Goal: Task Accomplishment & Management: Complete application form

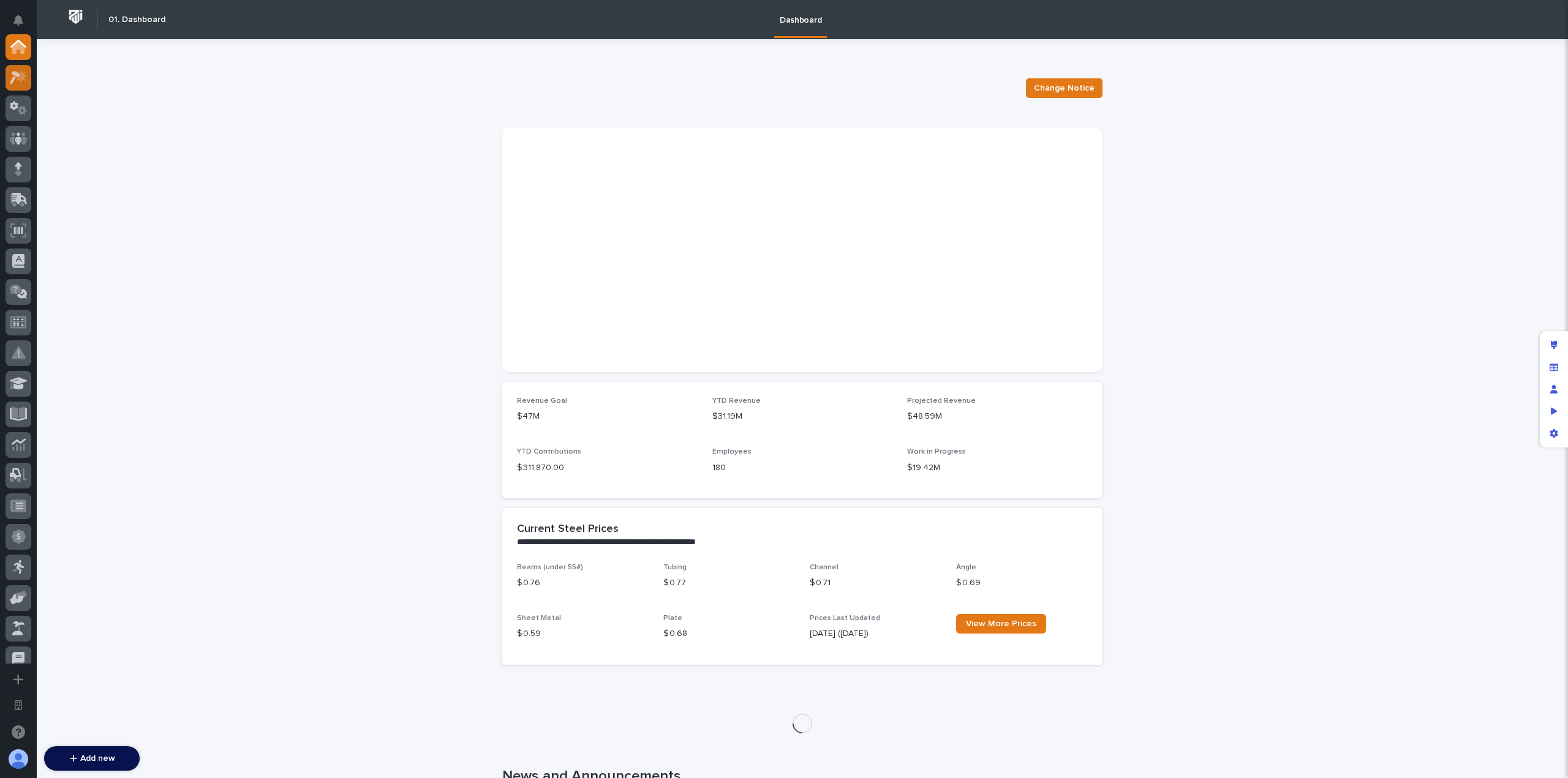
click at [22, 82] on icon at bounding box center [19, 77] width 18 height 14
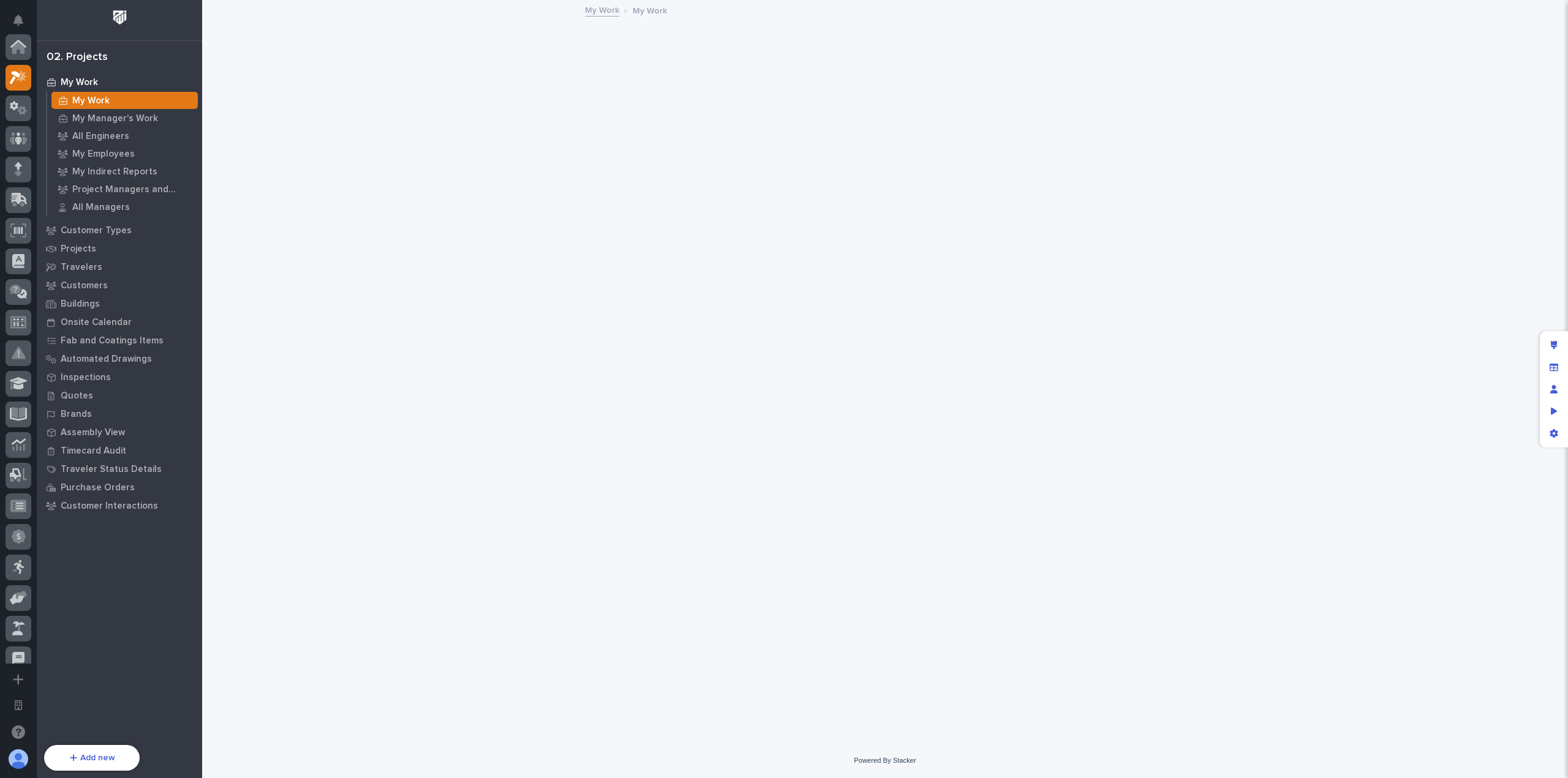
scroll to position [31, 0]
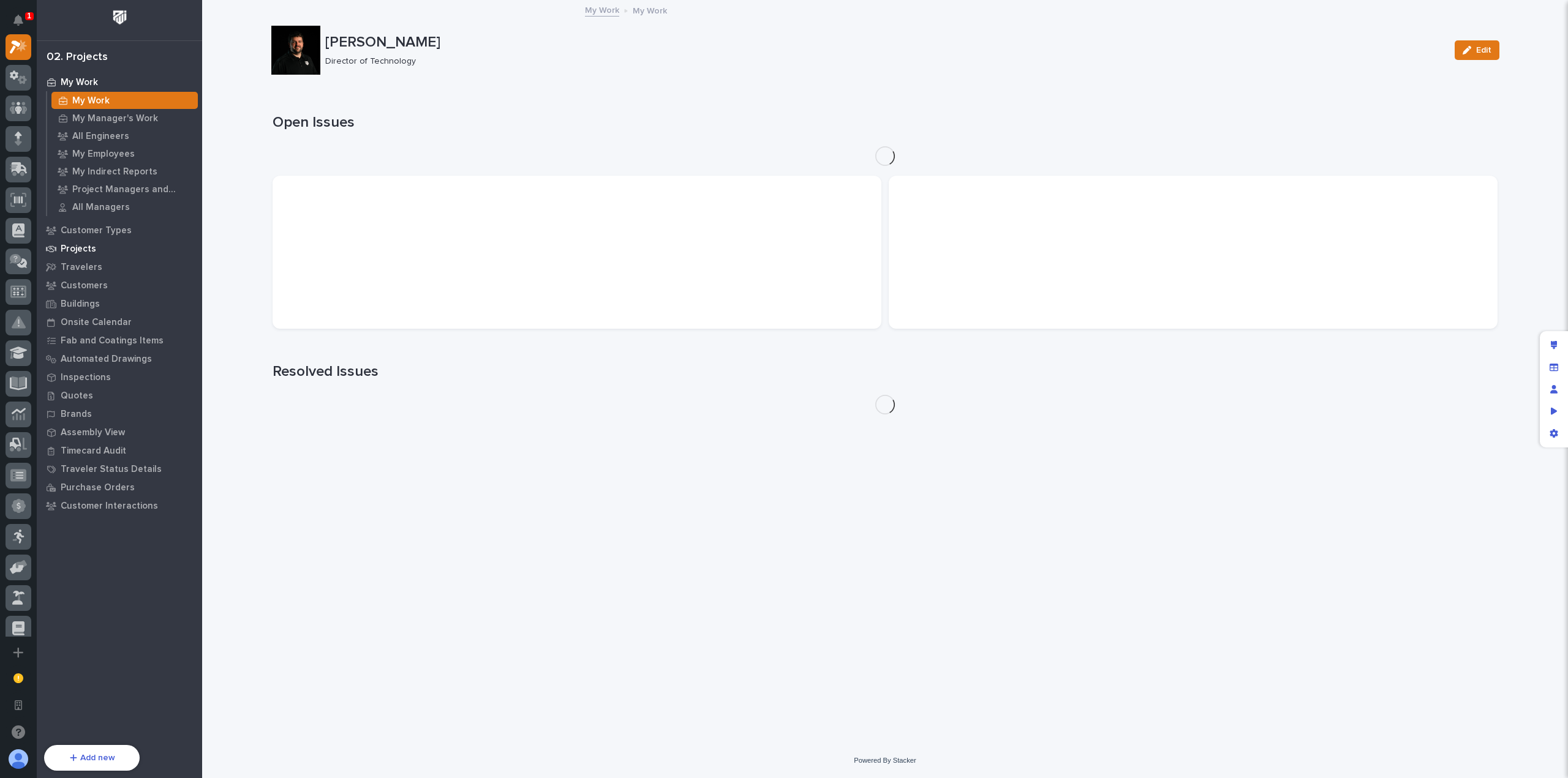
click at [79, 251] on p "Projects" at bounding box center [78, 249] width 35 height 11
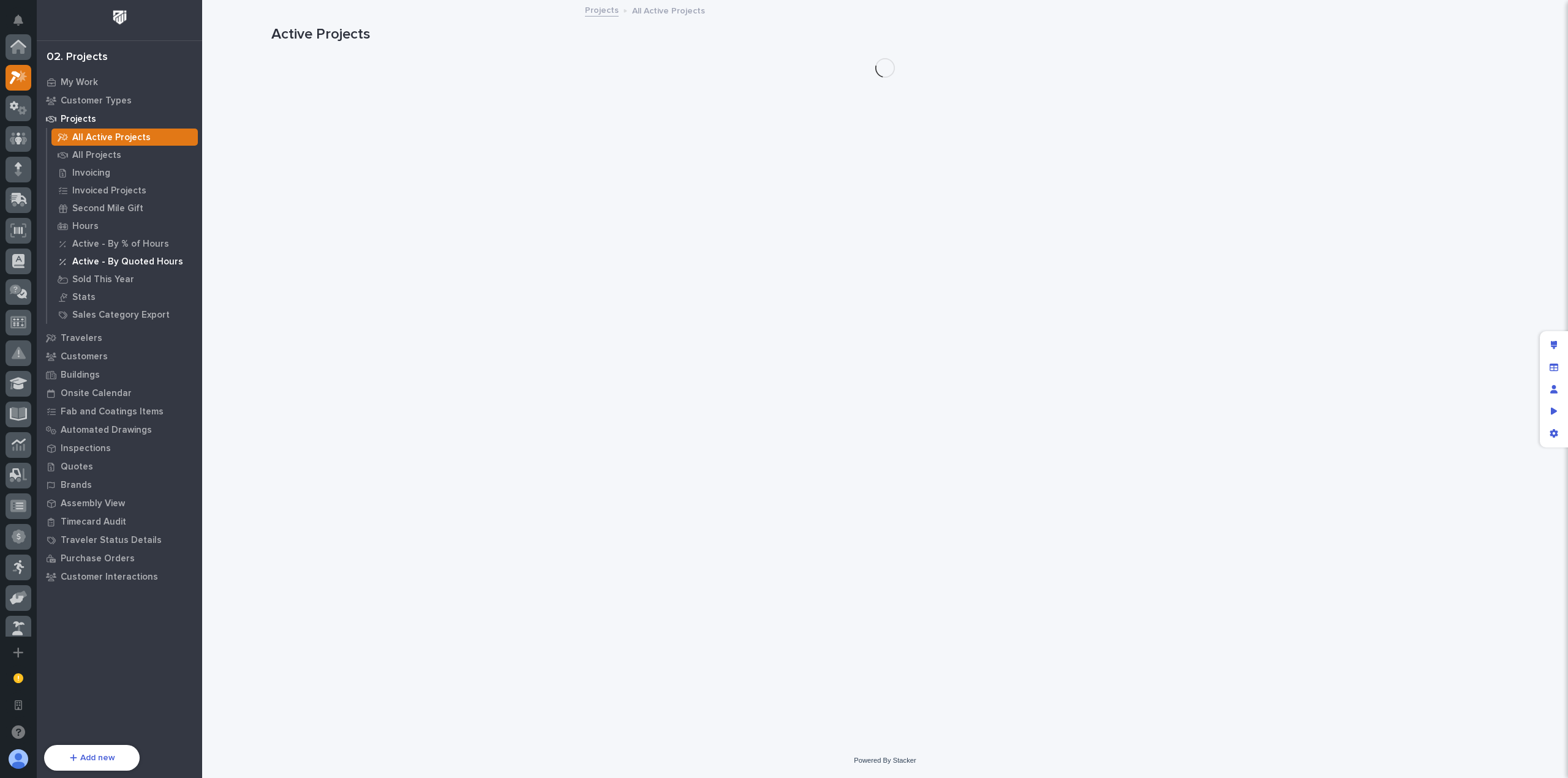
scroll to position [31, 0]
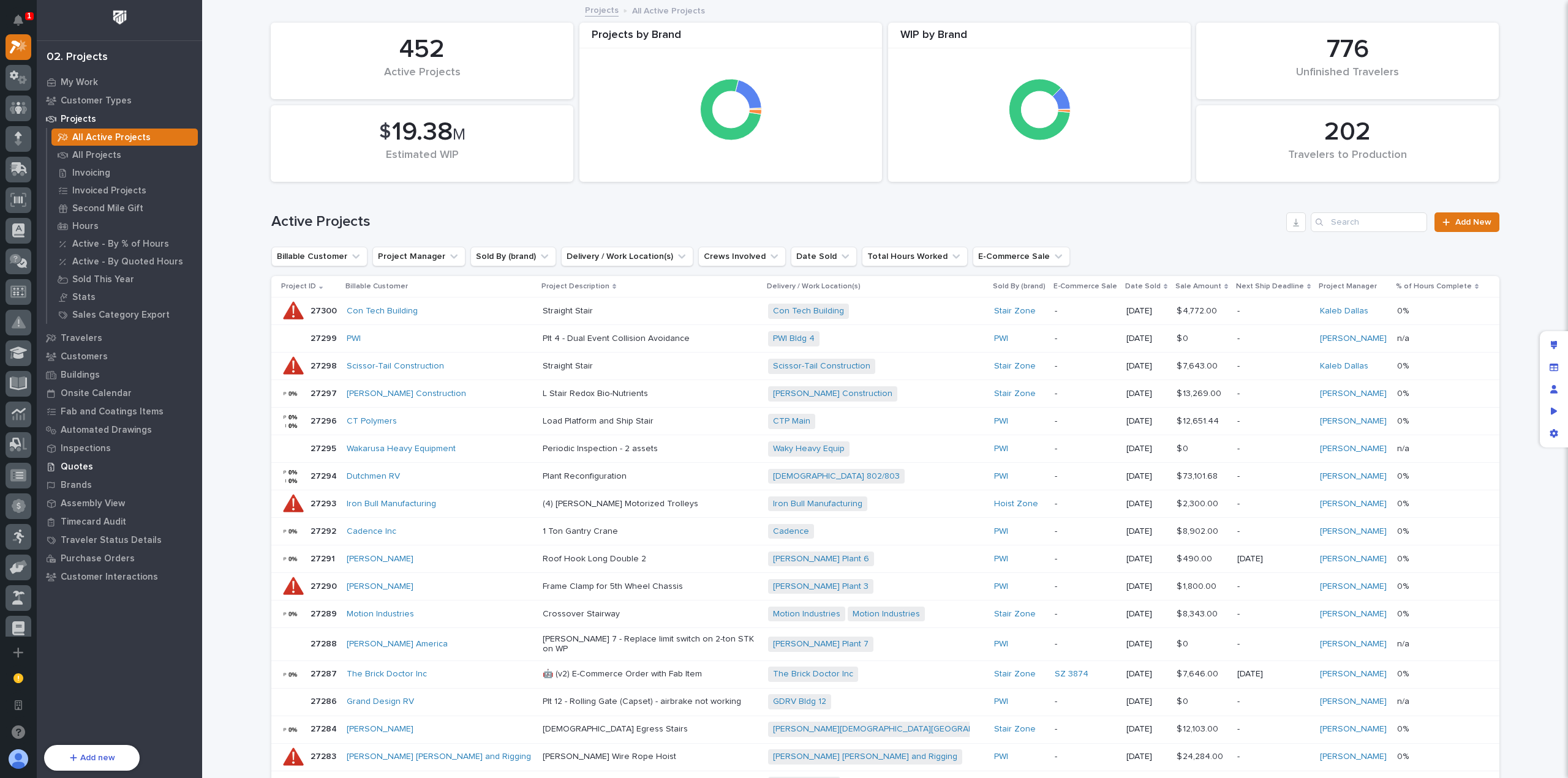
click at [98, 469] on div "Quotes" at bounding box center [119, 467] width 159 height 17
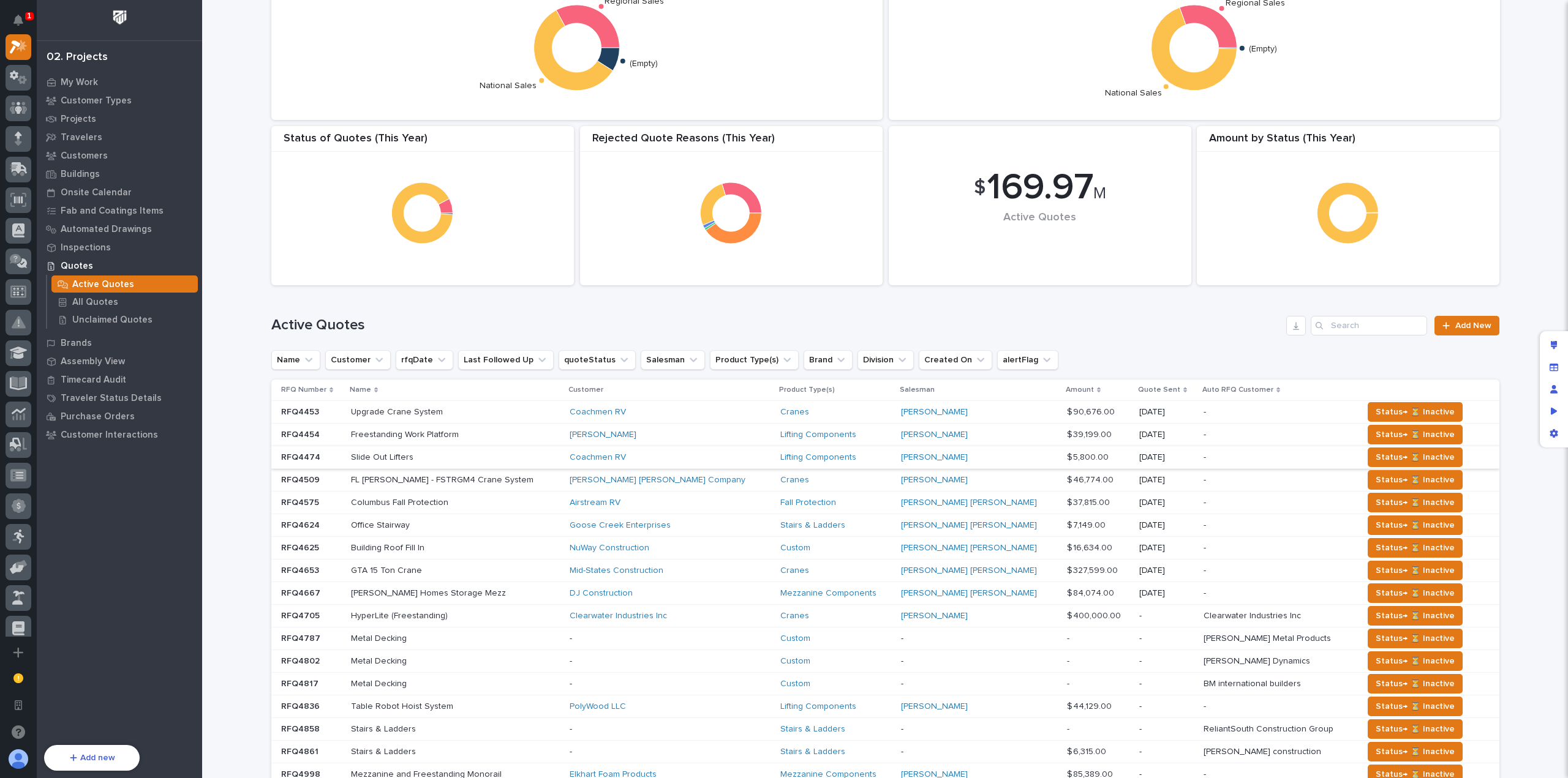
scroll to position [122, 0]
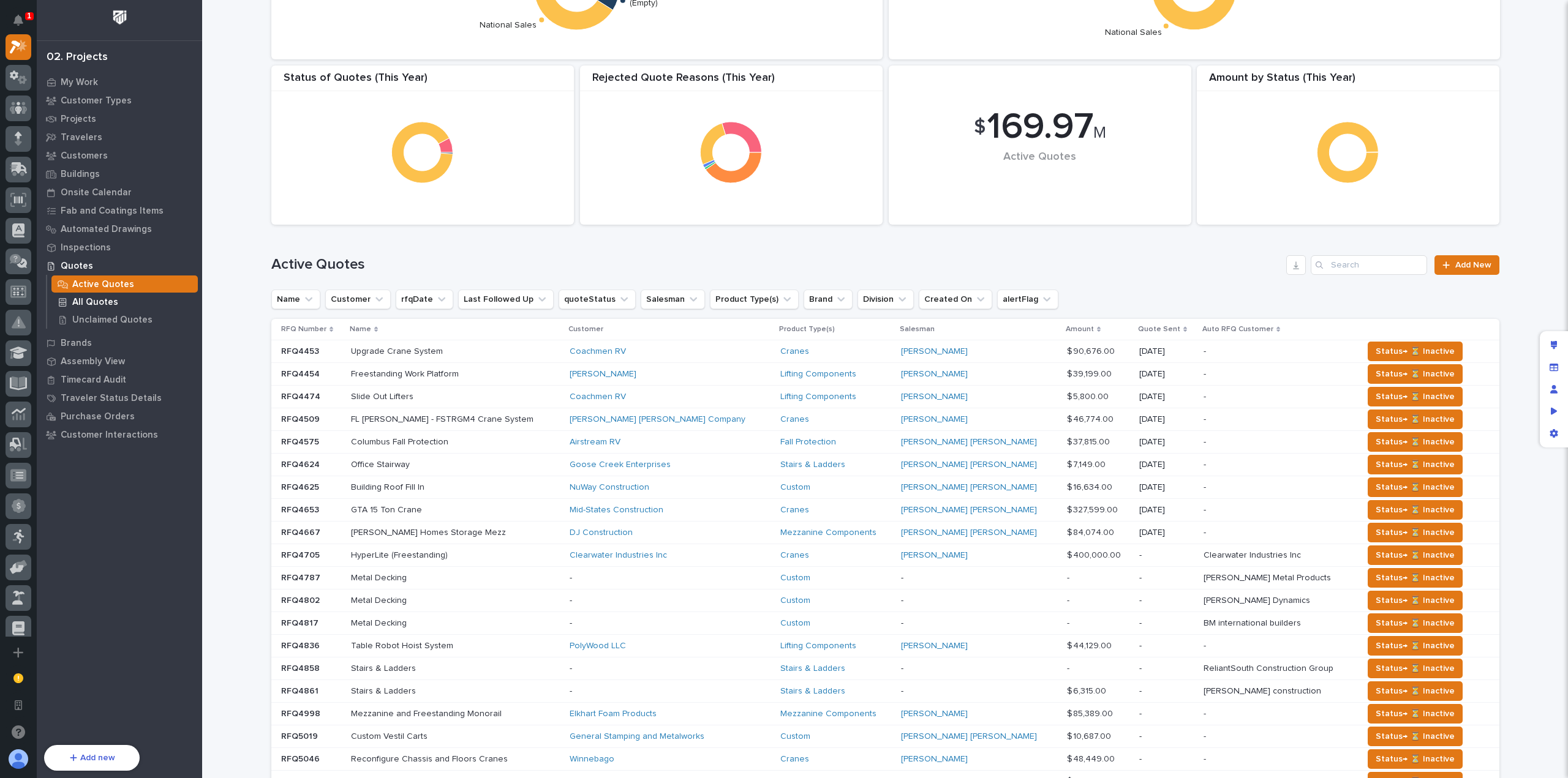
click at [116, 302] on div "All Quotes" at bounding box center [125, 302] width 146 height 17
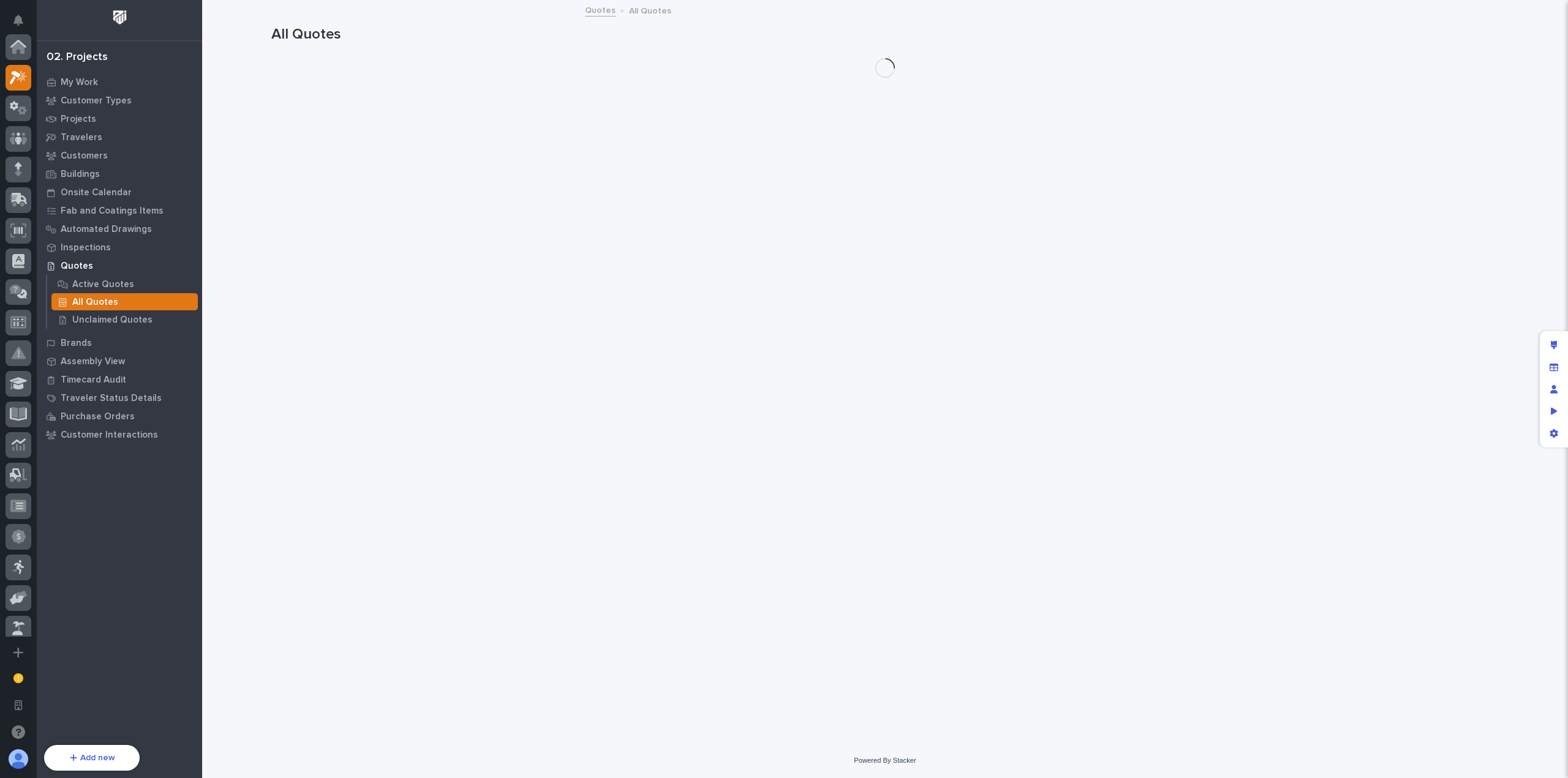
scroll to position [31, 0]
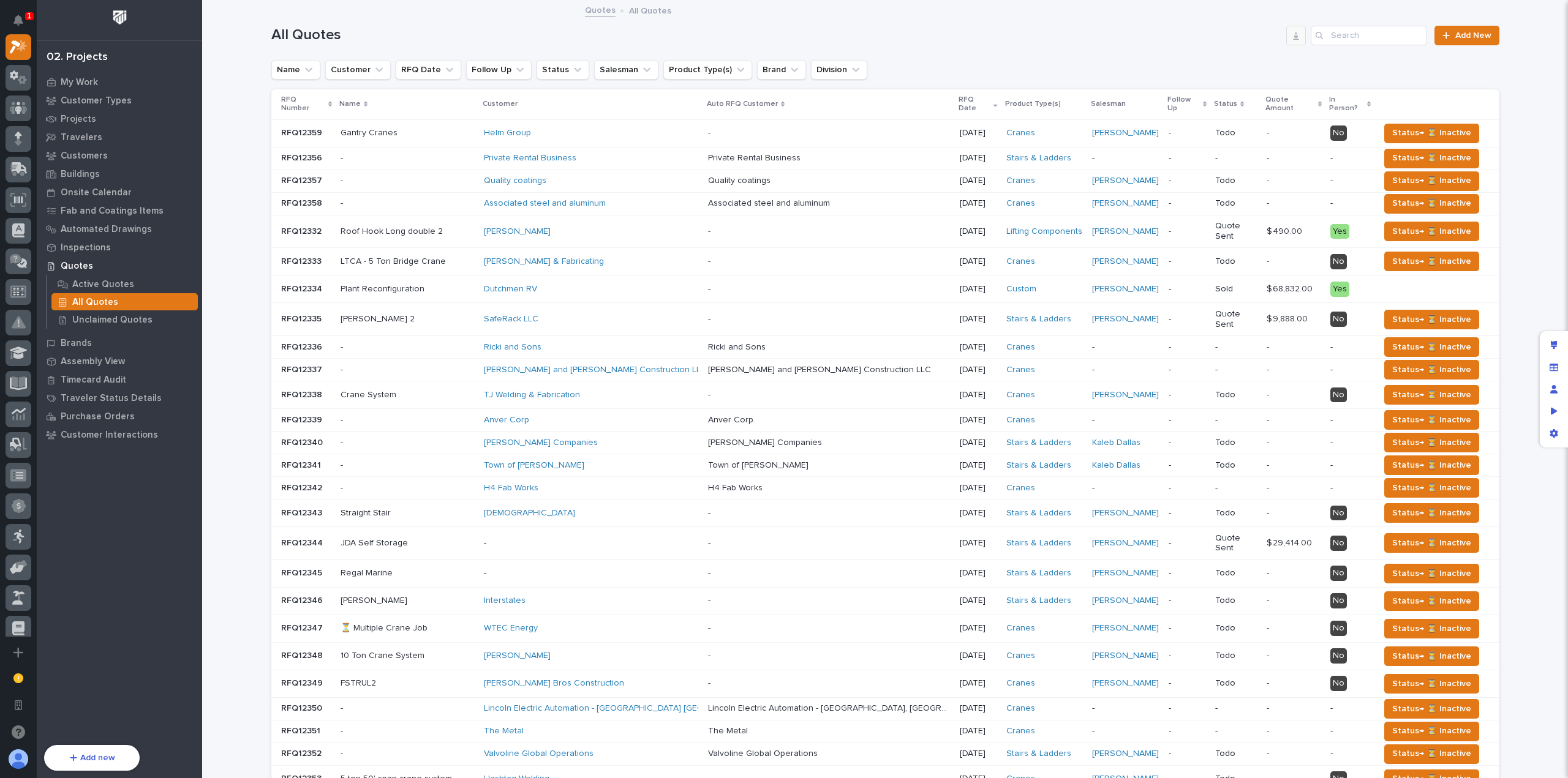
click at [1296, 40] on icon "button" at bounding box center [1296, 35] width 10 height 10
click at [1293, 34] on icon "button" at bounding box center [1296, 35] width 10 height 10
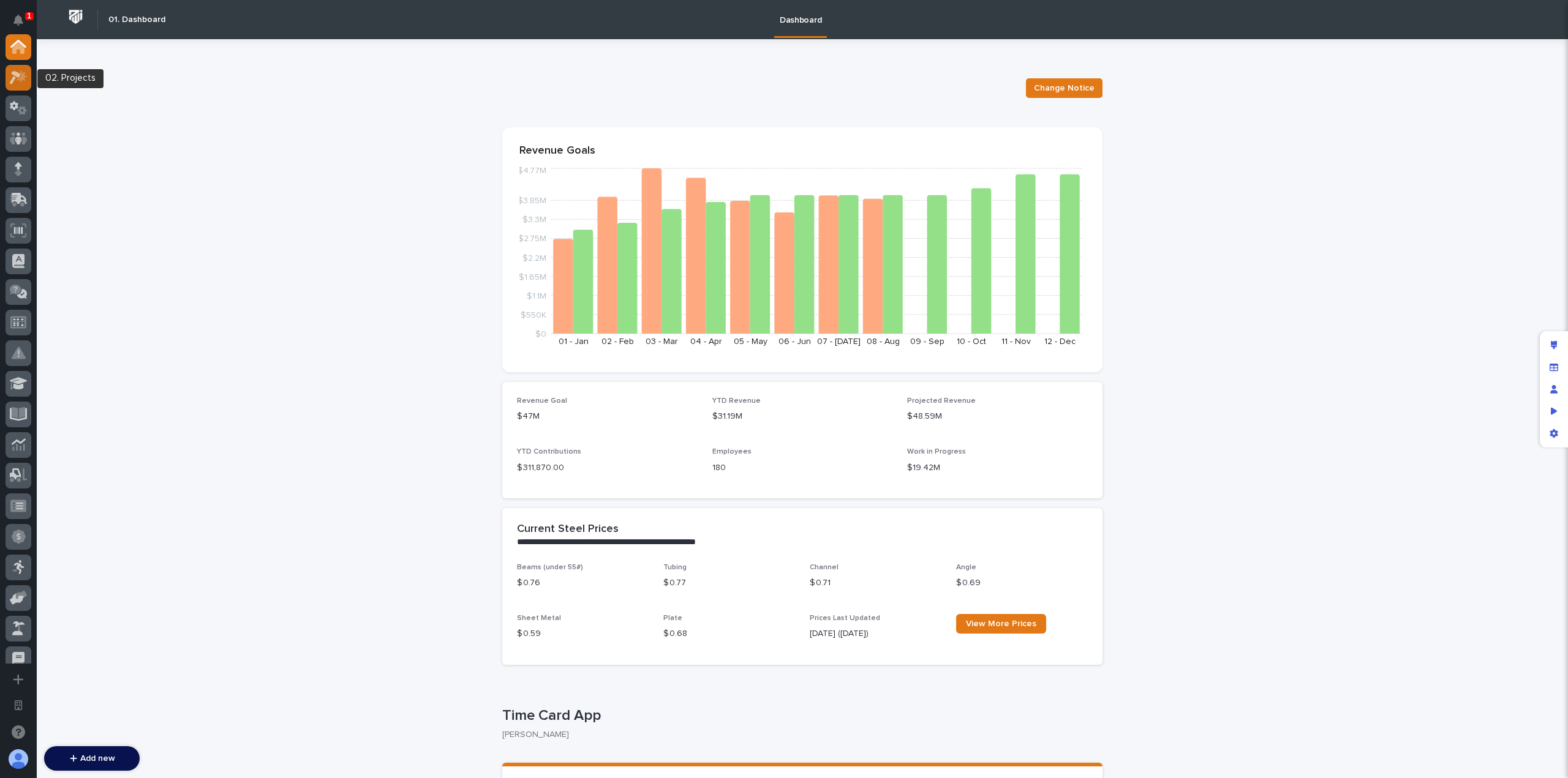
click at [18, 83] on icon at bounding box center [19, 77] width 18 height 14
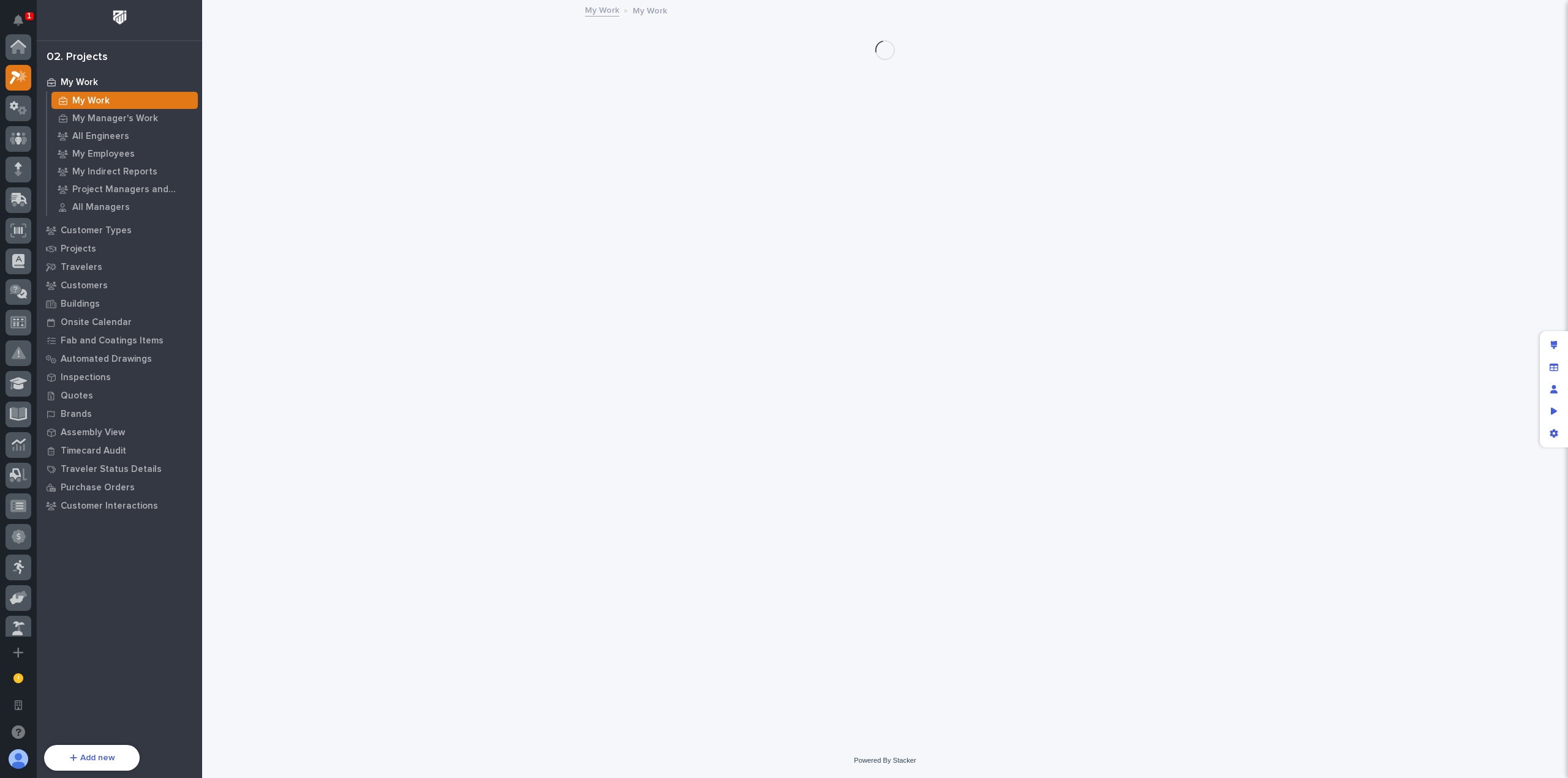
scroll to position [31, 0]
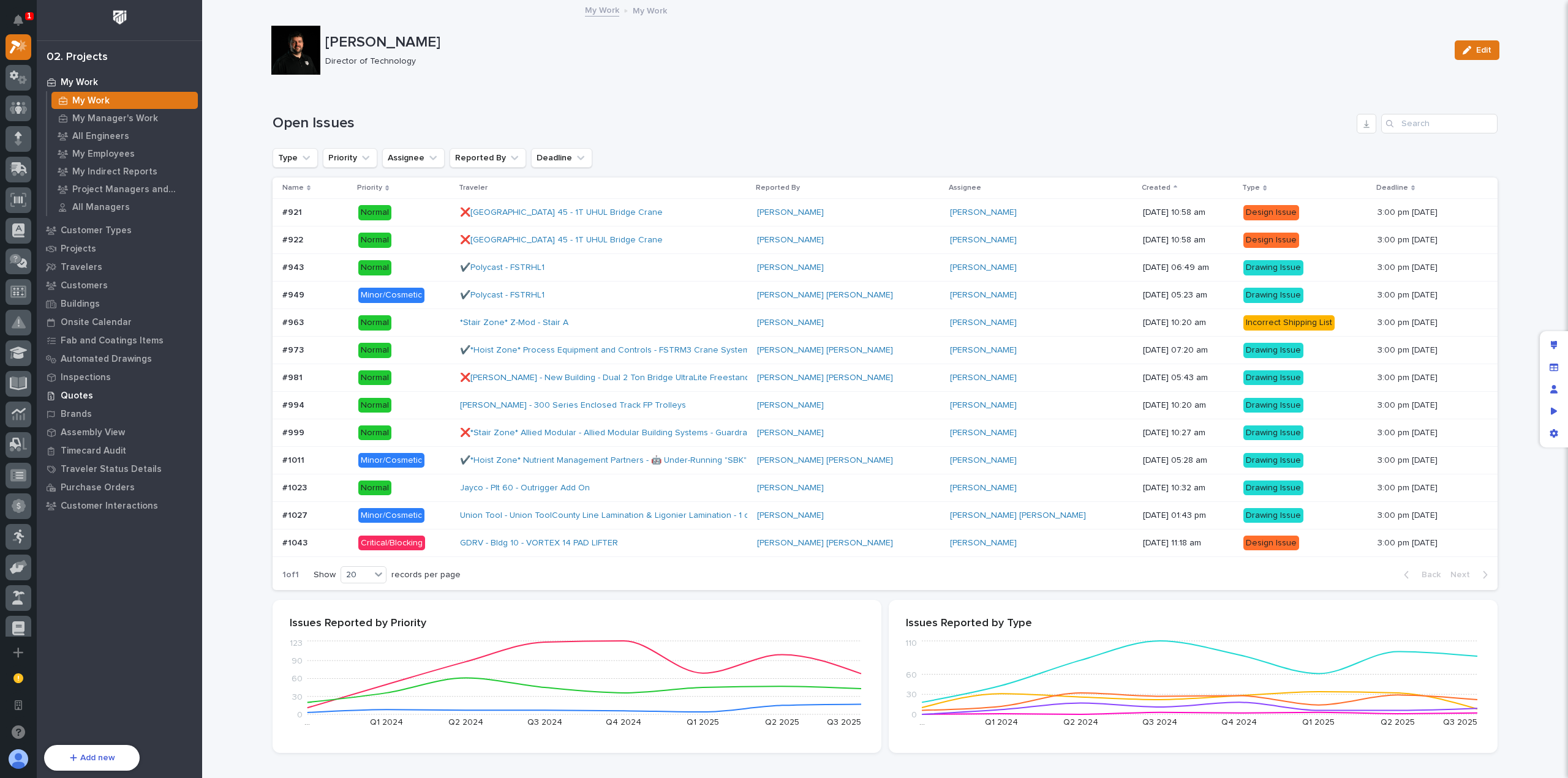
click at [86, 396] on p "Quotes" at bounding box center [77, 396] width 33 height 11
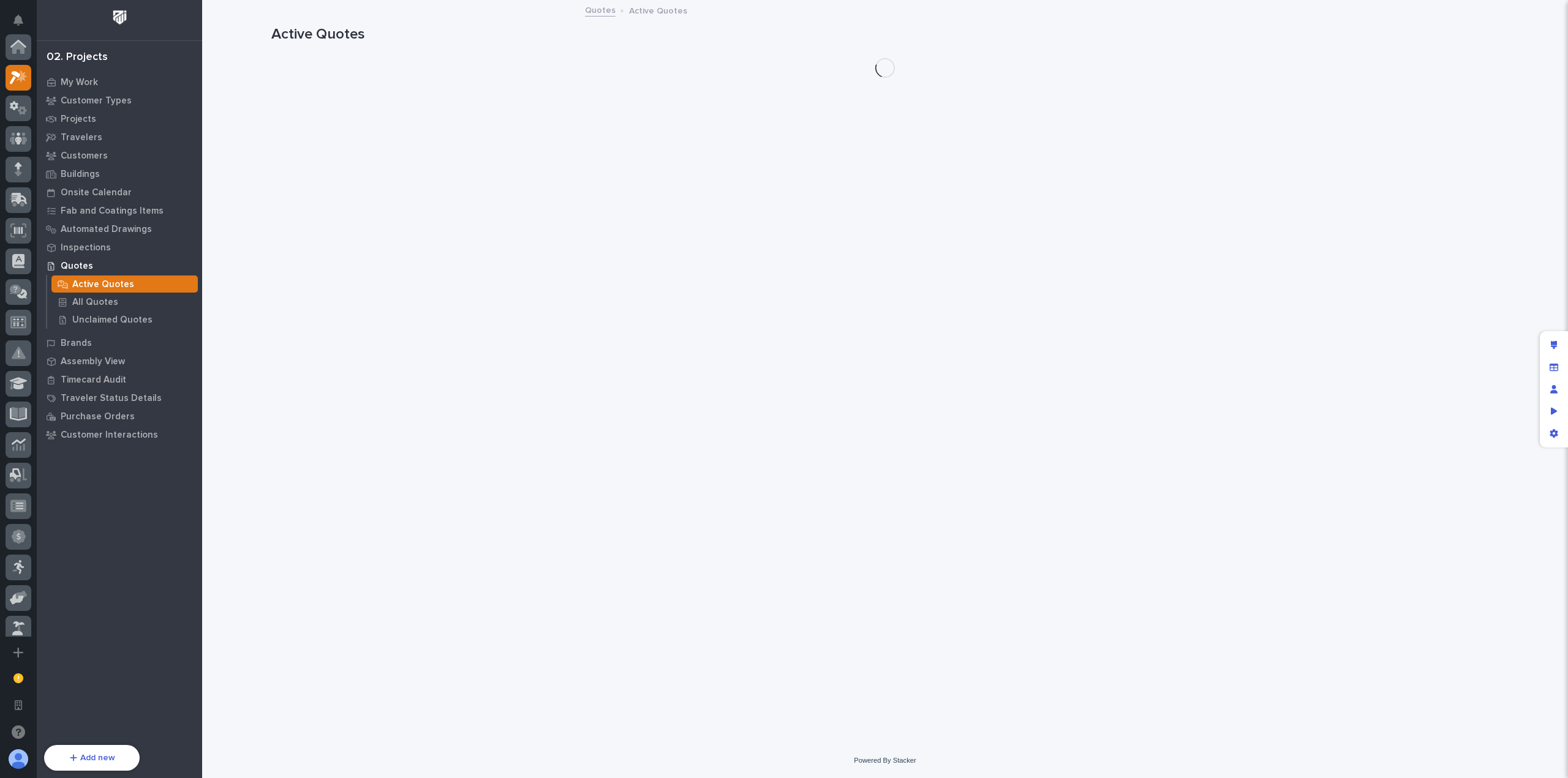
scroll to position [31, 0]
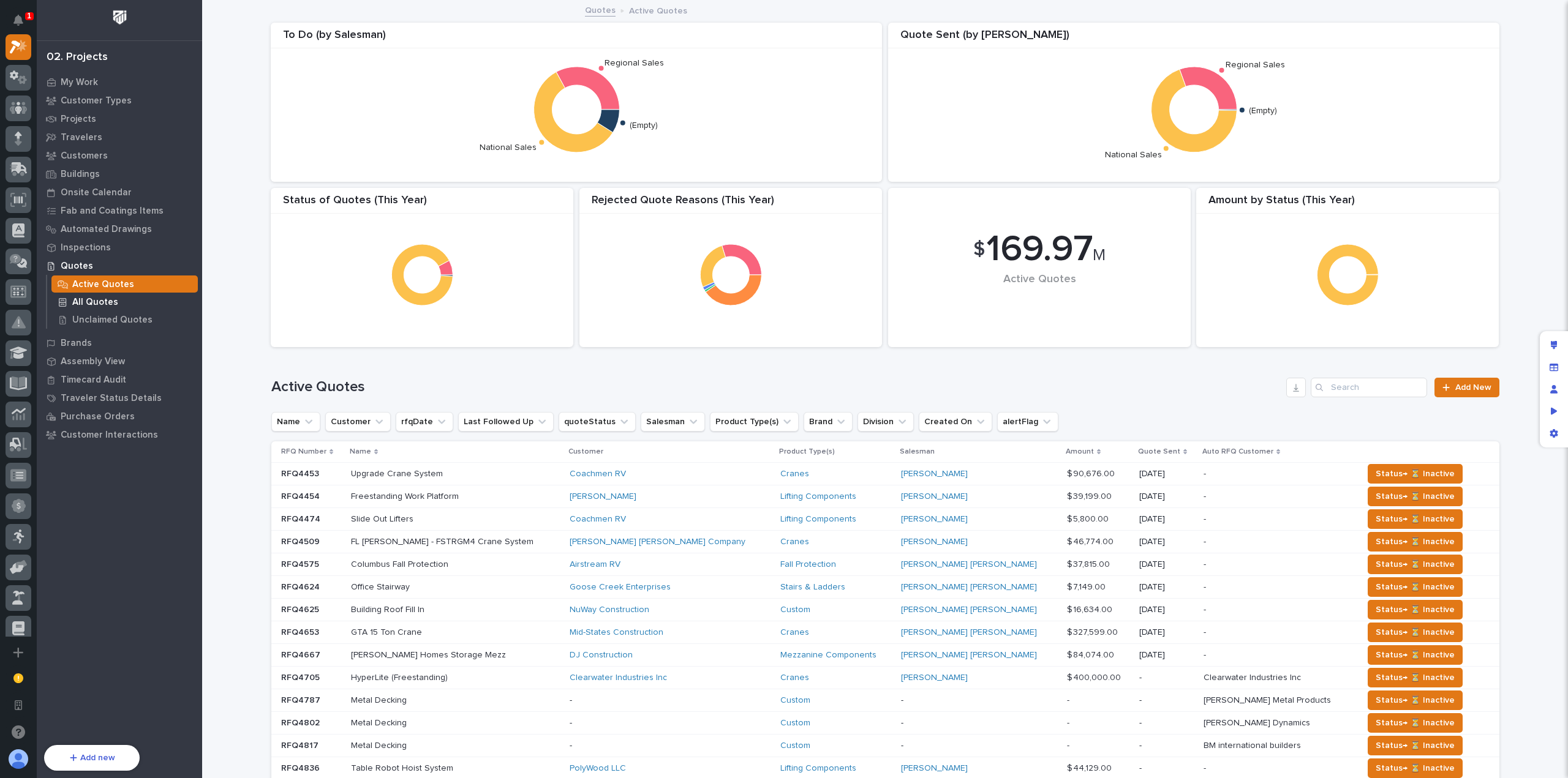
click at [129, 298] on div "All Quotes" at bounding box center [125, 302] width 146 height 17
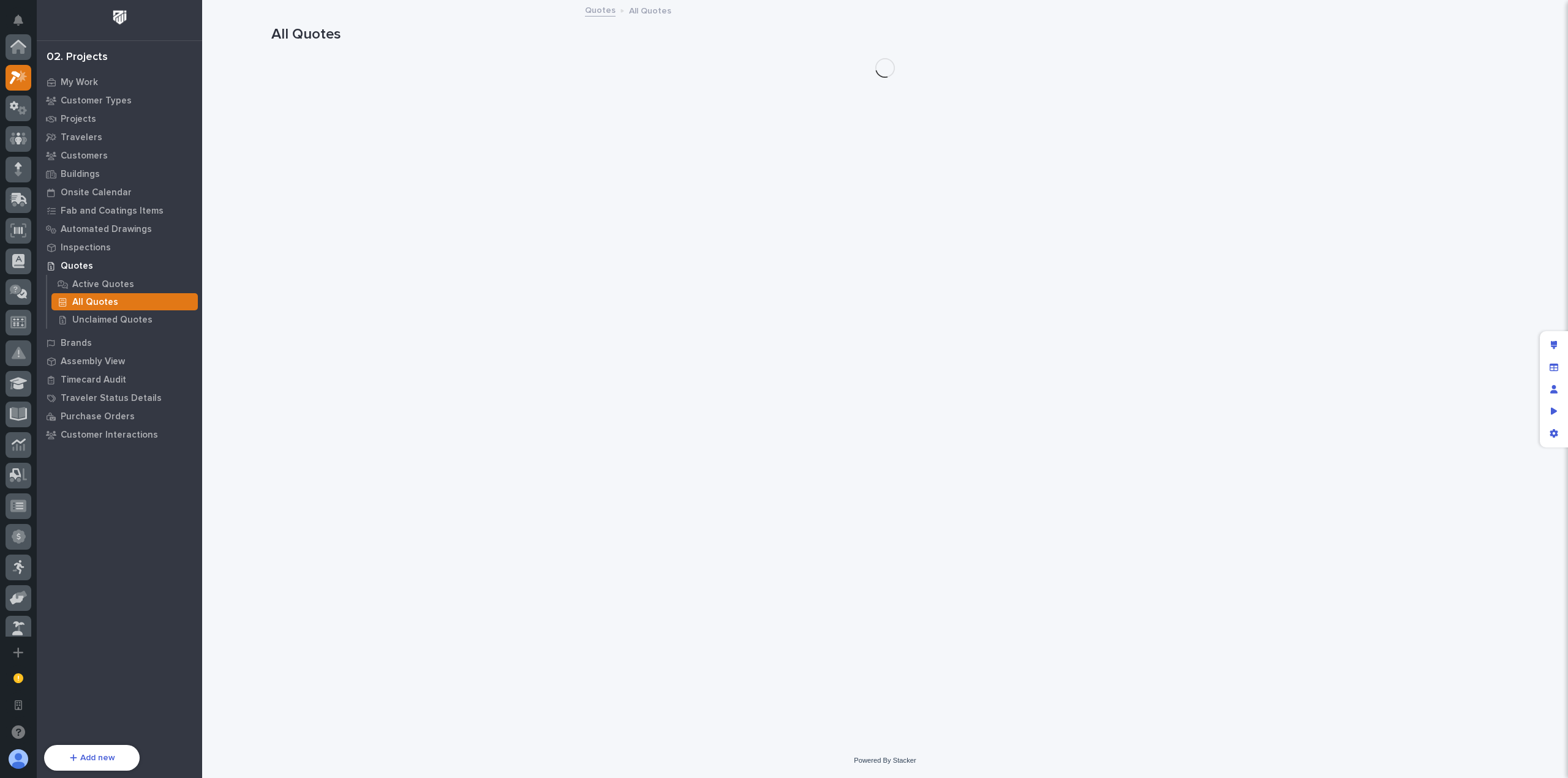
scroll to position [31, 0]
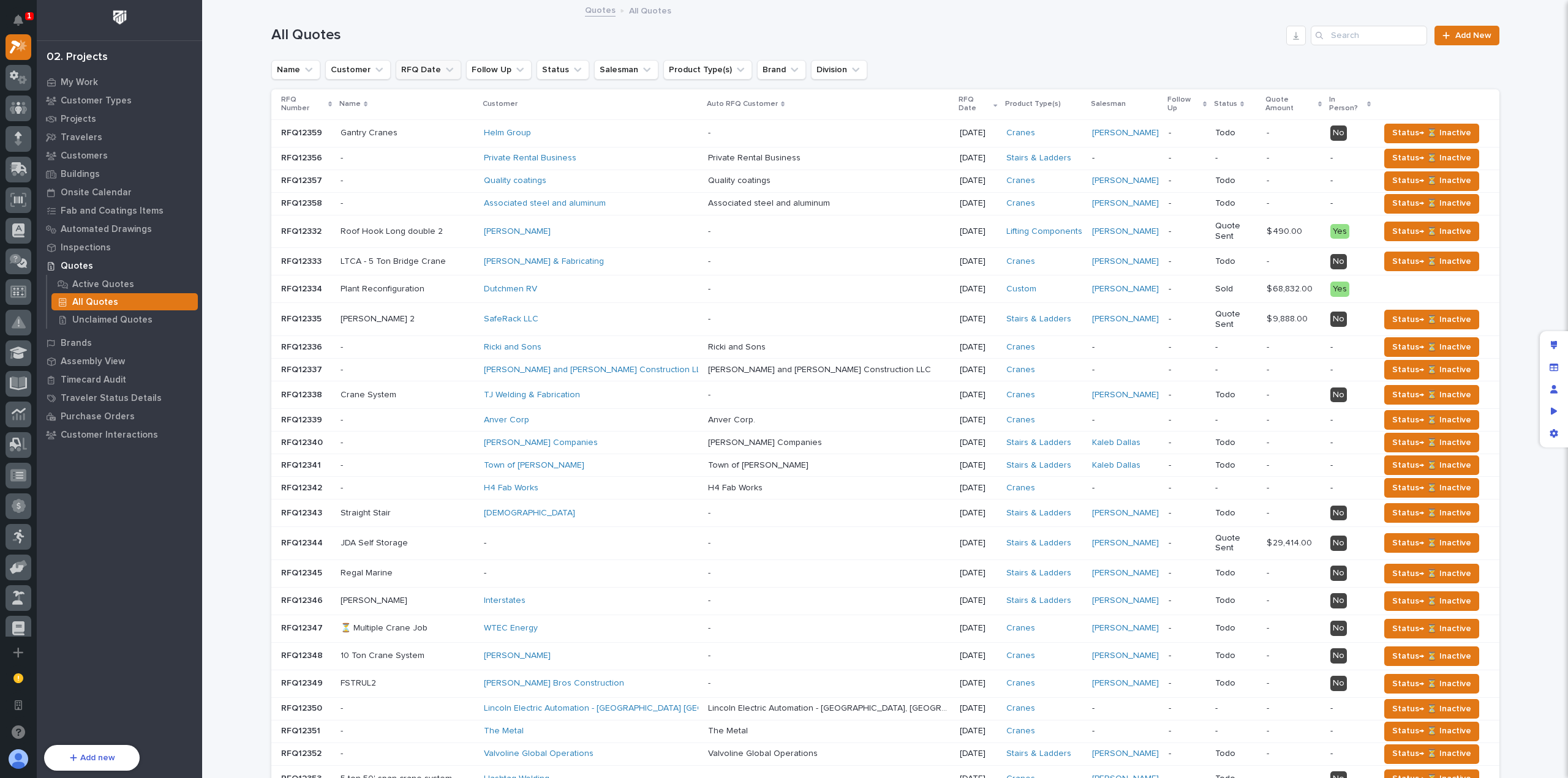
click at [443, 71] on icon "RFQ Date" at bounding box center [449, 70] width 13 height 13
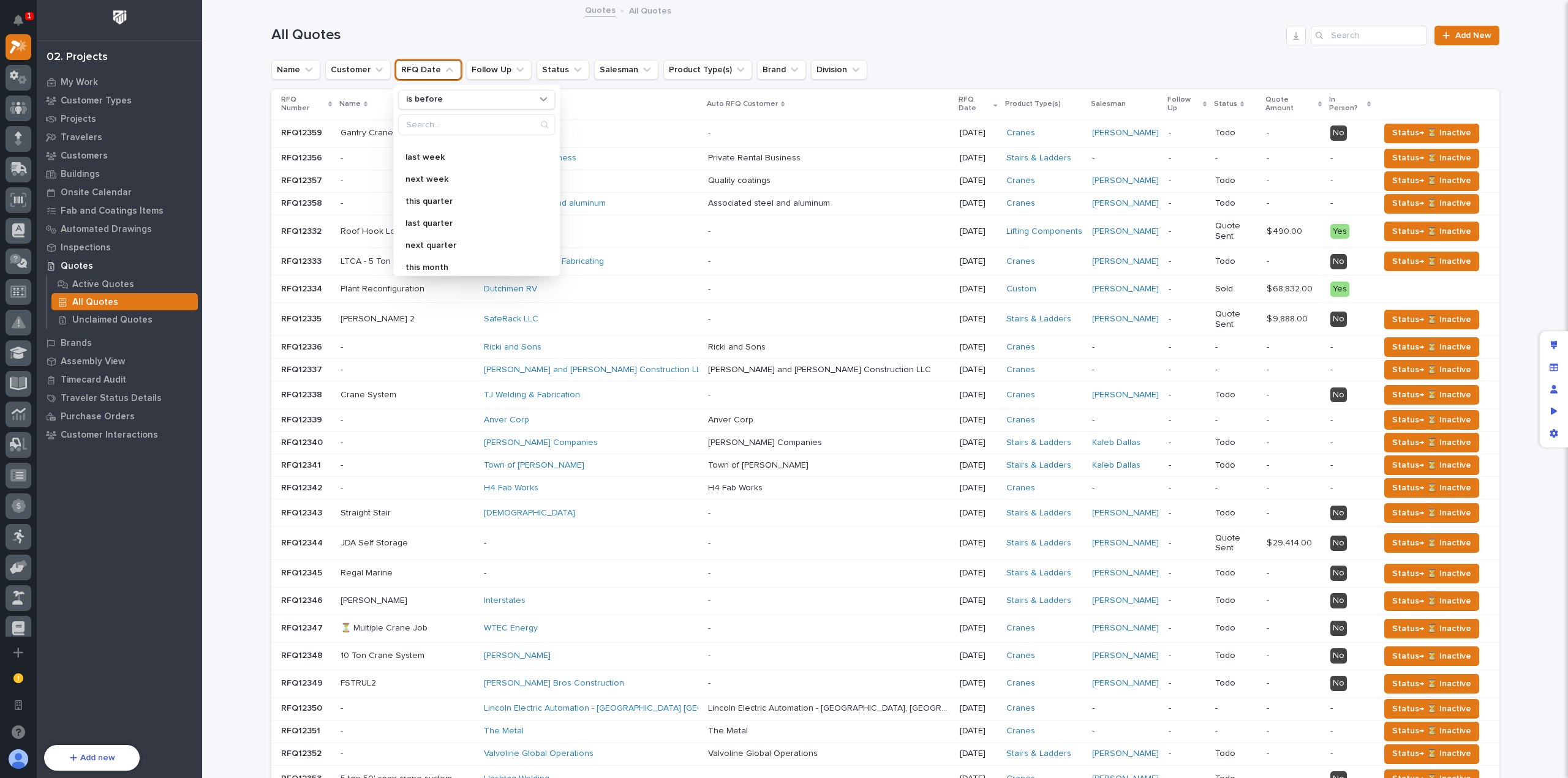
scroll to position [0, 0]
click at [451, 106] on div "is before" at bounding box center [476, 99] width 157 height 19
click at [480, 252] on p "is within the last" at bounding box center [470, 256] width 119 height 8
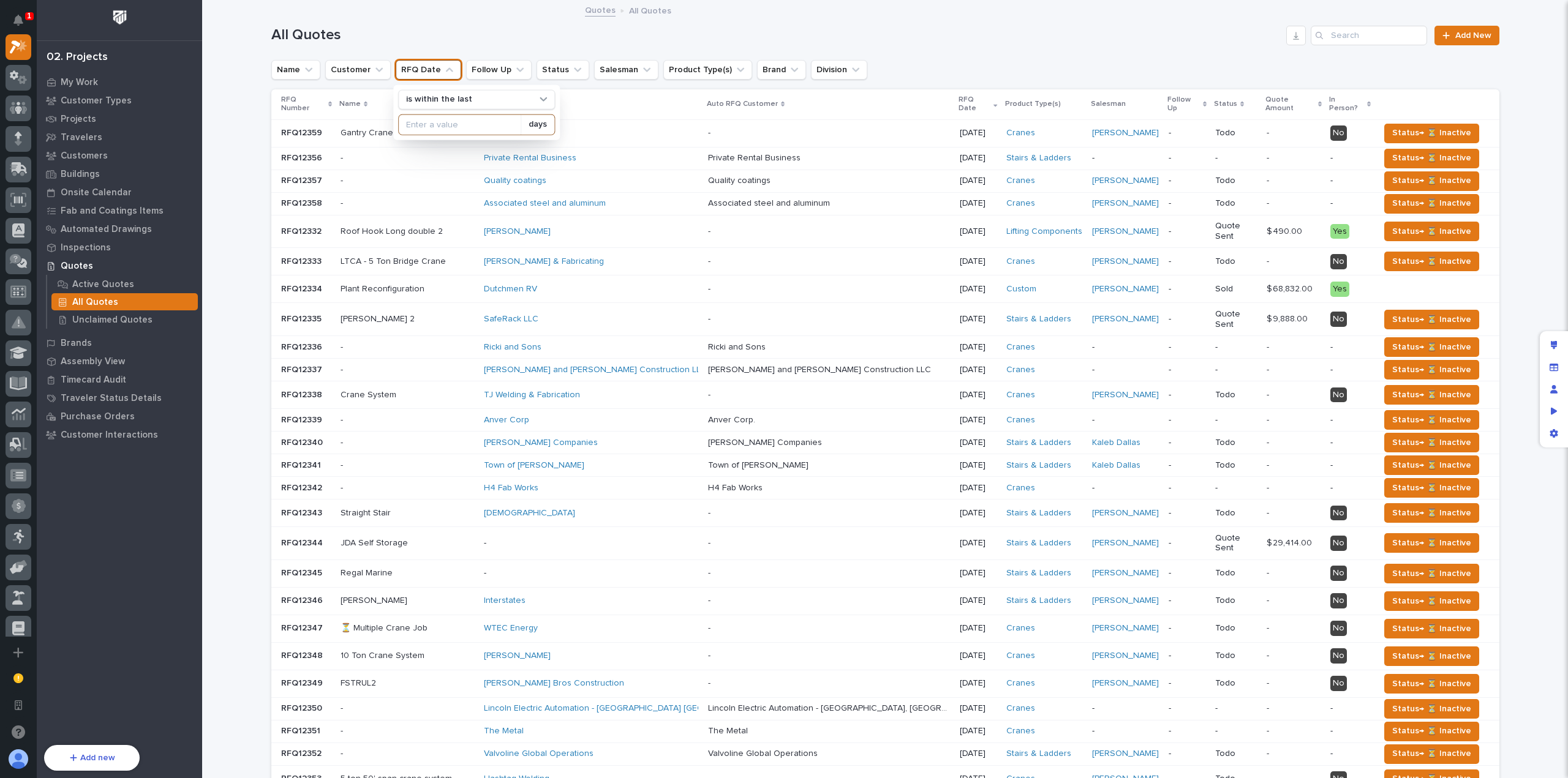
click at [490, 120] on input at bounding box center [459, 124] width 122 height 19
type input "365"
click at [595, 44] on div "All Quotes Add New" at bounding box center [885, 35] width 1228 height 19
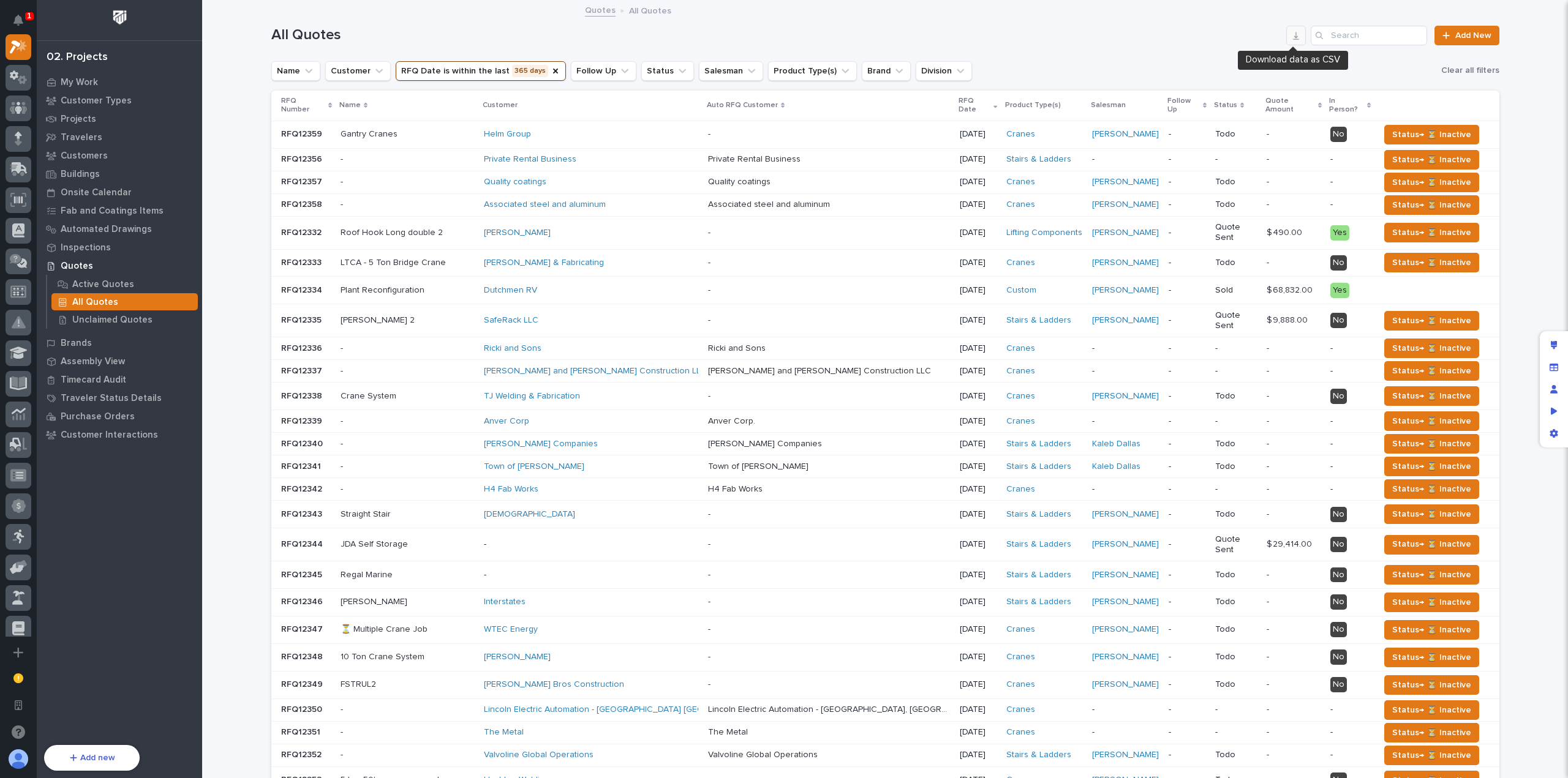
click at [1291, 33] on icon "button" at bounding box center [1296, 35] width 10 height 10
click at [1202, 58] on div "All Quotes Add New" at bounding box center [885, 31] width 1228 height 59
click at [472, 66] on button "RFQ Date is within the last 365 days" at bounding box center [481, 71] width 170 height 19
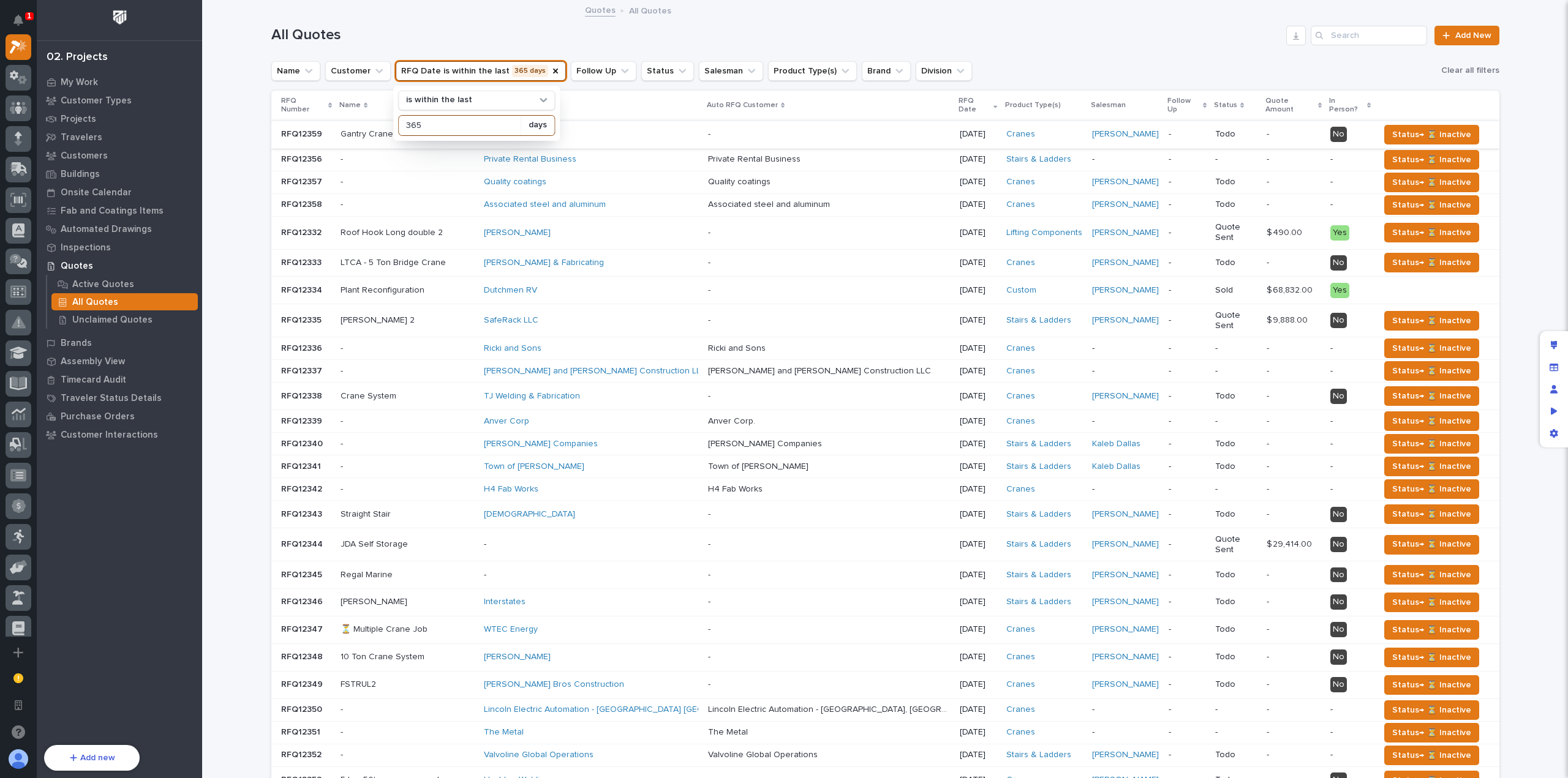
drag, startPoint x: 433, startPoint y: 125, endPoint x: 357, endPoint y: 122, distance: 76.1
click at [357, 122] on div "All Quotes Add New Name Customer RFQ Date is within the last 365 days is within…" at bounding box center [885, 478] width 1228 height 953
click at [405, 120] on input "365" at bounding box center [459, 125] width 122 height 19
type input "720"
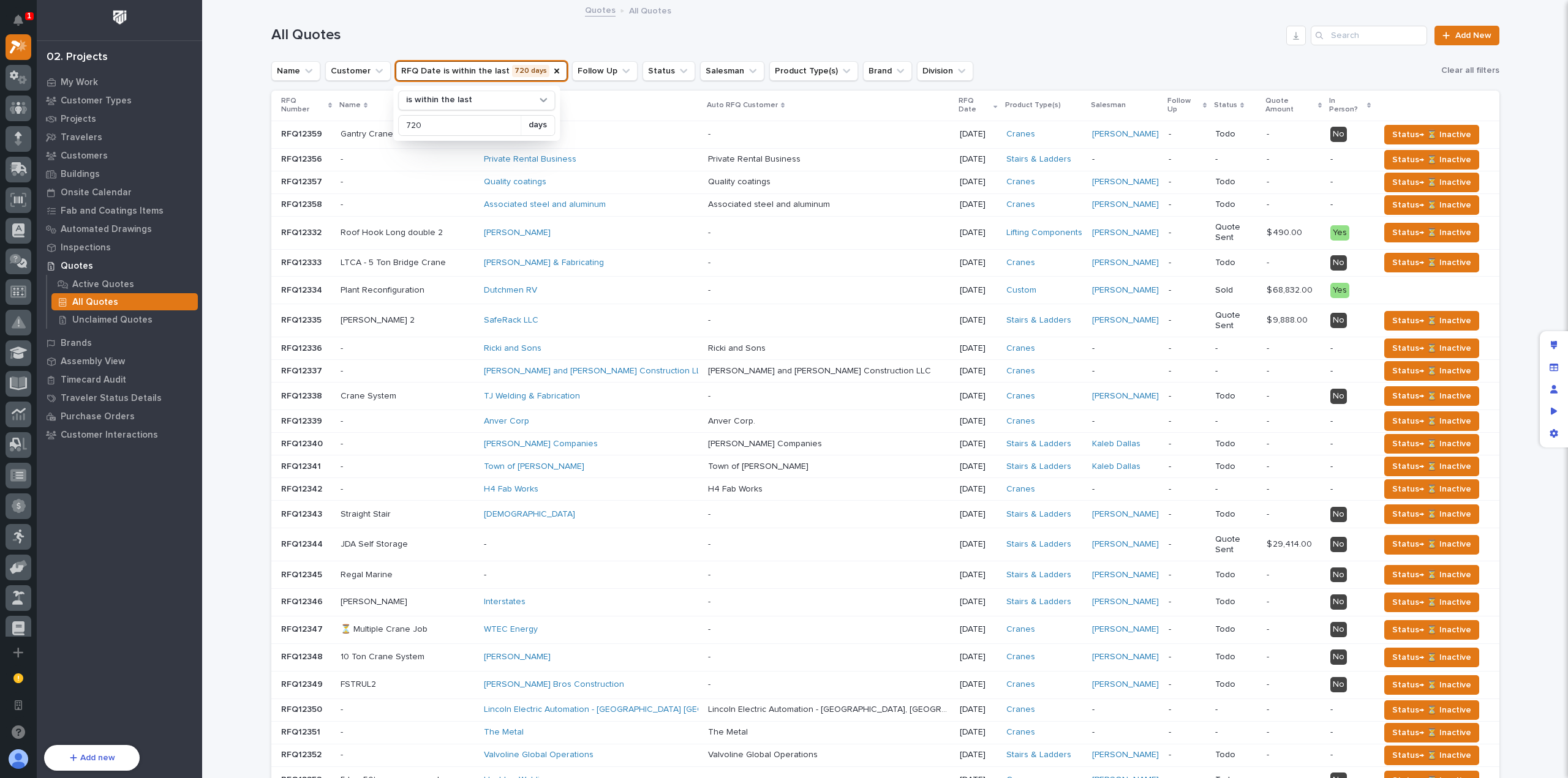
click at [579, 42] on h1 "All Quotes" at bounding box center [776, 35] width 1011 height 18
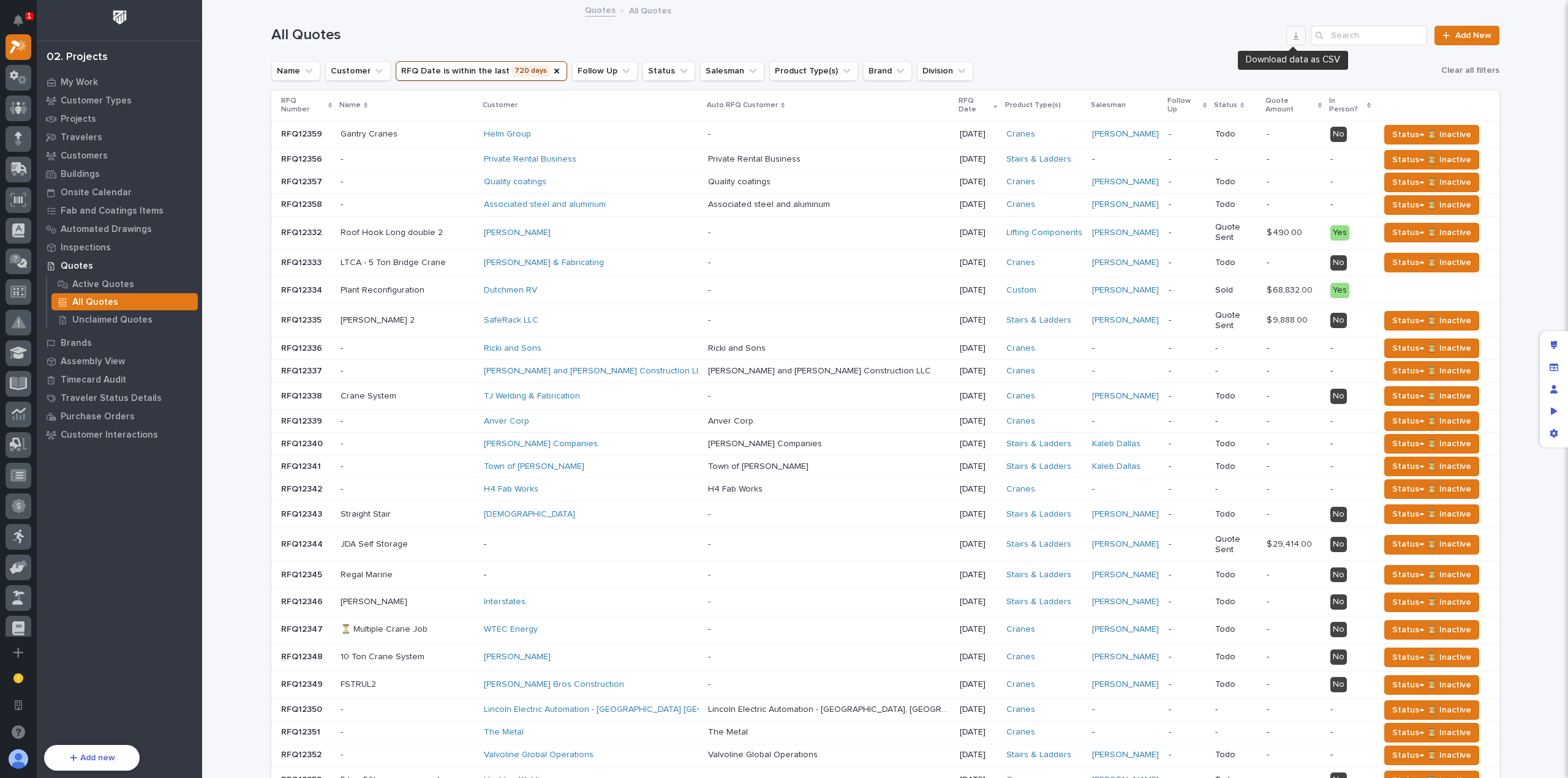
click at [1296, 35] on icon "button" at bounding box center [1296, 35] width 10 height 10
click at [1048, 79] on div "Name Customer RFQ Date is within the last 720 days Follow Up Status Salesman Pr…" at bounding box center [885, 70] width 1228 height 21
click at [568, 49] on div "All Quotes Add New" at bounding box center [885, 31] width 1228 height 59
click at [509, 67] on button "RFQ Date is within the last 720 days" at bounding box center [481, 71] width 172 height 19
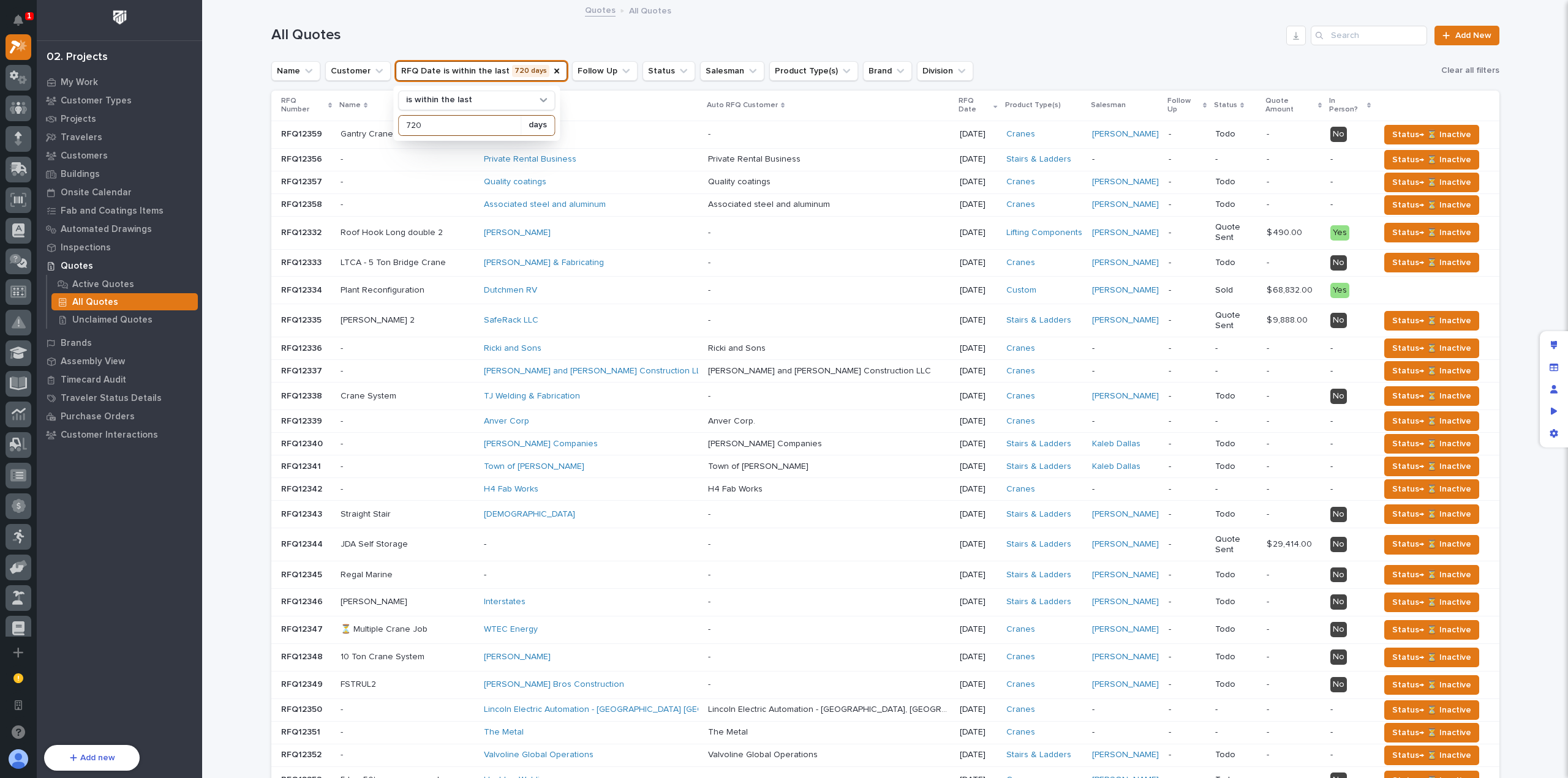
drag, startPoint x: 492, startPoint y: 129, endPoint x: 407, endPoint y: 131, distance: 85.0
click at [407, 131] on input "720" at bounding box center [459, 125] width 122 height 19
type input "730"
click at [610, 51] on div "All Quotes Add New" at bounding box center [885, 31] width 1228 height 59
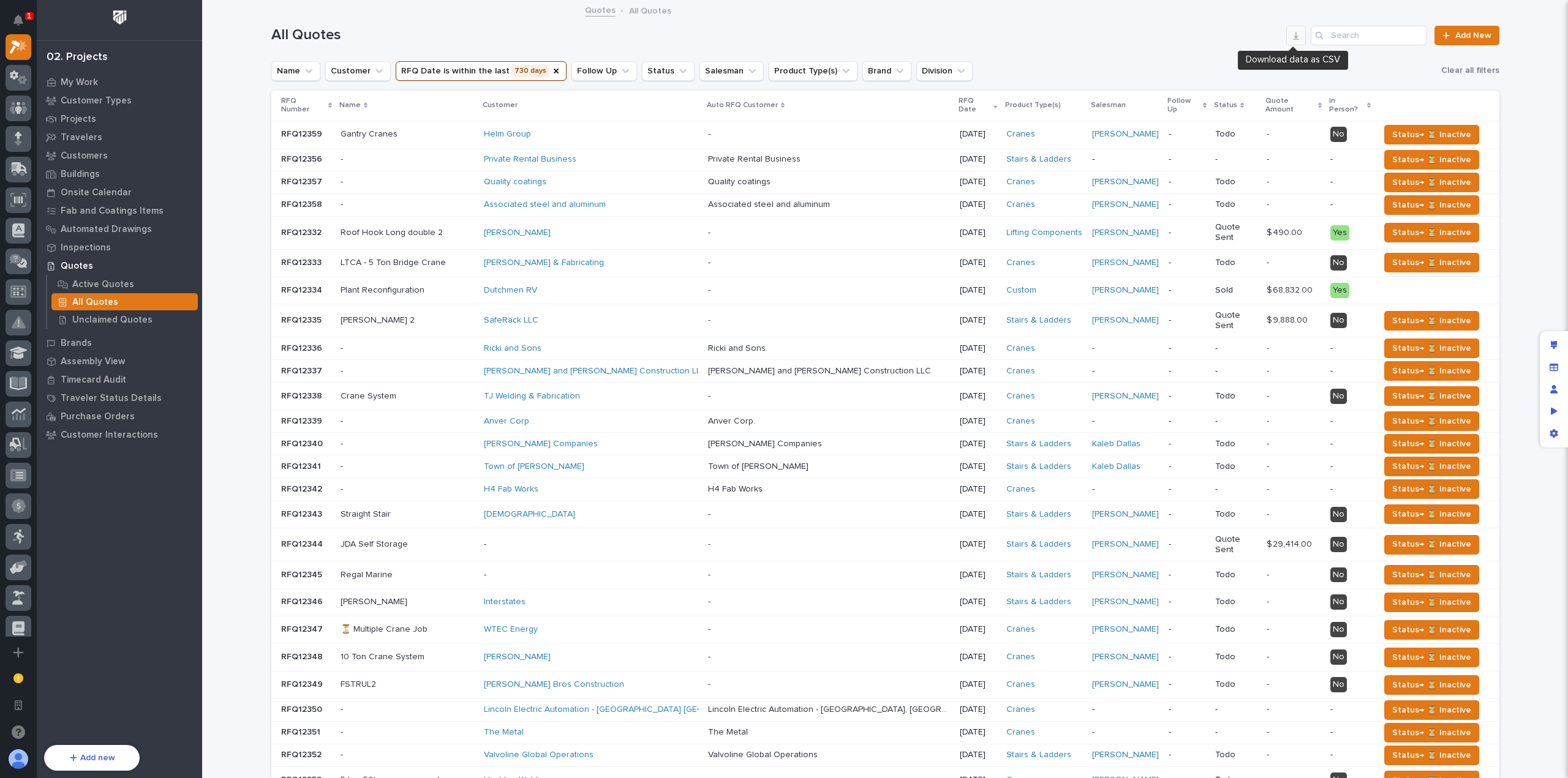
click at [1296, 33] on icon "button" at bounding box center [1296, 35] width 10 height 10
click at [1169, 68] on div "Name Customer RFQ Date is within the last 730 days Follow Up Status Salesman Pr…" at bounding box center [885, 70] width 1228 height 21
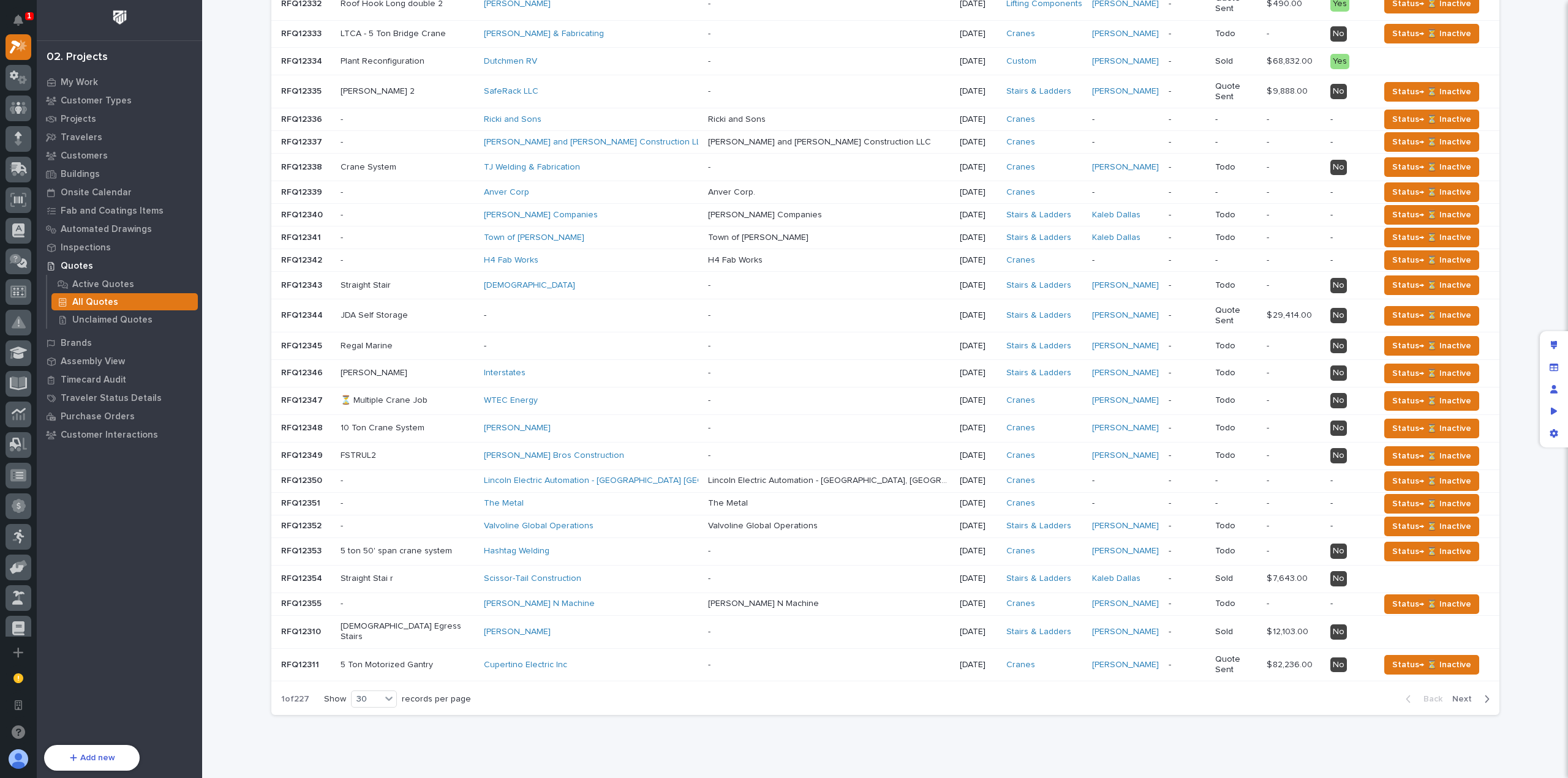
click at [250, 252] on div "Loading... Saving… Loading... Saving… All Quotes Add New Name Customer RFQ Date…" at bounding box center [886, 279] width 1366 height 1014
click at [79, 83] on p "My Work" at bounding box center [79, 83] width 38 height 11
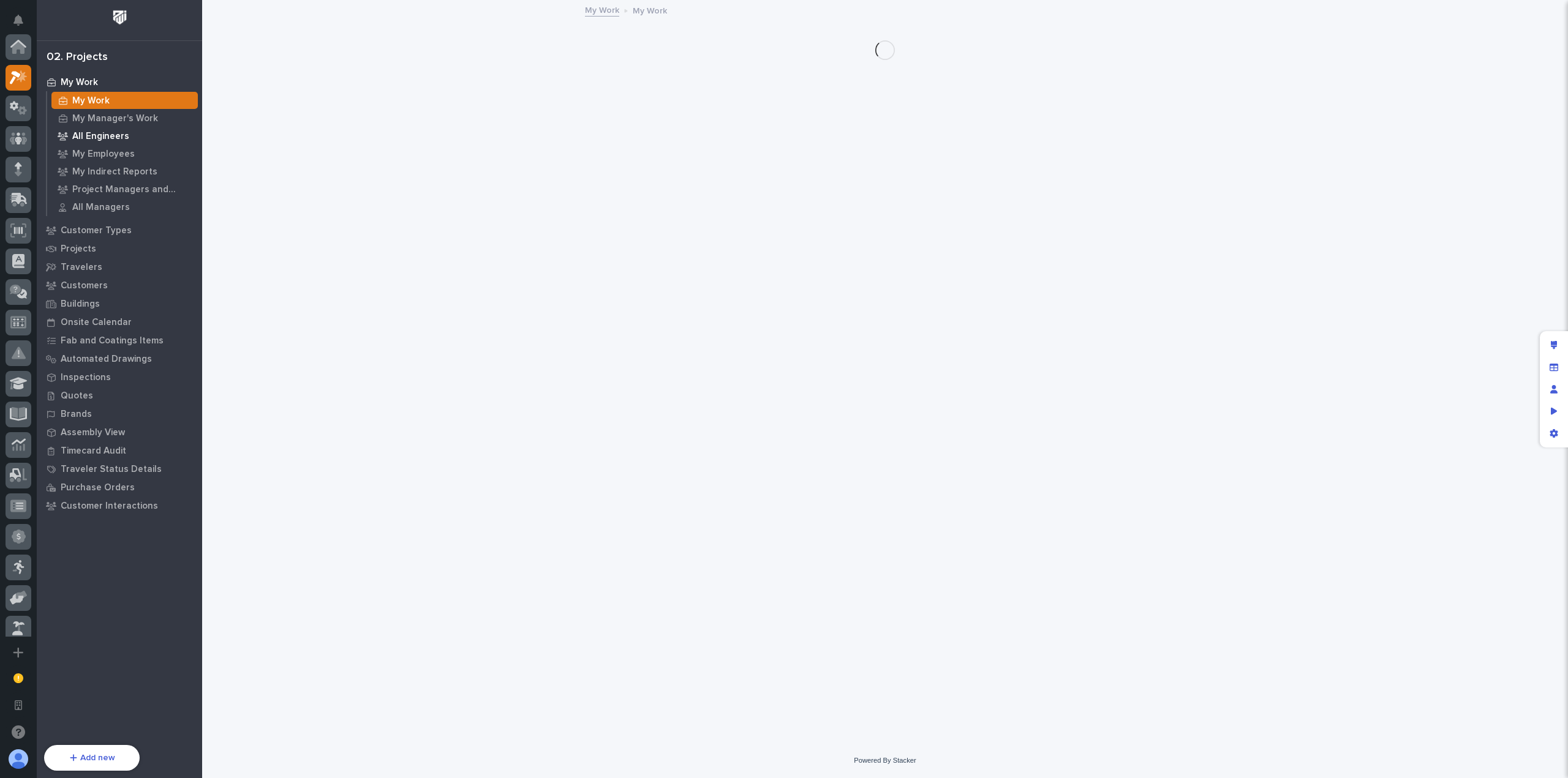
scroll to position [31, 0]
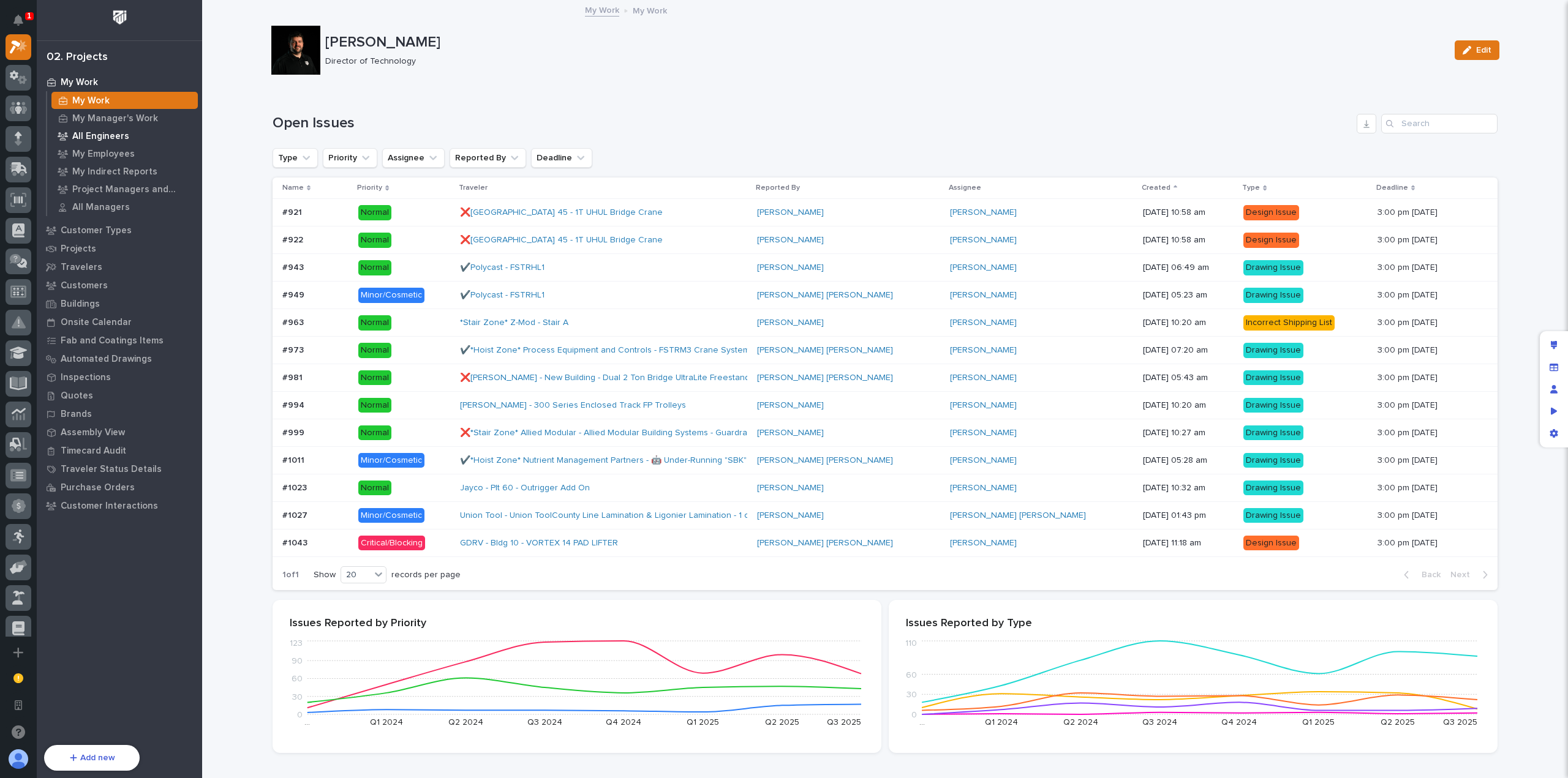
click at [115, 140] on p "All Engineers" at bounding box center [101, 136] width 57 height 11
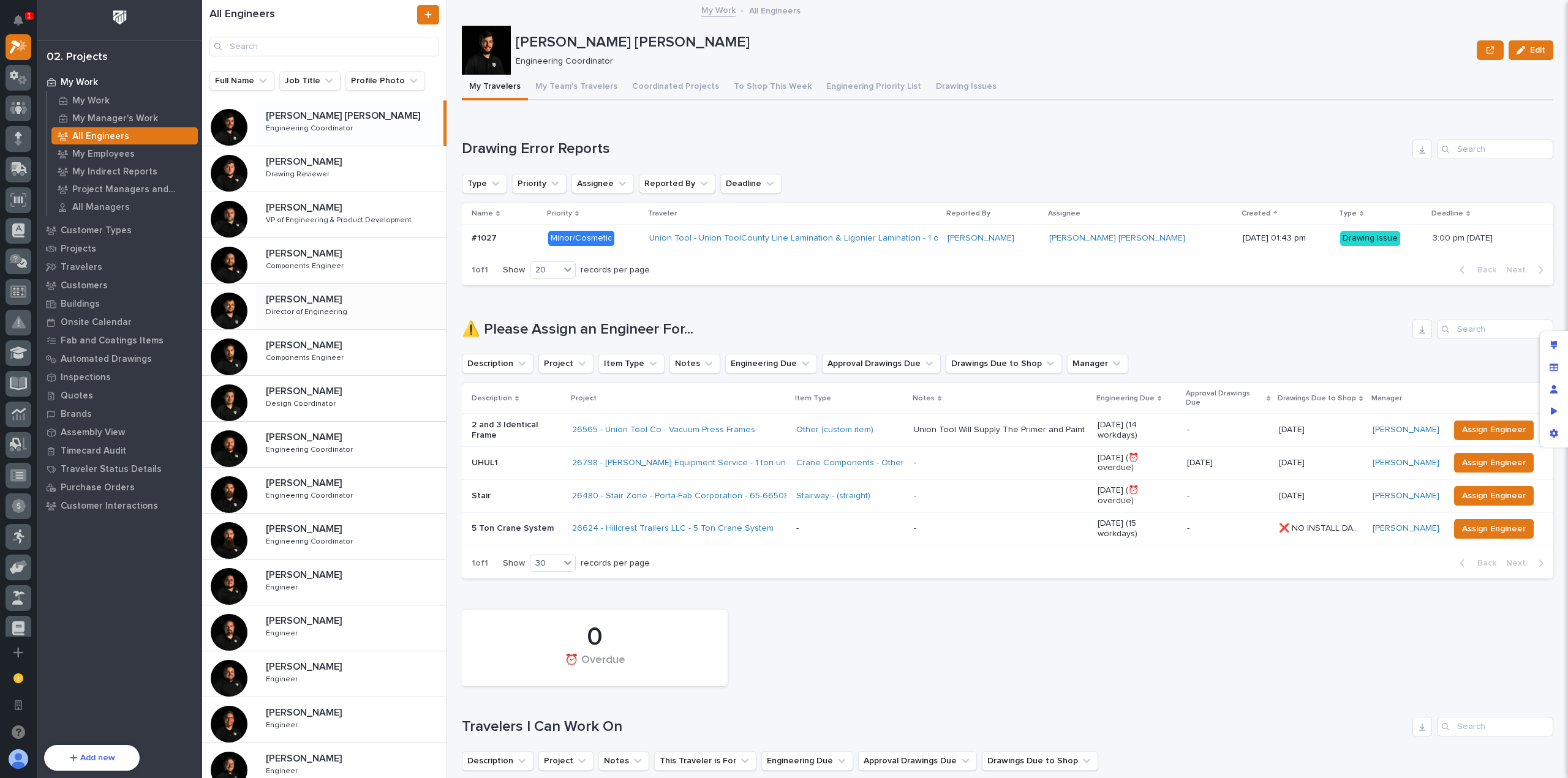
click at [346, 309] on div "[PERSON_NAME] [PERSON_NAME] Director of Engineering Director of Engineering" at bounding box center [351, 307] width 191 height 35
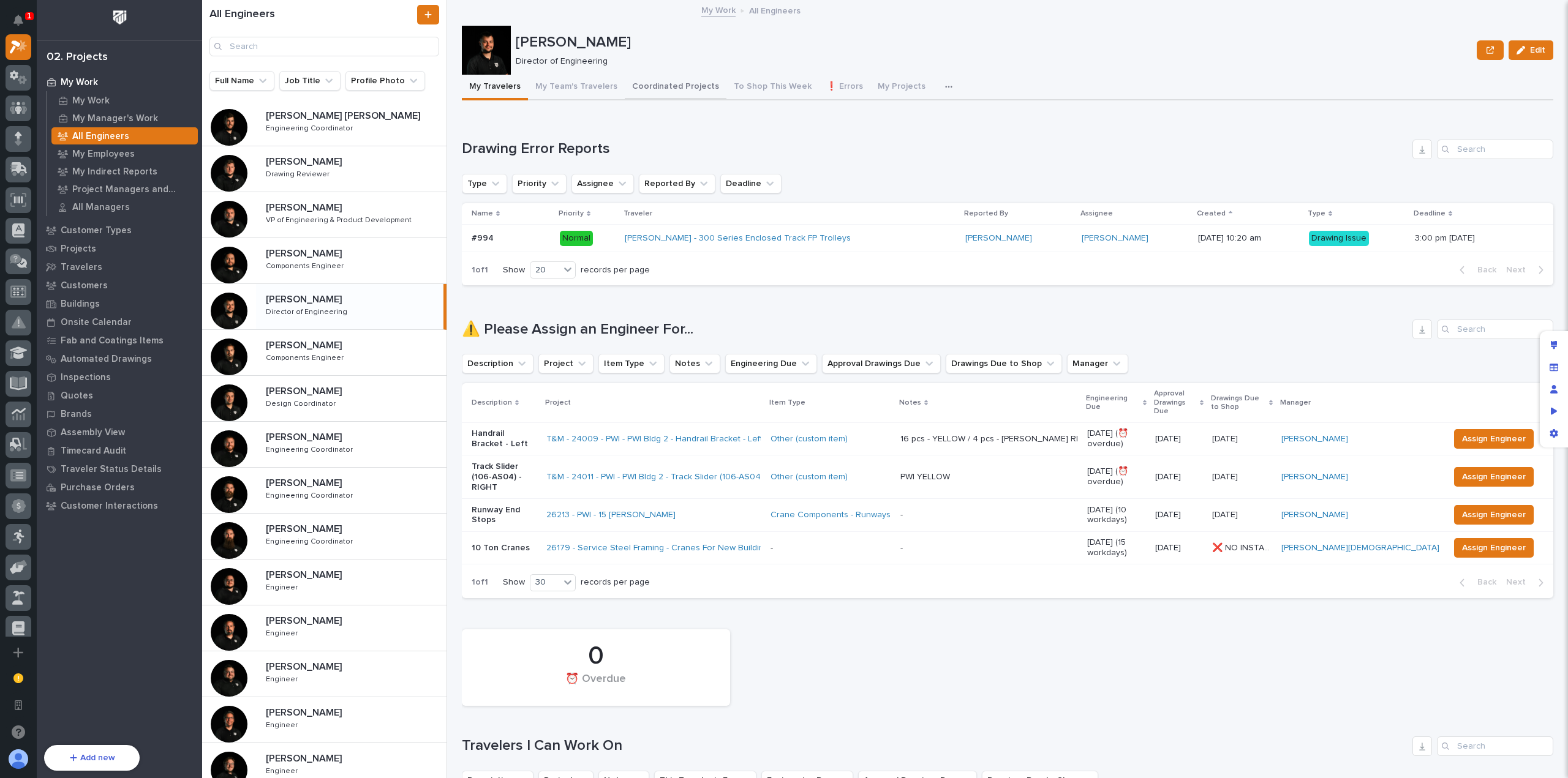
click at [666, 91] on button "Coordinated Projects" at bounding box center [675, 87] width 102 height 26
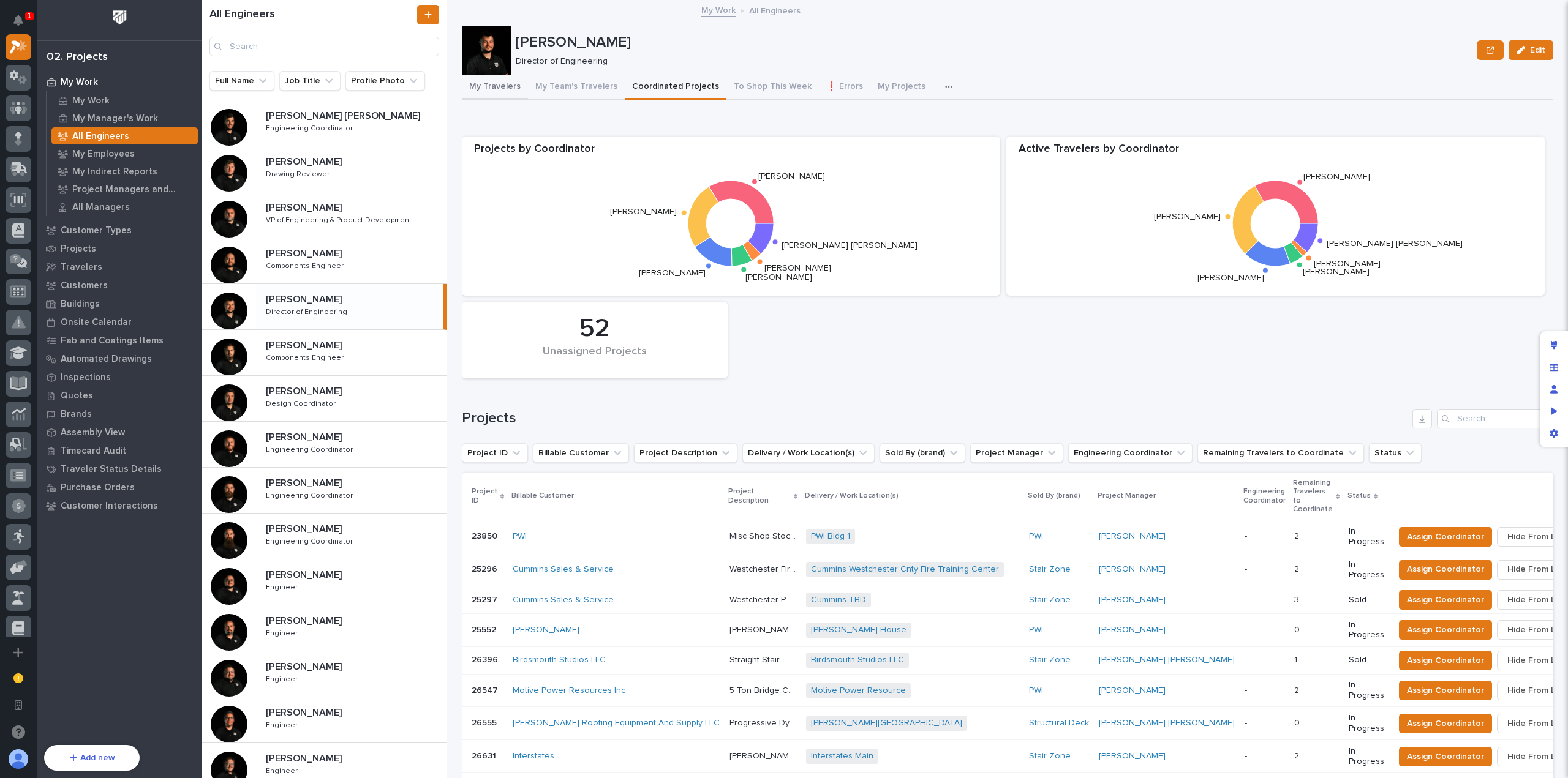
click at [509, 95] on button "My Travelers" at bounding box center [495, 87] width 66 height 26
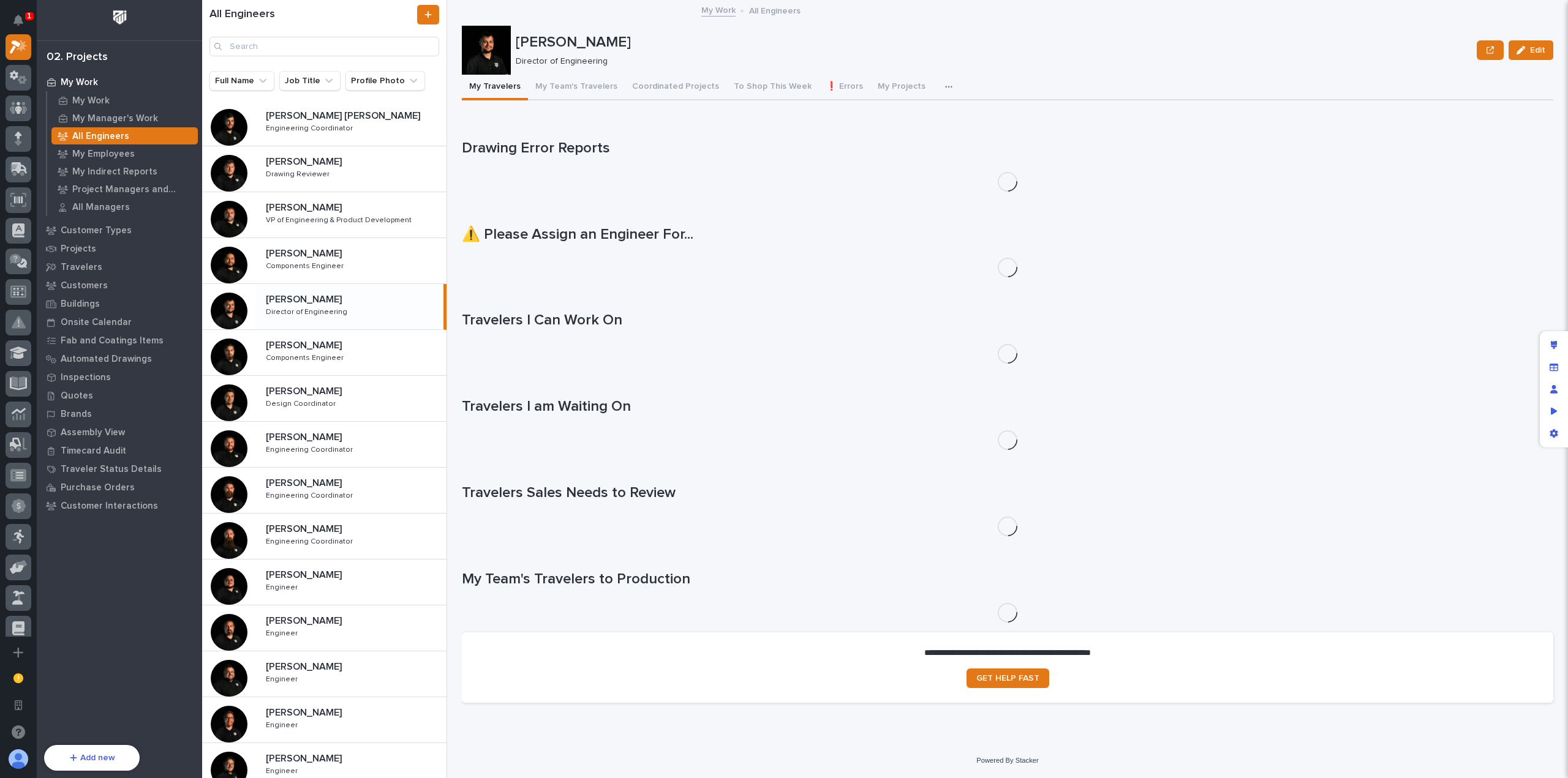
click at [506, 91] on button "My Travelers" at bounding box center [495, 87] width 66 height 26
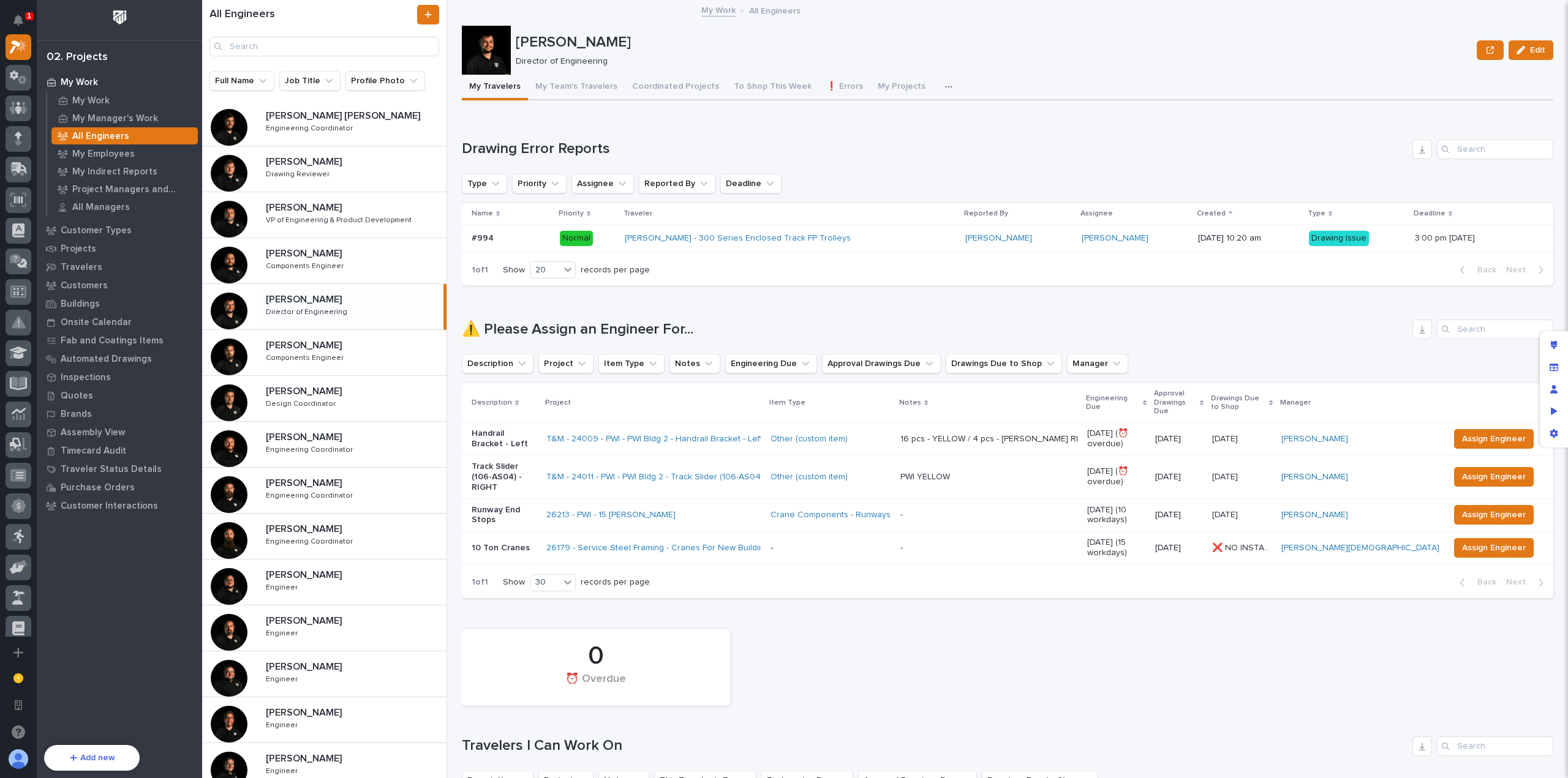
click at [822, 122] on div "Loading... Saving… Drawing Error Reports Type Priority Assignee Reported By Dea…" at bounding box center [1007, 206] width 1091 height 181
click at [768, 313] on div "Loading... Saving… ⚠️ Please Assign an Engineer For... Description Project Item…" at bounding box center [1007, 451] width 1091 height 312
drag, startPoint x: 756, startPoint y: 315, endPoint x: 701, endPoint y: 289, distance: 60.8
click at [701, 289] on div "Loading... Saving… Drawing Error Reports Type Priority Assignee Reported By Dea…" at bounding box center [1007, 206] width 1091 height 181
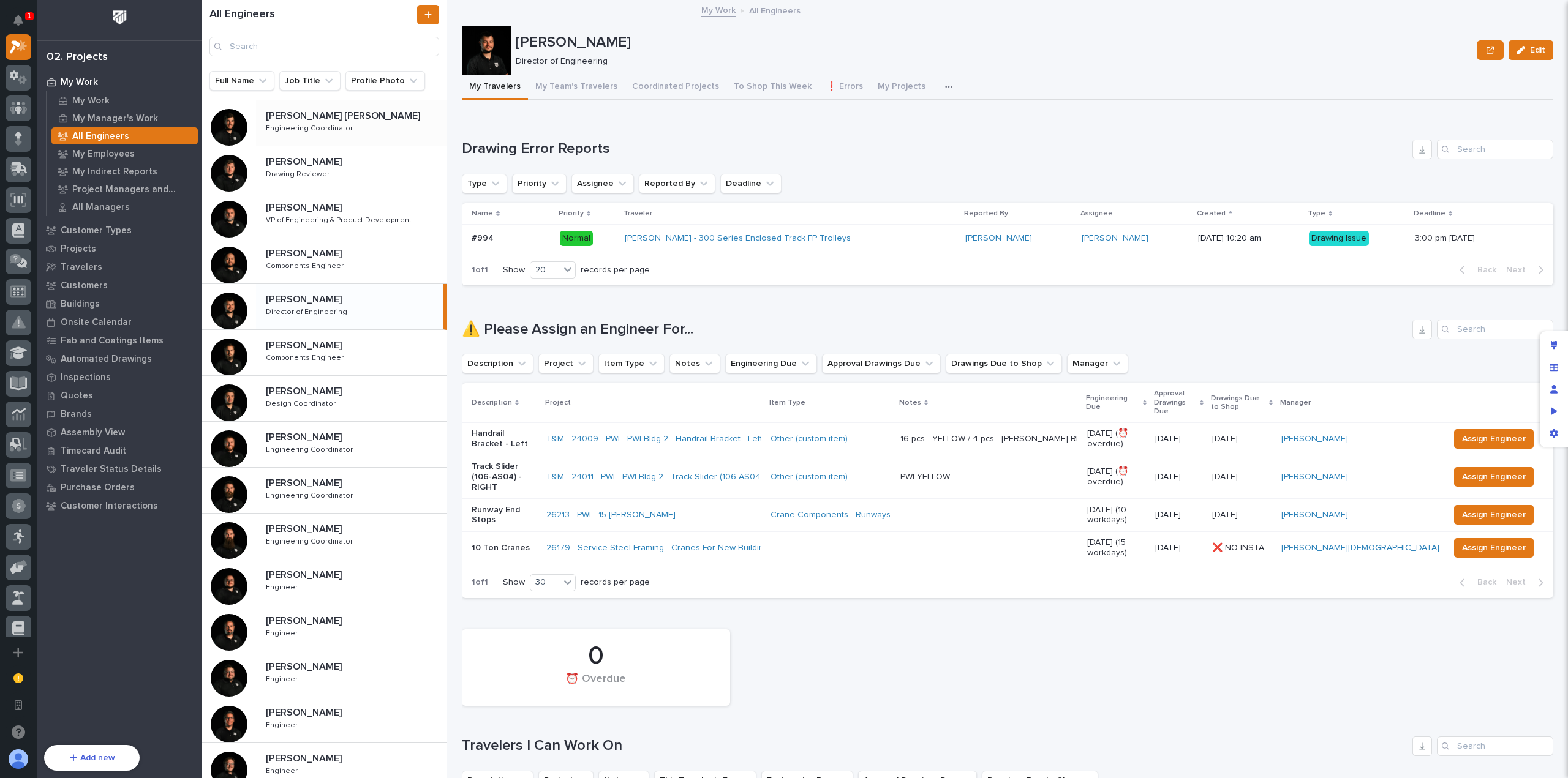
click at [352, 117] on p at bounding box center [353, 115] width 176 height 12
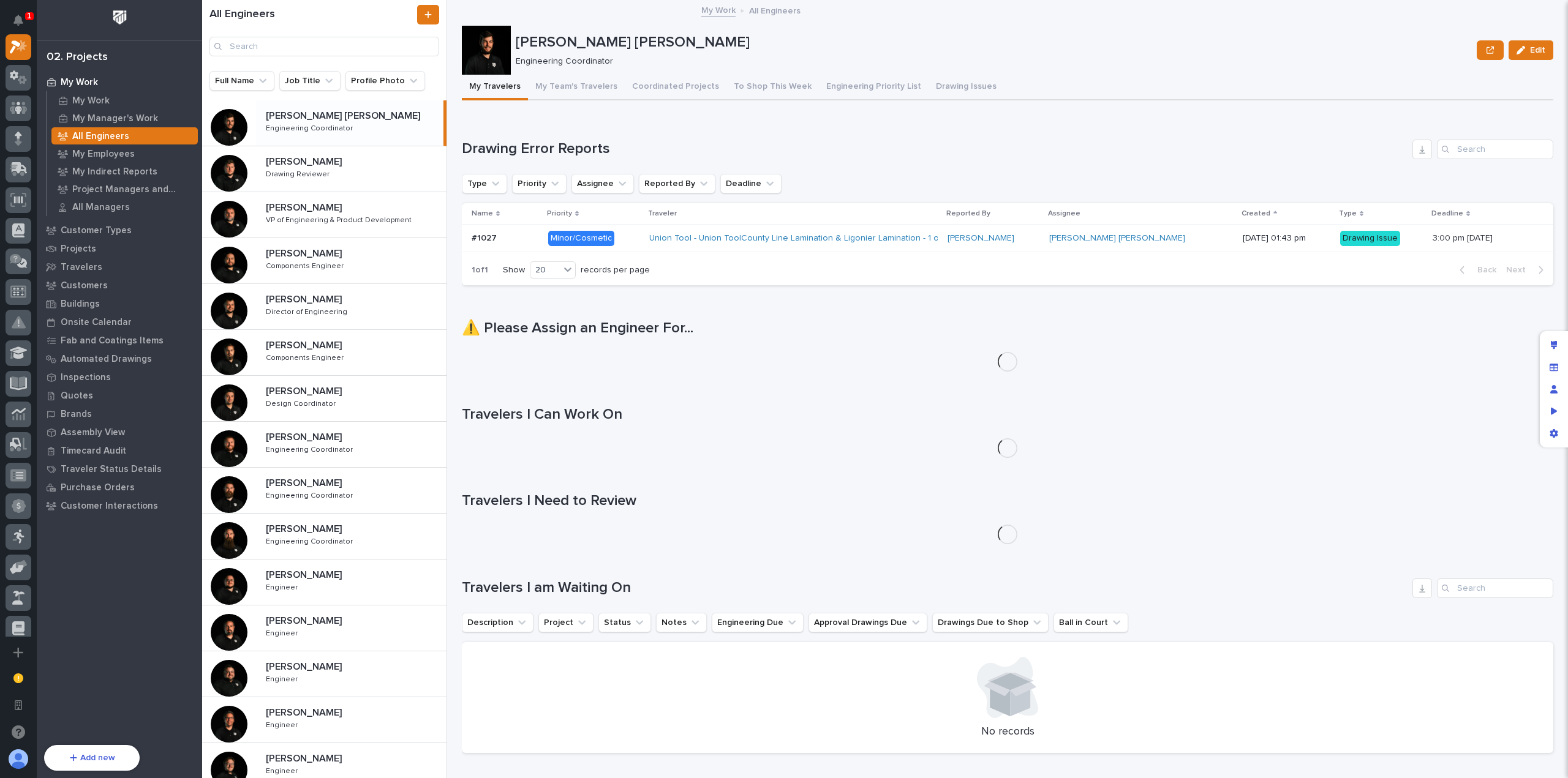
click at [658, 138] on div "Loading... Saving… Drawing Error Reports Type Priority Assignee Reported By Dea…" at bounding box center [1007, 206] width 1091 height 181
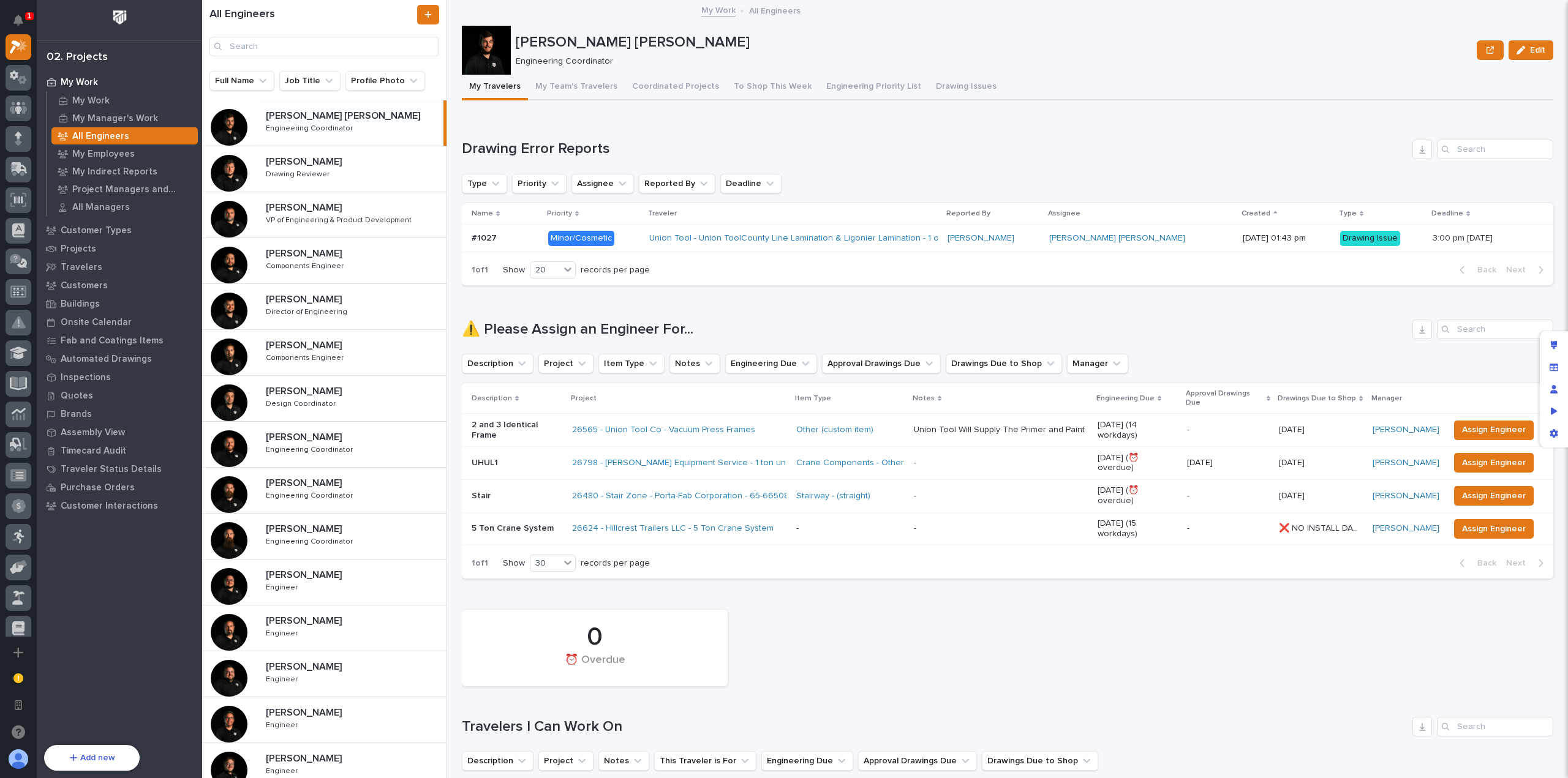
click at [691, 295] on div "Loading... Saving… ⚠️ Please Assign an Engineer For... Description Project Item…" at bounding box center [1007, 441] width 1091 height 293
click at [691, 334] on h1 "⚠️ Please Assign an Engineer For..." at bounding box center [935, 330] width 946 height 18
click at [703, 332] on h1 "⚠️ Please Assign an Engineer For..." at bounding box center [935, 330] width 946 height 18
click at [673, 326] on h1 "⚠️ Please Assign an Engineer For..." at bounding box center [935, 330] width 946 height 18
drag, startPoint x: 700, startPoint y: 328, endPoint x: 463, endPoint y: 316, distance: 237.3
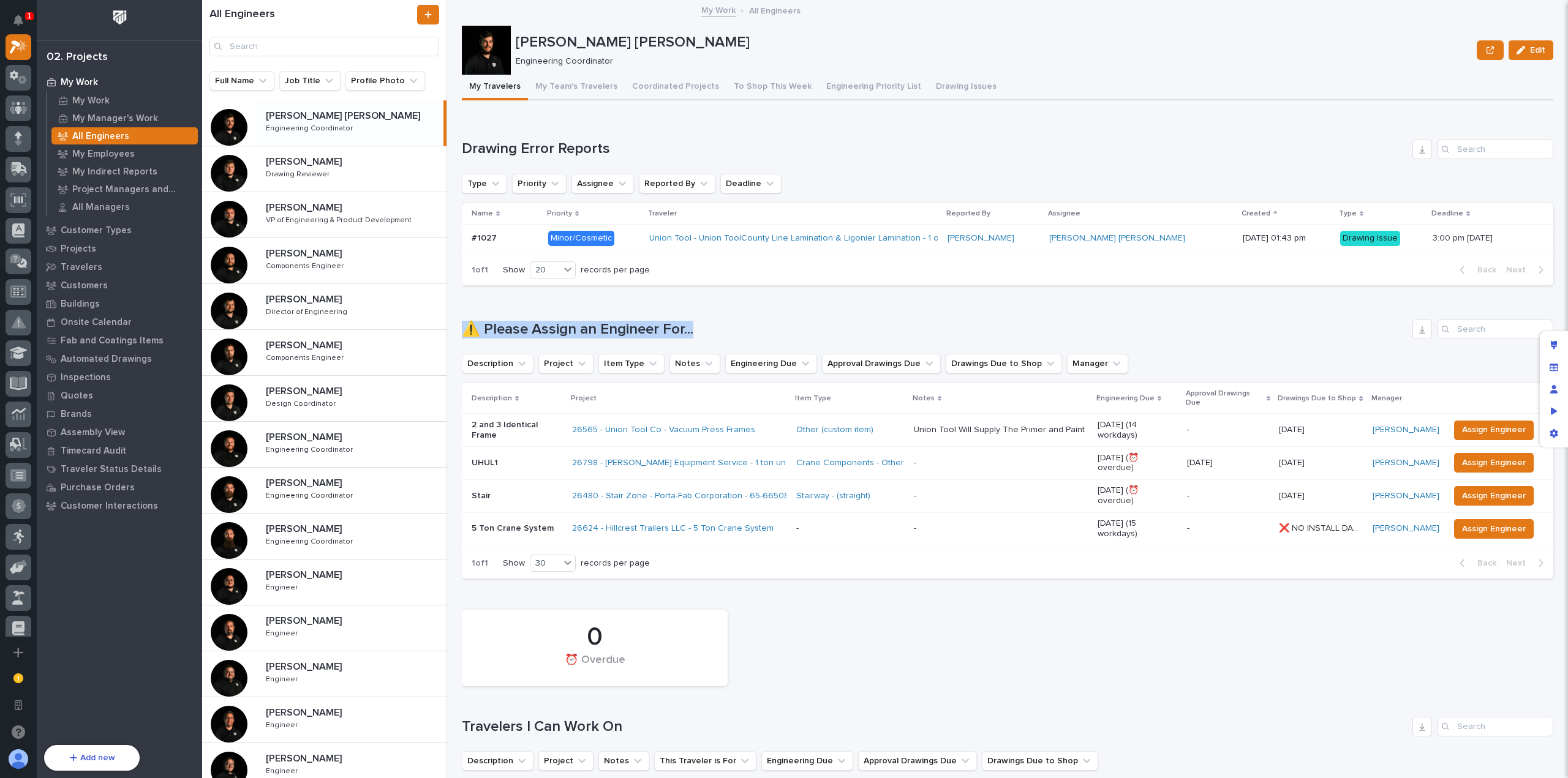
click at [463, 316] on div "Loading... Saving… ⚠️ Please Assign an Engineer For... Description Project Item…" at bounding box center [1007, 441] width 1091 height 293
click at [526, 327] on h1 "⚠️ Please Assign an Engineer For..." at bounding box center [935, 330] width 946 height 18
click at [666, 325] on h1 "⚠️ Please Assign an Engineer For..." at bounding box center [935, 330] width 946 height 18
drag, startPoint x: 702, startPoint y: 327, endPoint x: 464, endPoint y: 309, distance: 238.7
click at [464, 309] on div "Loading... Saving… ⚠️ Please Assign an Engineer For... Description Project Item…" at bounding box center [1007, 441] width 1091 height 293
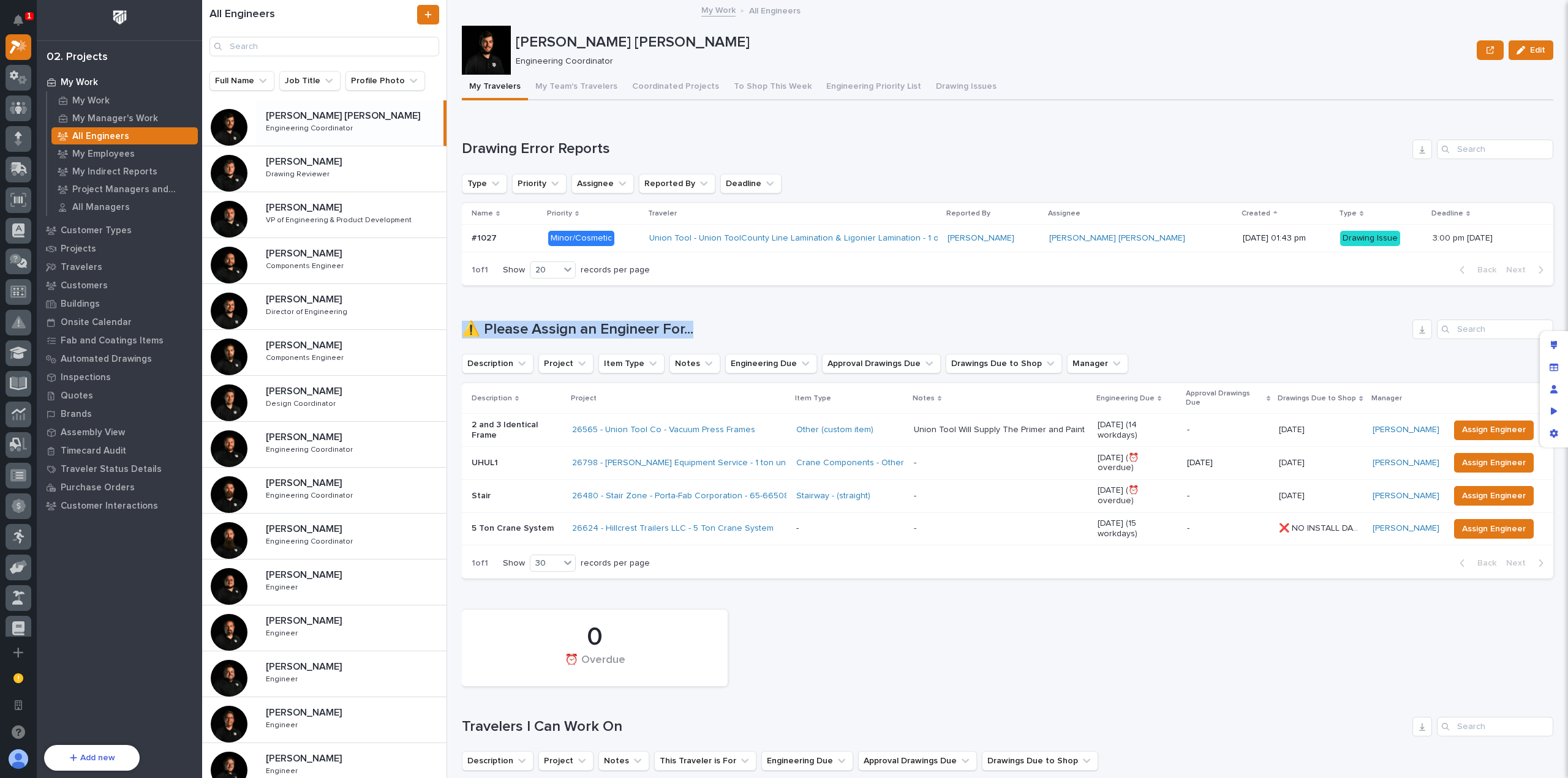
click at [619, 325] on h1 "⚠️ Please Assign an Engineer For..." at bounding box center [935, 330] width 946 height 18
click at [713, 326] on h1 "⚠️ Please Assign an Engineer For..." at bounding box center [935, 330] width 946 height 18
drag, startPoint x: 650, startPoint y: 330, endPoint x: 458, endPoint y: 323, distance: 192.1
click at [458, 323] on div "All Engineers Full Name Job Title Profile Photo [PERSON_NAME] [PERSON_NAME] [PE…" at bounding box center [886, 389] width 1366 height 778
click at [502, 315] on div "Loading... Saving… ⚠️ Please Assign an Engineer For... Description Project Item…" at bounding box center [1007, 441] width 1091 height 293
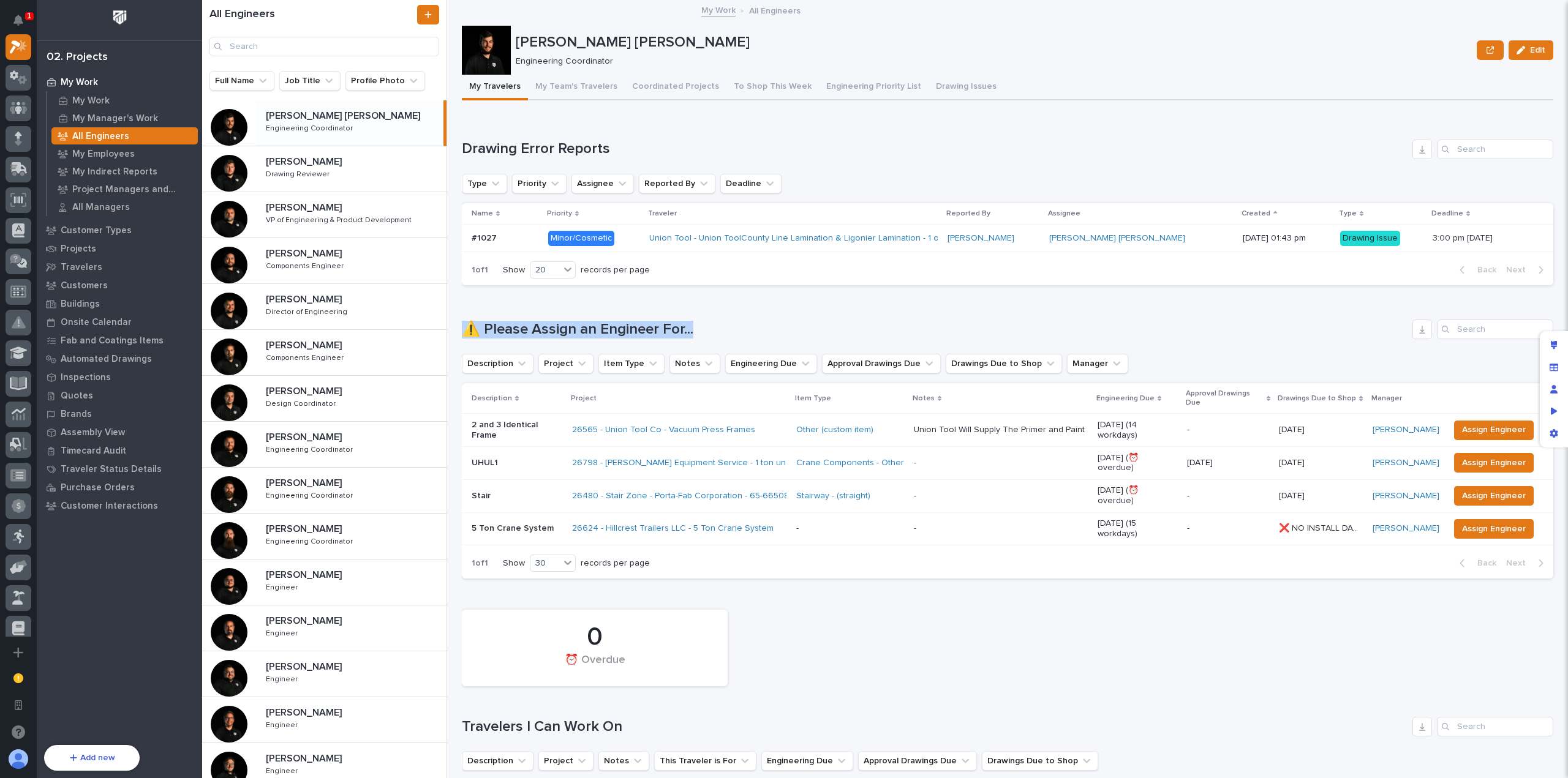
click at [541, 307] on div "Loading... Saving… ⚠️ Please Assign an Engineer For... Description Project Item…" at bounding box center [1007, 441] width 1091 height 293
click at [647, 88] on button "Coordinated Projects" at bounding box center [675, 87] width 102 height 26
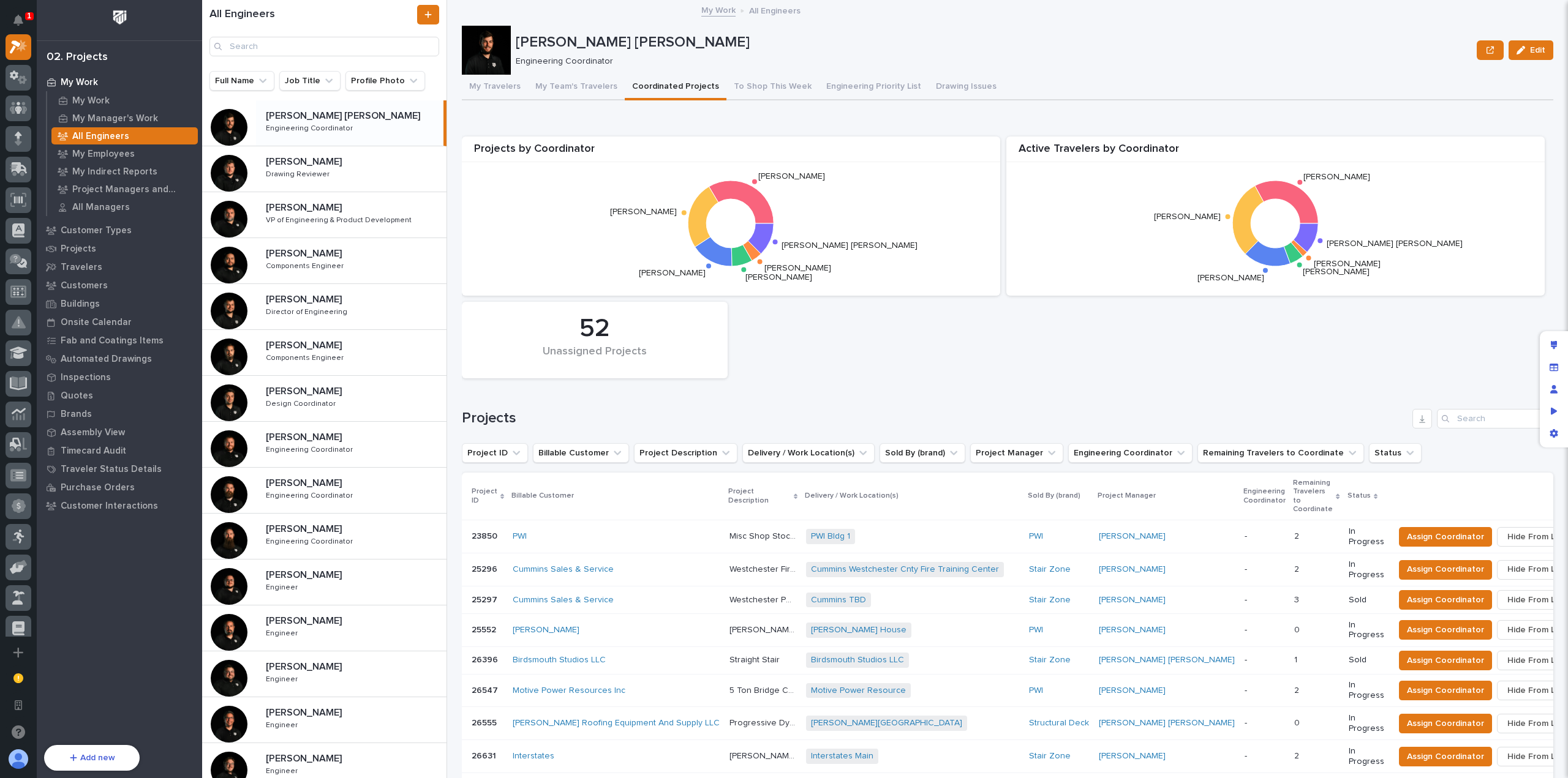
click at [509, 91] on button "My Travelers" at bounding box center [495, 87] width 66 height 26
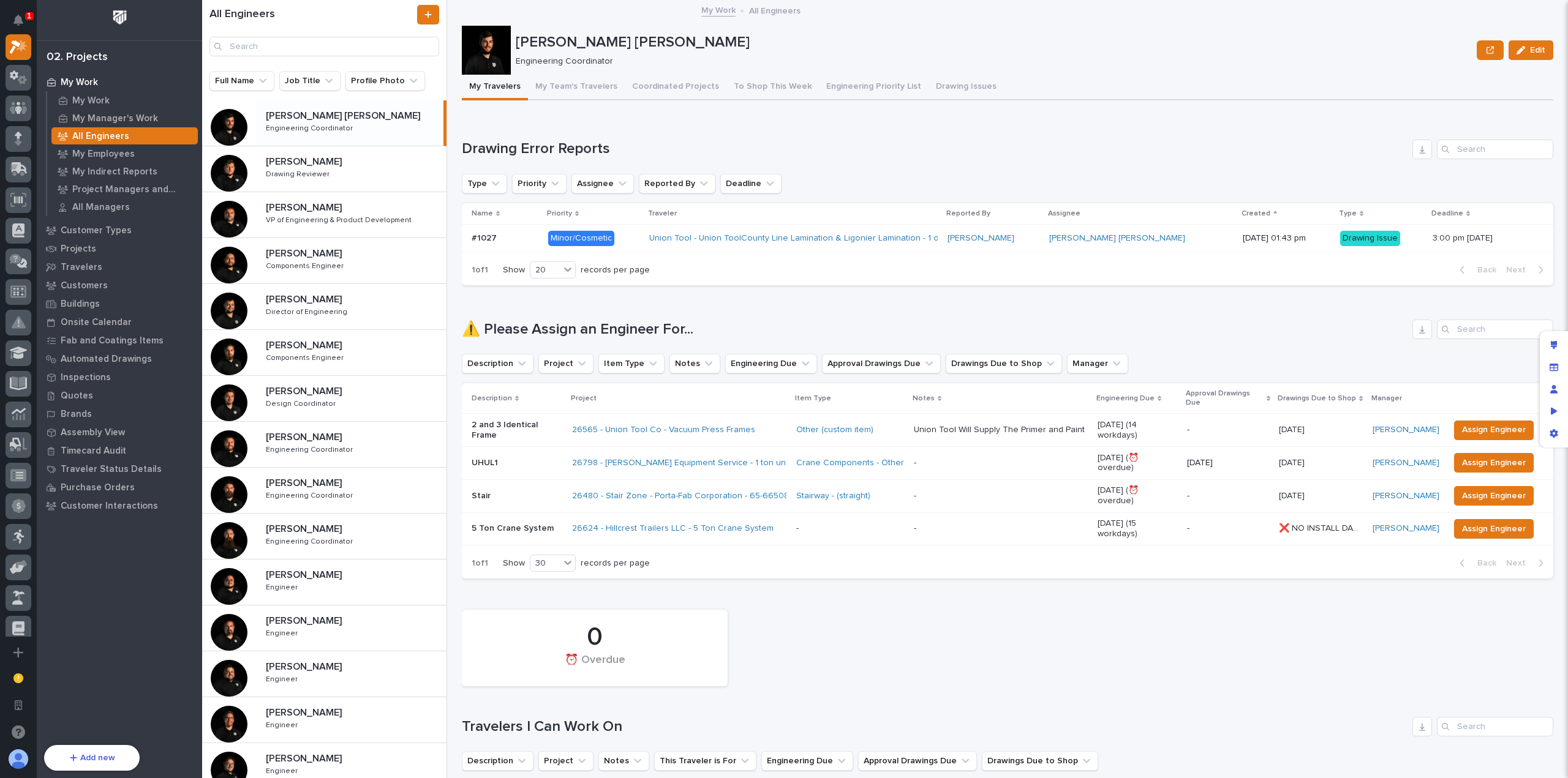
click at [734, 141] on h1 "Drawing Error Reports" at bounding box center [935, 149] width 946 height 18
click at [778, 307] on div "Loading... Saving… ⚠️ Please Assign an Engineer For... Description Project Item…" at bounding box center [1007, 441] width 1091 height 293
click at [746, 310] on div "Loading... Saving… ⚠️ Please Assign an Engineer For... Description Project Item…" at bounding box center [1007, 441] width 1091 height 293
click at [94, 250] on div "Projects" at bounding box center [119, 248] width 159 height 17
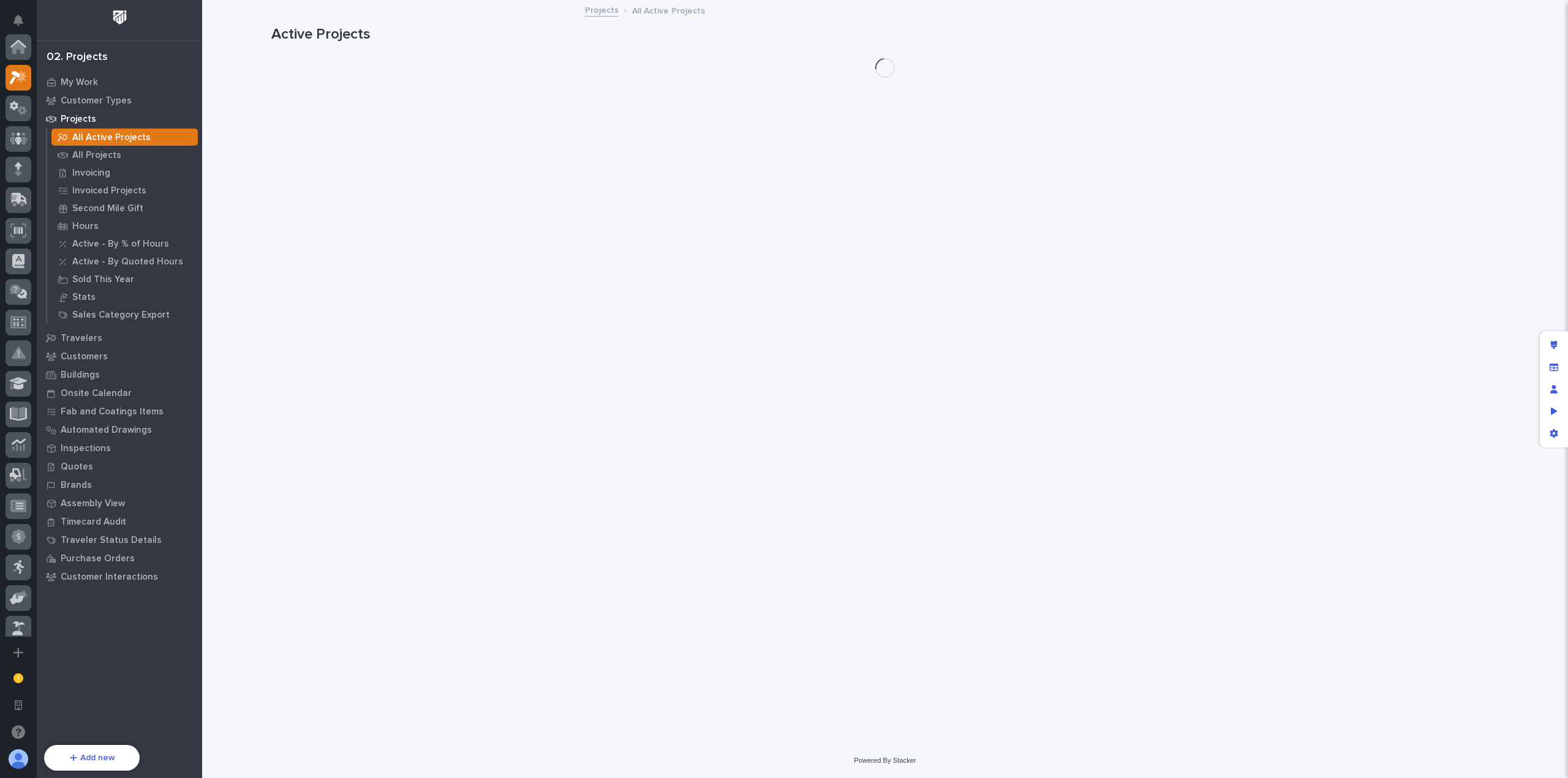
scroll to position [31, 0]
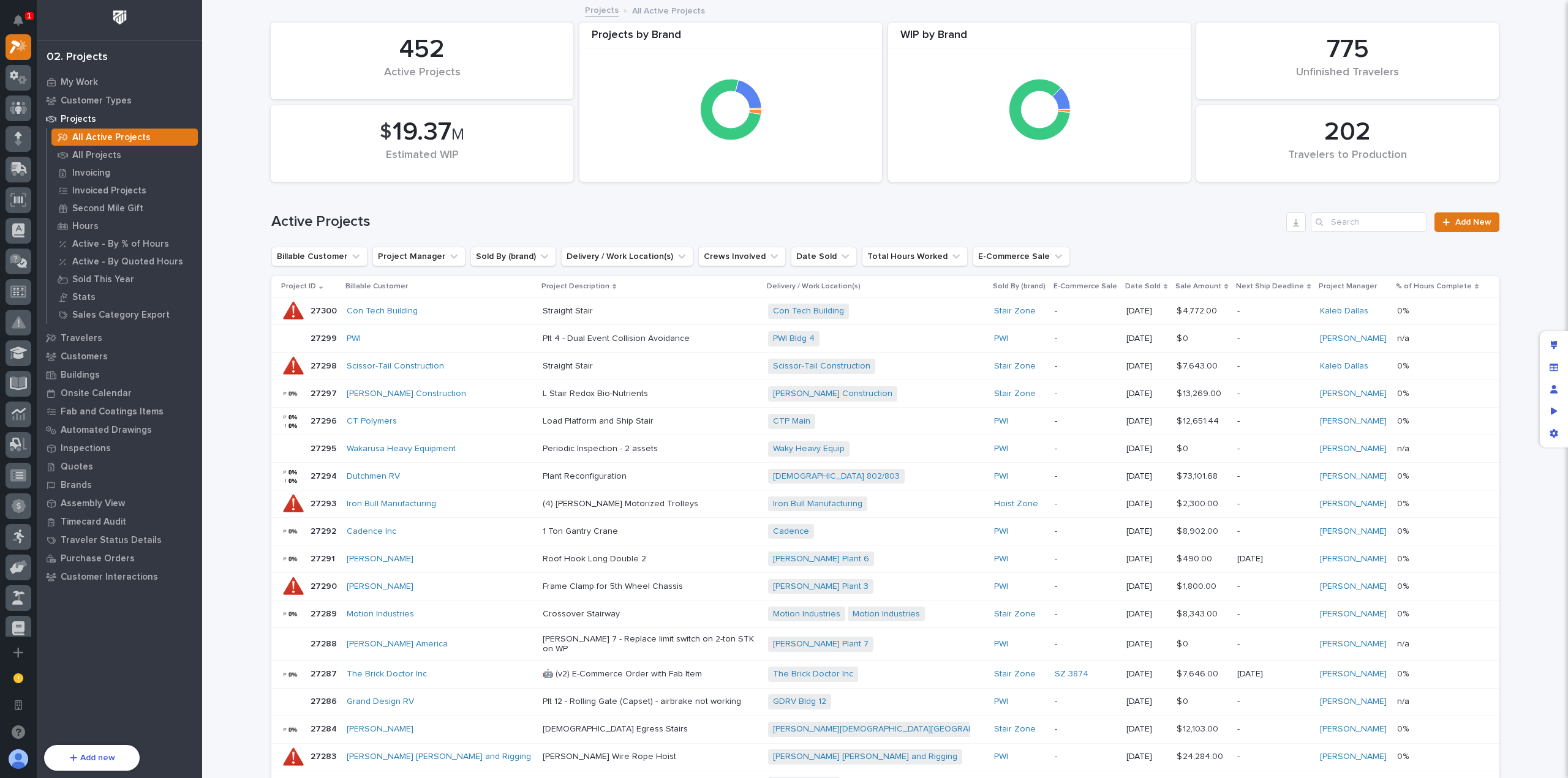
click at [1446, 216] on link "Add New" at bounding box center [1466, 222] width 64 height 19
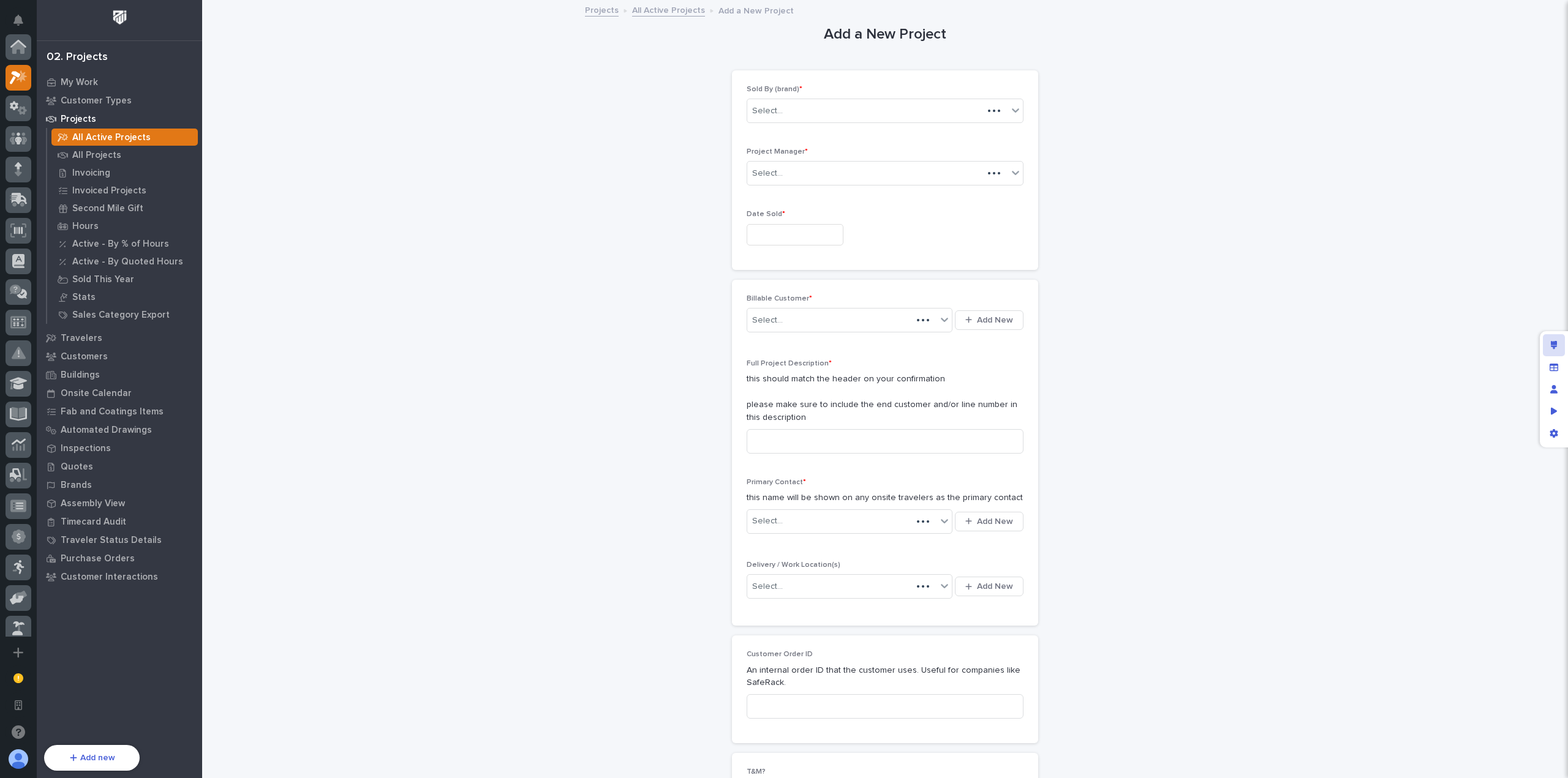
scroll to position [31, 0]
click at [1557, 343] on div "Edit layout" at bounding box center [1554, 346] width 22 height 22
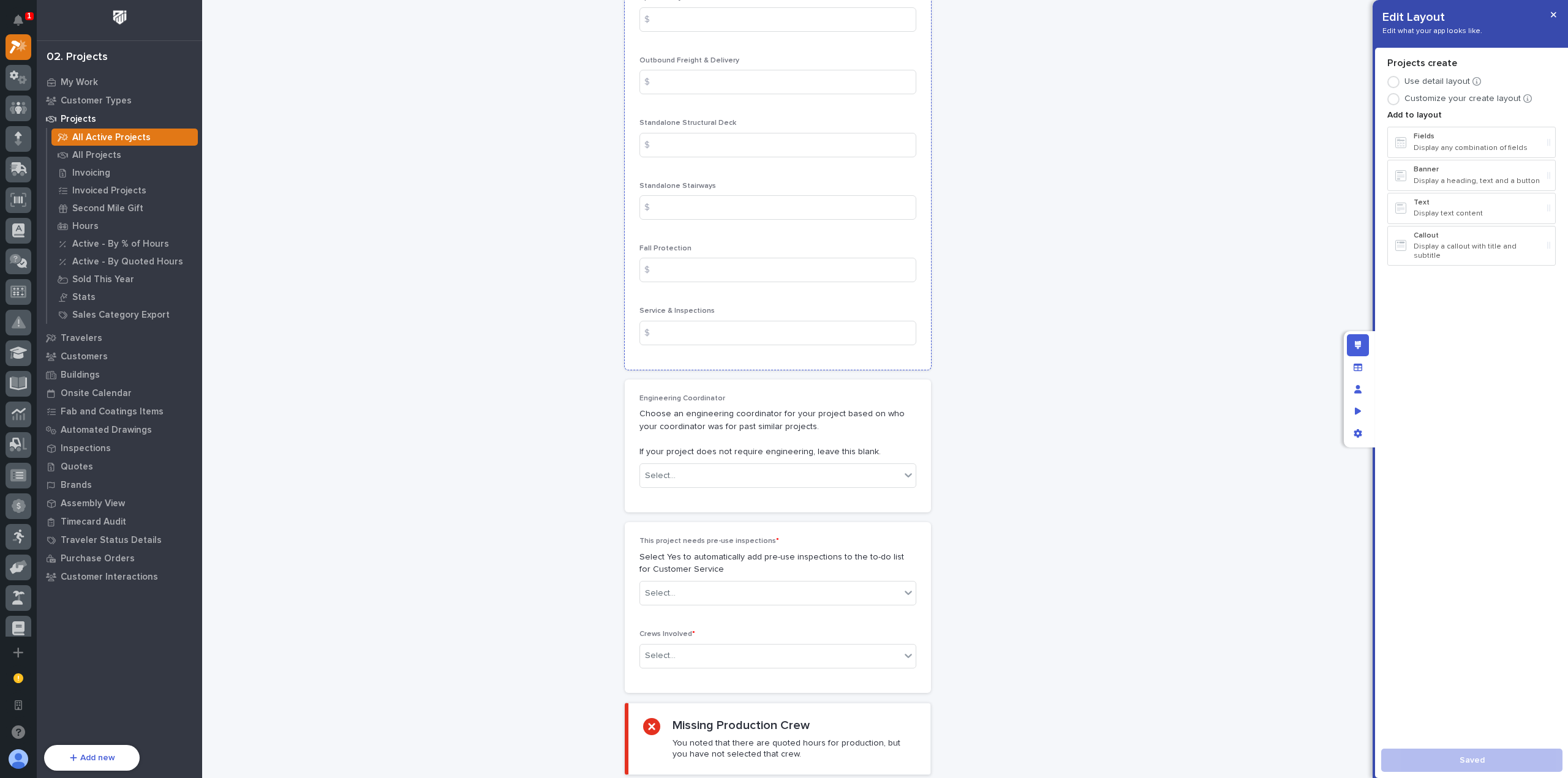
scroll to position [2388, 0]
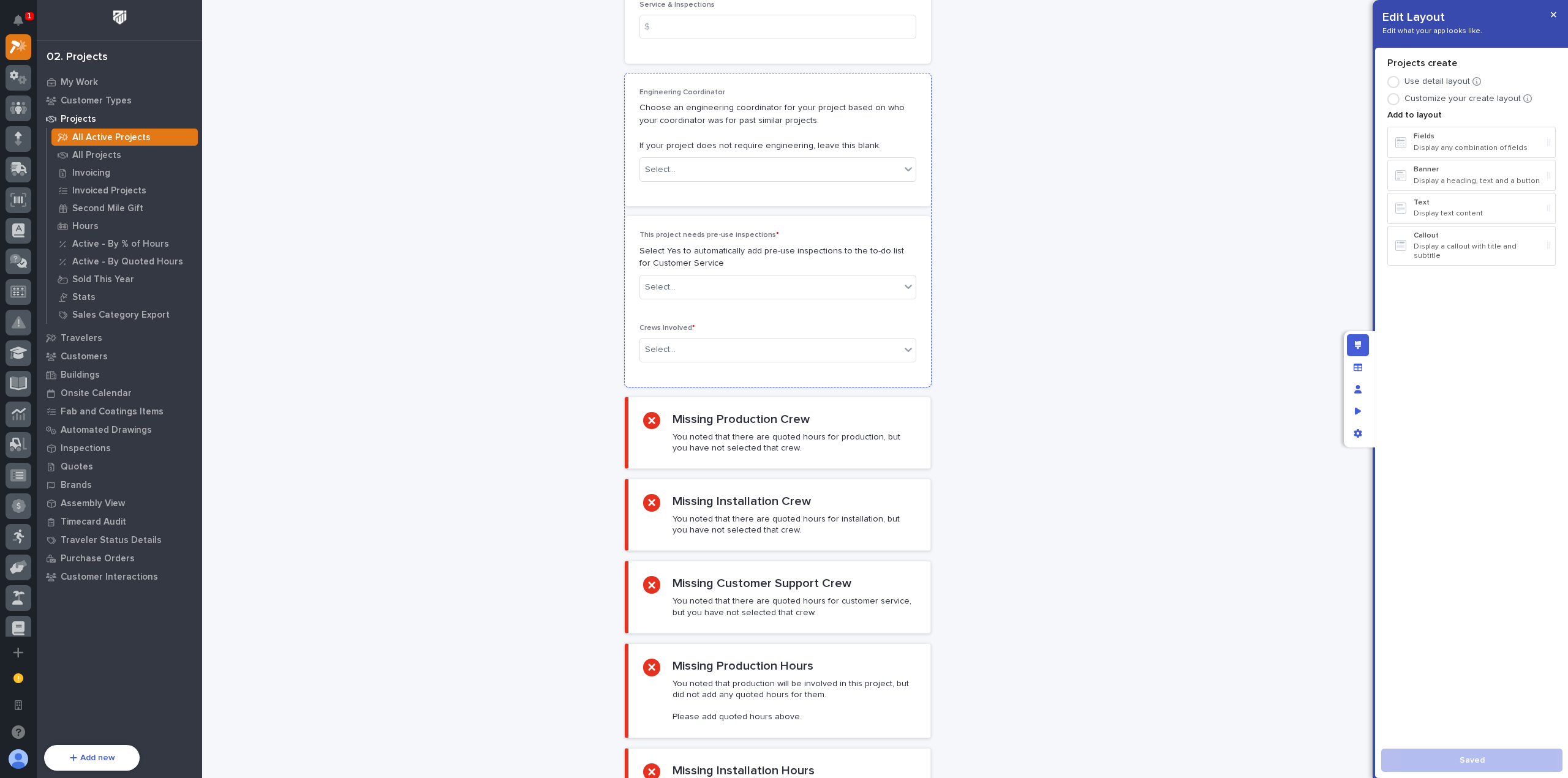
click at [730, 107] on p "Choose an engineering coordinator for your project based on who your coordinato…" at bounding box center [778, 127] width 277 height 51
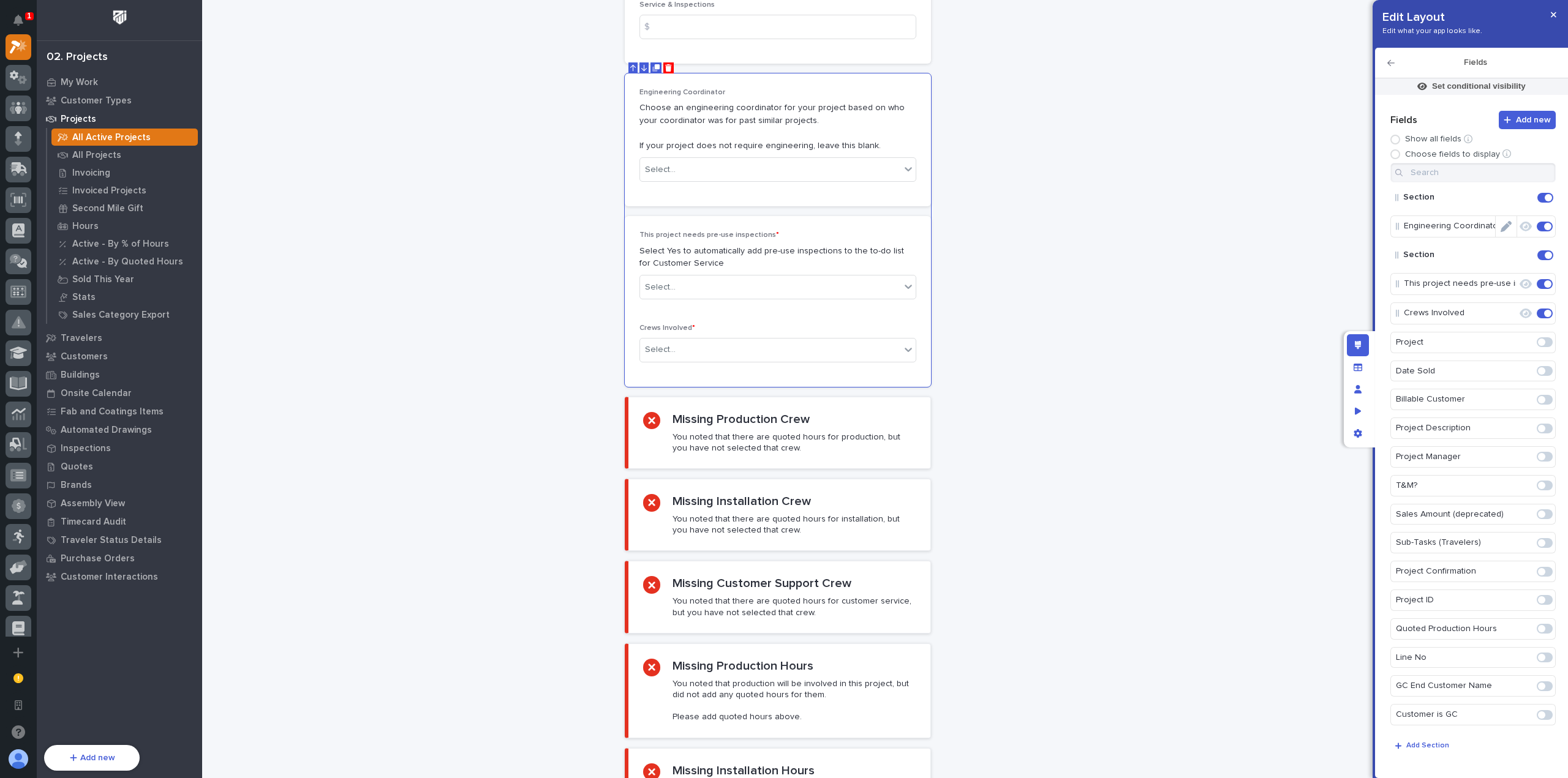
click at [1505, 225] on icon "Edit" at bounding box center [1506, 227] width 11 height 11
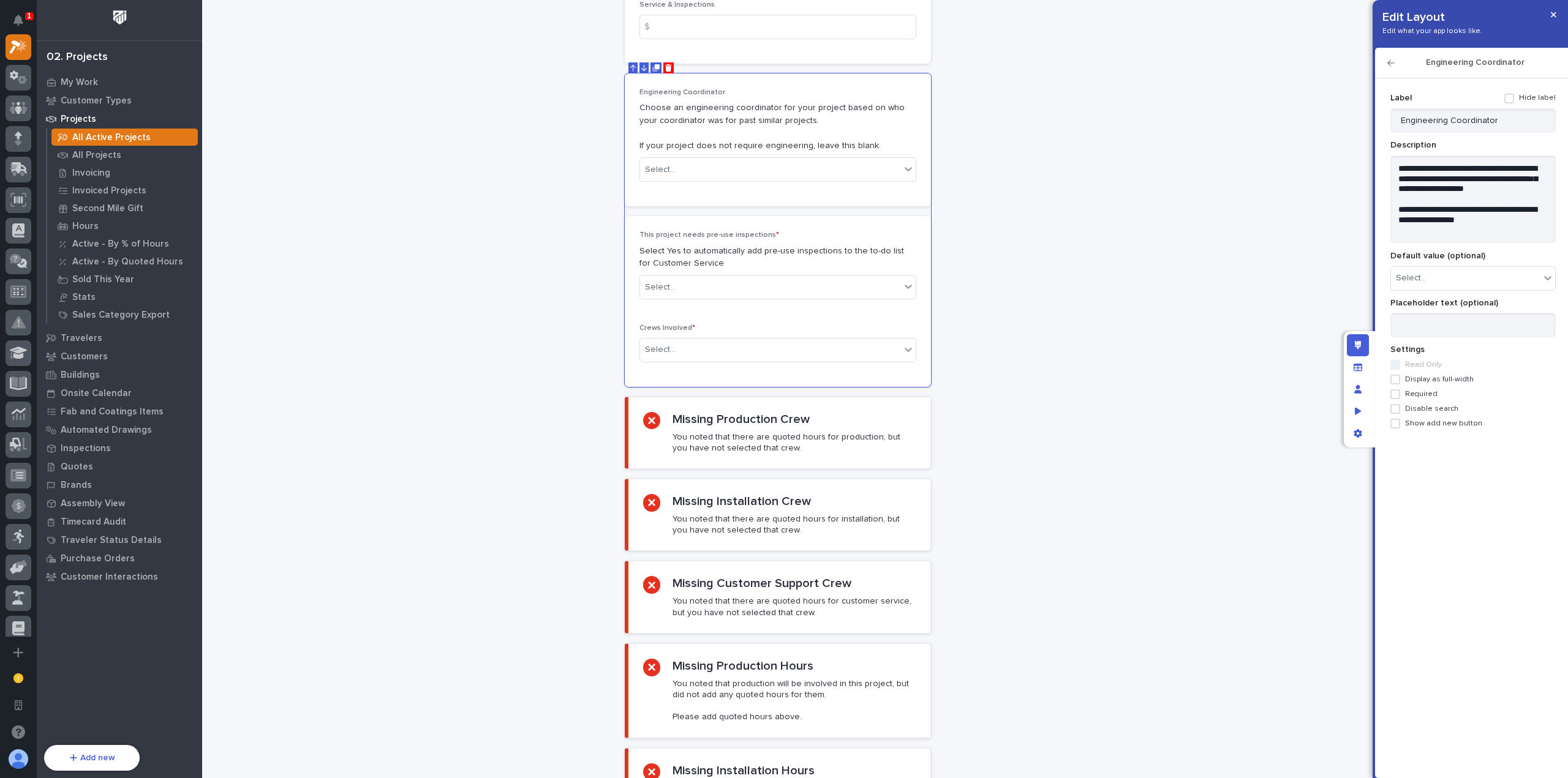
click at [1411, 390] on span "Required" at bounding box center [1421, 394] width 33 height 8
click at [1560, 18] on button "button" at bounding box center [1553, 15] width 20 height 19
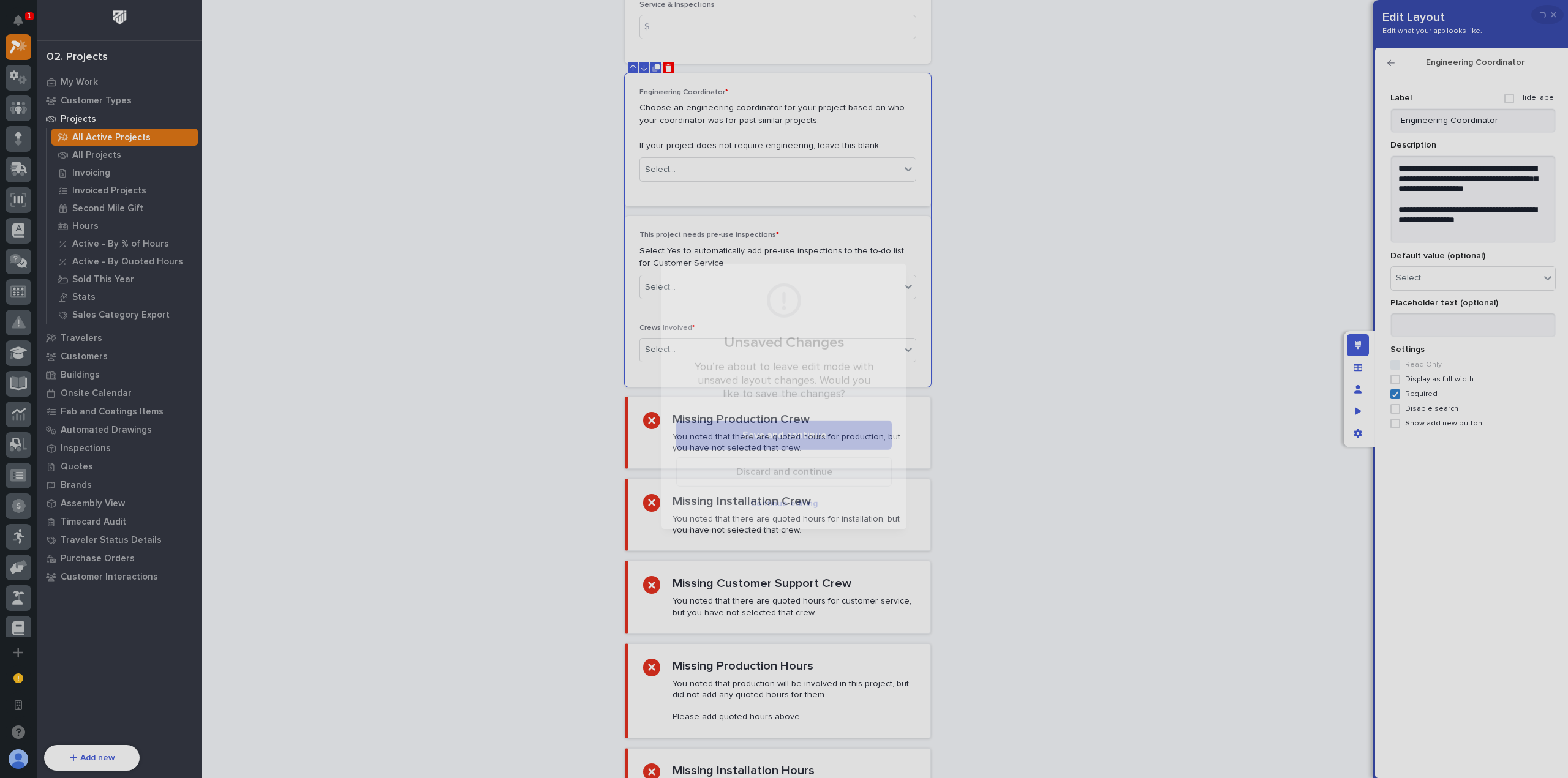
click at [1556, 17] on div "Unsaved Changes You’re about to leave edit mode with unsaved layout changes. Wo…" at bounding box center [784, 389] width 1568 height 778
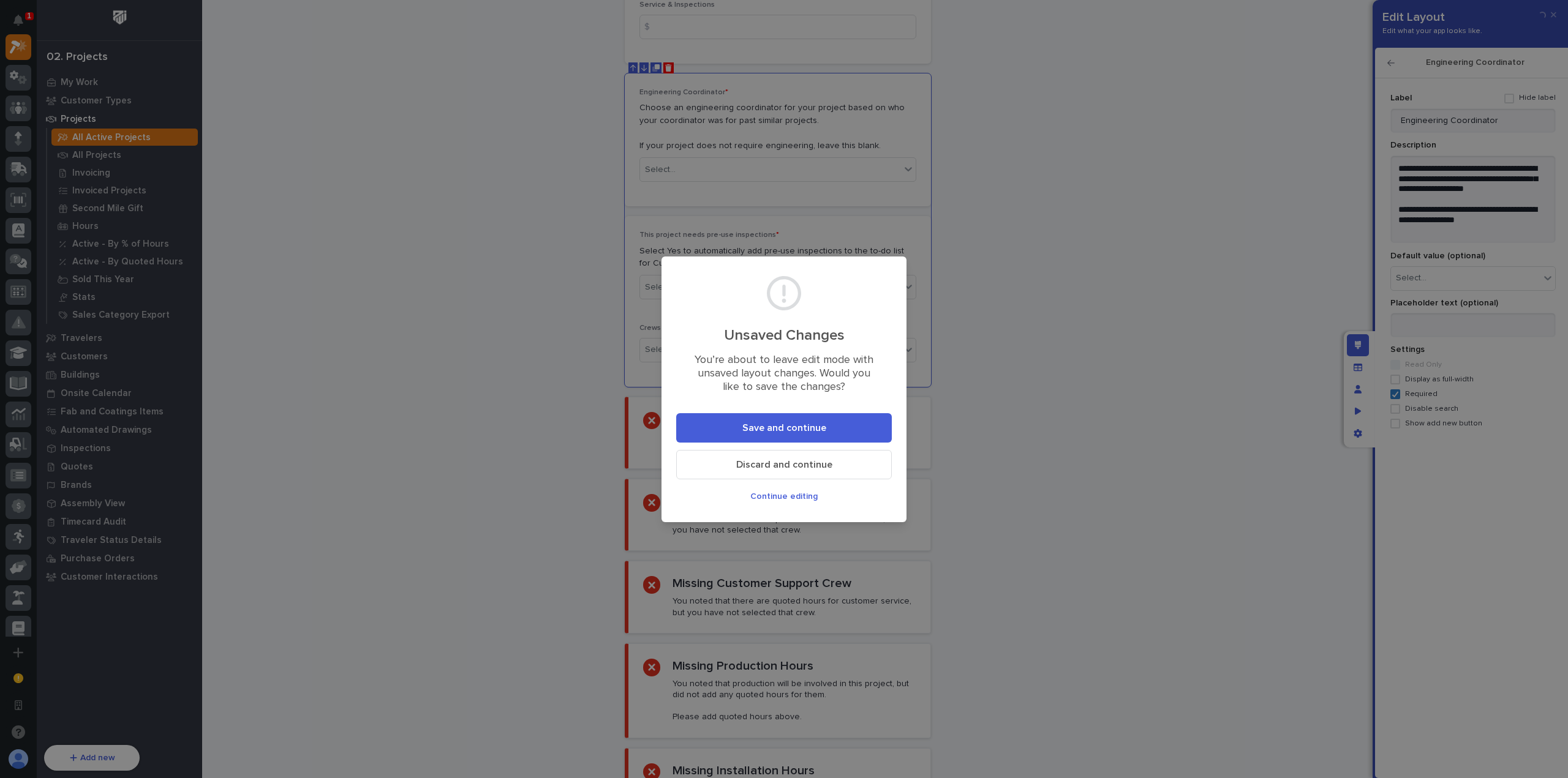
click at [792, 428] on span "Save and continue" at bounding box center [784, 428] width 84 height 13
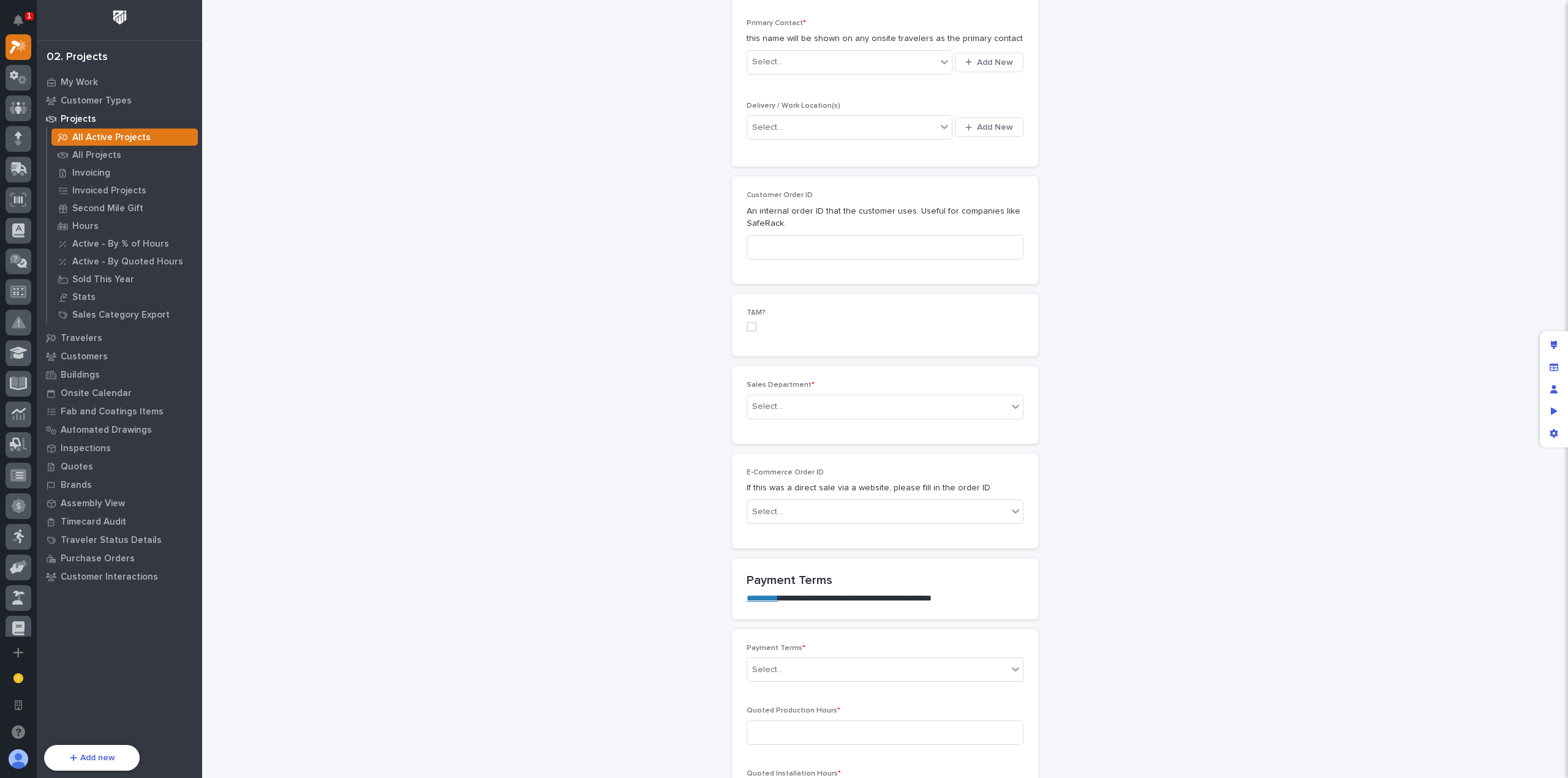
scroll to position [0, 0]
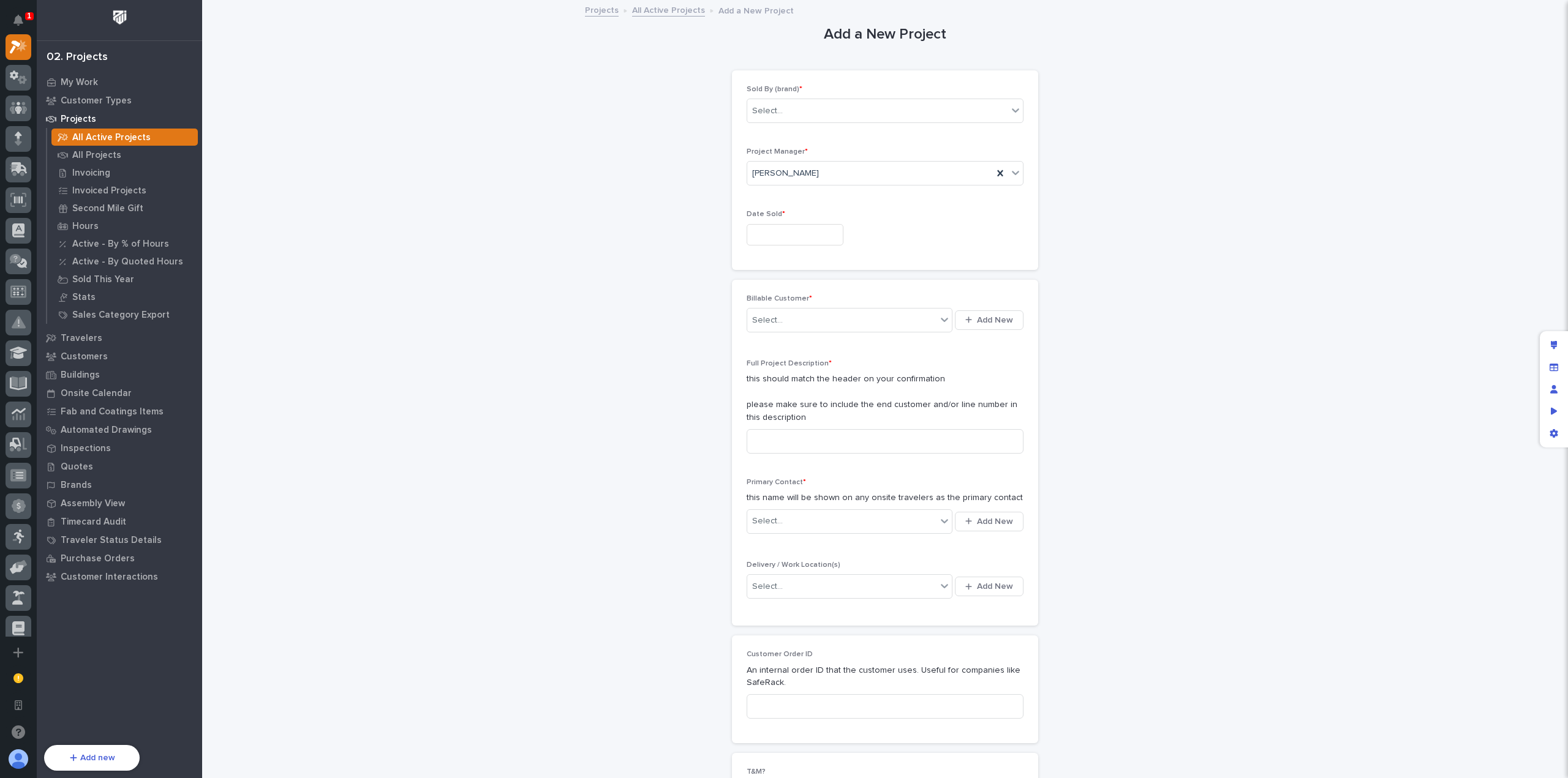
click at [86, 81] on p "My Work" at bounding box center [79, 83] width 38 height 11
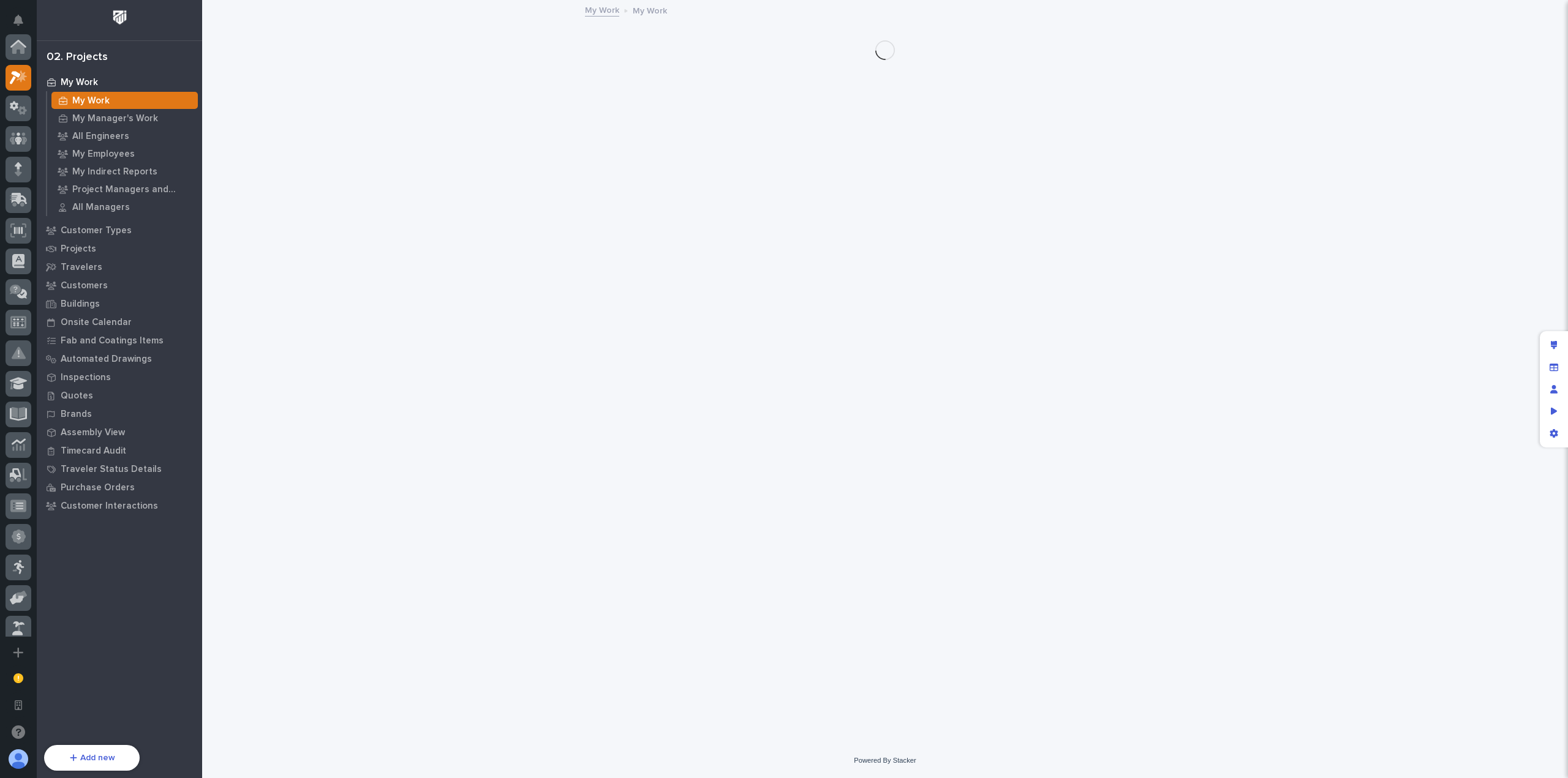
scroll to position [31, 0]
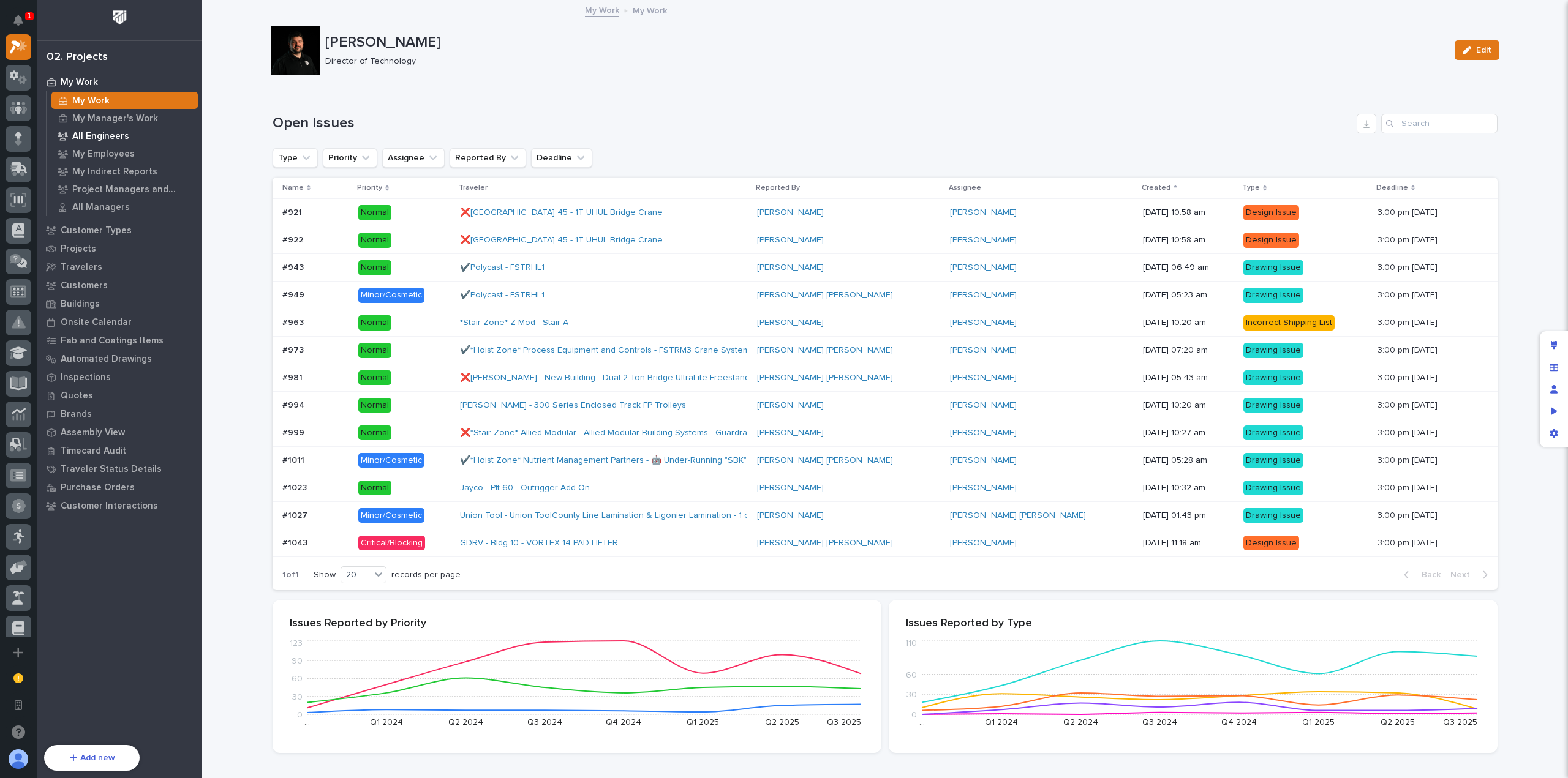
click at [139, 127] on div "All Engineers" at bounding box center [125, 136] width 146 height 17
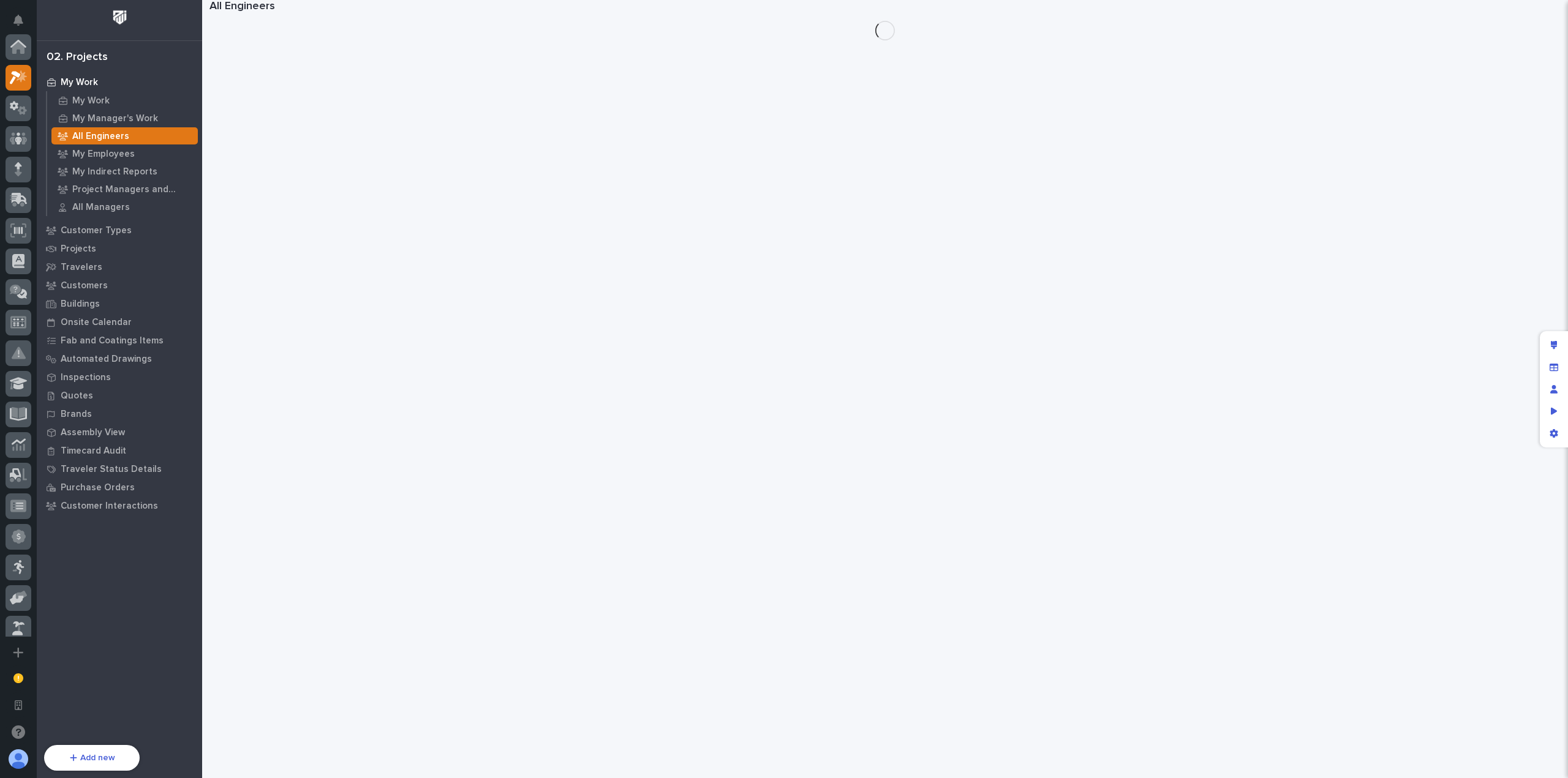
scroll to position [31, 0]
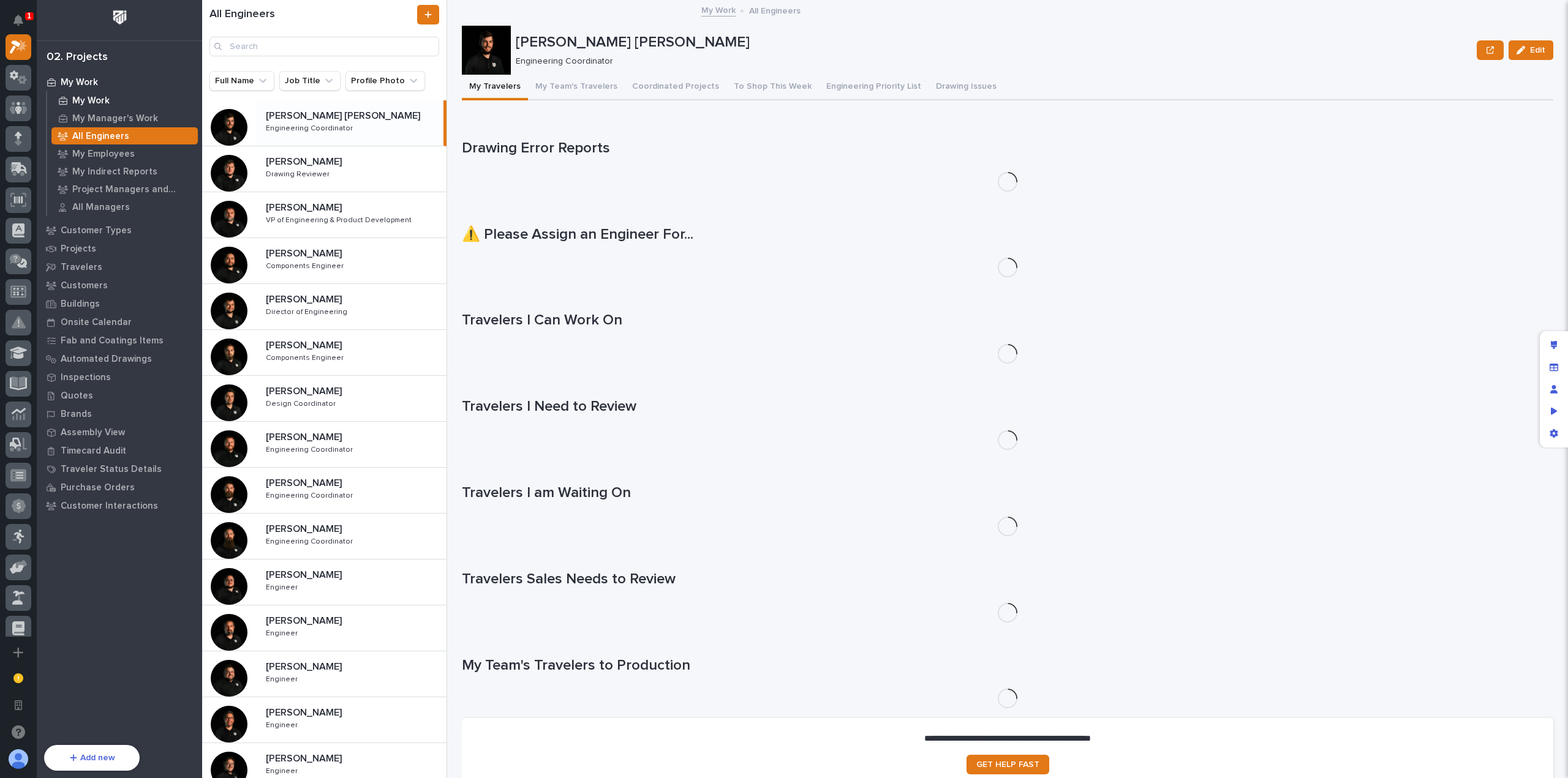
click at [143, 107] on div "My Work" at bounding box center [125, 100] width 146 height 17
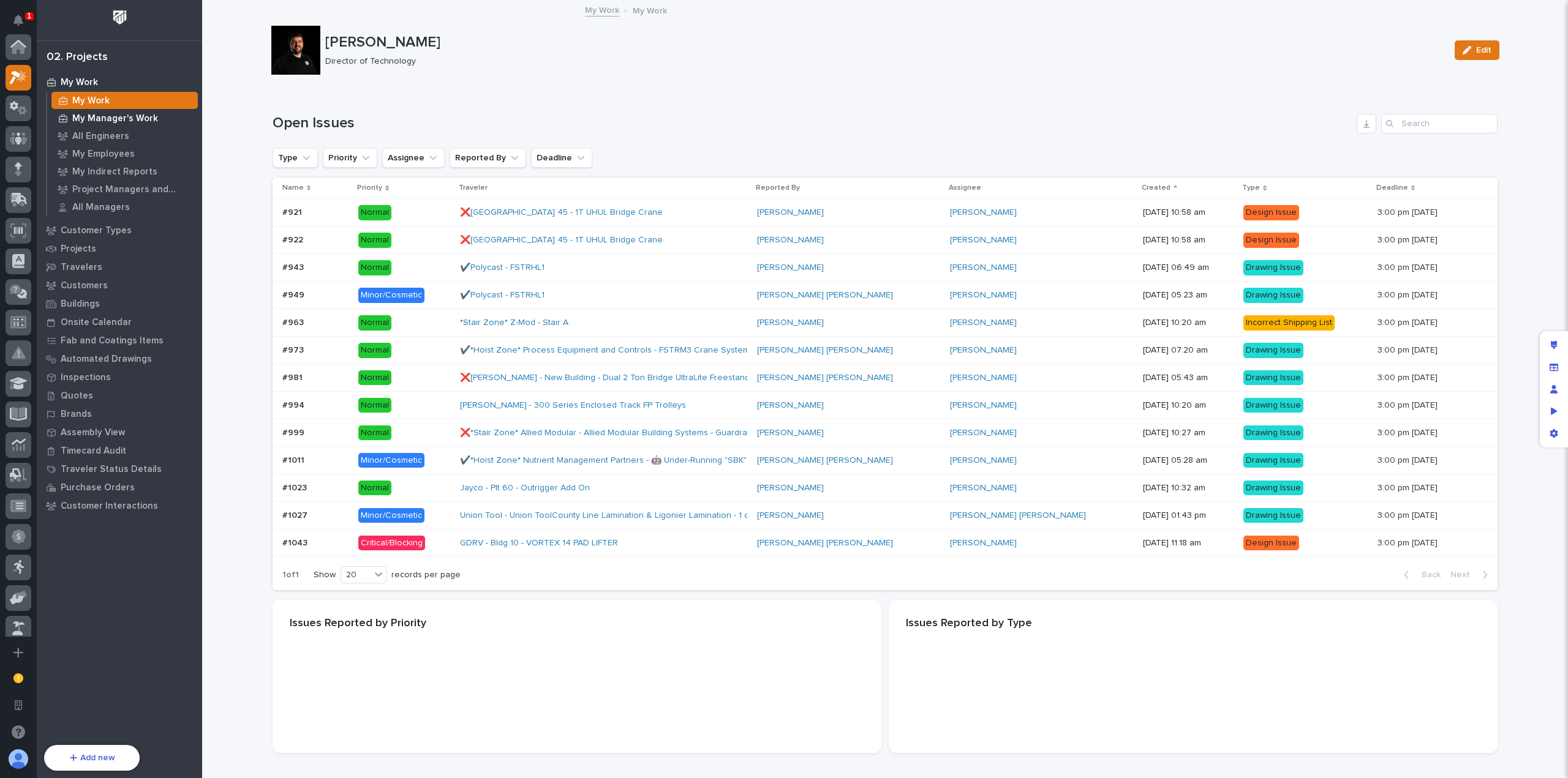
click at [143, 124] on p "My Manager's Work" at bounding box center [115, 119] width 86 height 11
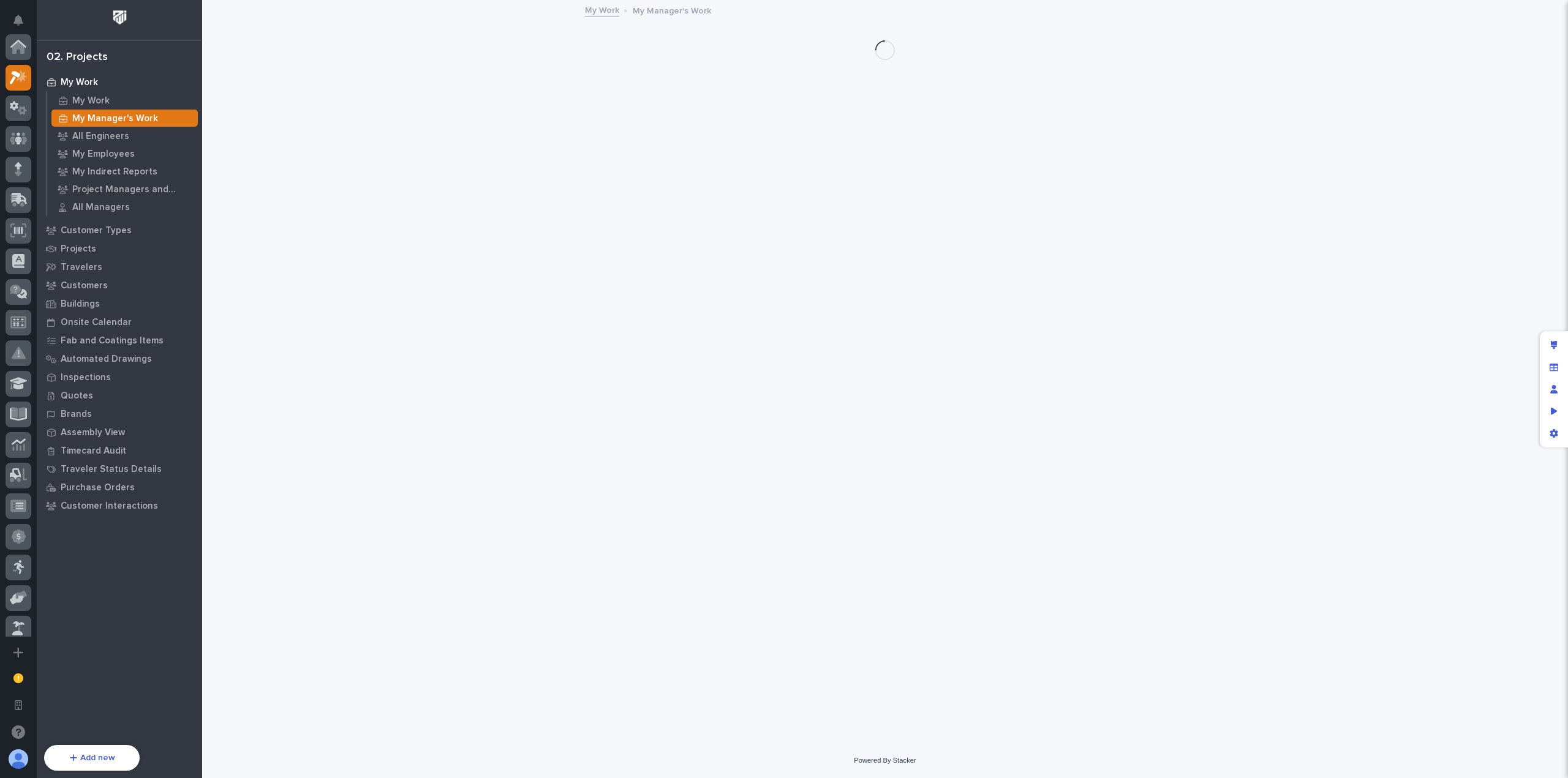
scroll to position [31, 0]
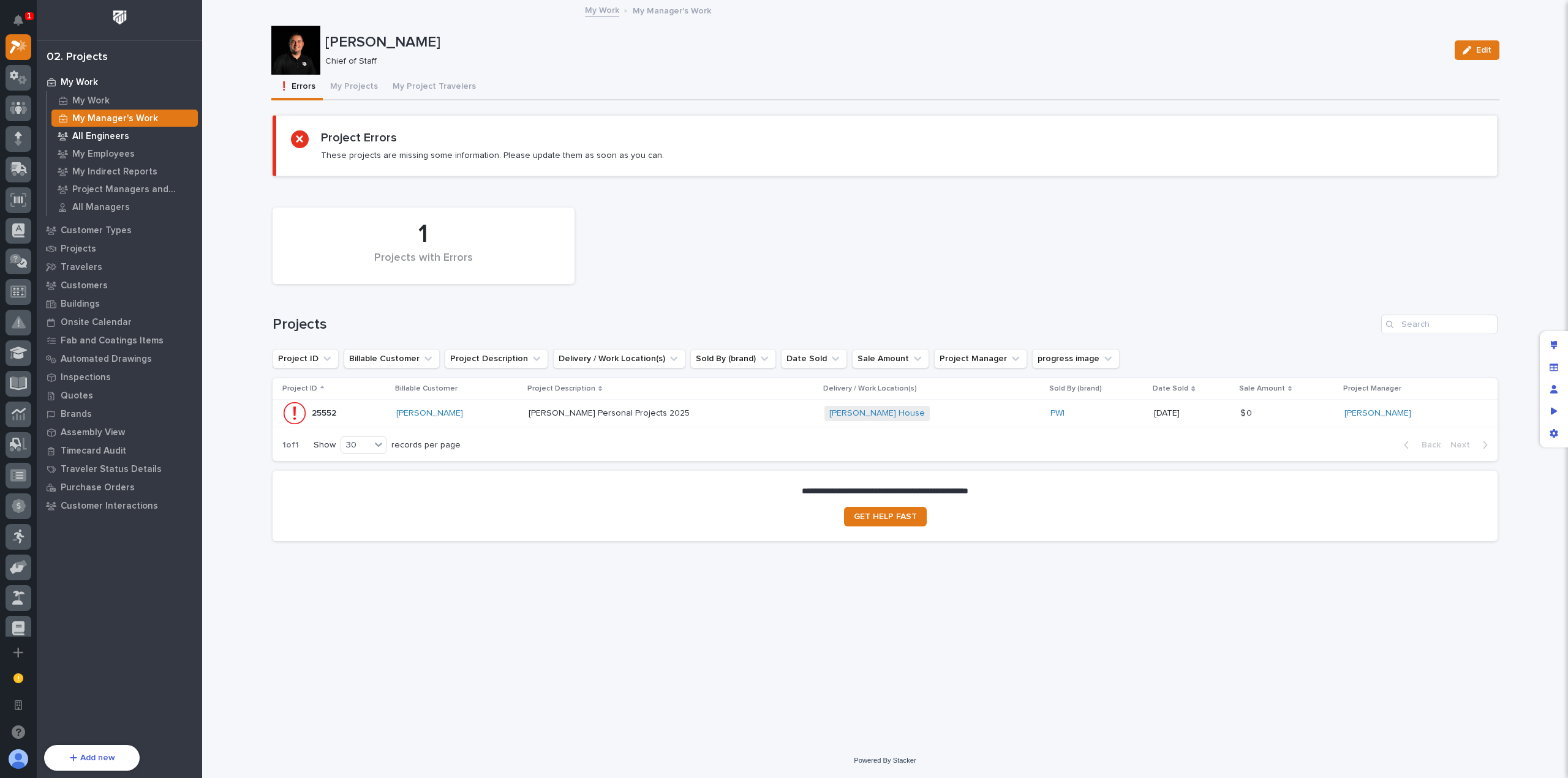
click at [118, 138] on p "All Engineers" at bounding box center [101, 136] width 57 height 11
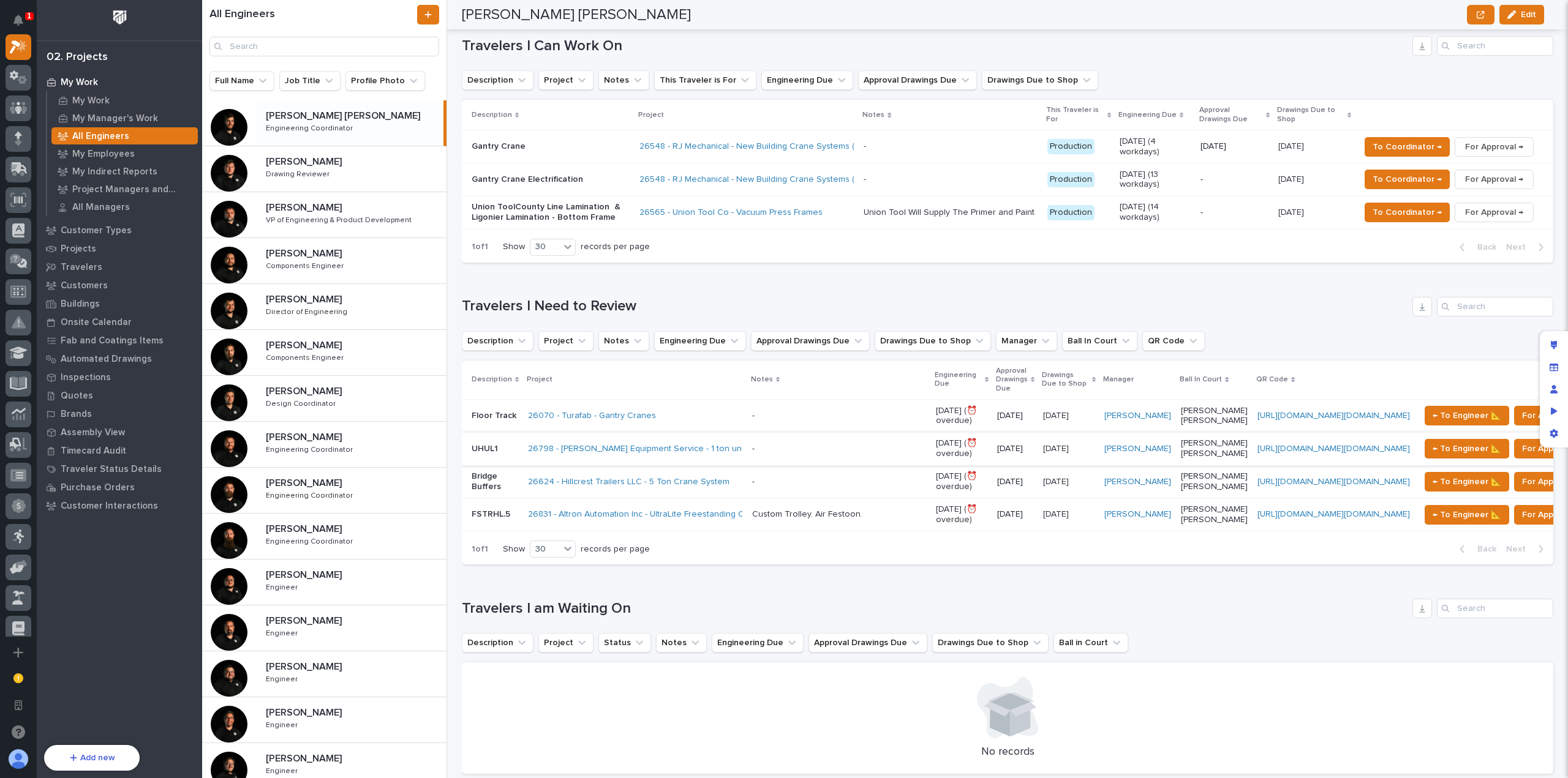
scroll to position [735, 0]
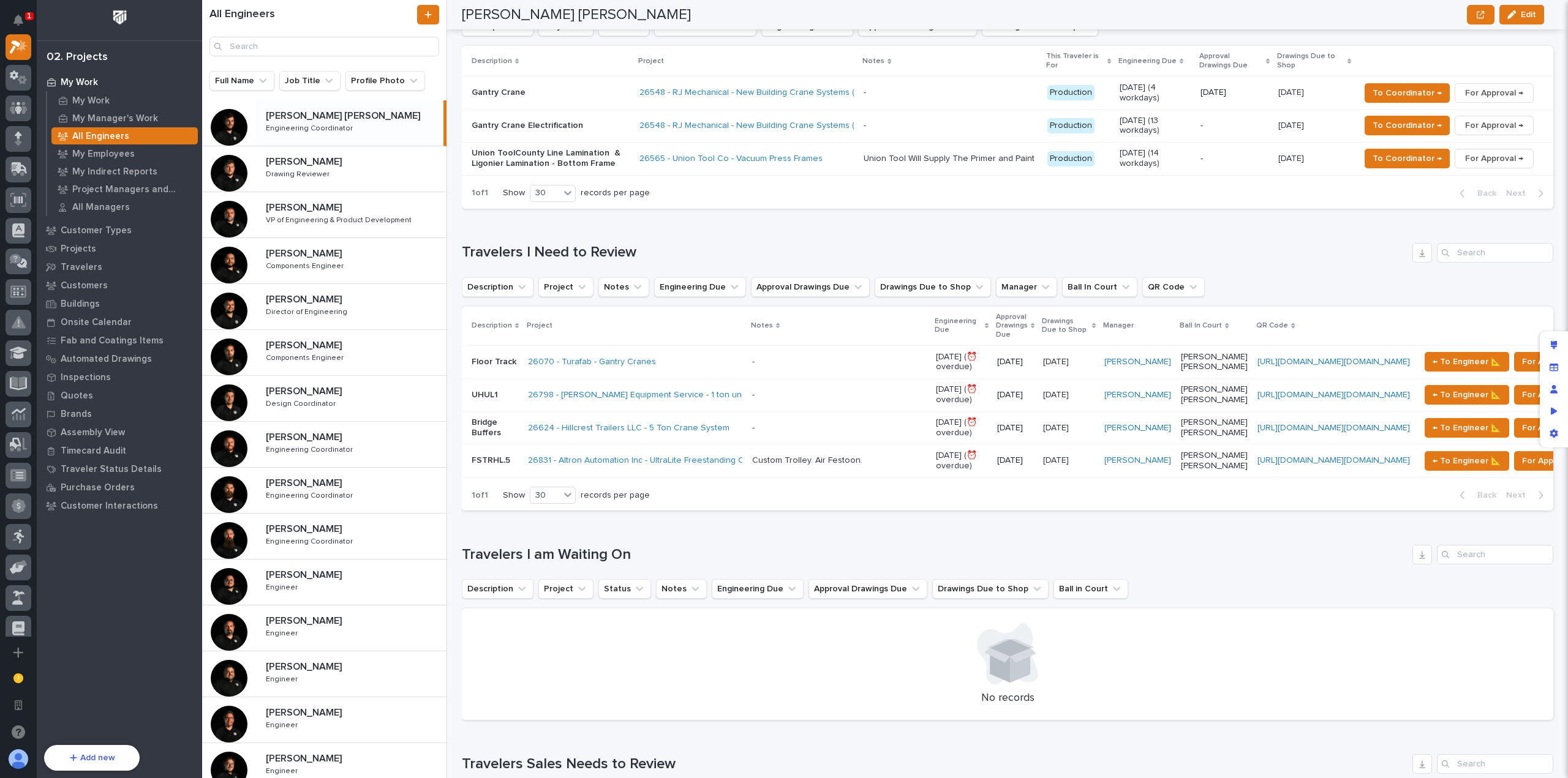
click at [833, 520] on div "Loading... Saving… Travelers I am Waiting On Description Project Status Notes E…" at bounding box center [1007, 624] width 1091 height 209
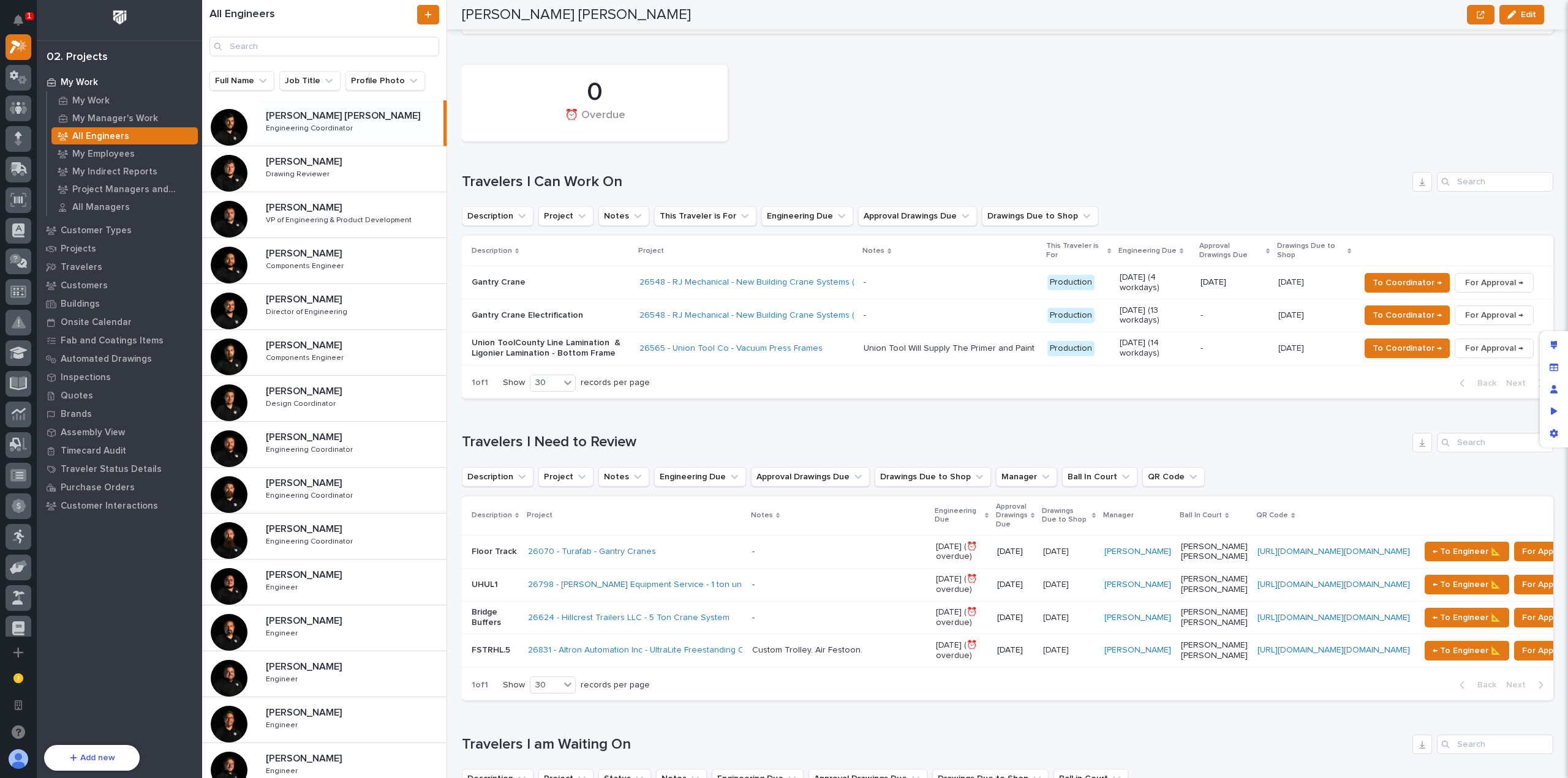
scroll to position [551, 0]
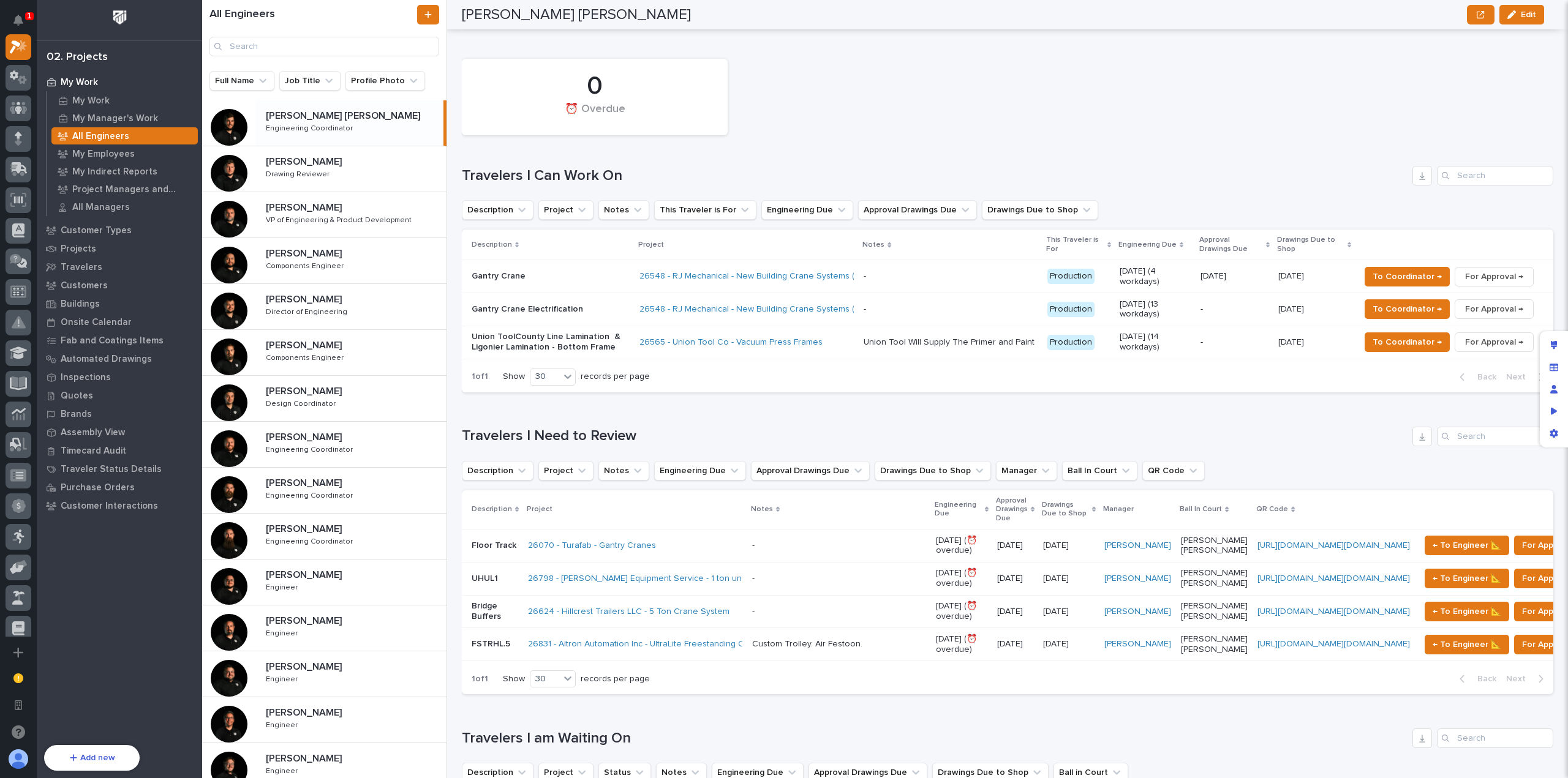
click at [725, 402] on div "Loading... Saving… Travelers I Need to Review Description Project Notes Enginee…" at bounding box center [1007, 553] width 1091 height 302
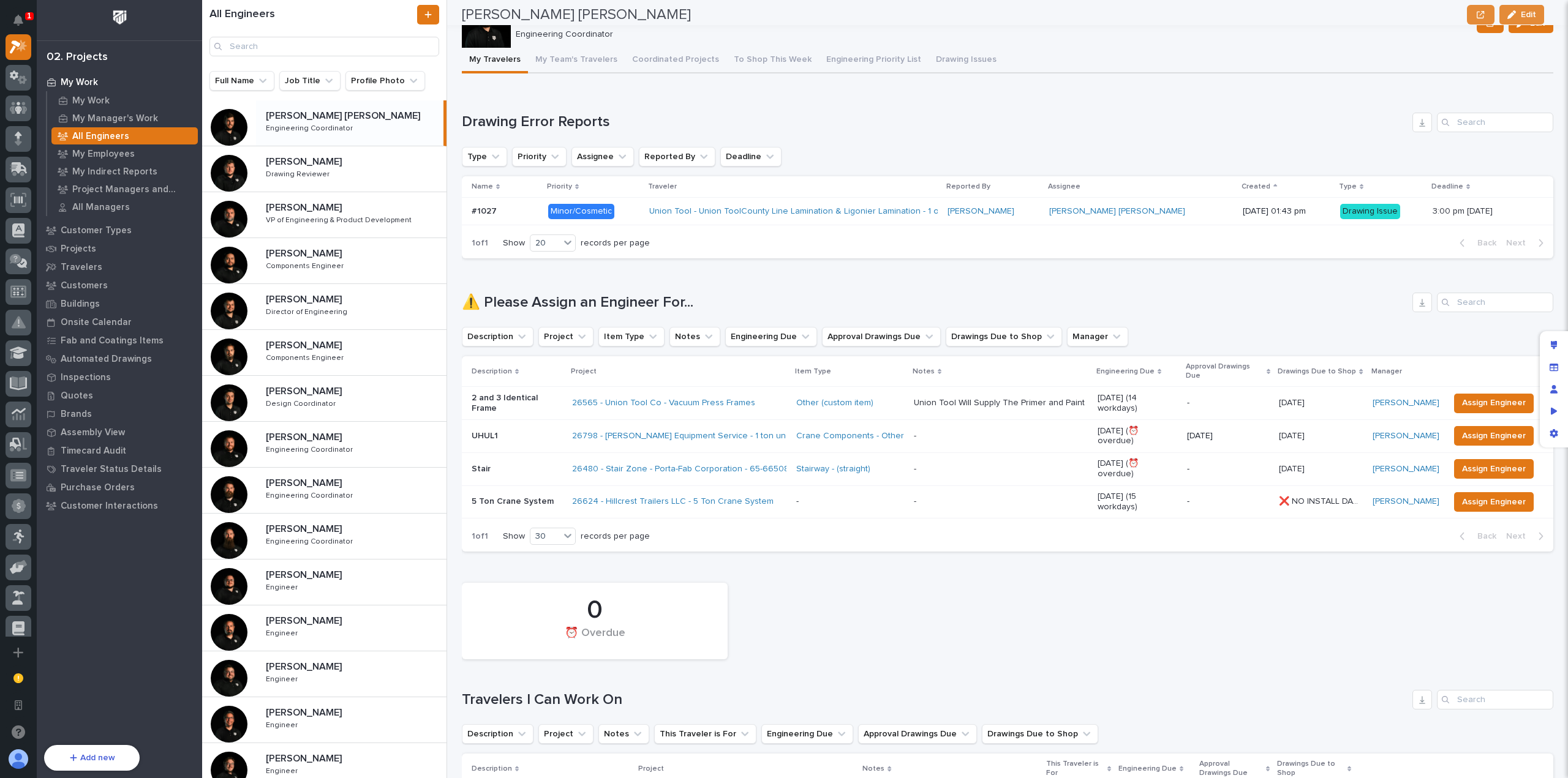
scroll to position [0, 0]
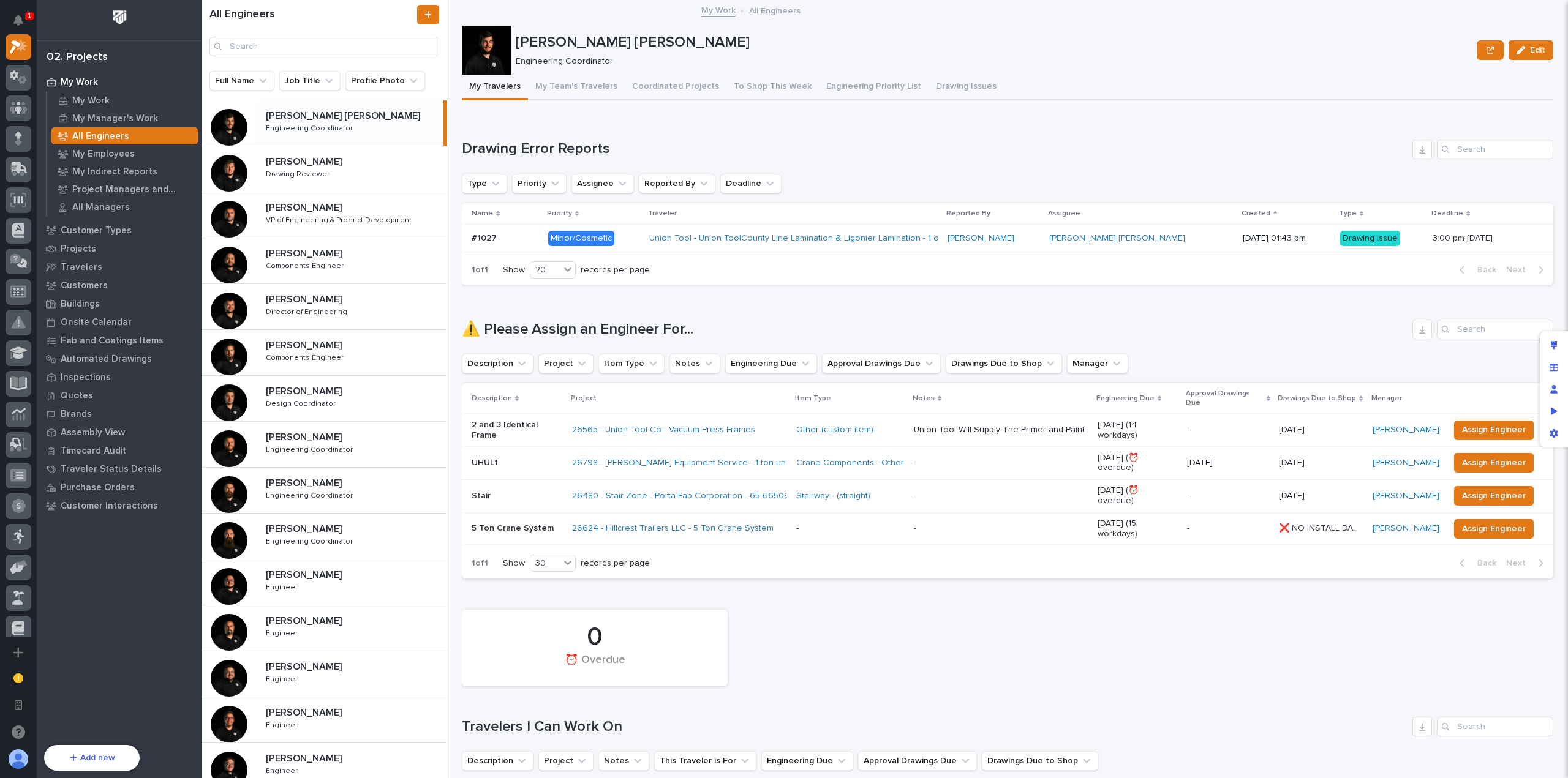
click at [879, 614] on div "0 ⏰ Overdue" at bounding box center [1007, 648] width 1104 height 89
click at [697, 92] on button "Coordinated Projects" at bounding box center [675, 87] width 102 height 26
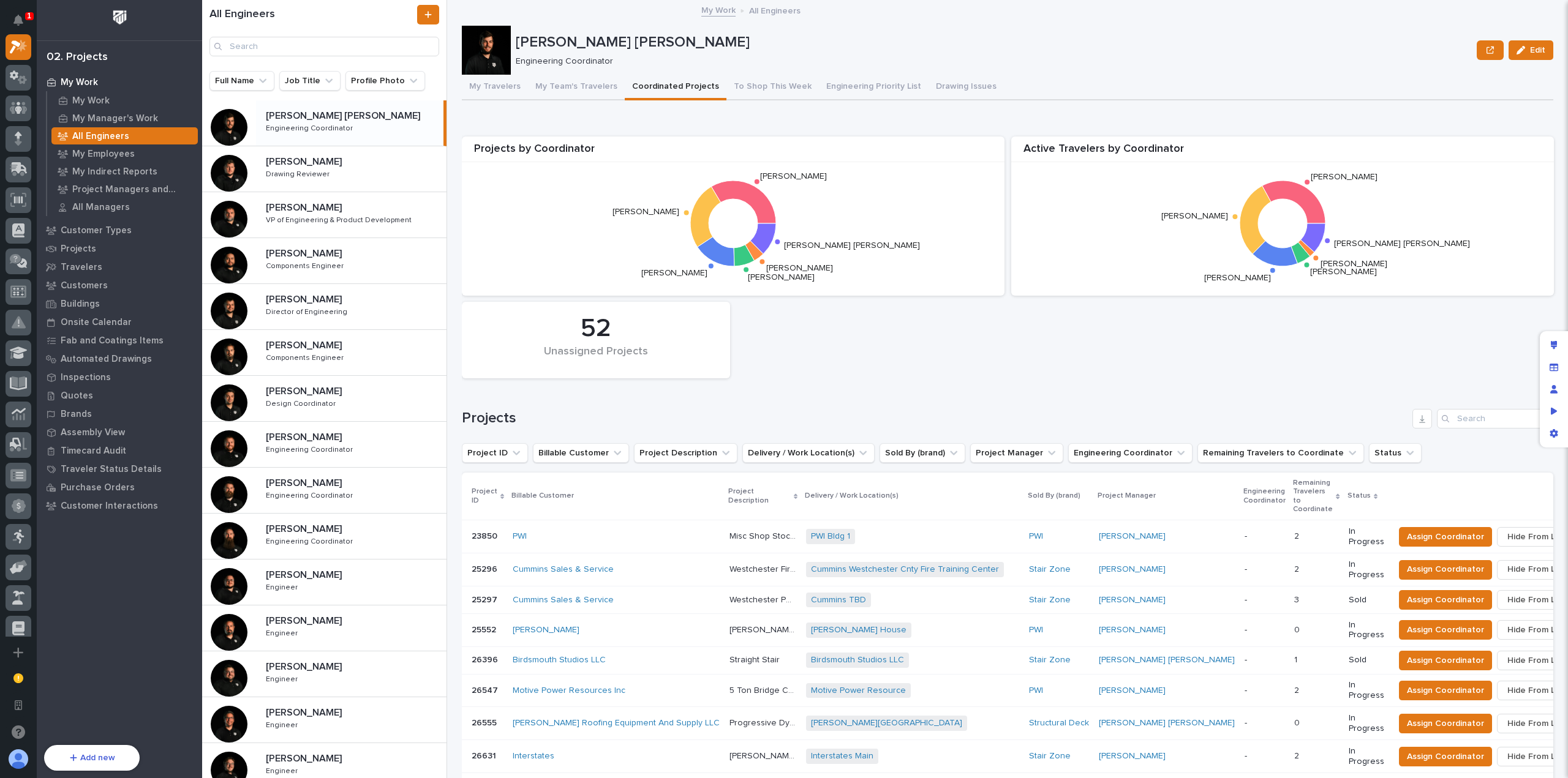
click at [941, 423] on h1 "Projects" at bounding box center [935, 419] width 946 height 18
click at [942, 347] on div "Projects by Coordinator [PERSON_NAME] [PERSON_NAME] [PERSON_NAME] [PERSON_NAME]…" at bounding box center [1007, 257] width 1104 height 254
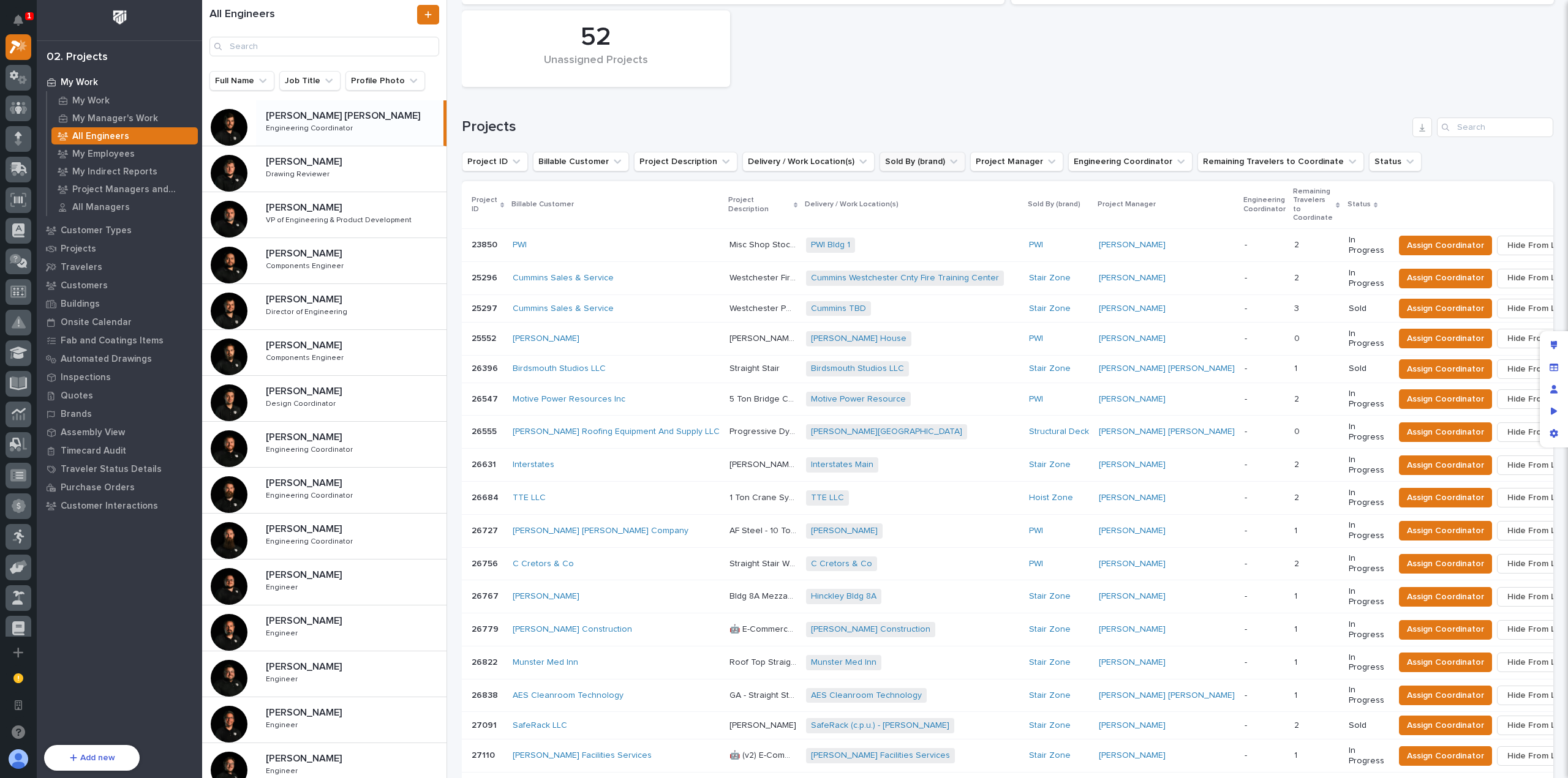
scroll to position [848, 0]
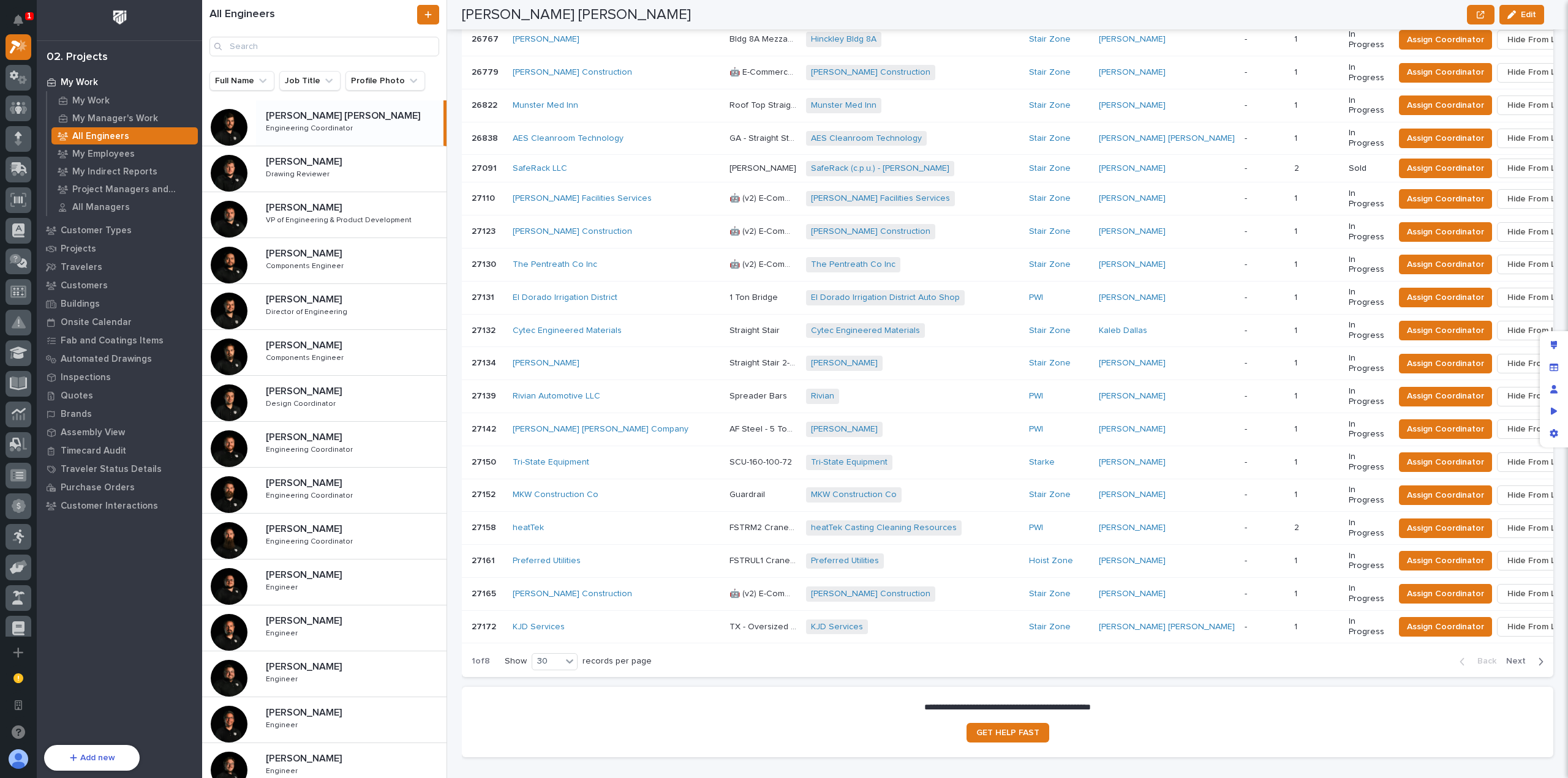
click at [1514, 656] on span "Next" at bounding box center [1519, 661] width 27 height 11
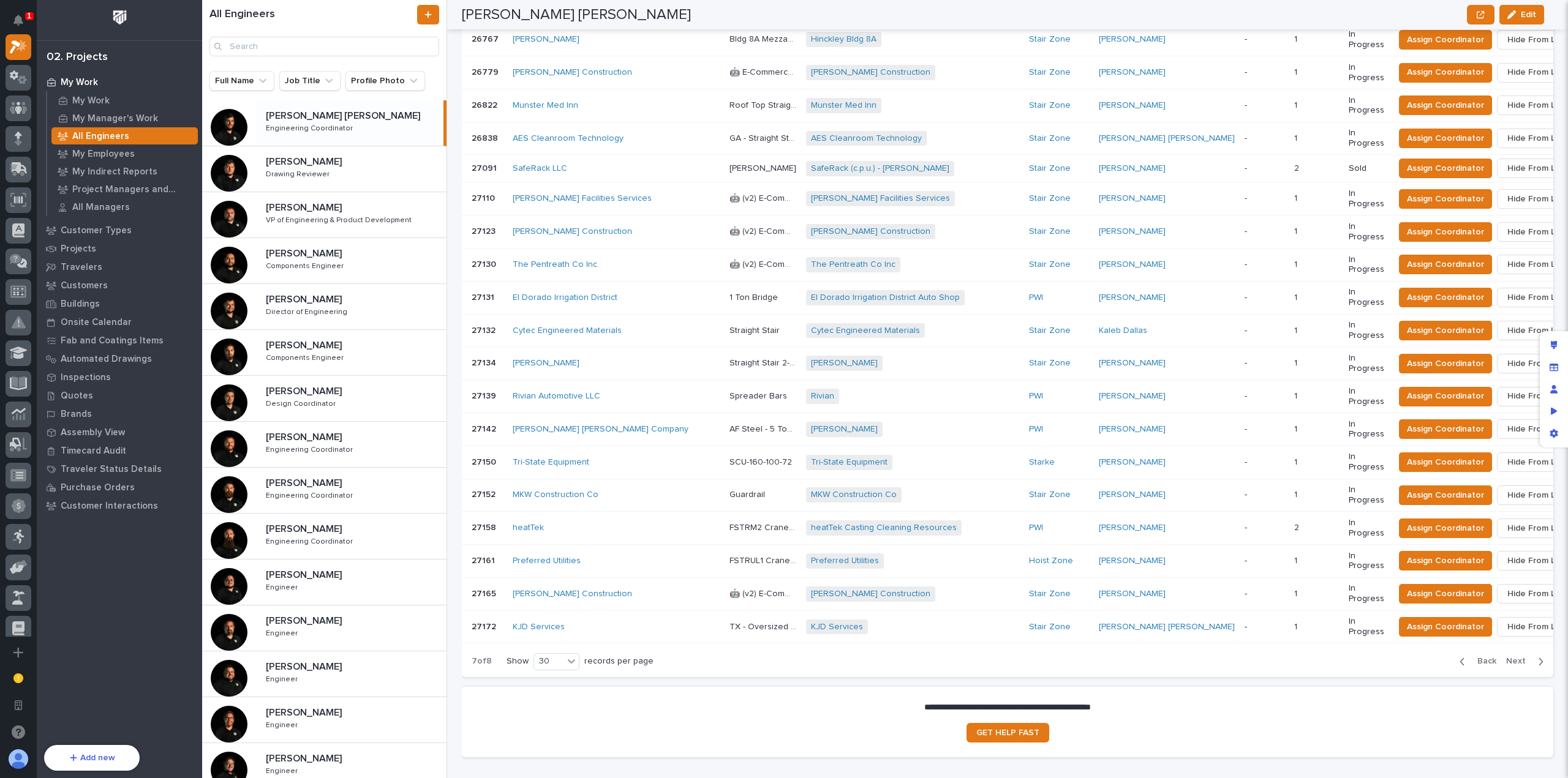
click at [1450, 656] on button "Back" at bounding box center [1475, 661] width 51 height 11
click at [1453, 646] on div "Back Next" at bounding box center [1501, 661] width 104 height 31
click at [1455, 646] on div "Back Next" at bounding box center [1501, 661] width 104 height 31
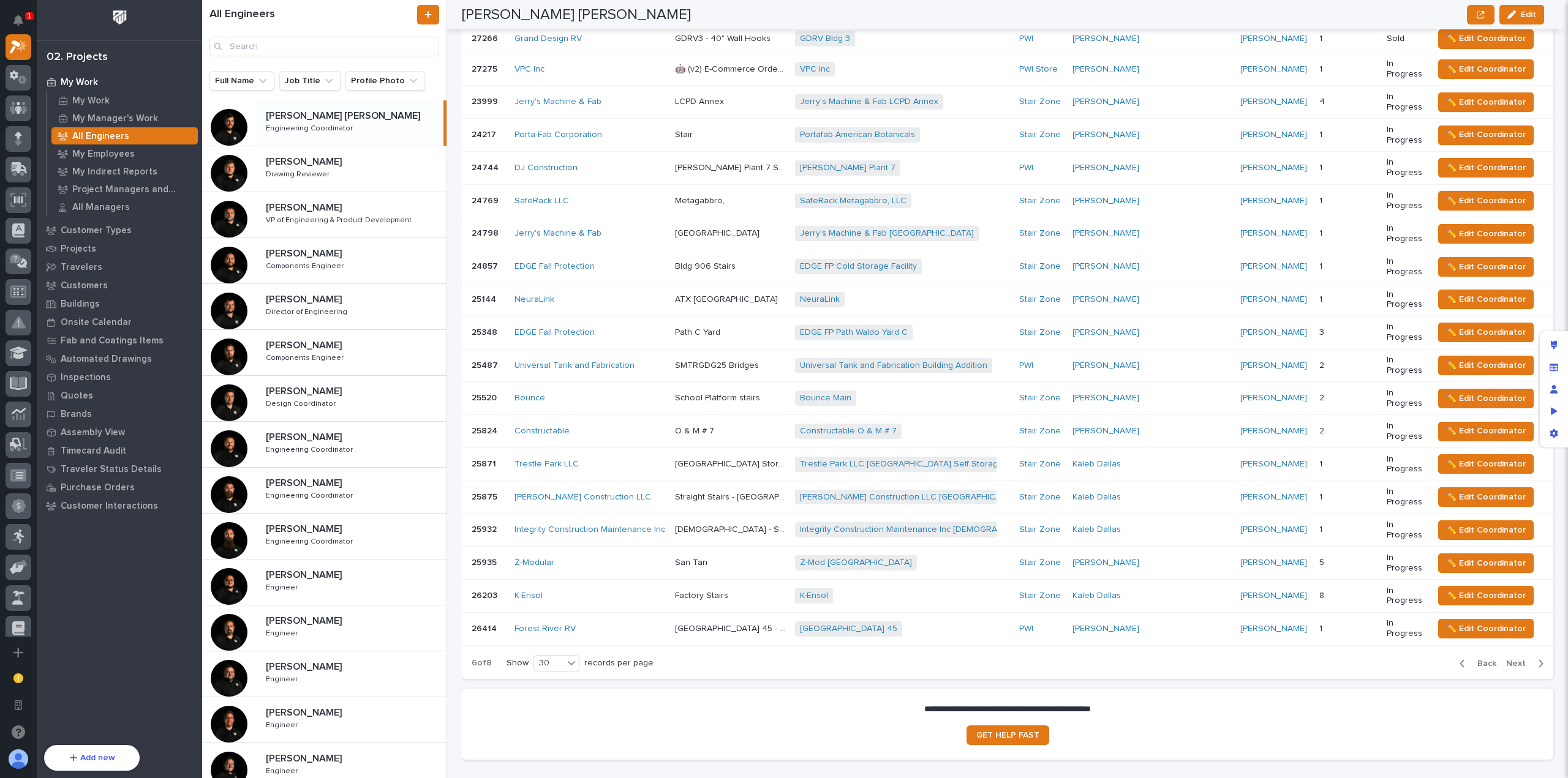
click at [1455, 648] on div "Back Next" at bounding box center [1501, 663] width 104 height 31
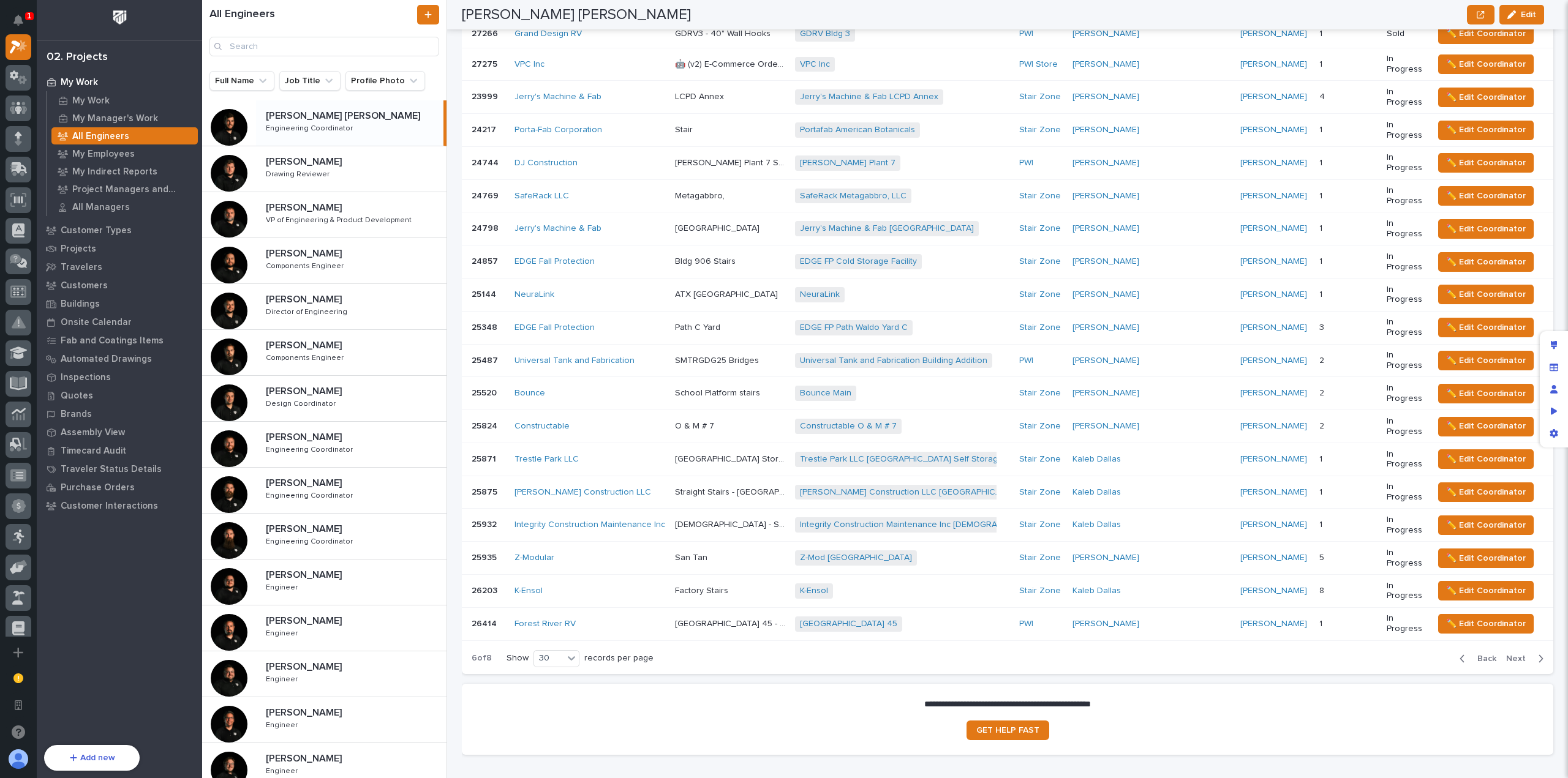
click at [1455, 643] on div "Back Next" at bounding box center [1501, 658] width 104 height 31
click at [1459, 654] on icon "button" at bounding box center [1462, 659] width 6 height 11
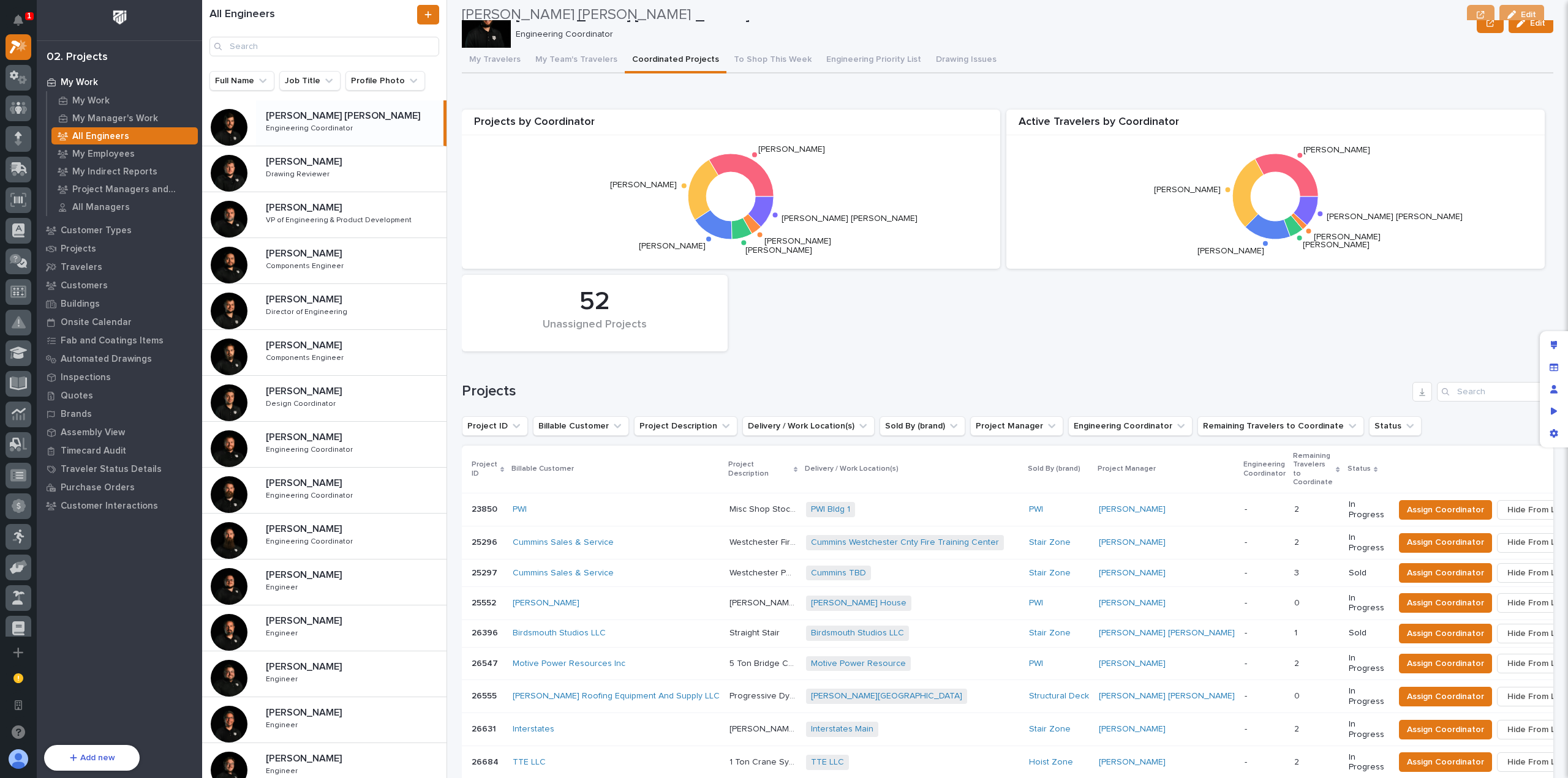
scroll to position [0, 0]
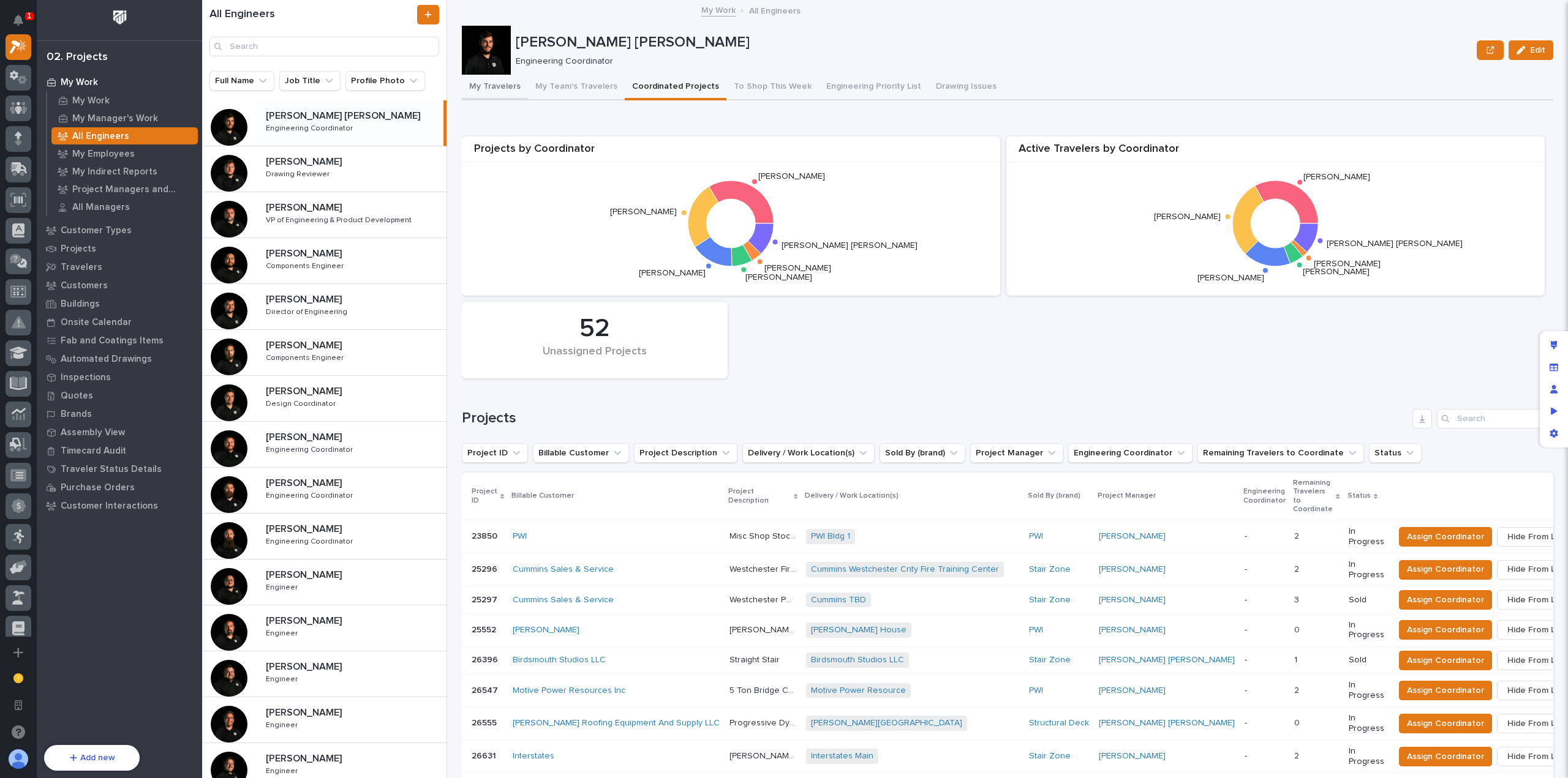
click at [491, 90] on button "My Travelers" at bounding box center [495, 87] width 66 height 26
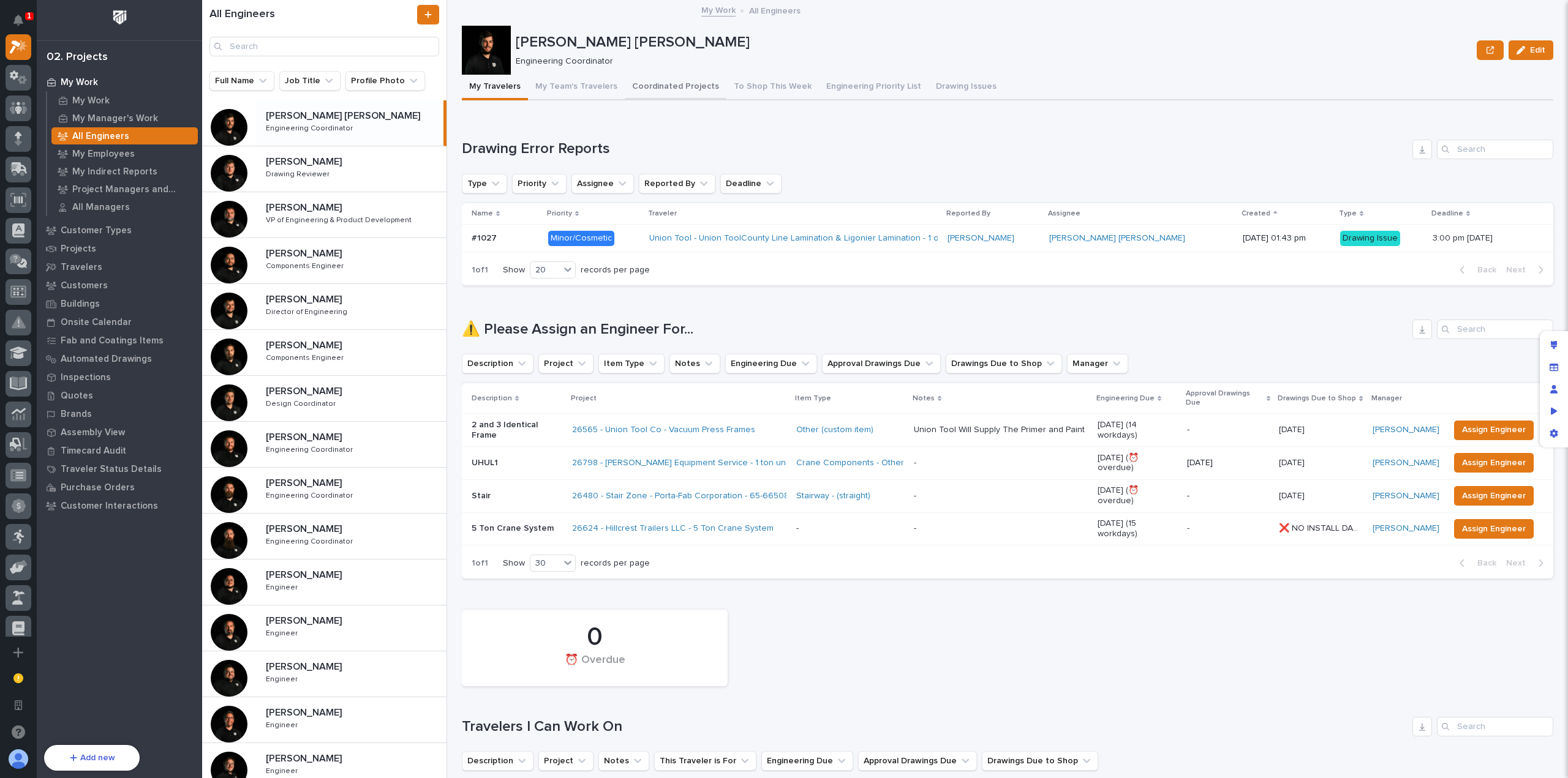
click at [683, 92] on button "Coordinated Projects" at bounding box center [675, 87] width 102 height 26
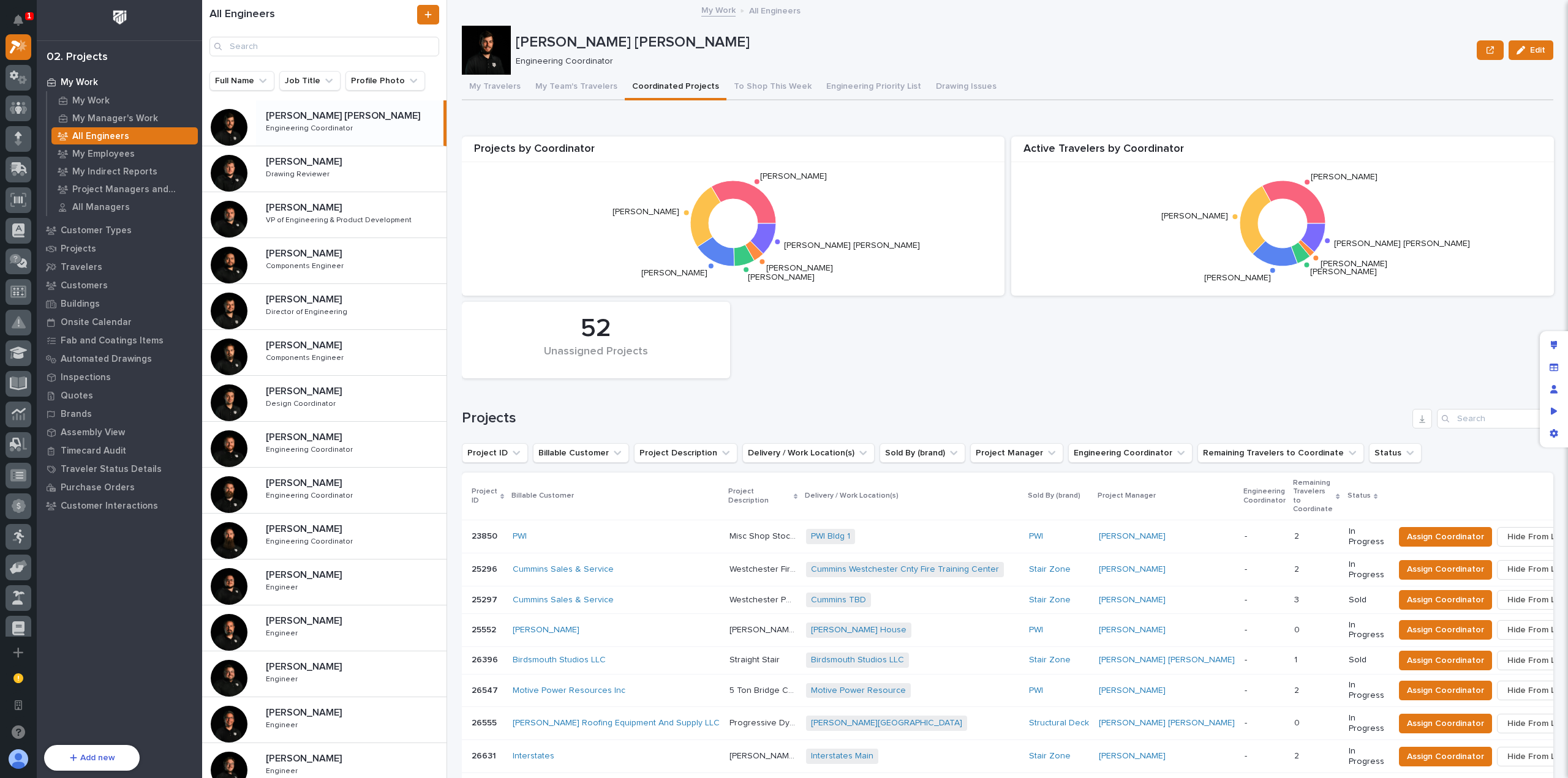
click at [892, 410] on h1 "Projects" at bounding box center [935, 419] width 946 height 18
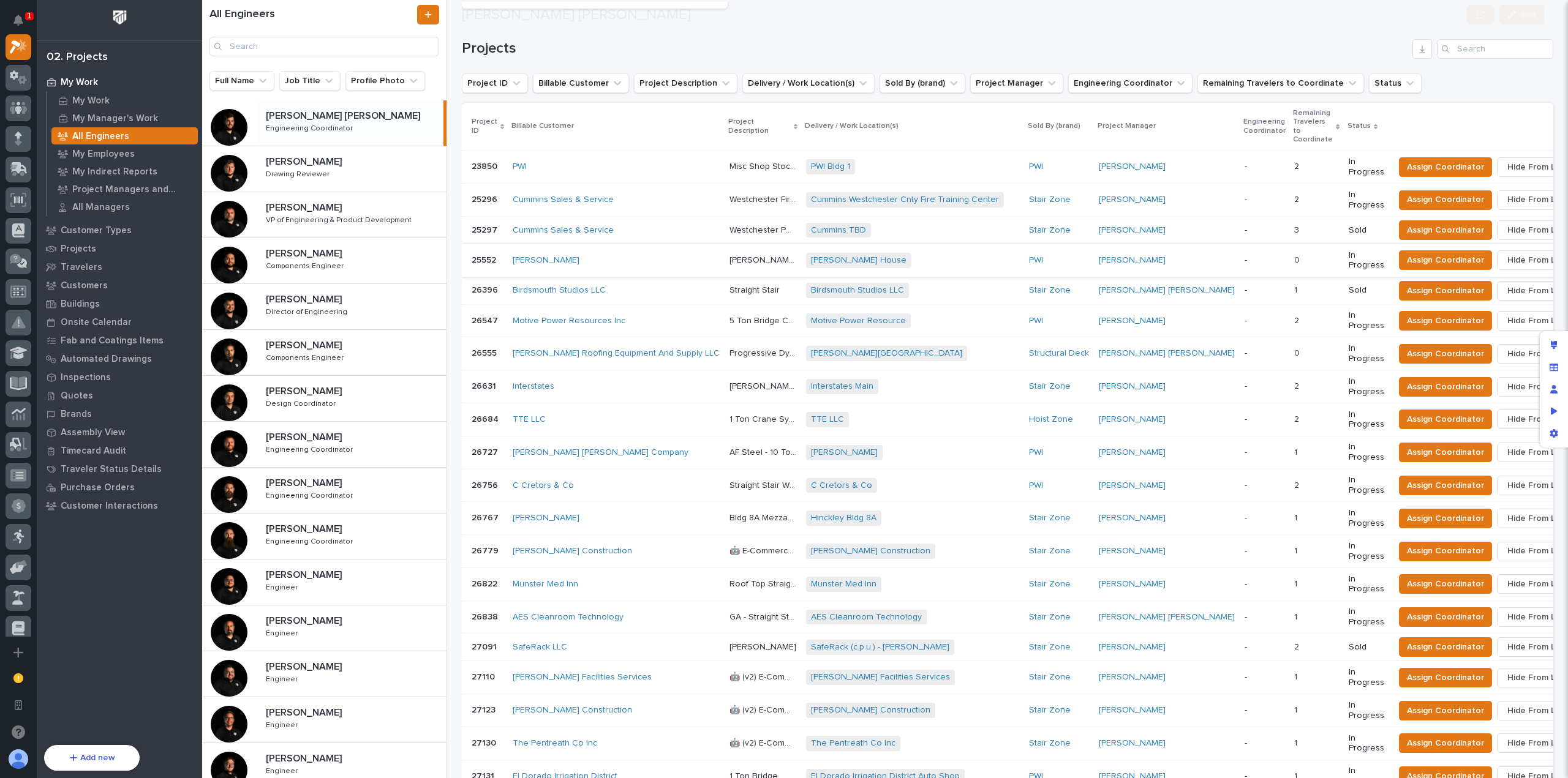
scroll to position [848, 0]
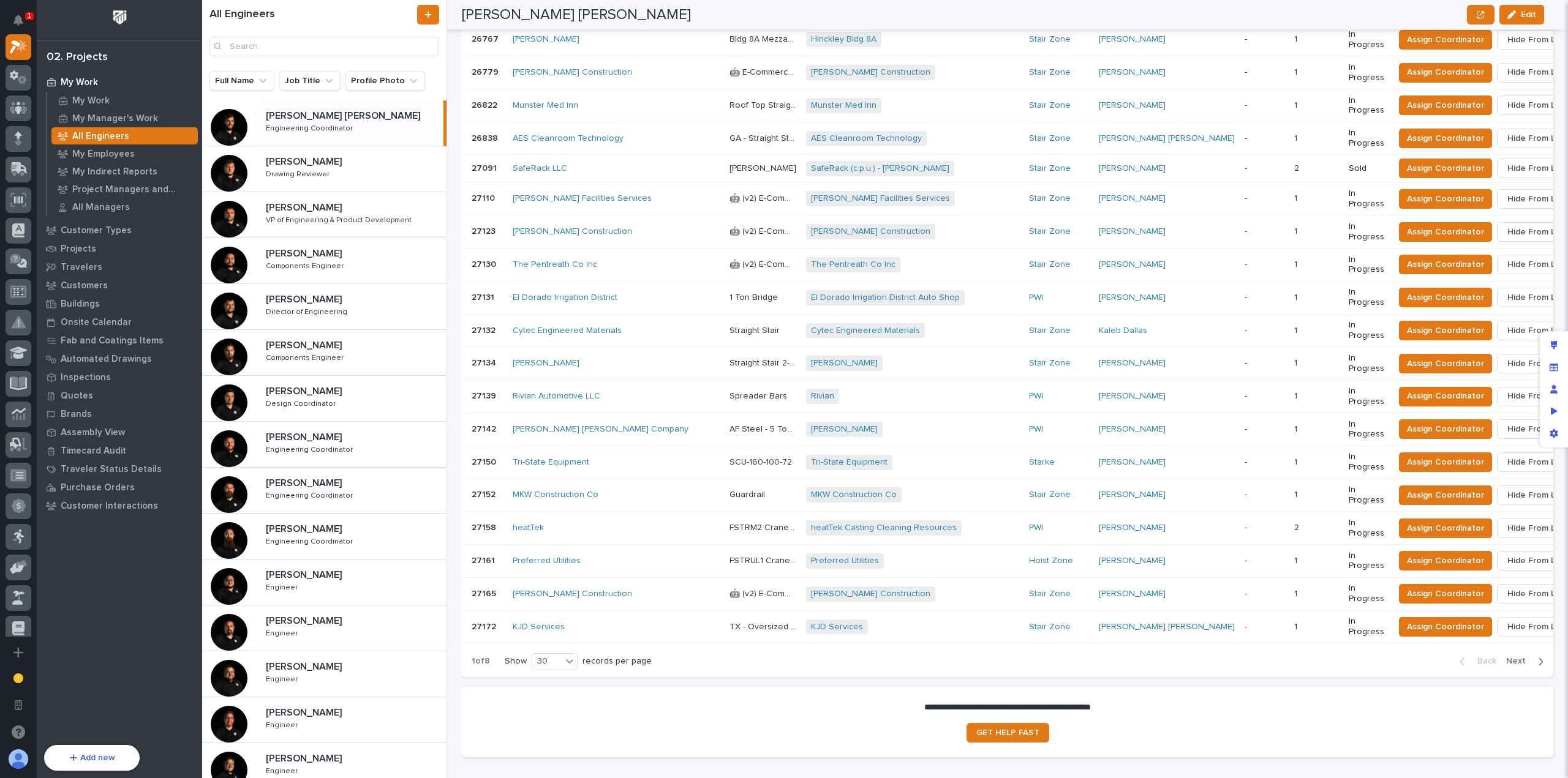
click at [1506, 656] on span "Next" at bounding box center [1519, 661] width 27 height 11
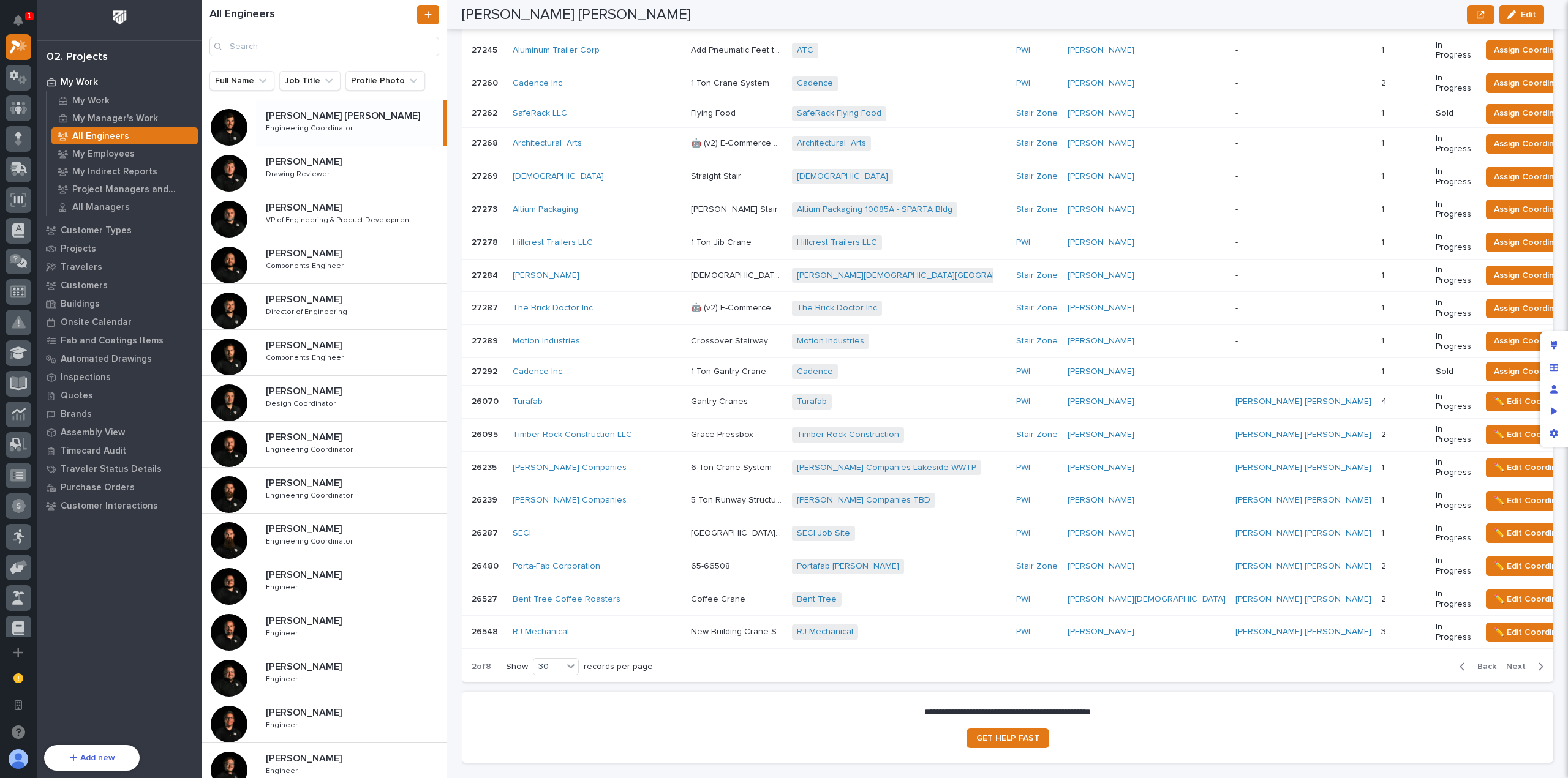
scroll to position [851, 0]
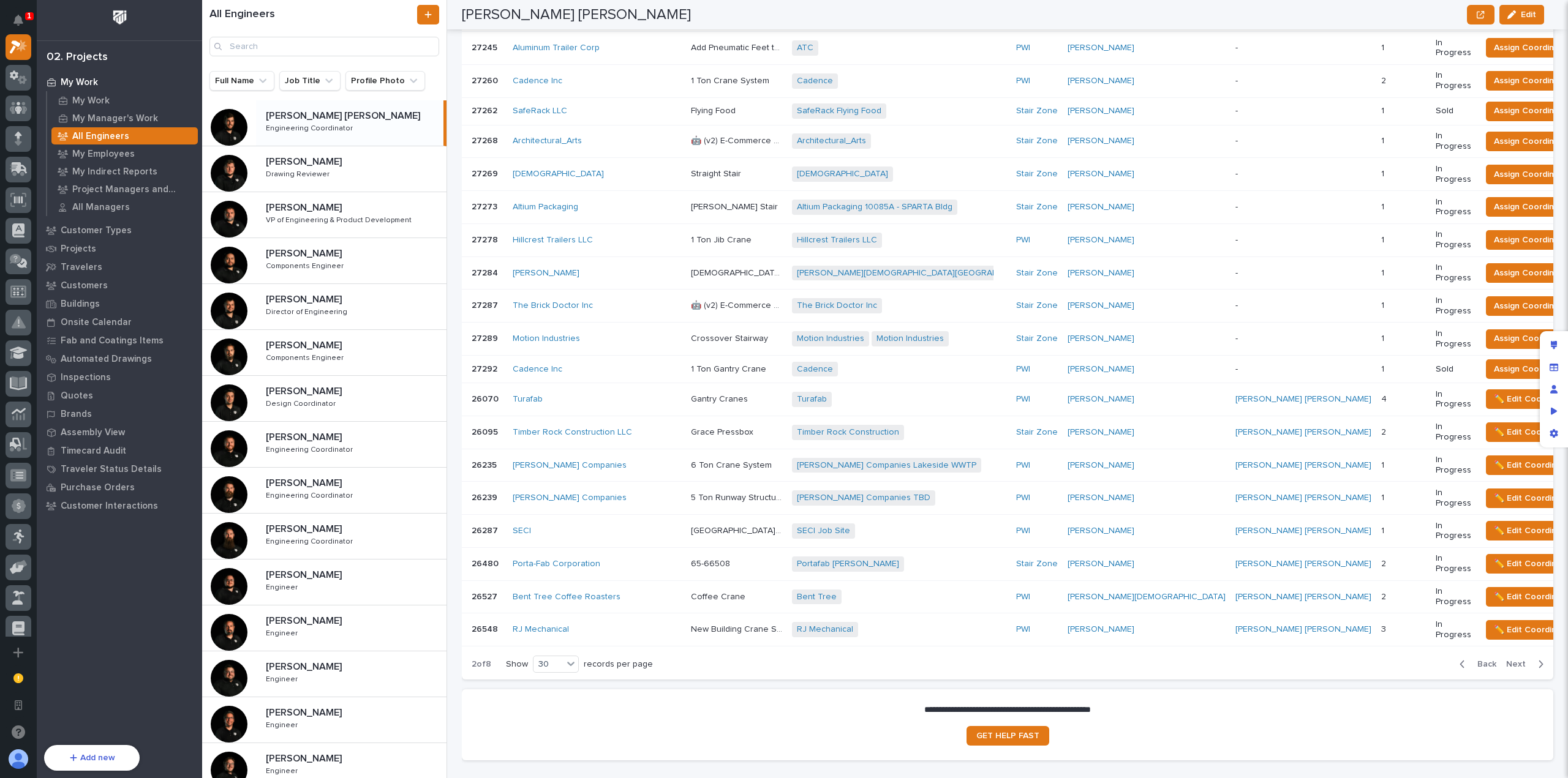
click at [1507, 658] on span "Next" at bounding box center [1519, 664] width 27 height 11
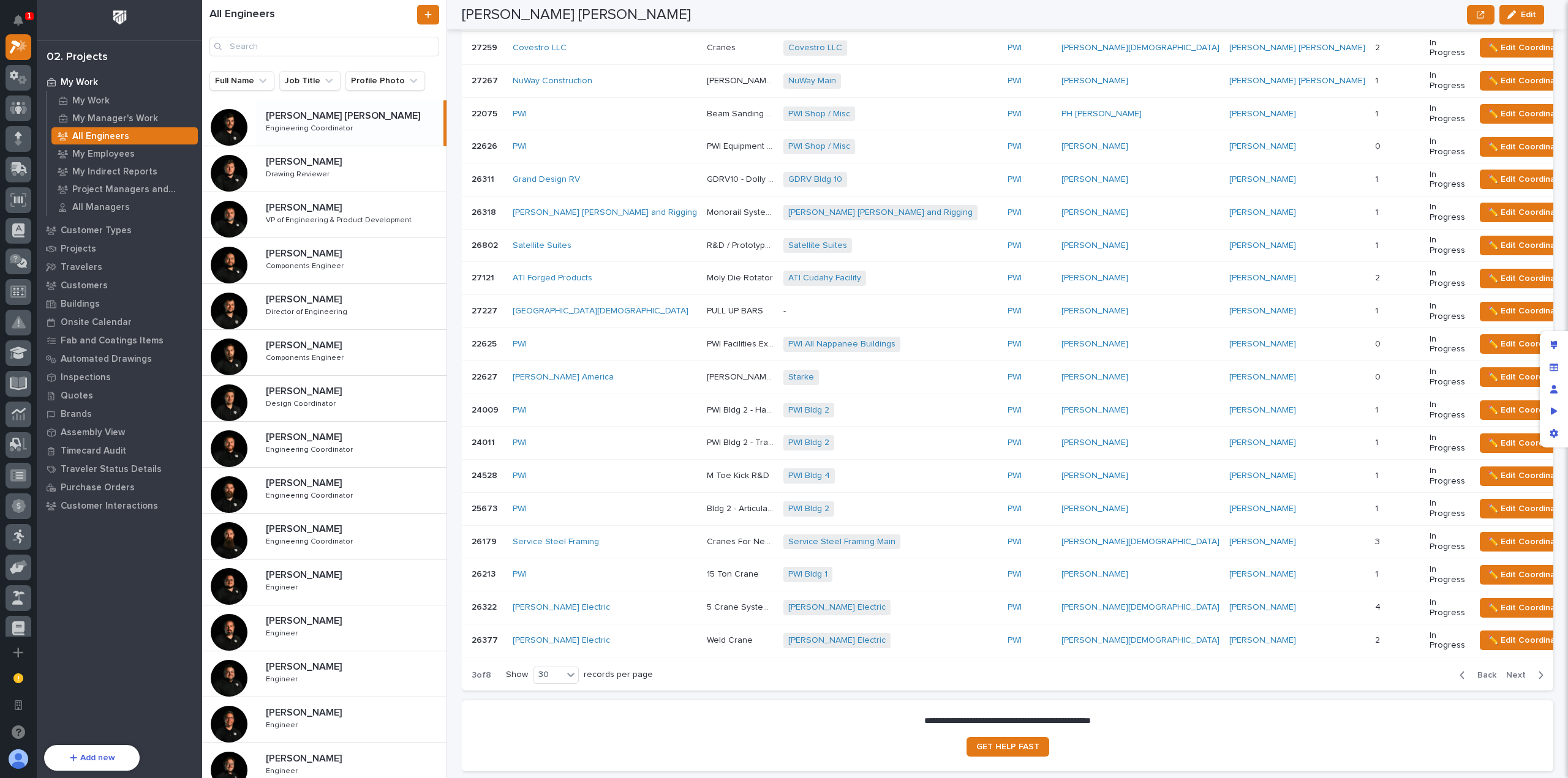
scroll to position [857, 0]
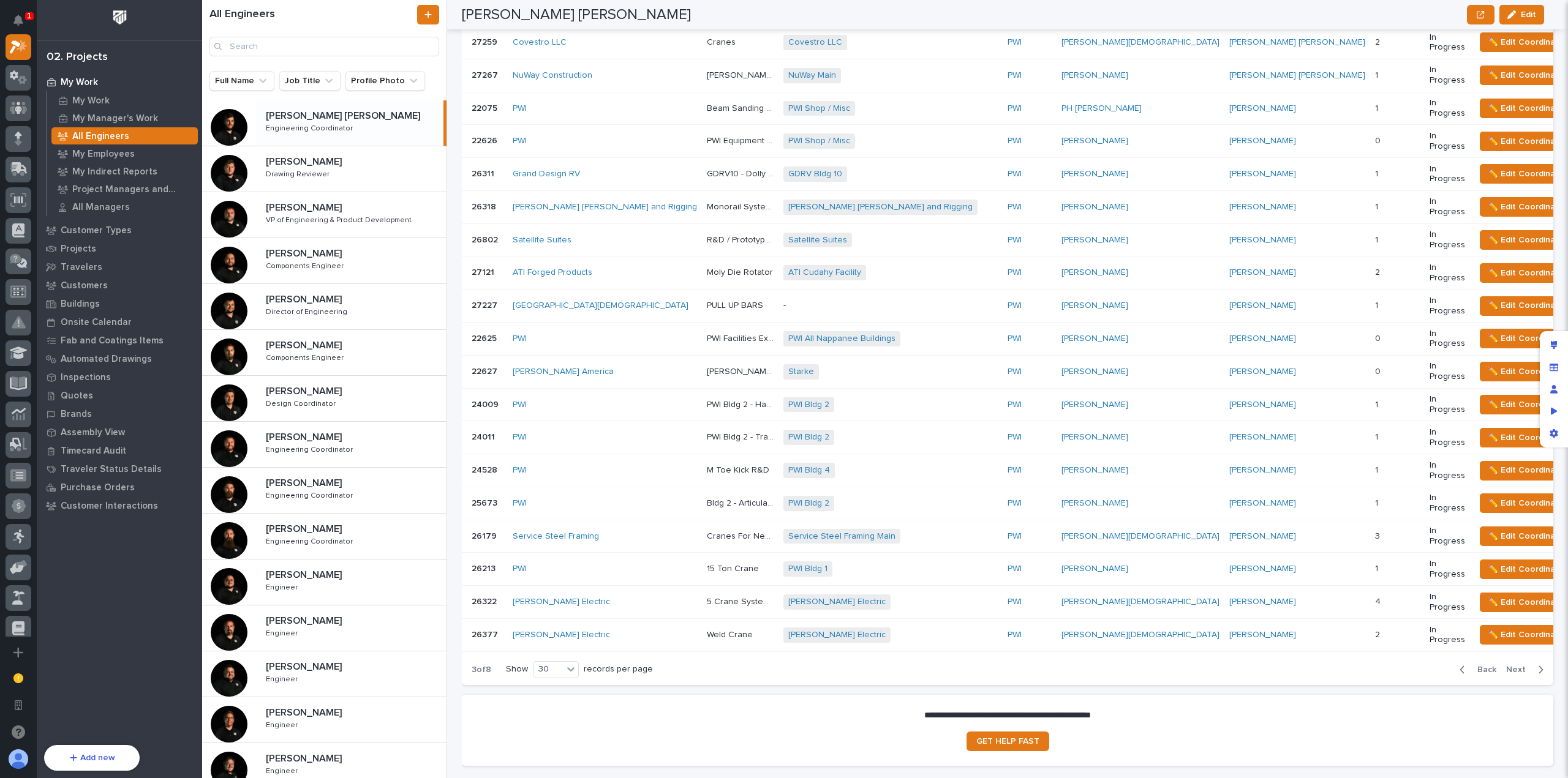
click at [1510, 664] on span "Next" at bounding box center [1519, 670] width 27 height 11
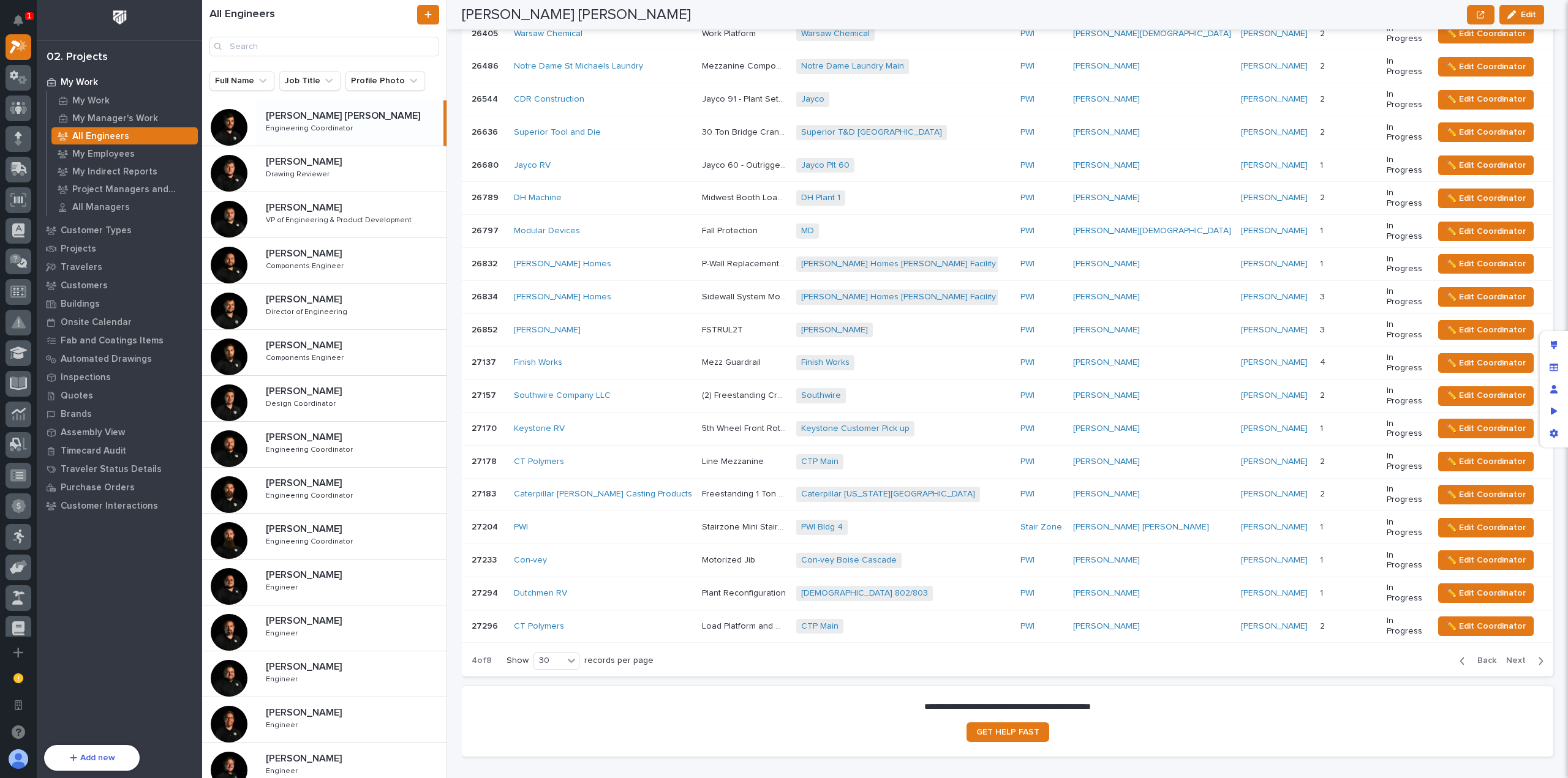
click at [1510, 655] on span "Next" at bounding box center [1519, 661] width 27 height 11
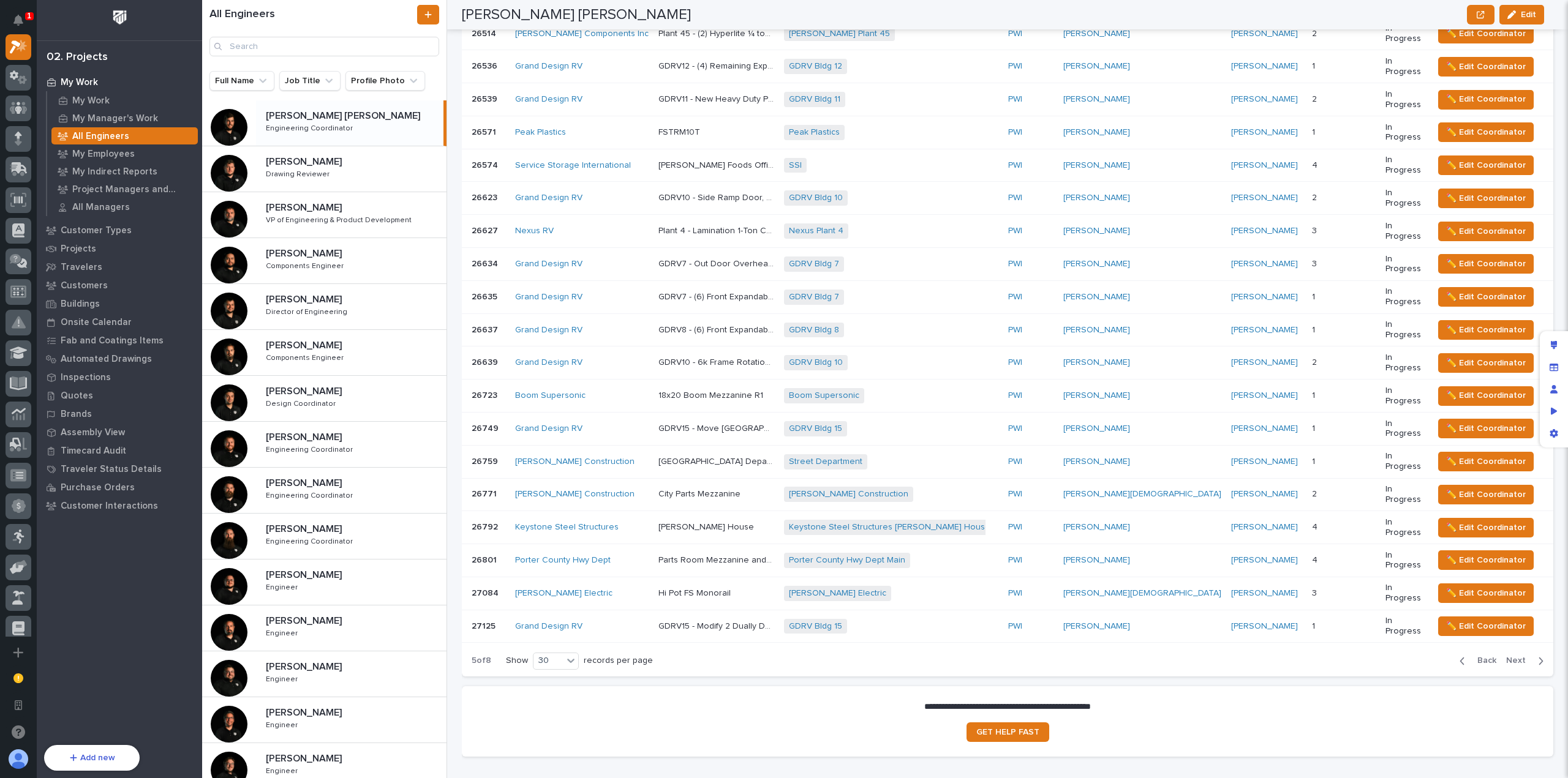
click at [1510, 655] on span "Next" at bounding box center [1519, 661] width 27 height 11
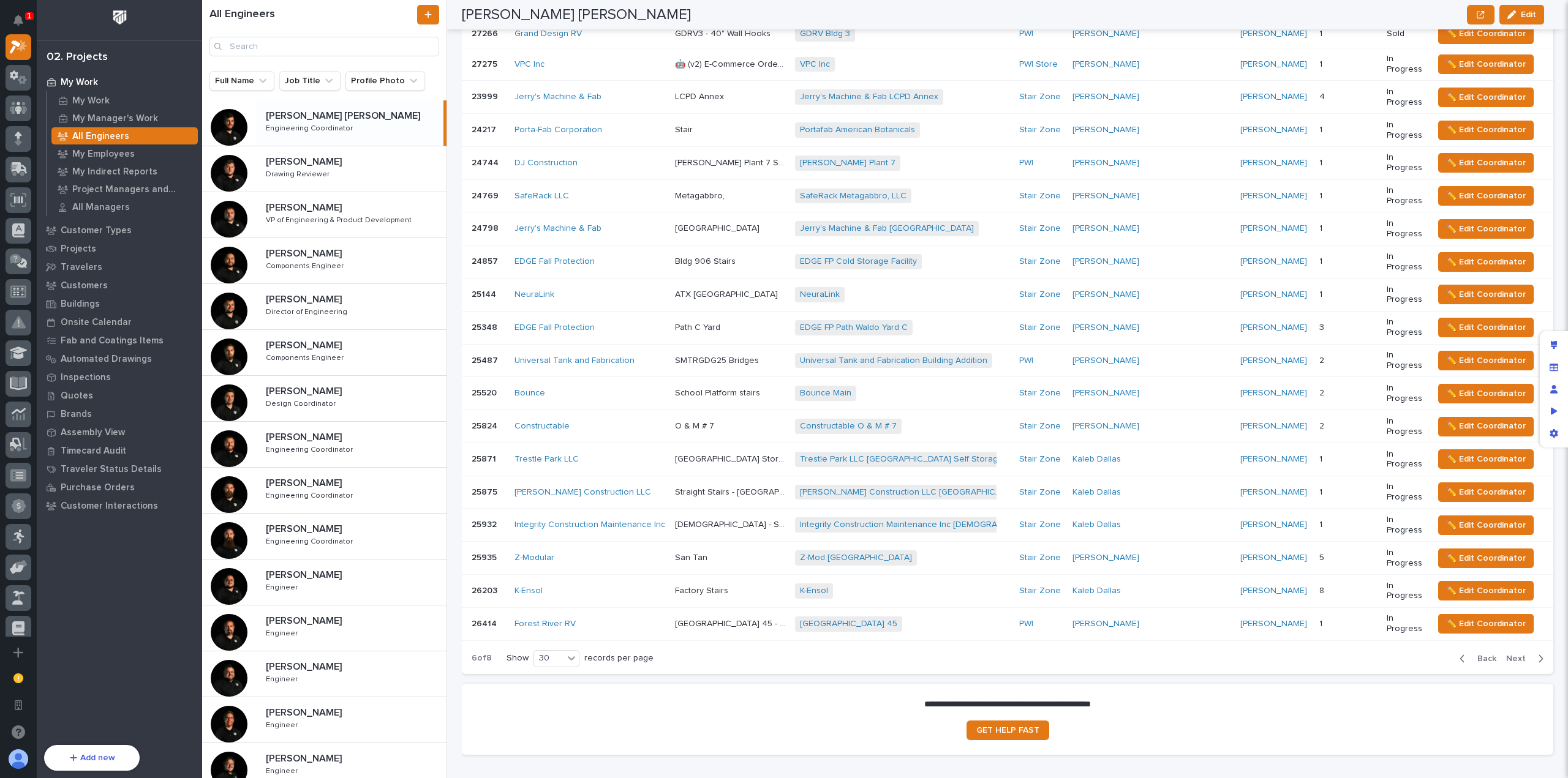
click at [1510, 654] on span "Next" at bounding box center [1519, 659] width 27 height 11
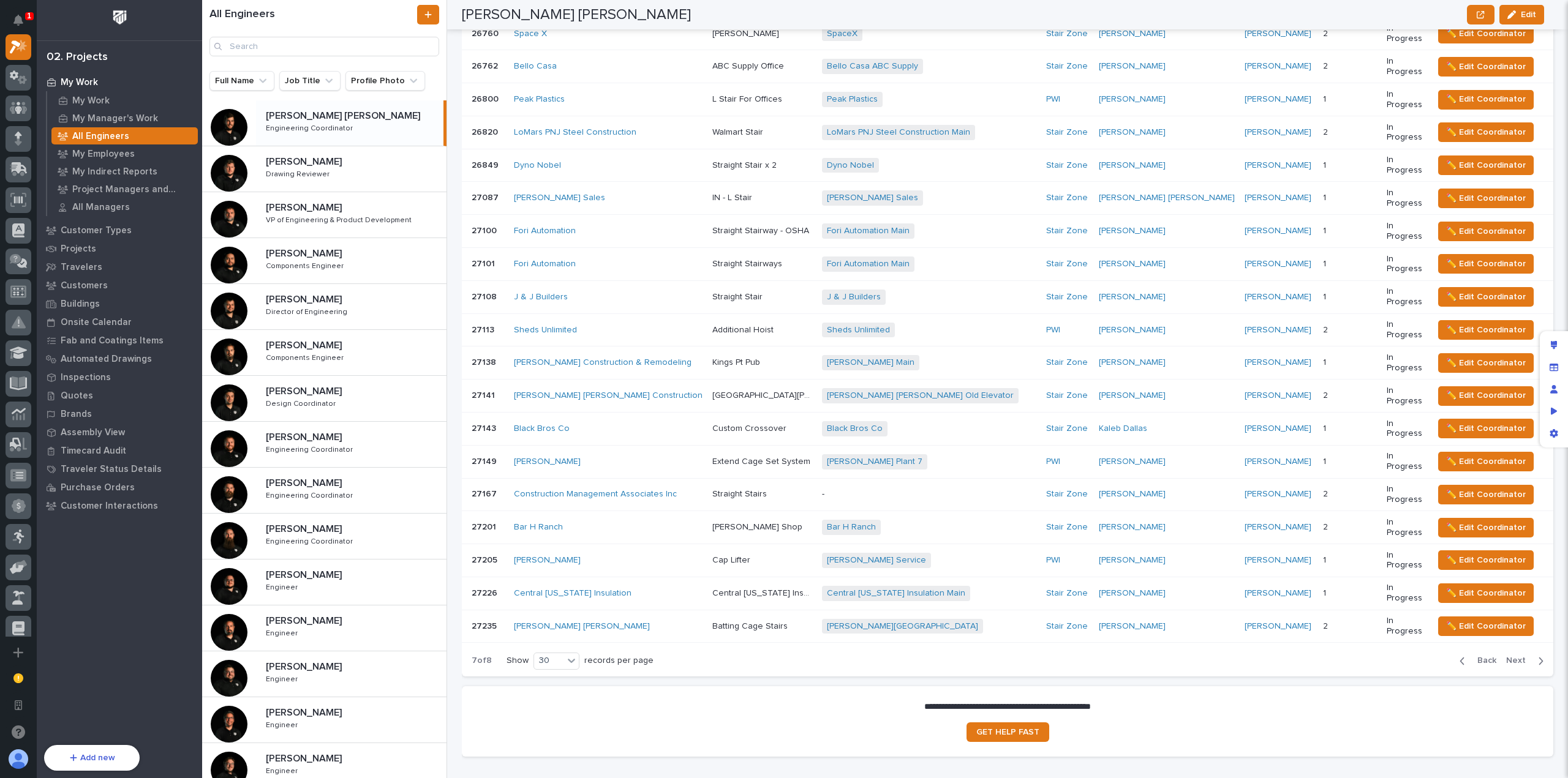
click at [1510, 655] on span "Next" at bounding box center [1519, 661] width 27 height 11
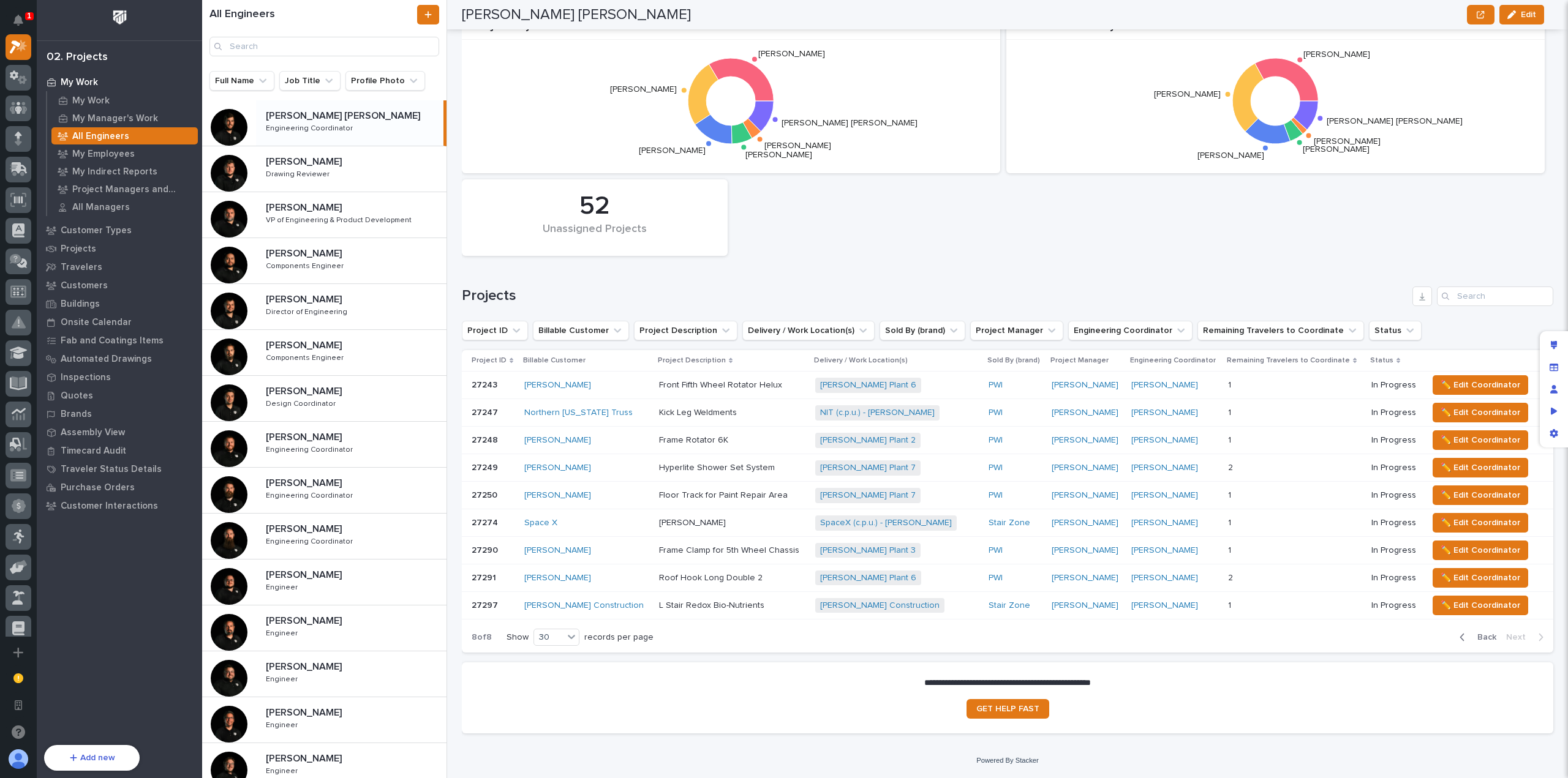
scroll to position [120, 0]
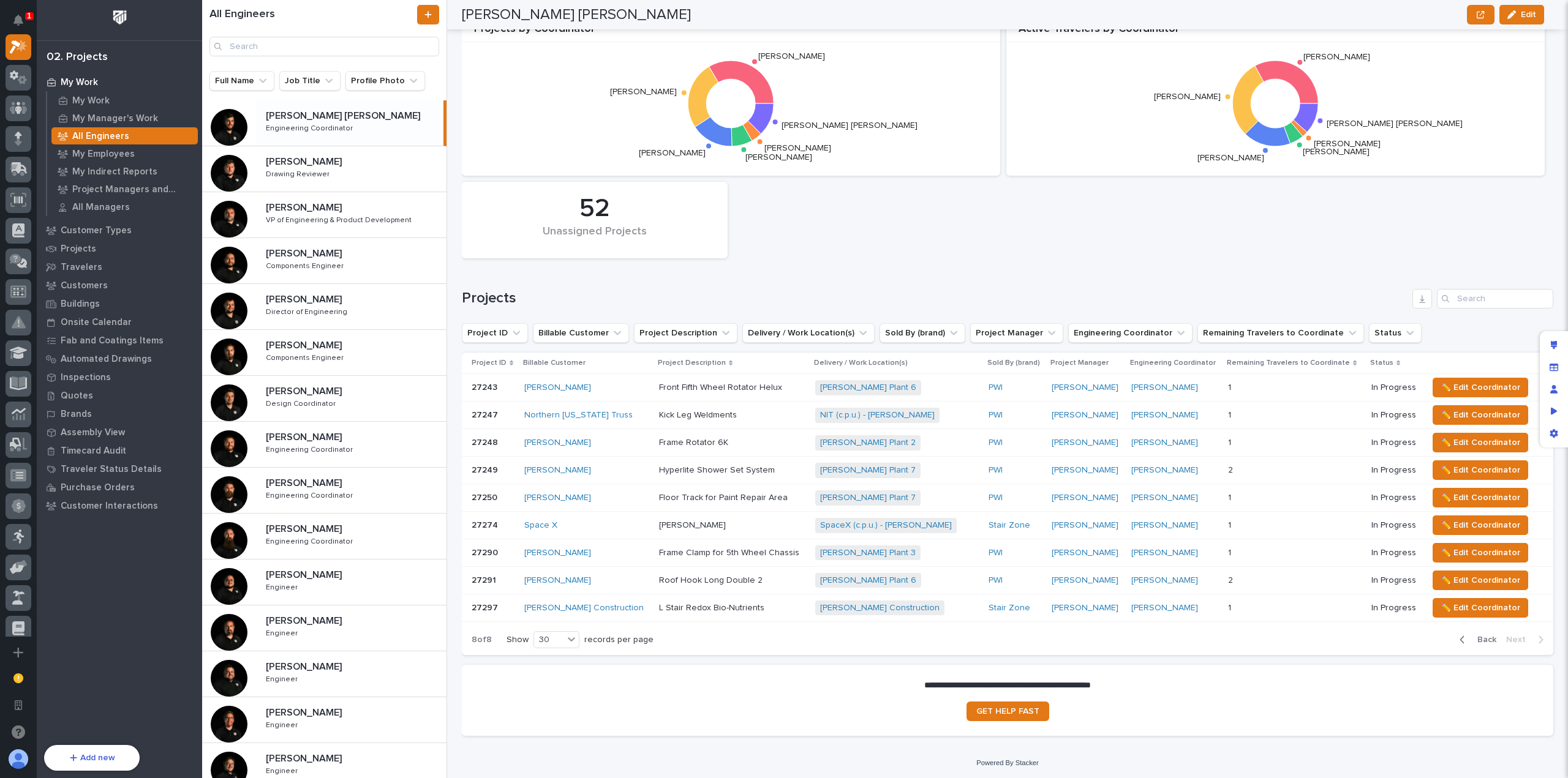
click at [1470, 636] on span "Back" at bounding box center [1483, 640] width 26 height 11
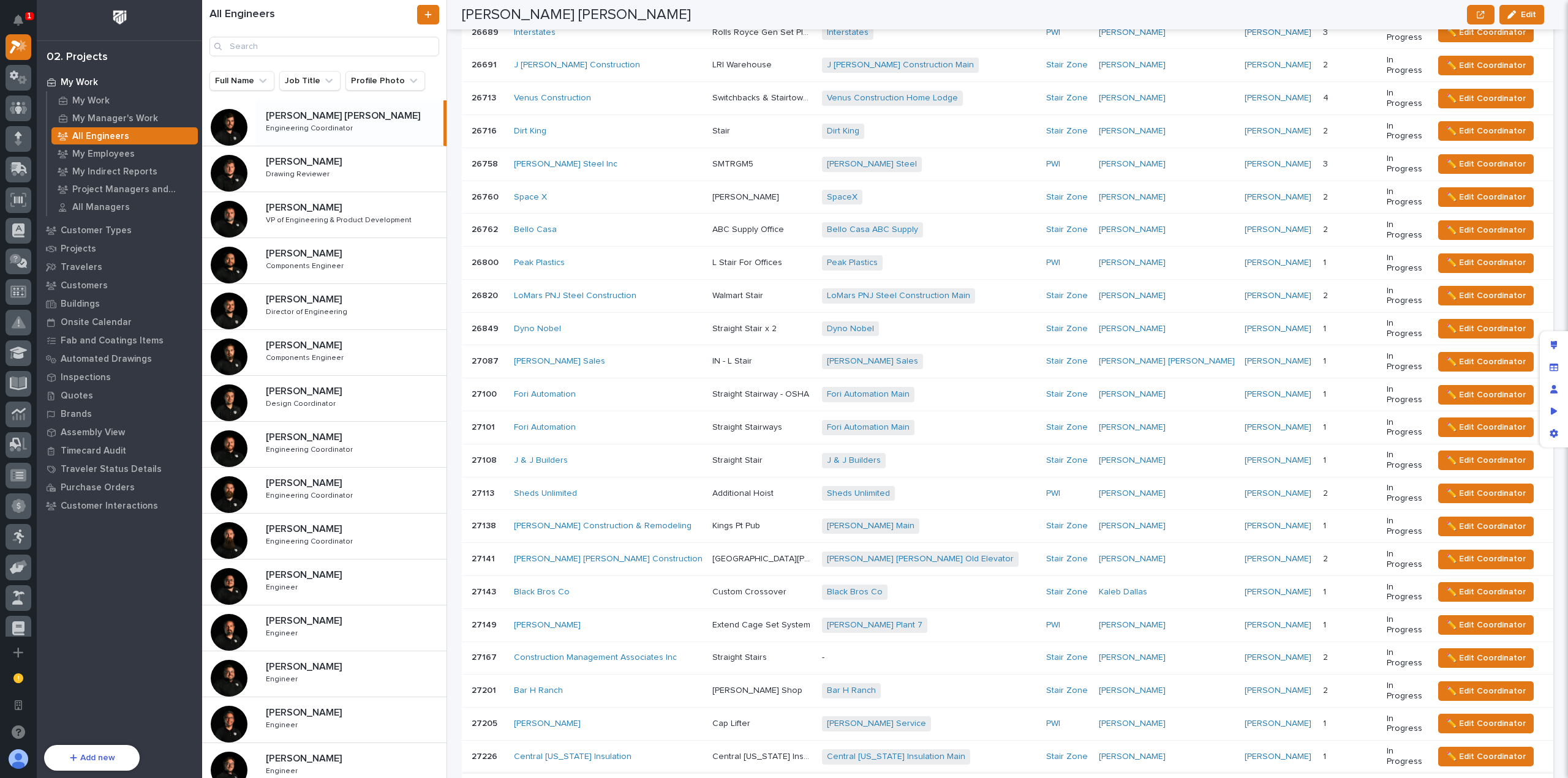
scroll to position [864, 0]
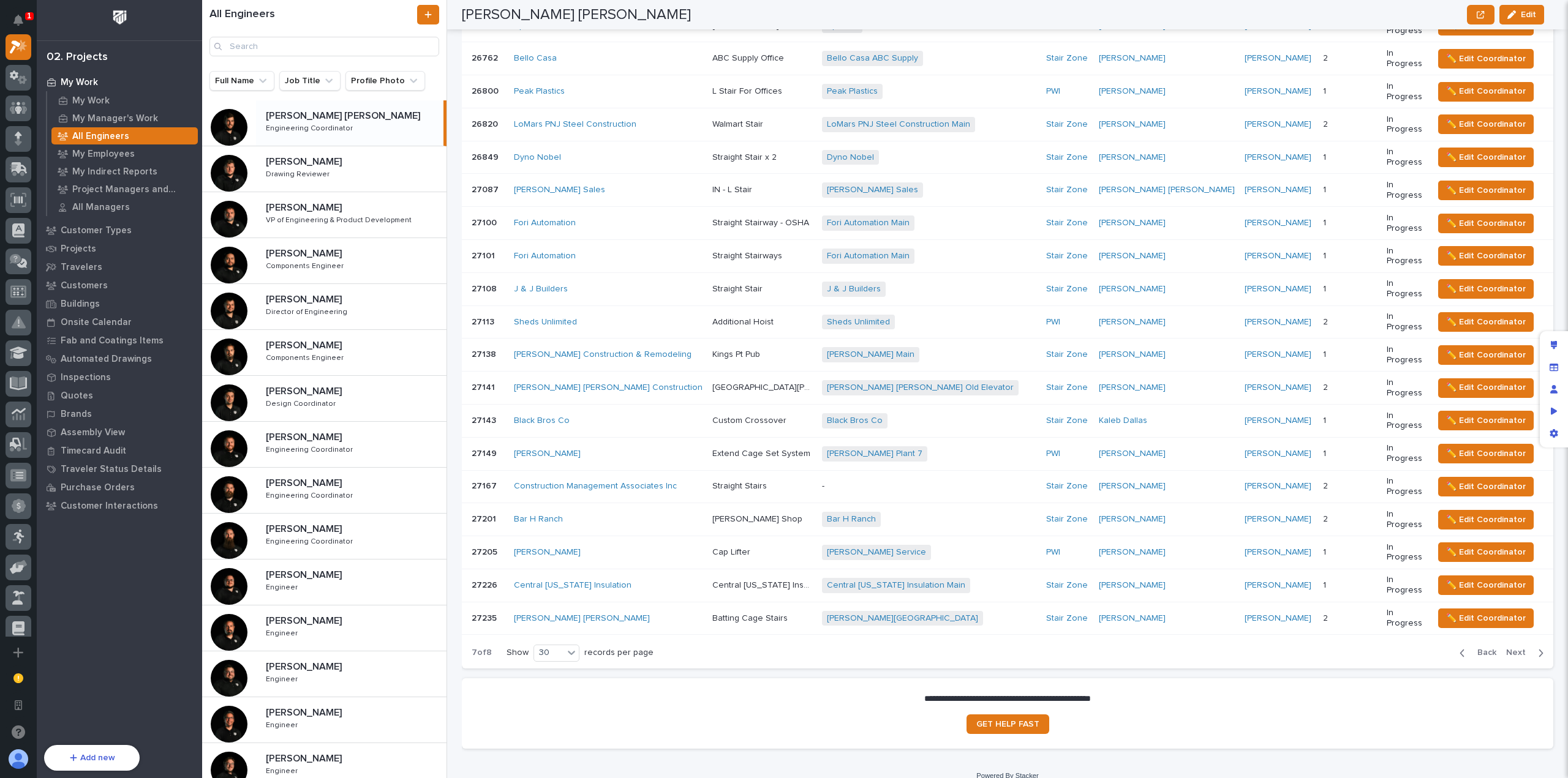
click at [1480, 647] on span "Back" at bounding box center [1483, 653] width 26 height 11
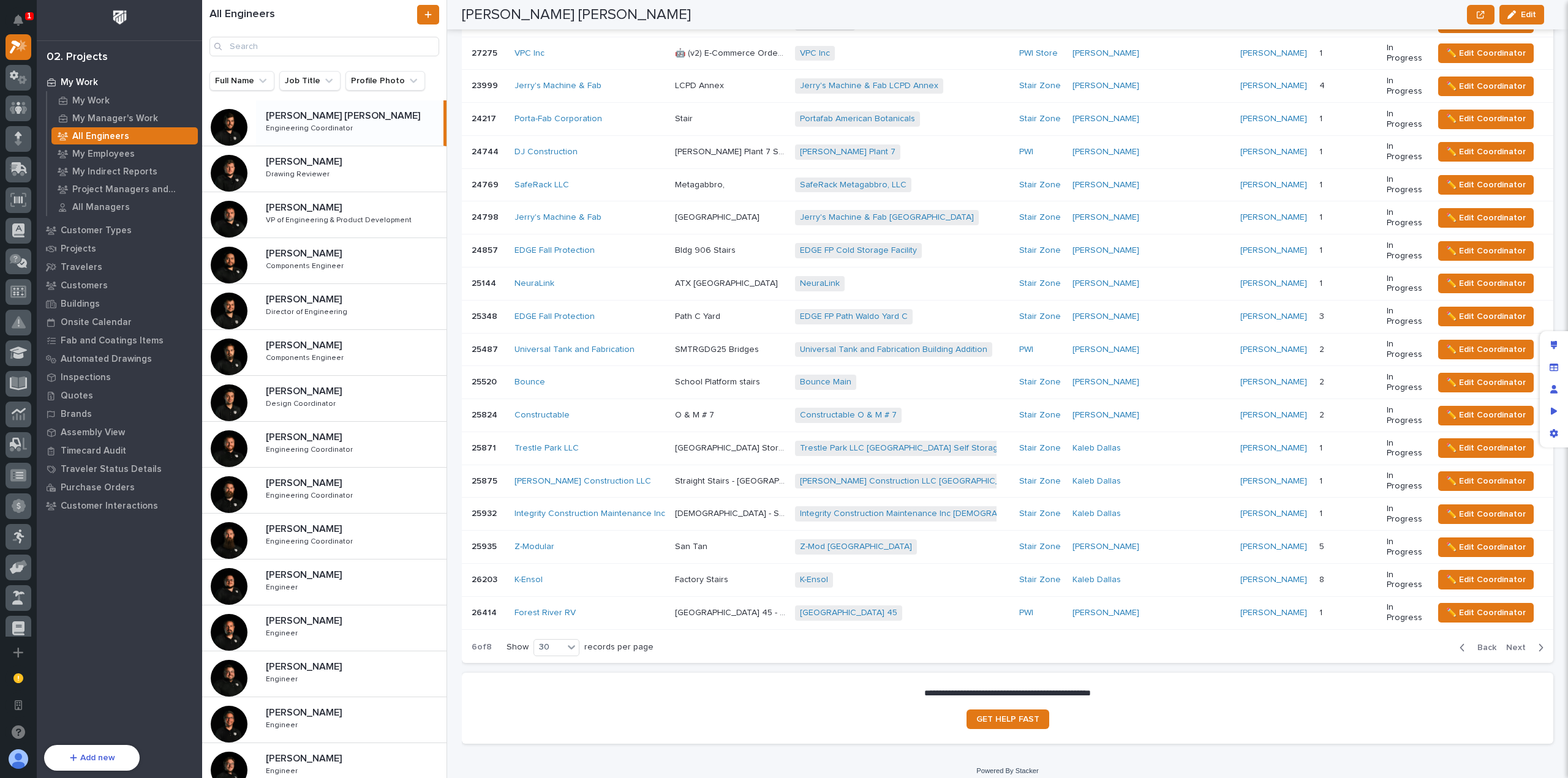
scroll to position [859, 0]
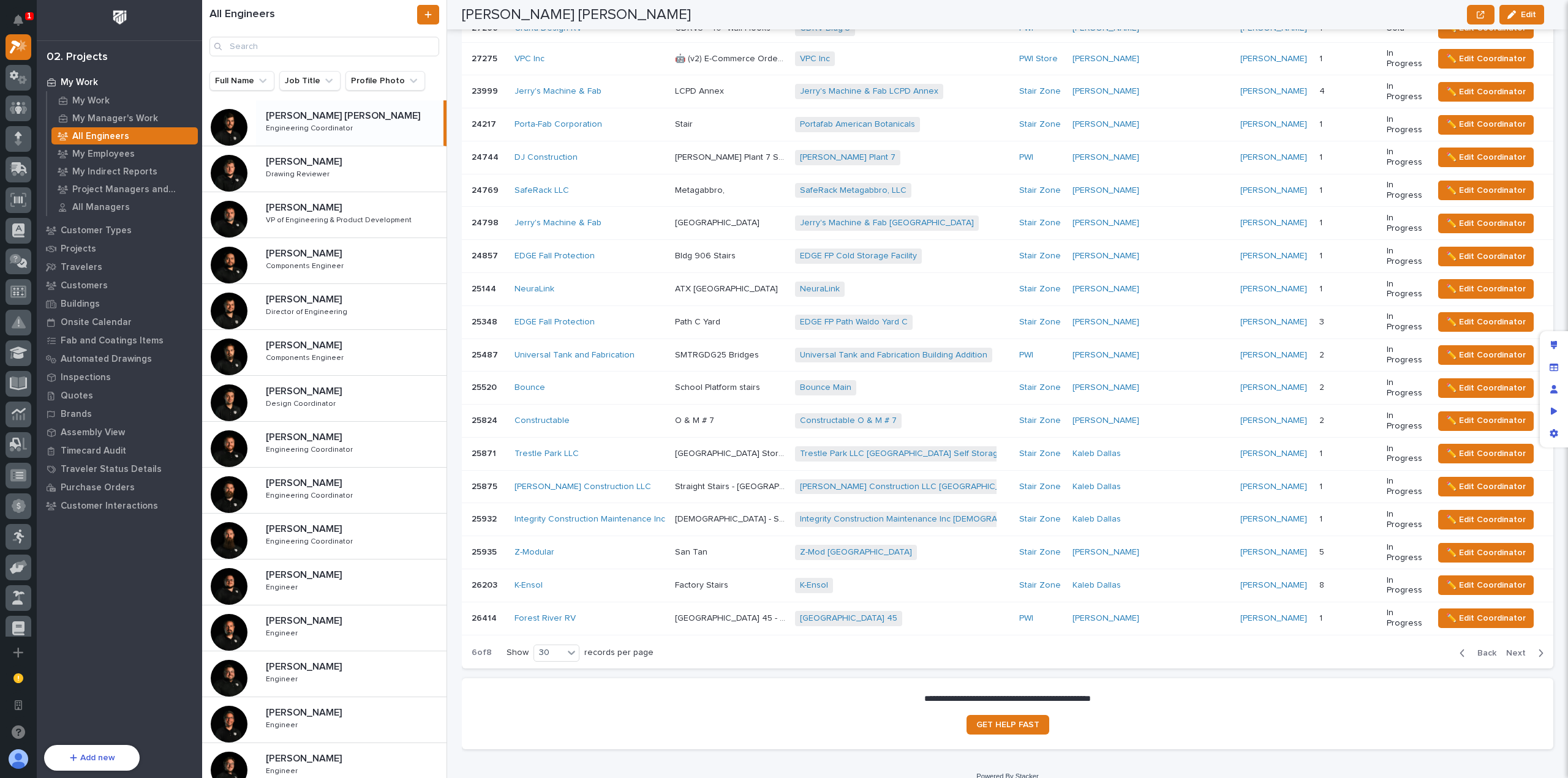
click at [1474, 648] on span "Back" at bounding box center [1483, 654] width 26 height 11
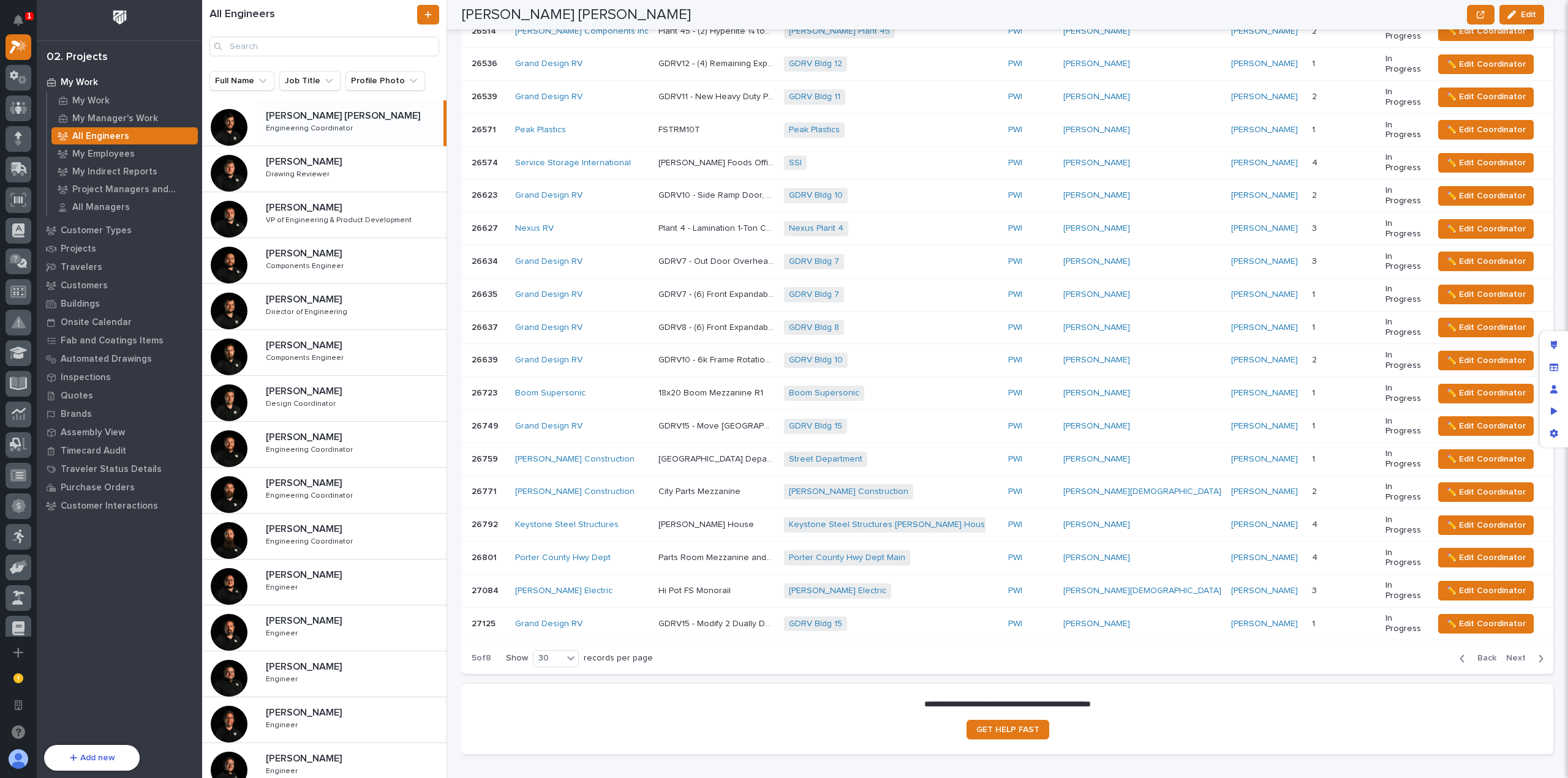
click at [1474, 653] on span "Back" at bounding box center [1483, 658] width 26 height 11
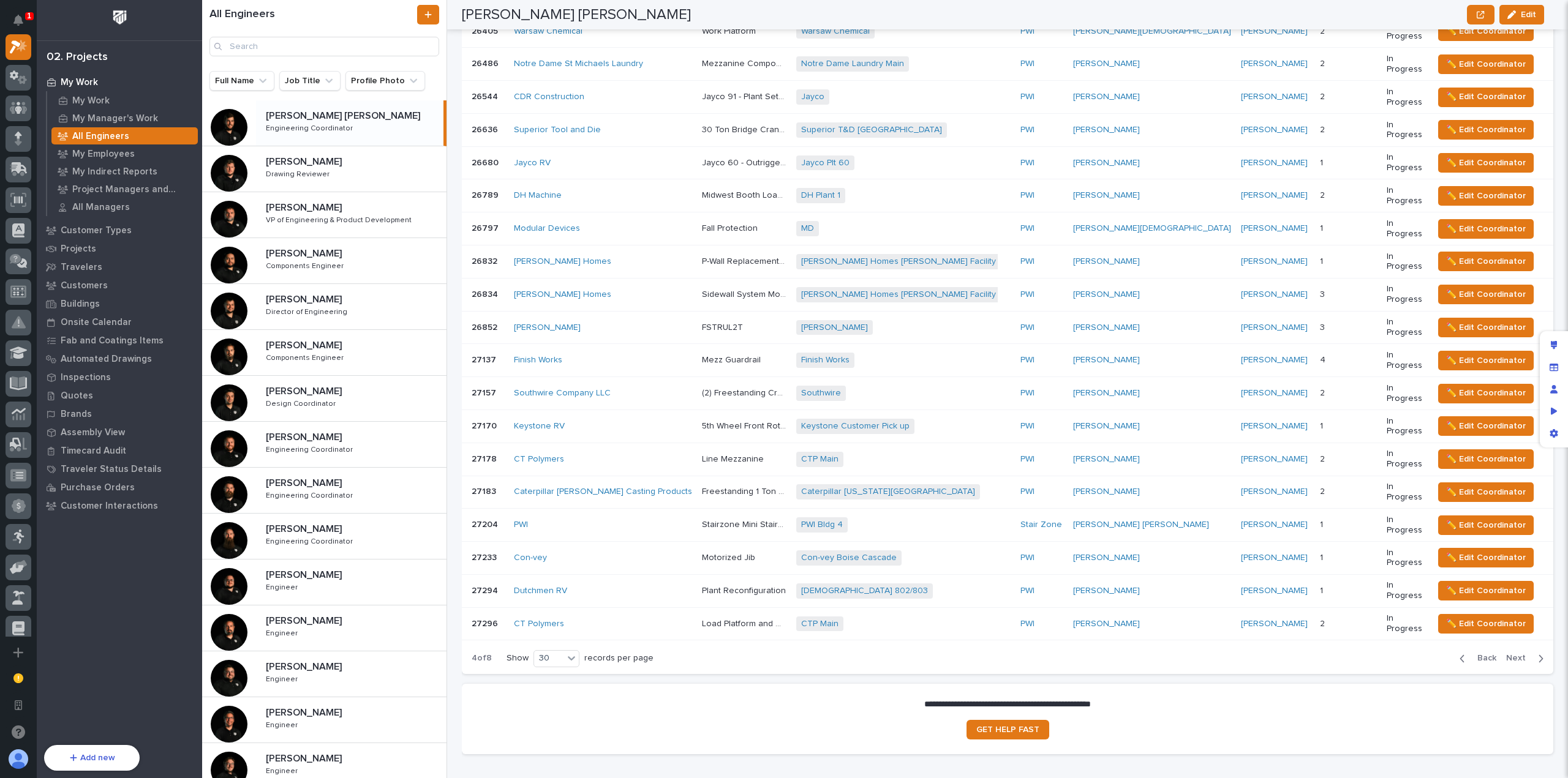
click at [1475, 653] on span "Back" at bounding box center [1483, 658] width 26 height 11
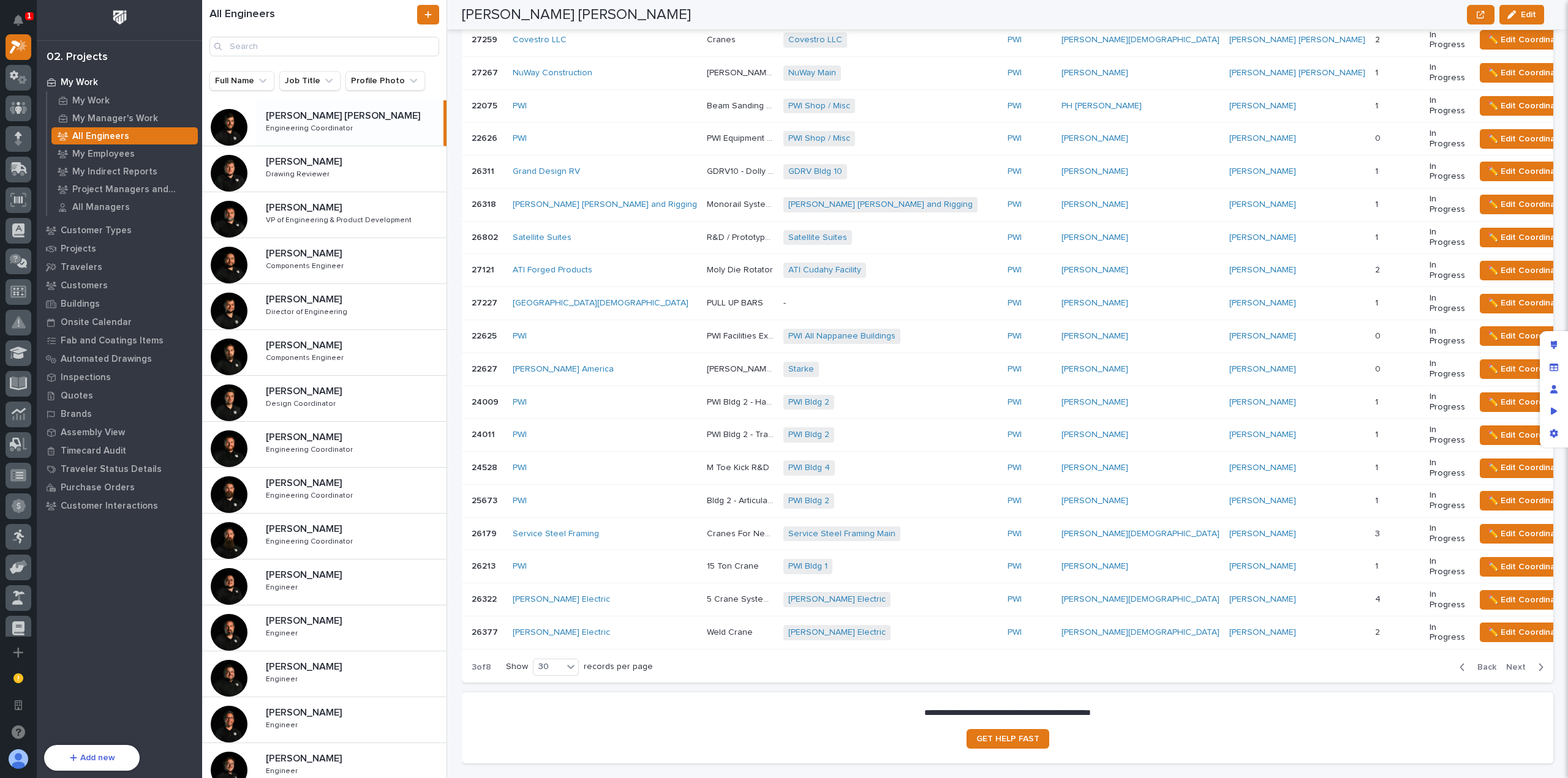
click at [1475, 662] on span "Back" at bounding box center [1483, 667] width 26 height 11
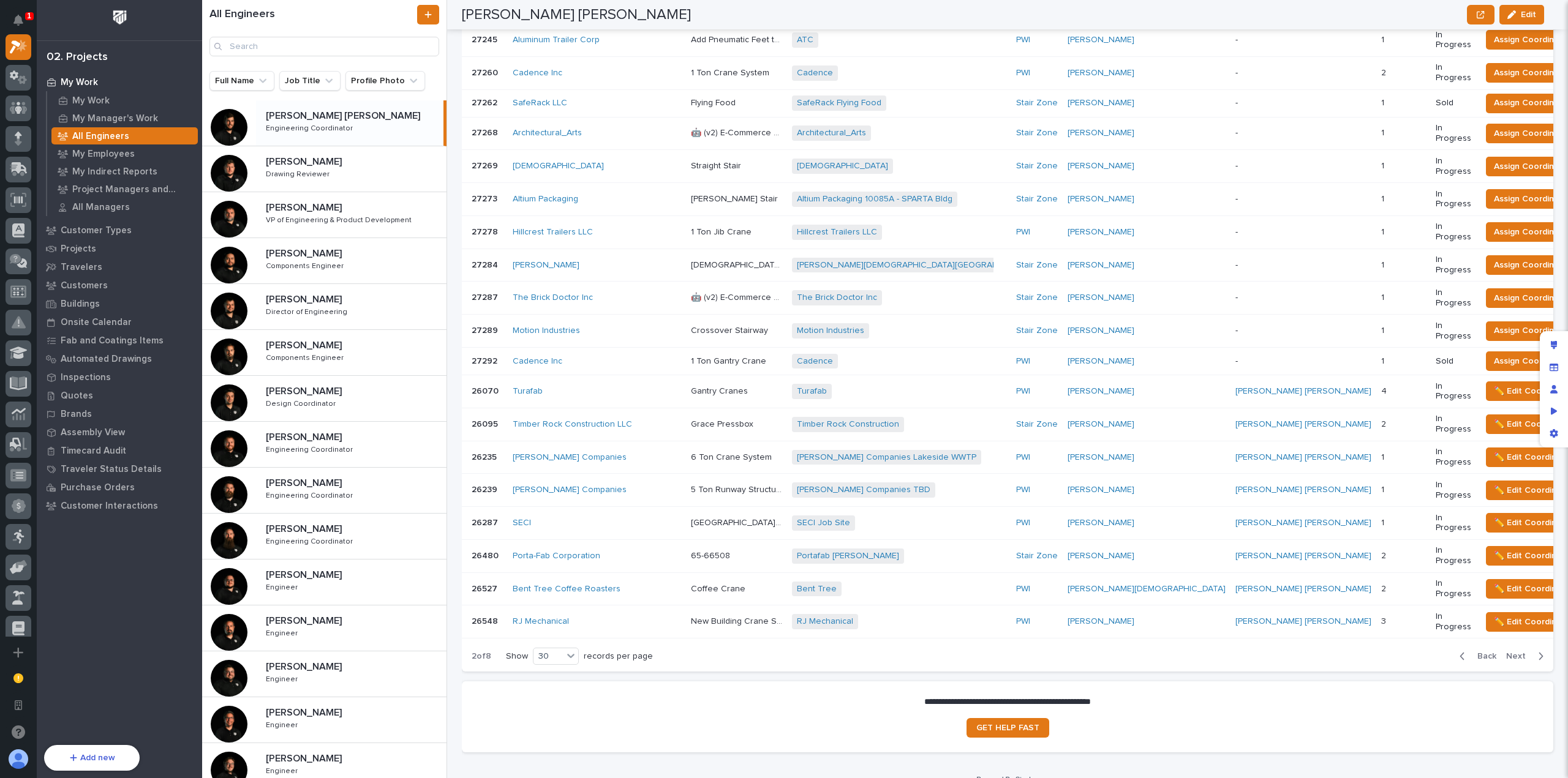
scroll to position [853, 0]
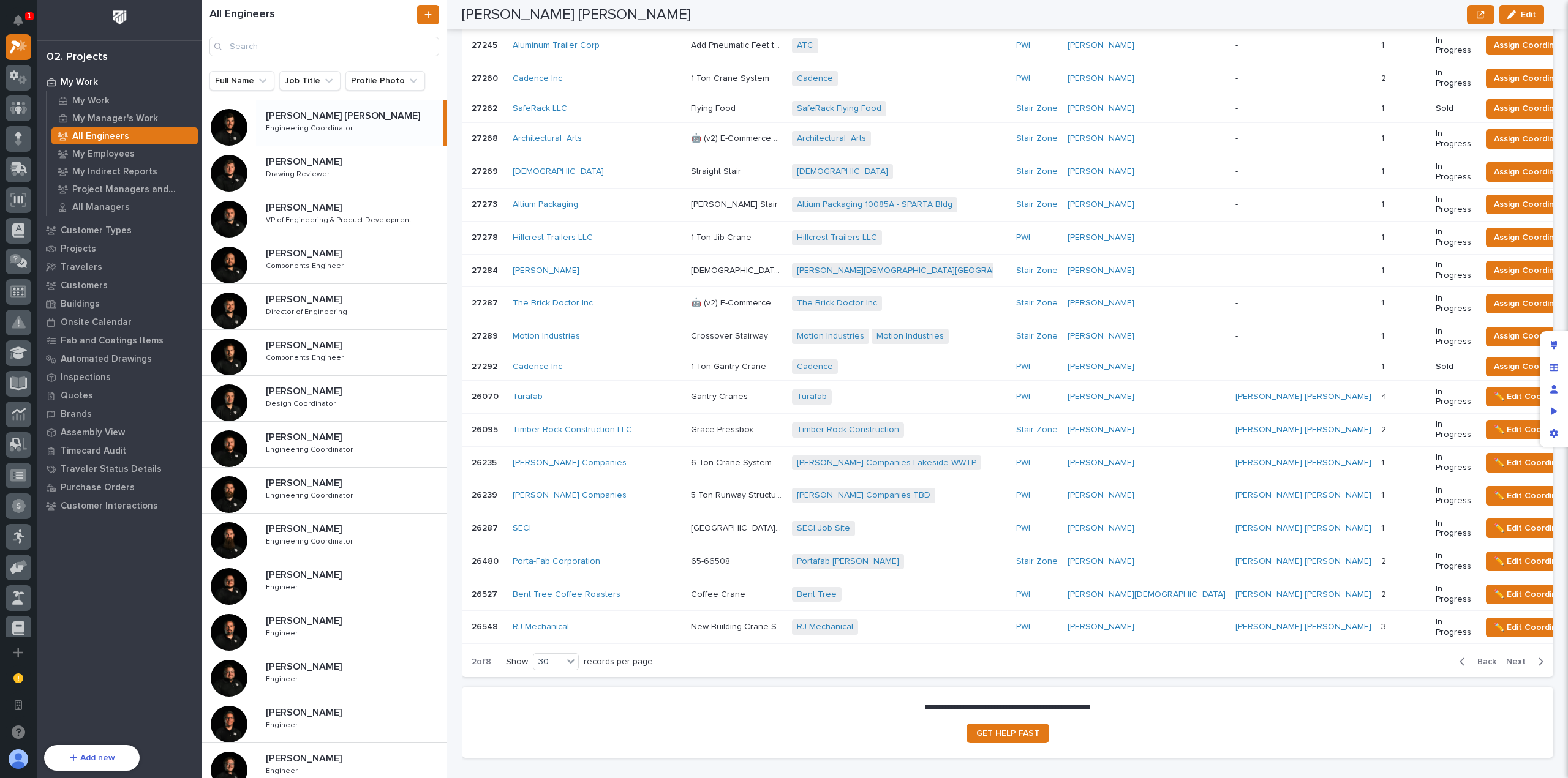
click at [1474, 656] on span "Back" at bounding box center [1483, 662] width 26 height 11
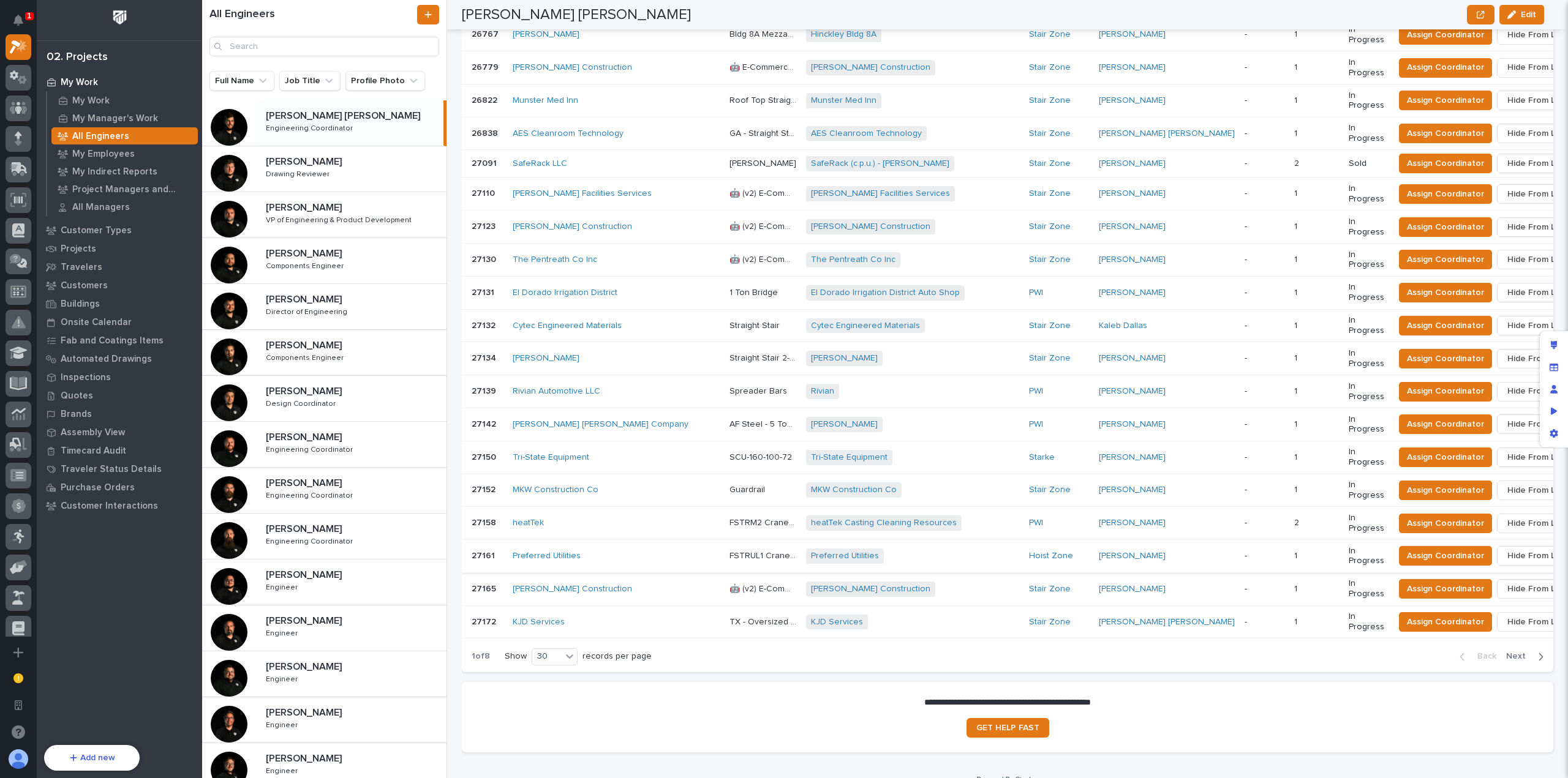
scroll to position [848, 0]
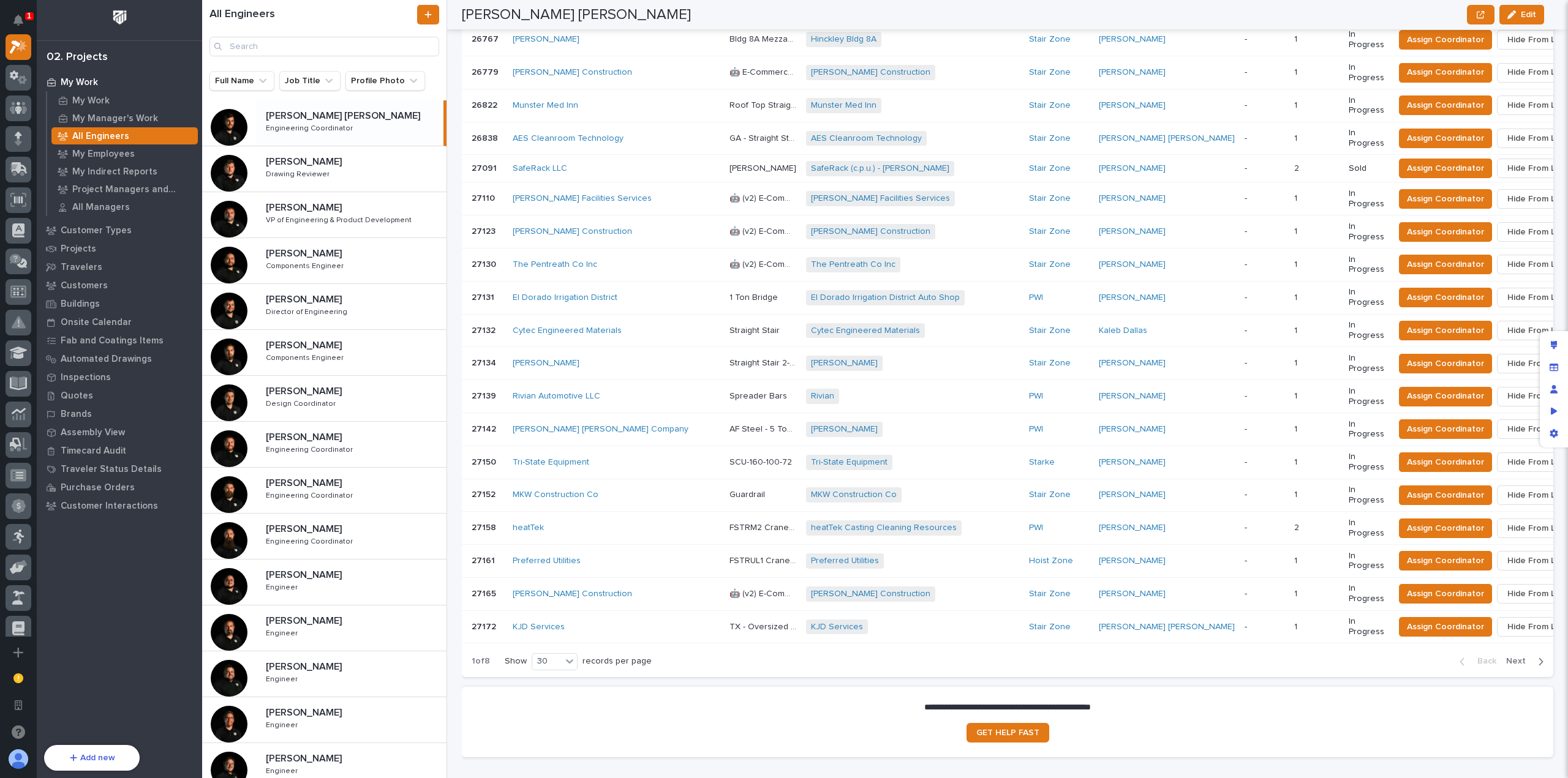
click at [457, 516] on div "All Engineers Full Name Job Title Profile Photo [PERSON_NAME] [PERSON_NAME] [PE…" at bounding box center [886, 389] width 1366 height 778
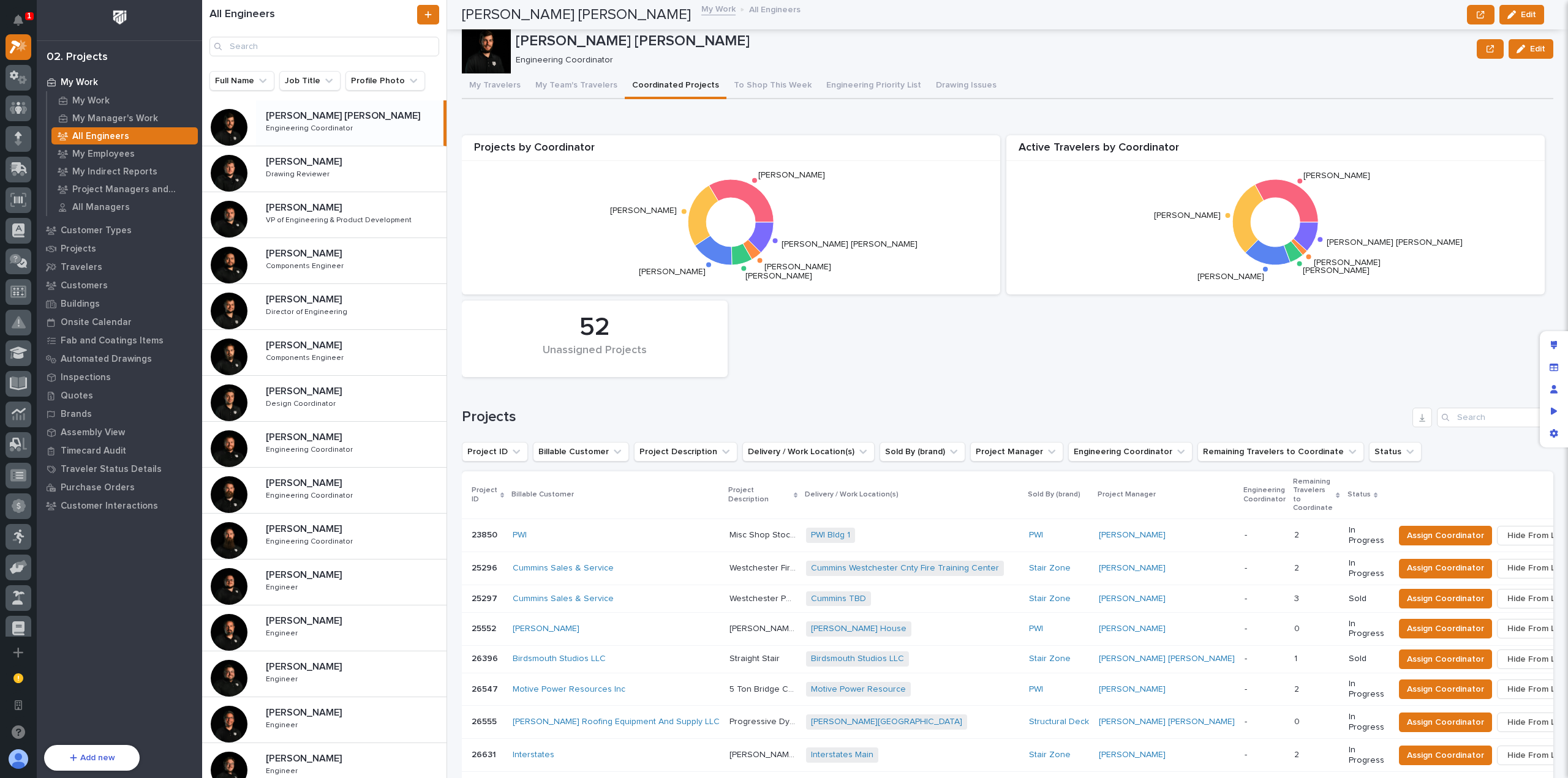
scroll to position [0, 0]
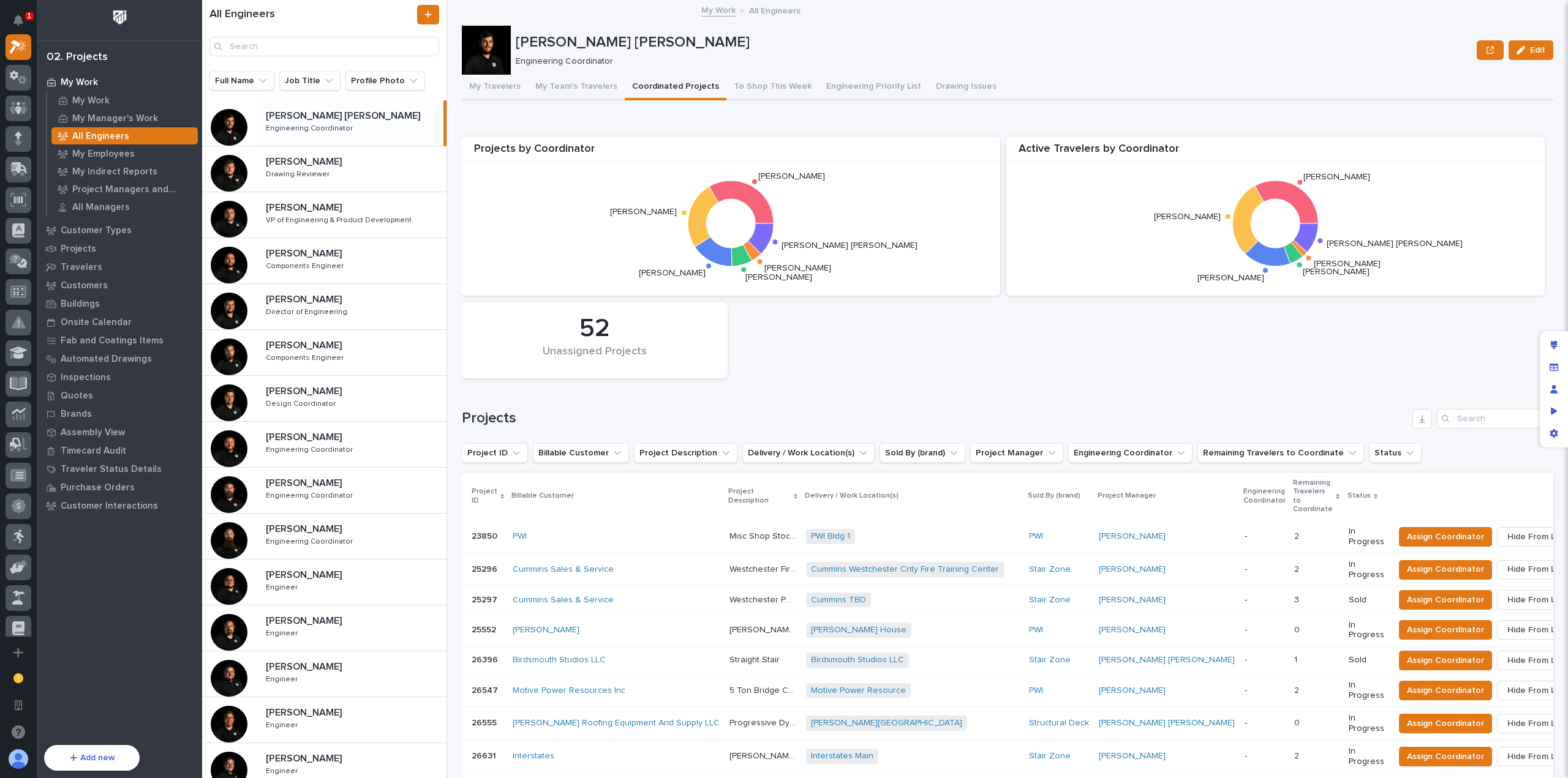
click at [741, 414] on h1 "Projects" at bounding box center [935, 419] width 946 height 18
click at [959, 419] on h1 "Projects" at bounding box center [935, 419] width 946 height 18
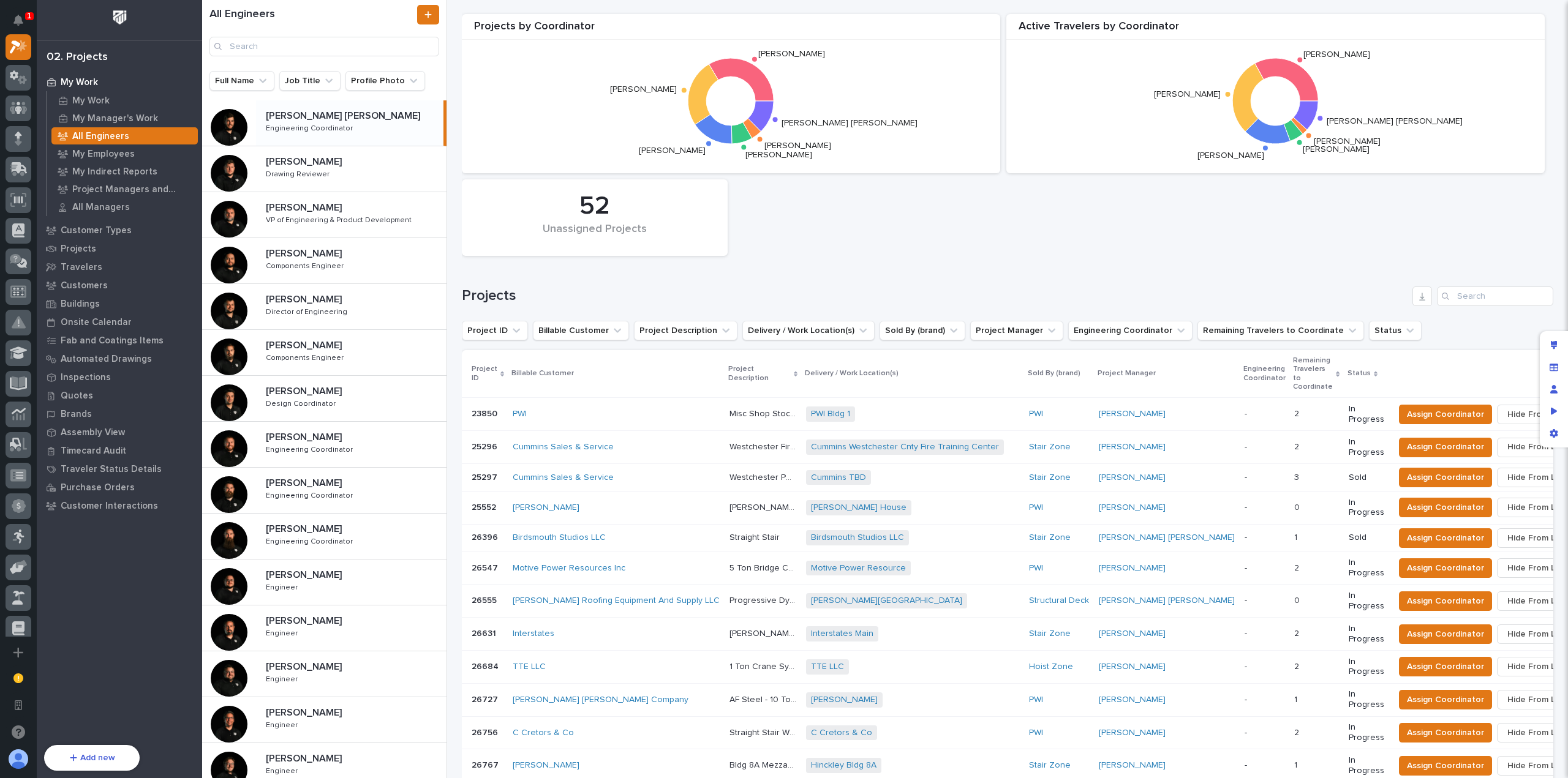
scroll to position [245, 0]
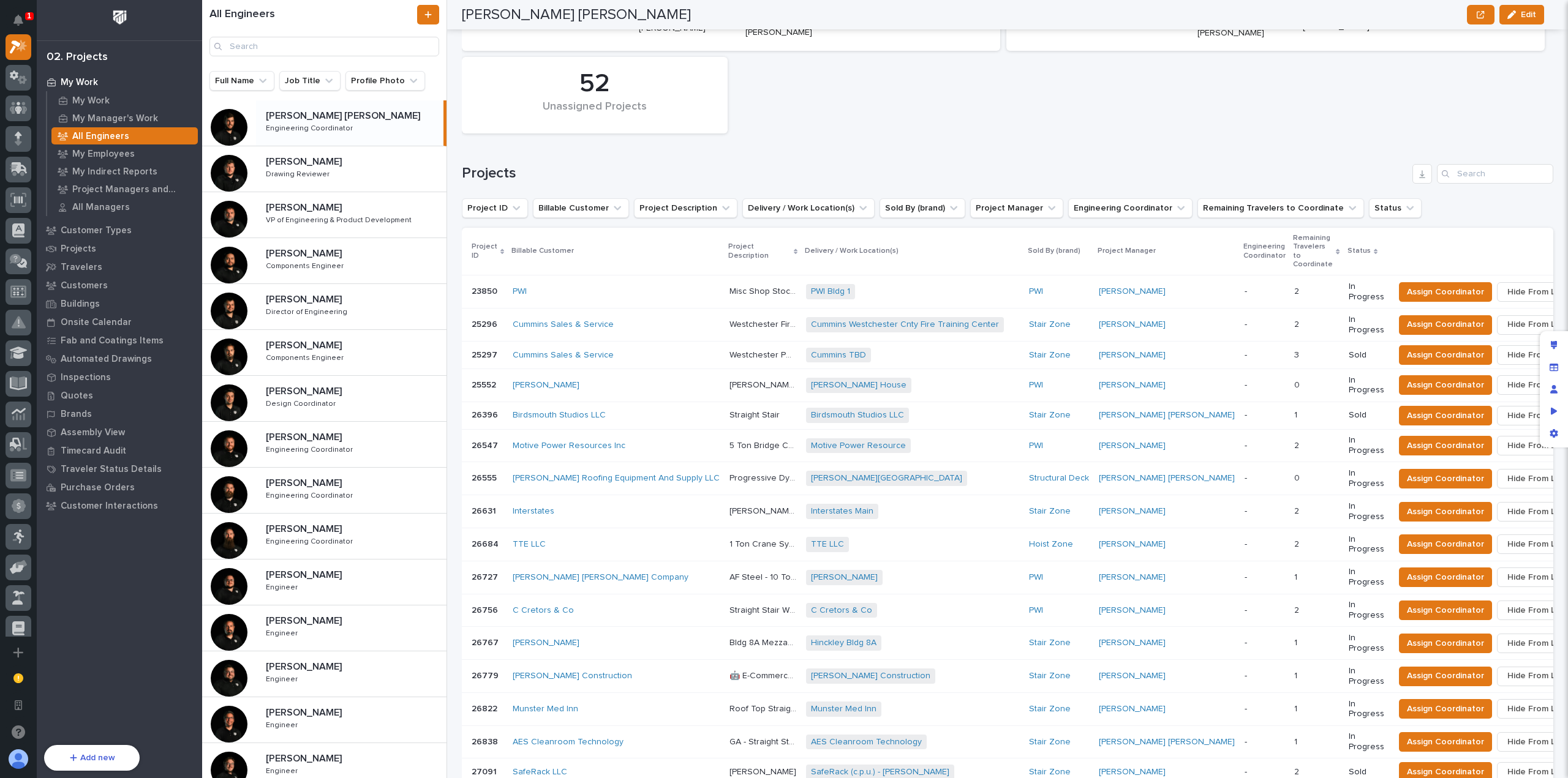
click at [1334, 113] on div "Projects by Coordinator [PERSON_NAME] [PERSON_NAME] [PERSON_NAME] [PERSON_NAME]…" at bounding box center [1007, 12] width 1104 height 254
click at [1392, 174] on h1 "Projects" at bounding box center [935, 174] width 946 height 18
click at [1367, 172] on h1 "Projects" at bounding box center [935, 174] width 946 height 18
click at [1350, 166] on h1 "Projects" at bounding box center [935, 174] width 946 height 18
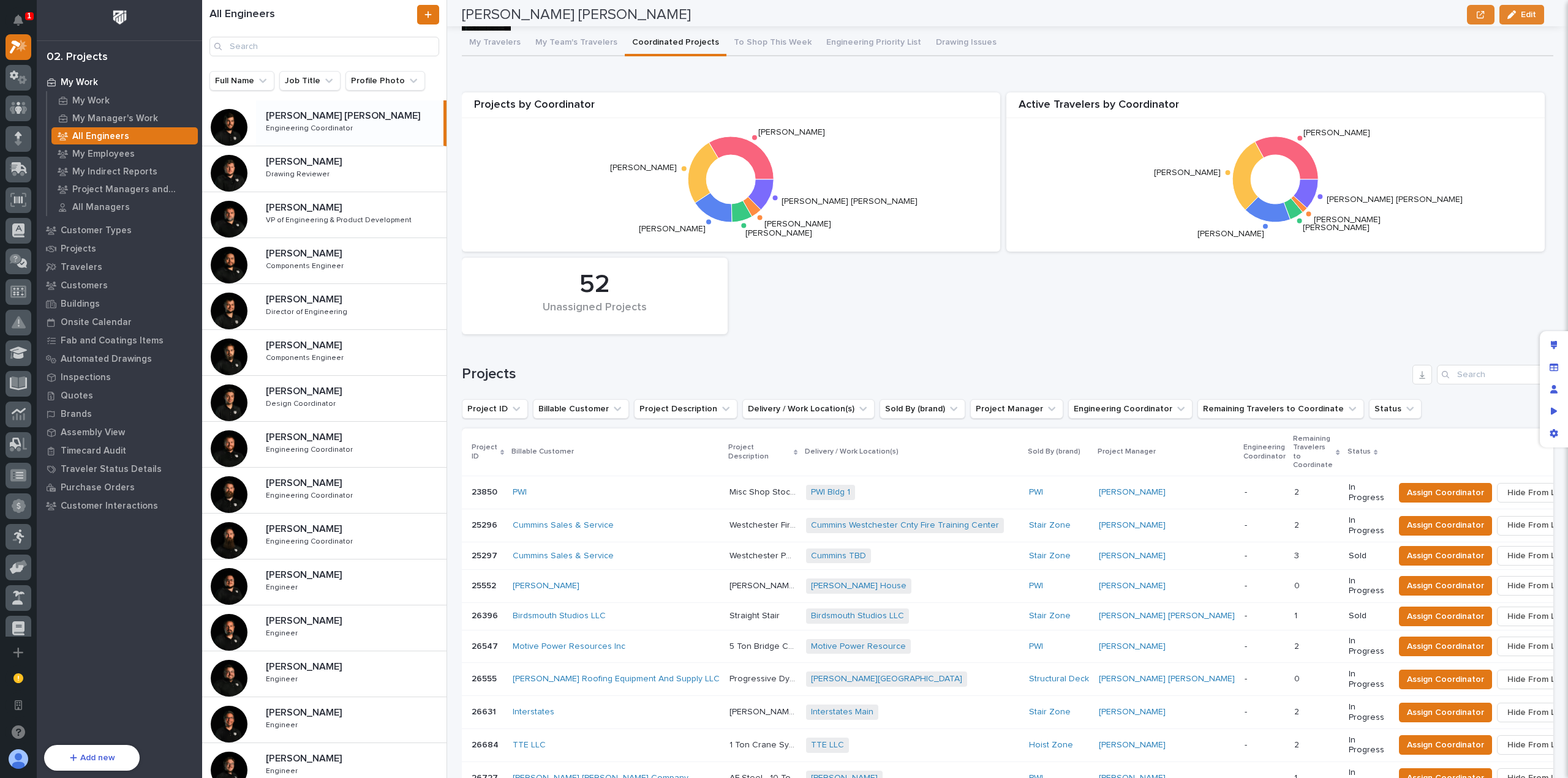
scroll to position [0, 0]
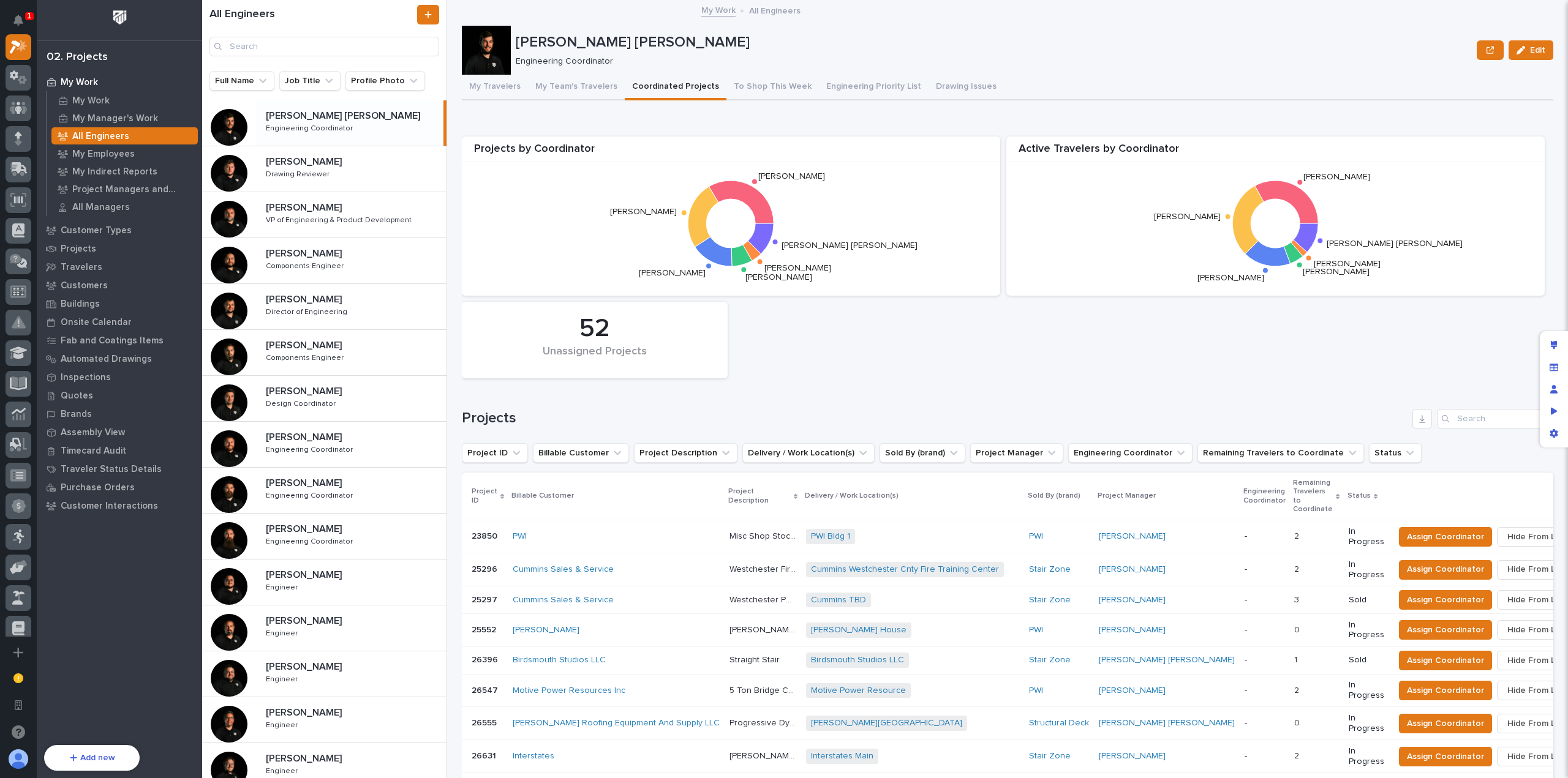
drag, startPoint x: 1007, startPoint y: 350, endPoint x: 1002, endPoint y: 400, distance: 50.2
click at [1007, 350] on div "Projects by Coordinator [PERSON_NAME] [PERSON_NAME] [PERSON_NAME] [PERSON_NAME]…" at bounding box center [1007, 257] width 1104 height 254
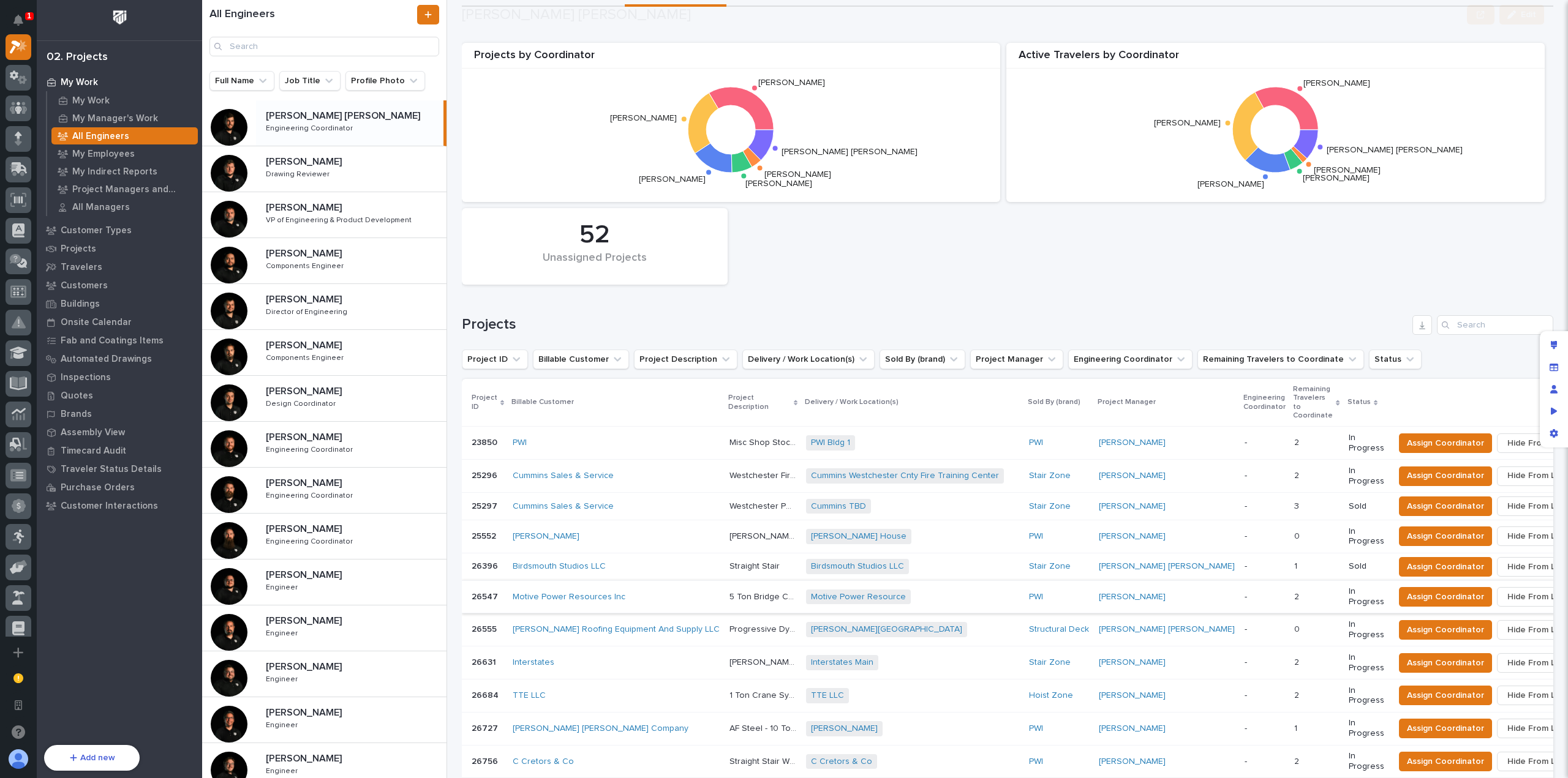
scroll to position [245, 0]
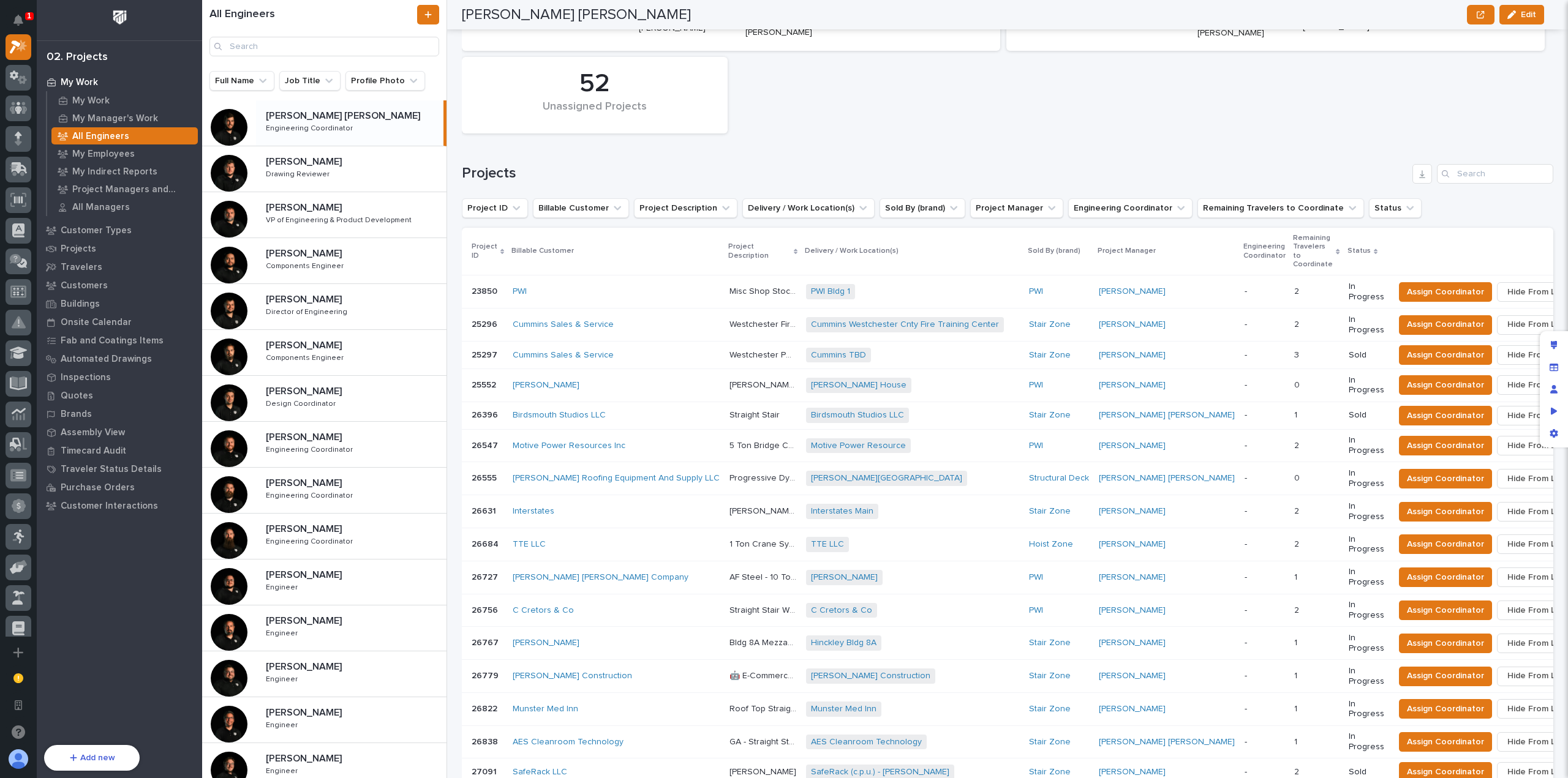
click at [735, 315] on div "Westchester Fire Training Cent Westchester Fire Training Cent" at bounding box center [763, 325] width 67 height 20
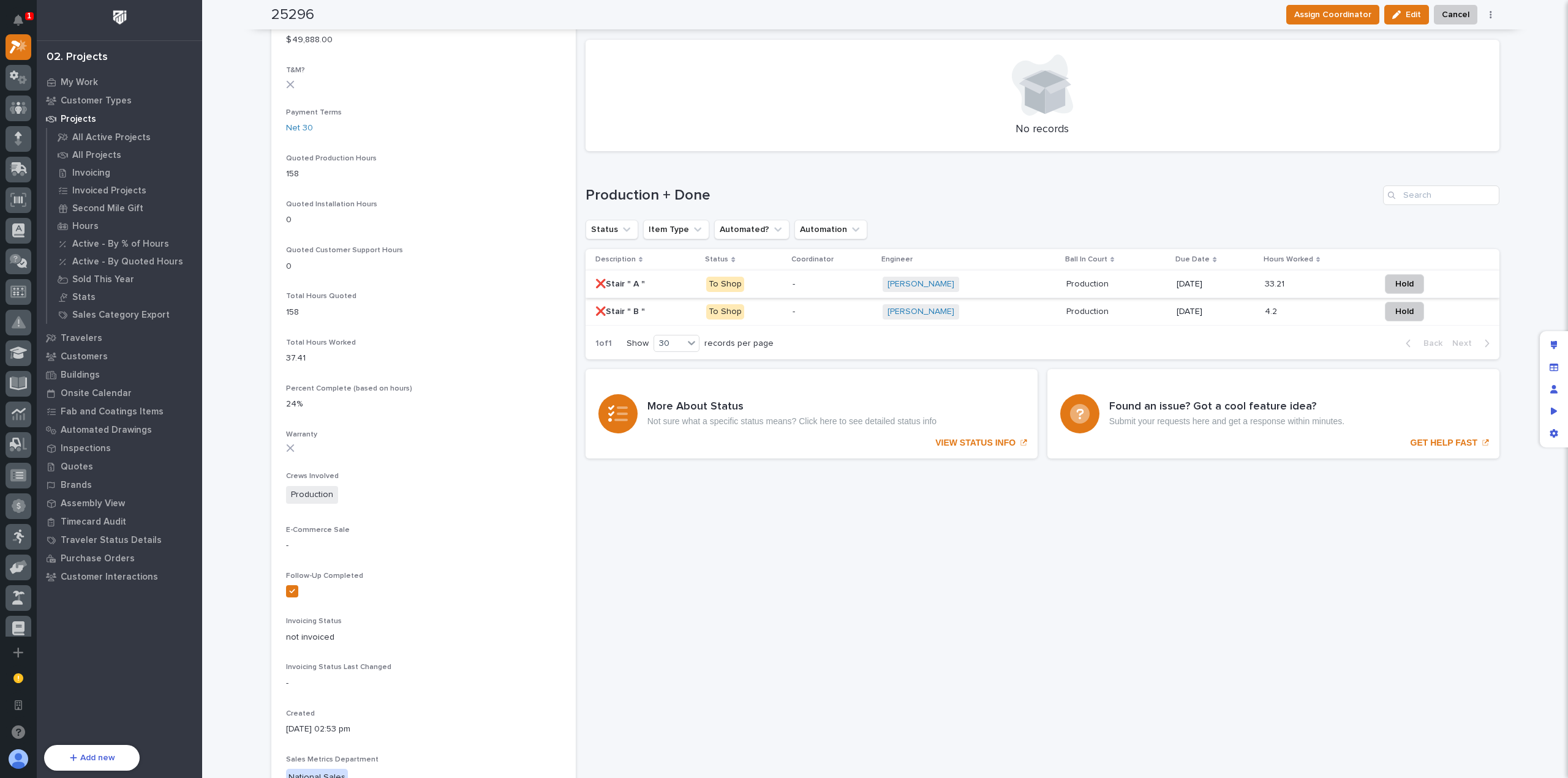
scroll to position [639, 0]
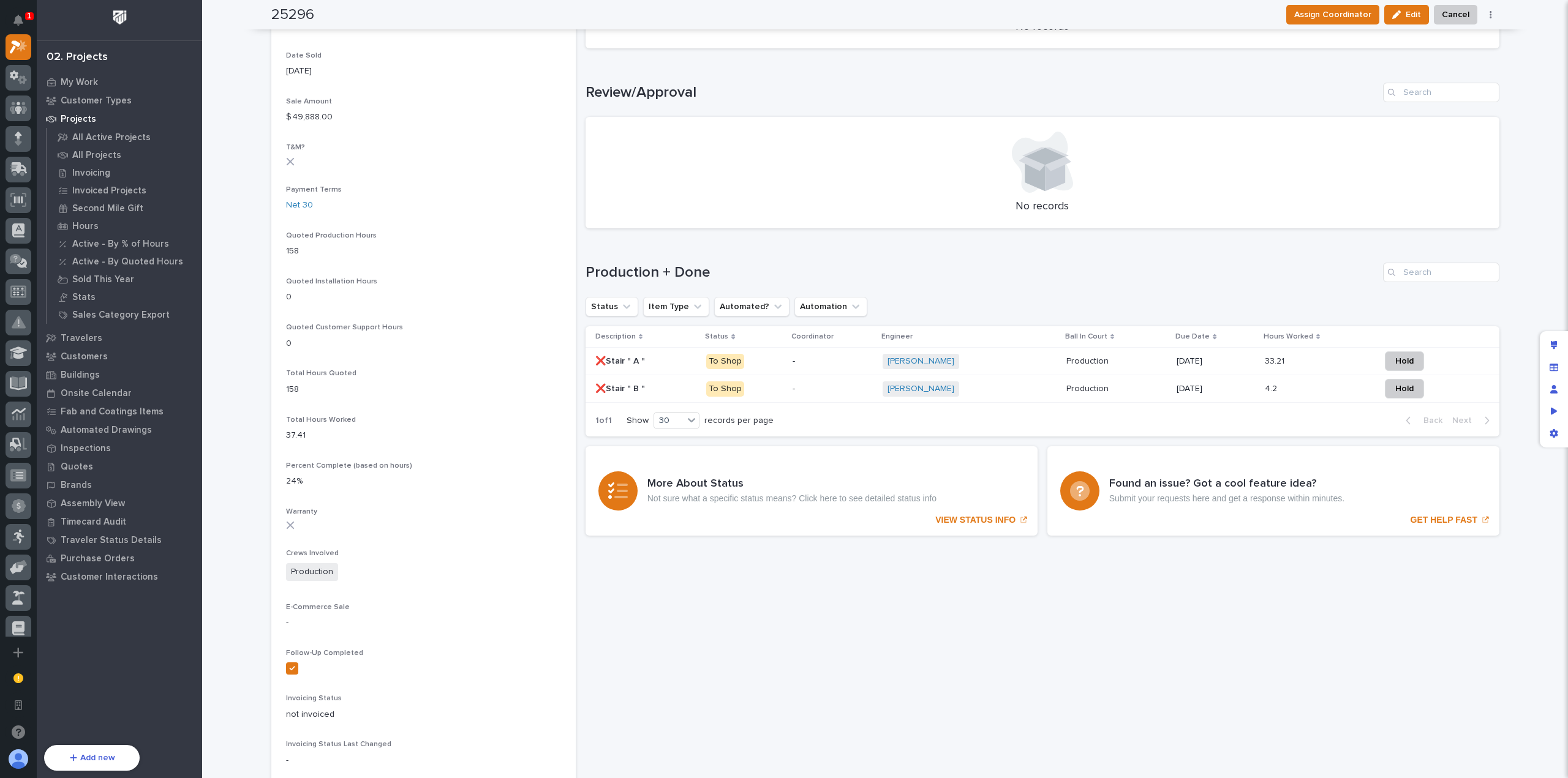
click at [797, 359] on p "-" at bounding box center [832, 361] width 79 height 10
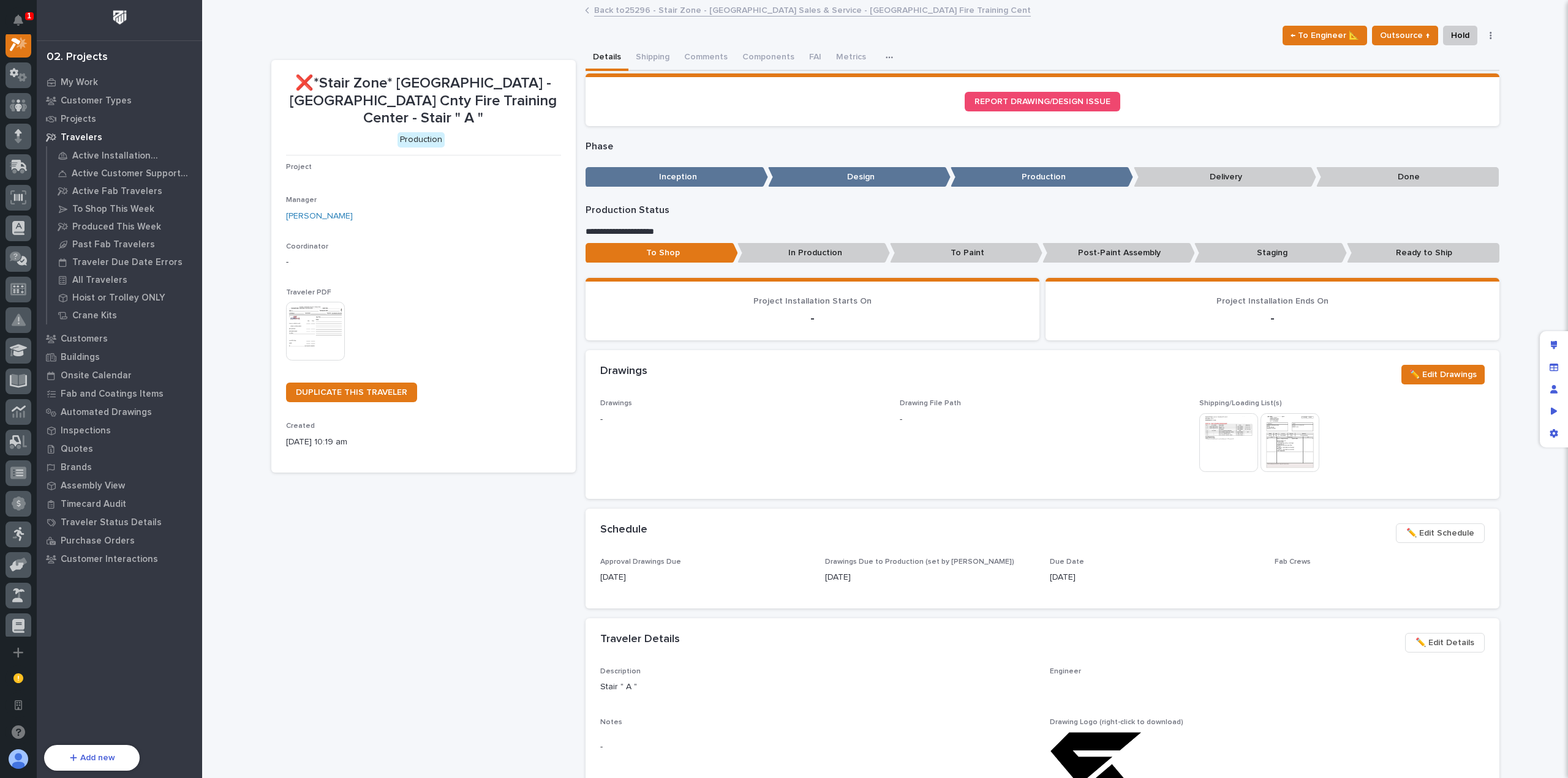
scroll to position [31, 0]
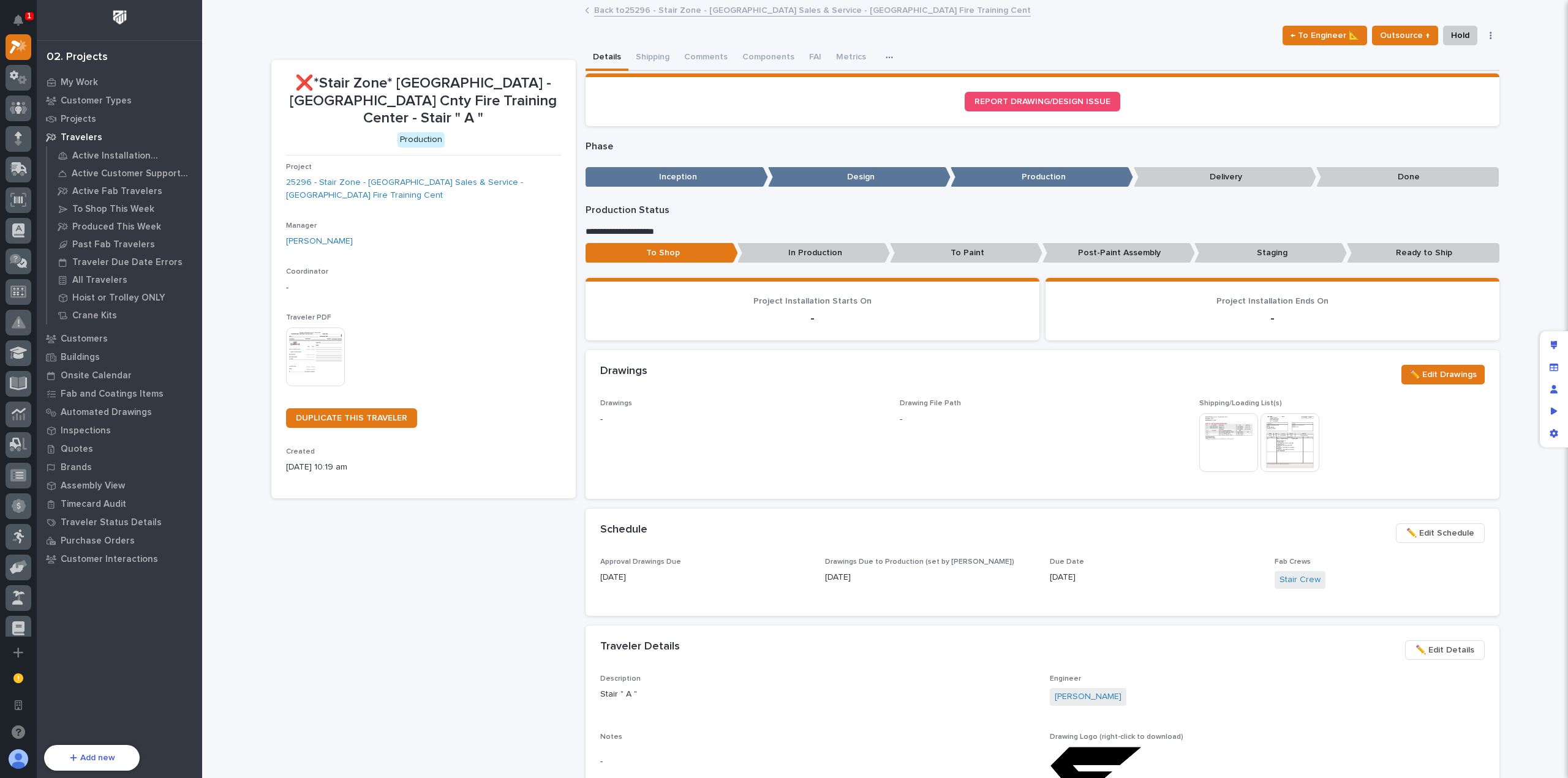
click at [317, 338] on img at bounding box center [315, 357] width 59 height 59
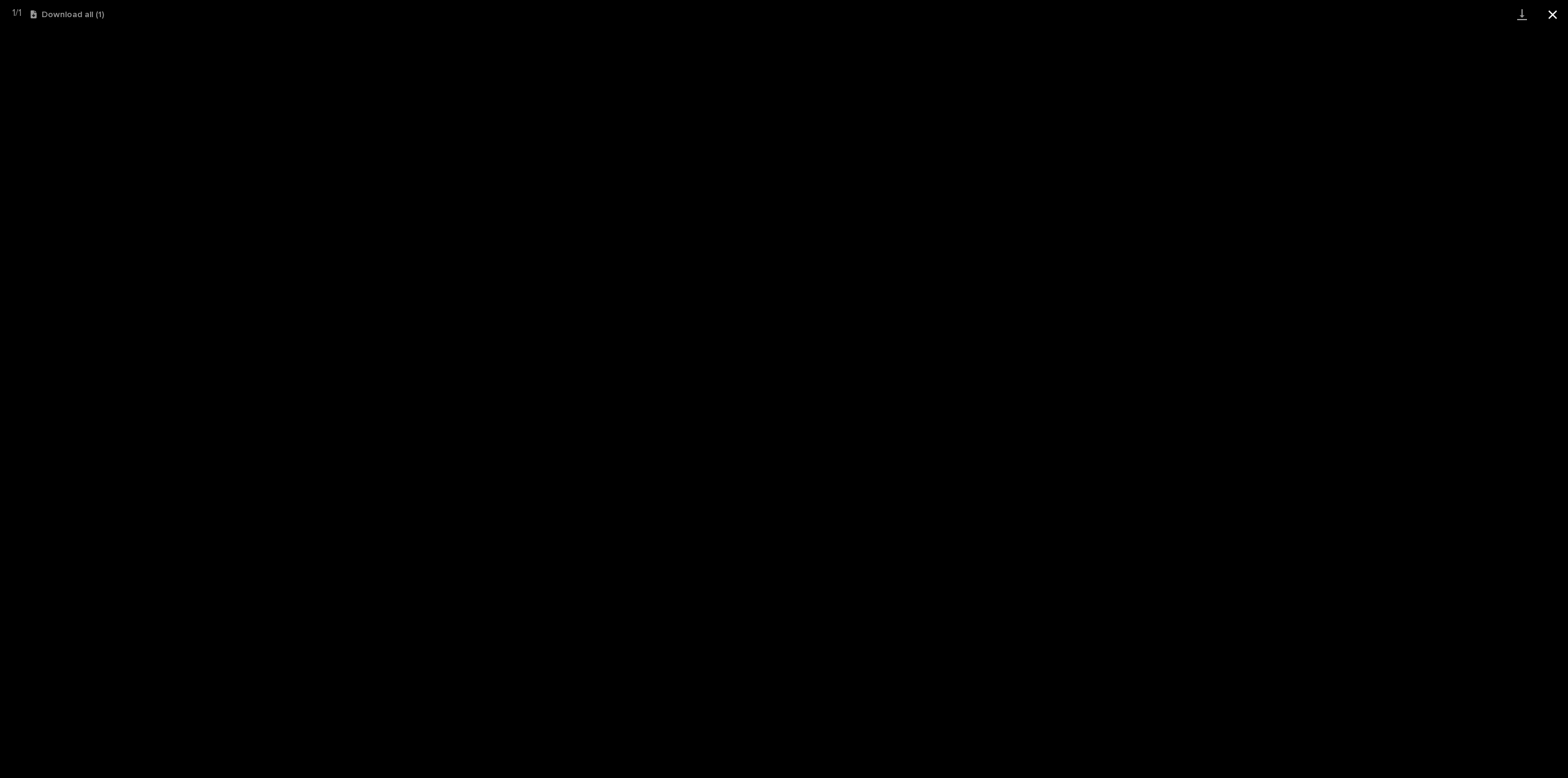
click at [1556, 19] on button "Close gallery" at bounding box center [1553, 14] width 31 height 29
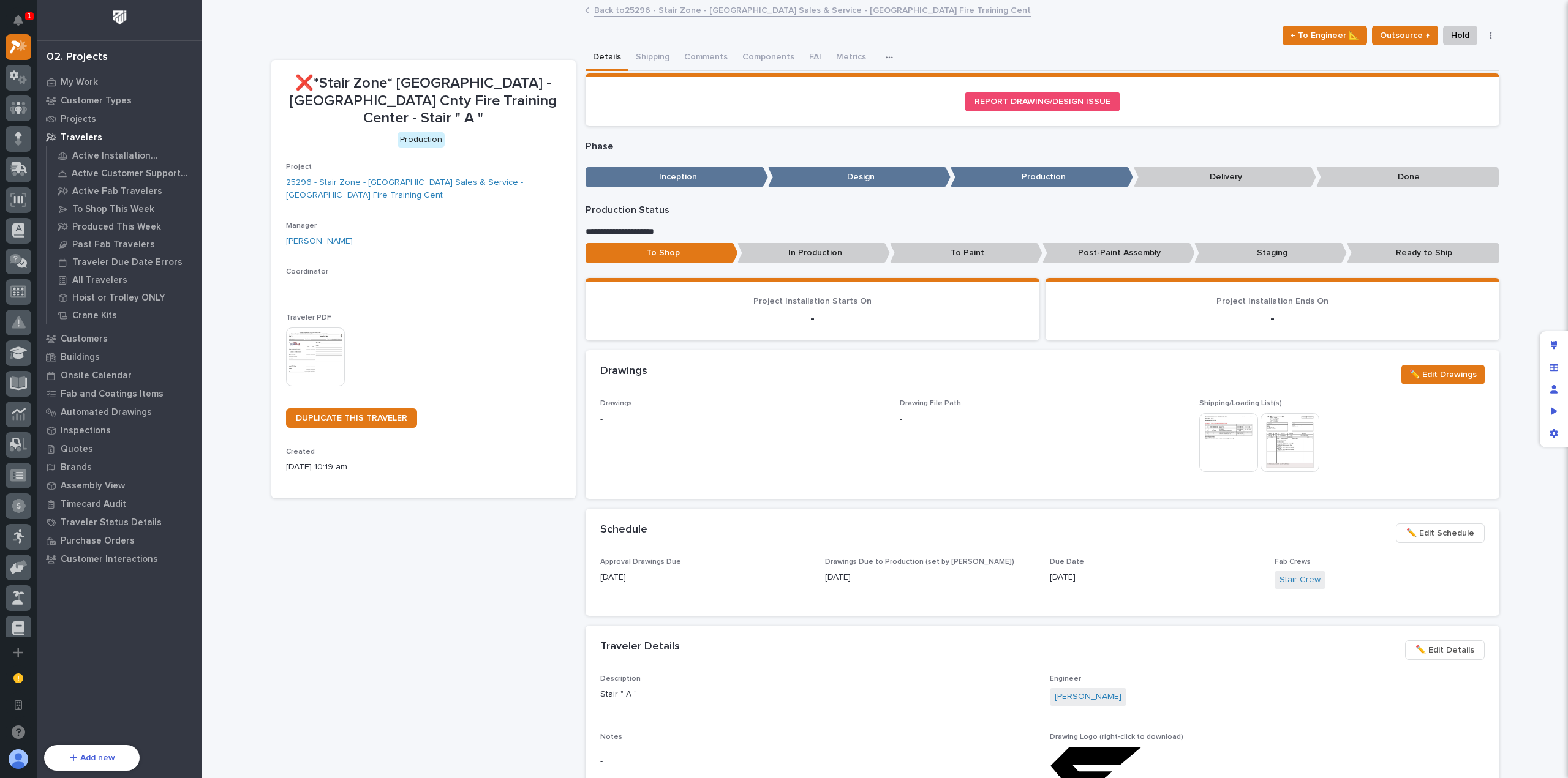
click at [646, 8] on link "Back to 25296 - Stair Zone - [GEOGRAPHIC_DATA] Sales & Service - [GEOGRAPHIC_DA…" at bounding box center [813, 10] width 437 height 14
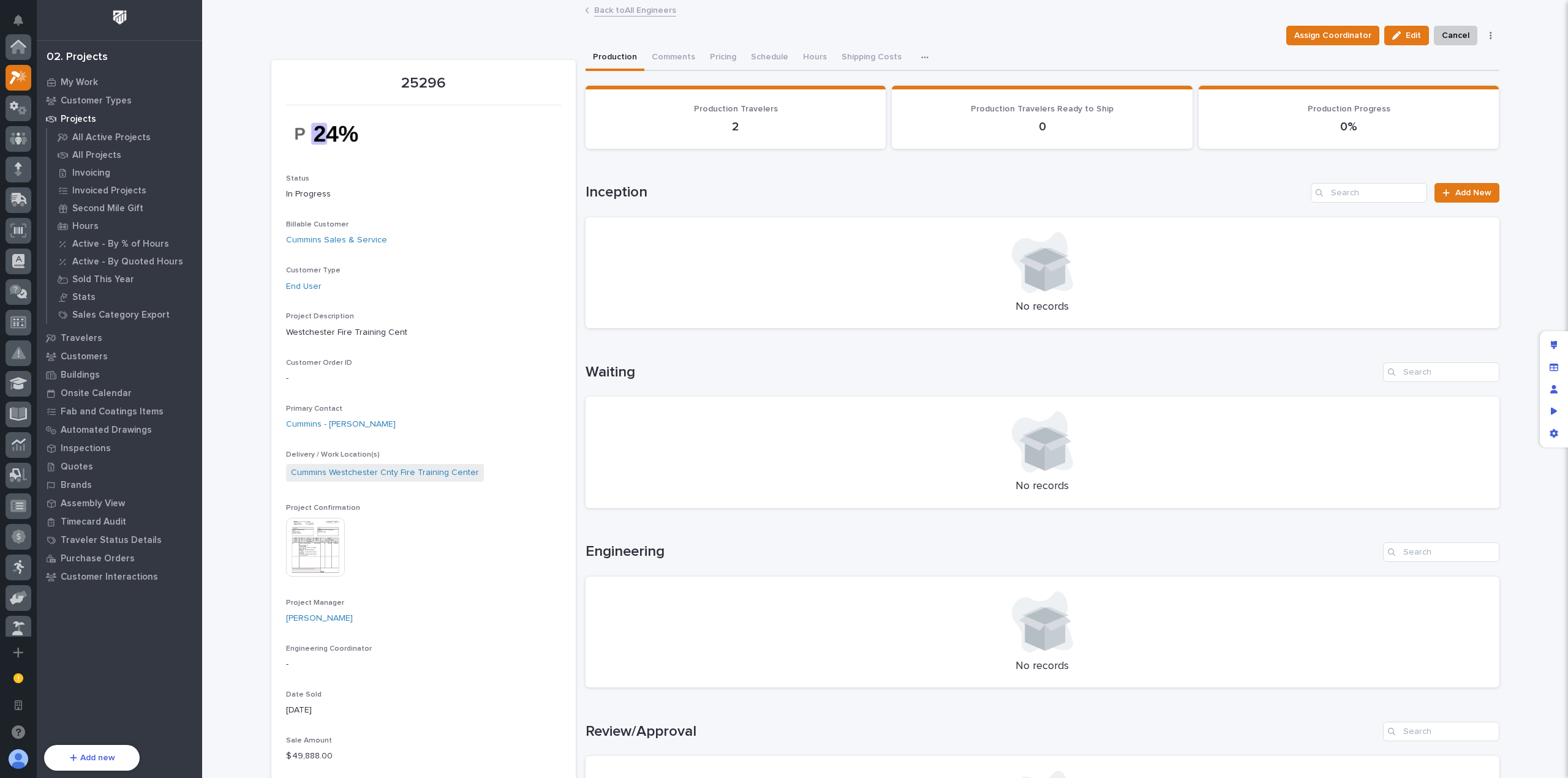
scroll to position [33, 0]
click at [608, 18] on div "Back to All Engineers" at bounding box center [885, 11] width 613 height 17
click at [614, 13] on link "Back to All Engineers" at bounding box center [635, 10] width 82 height 14
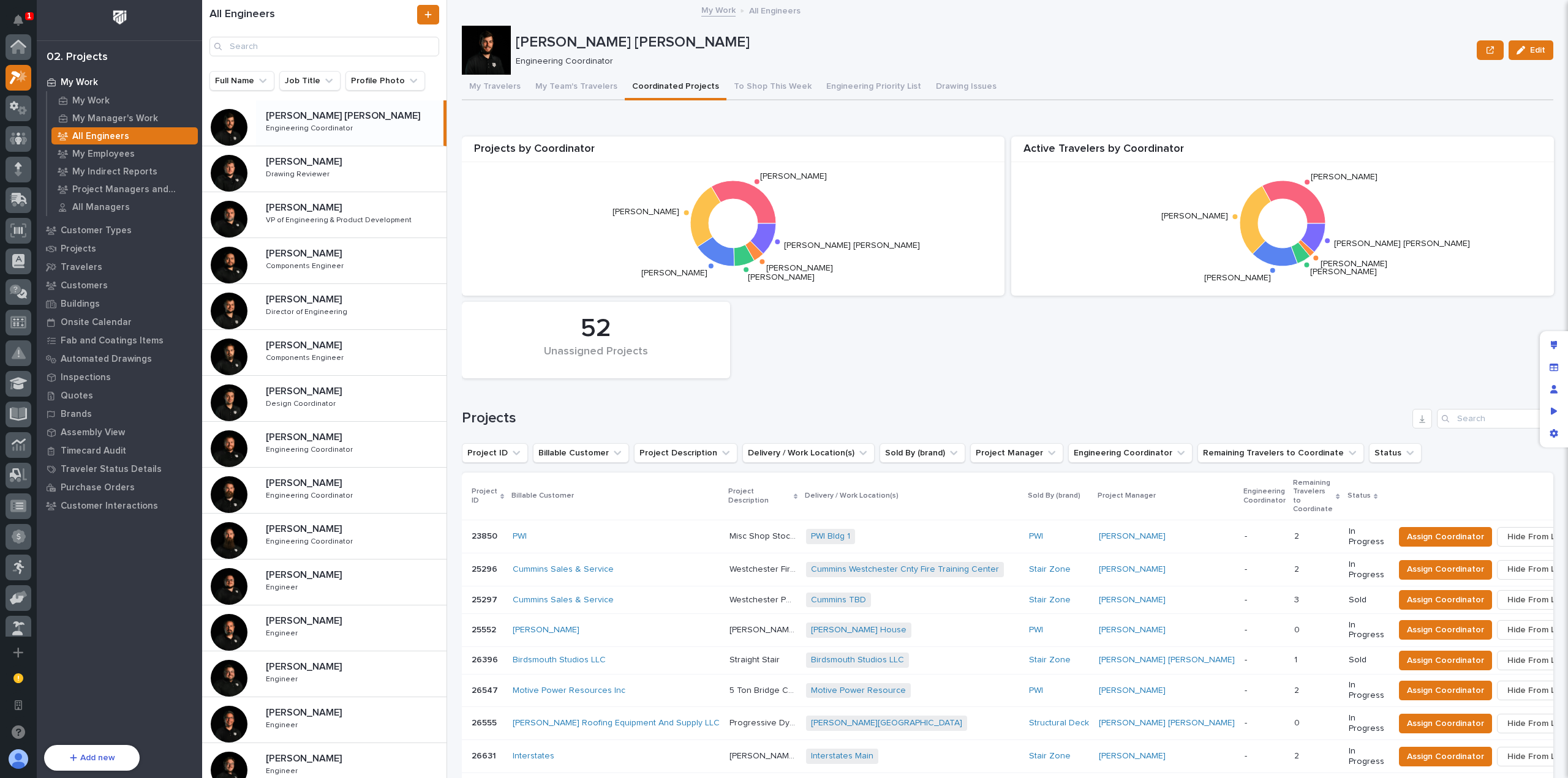
scroll to position [33, 0]
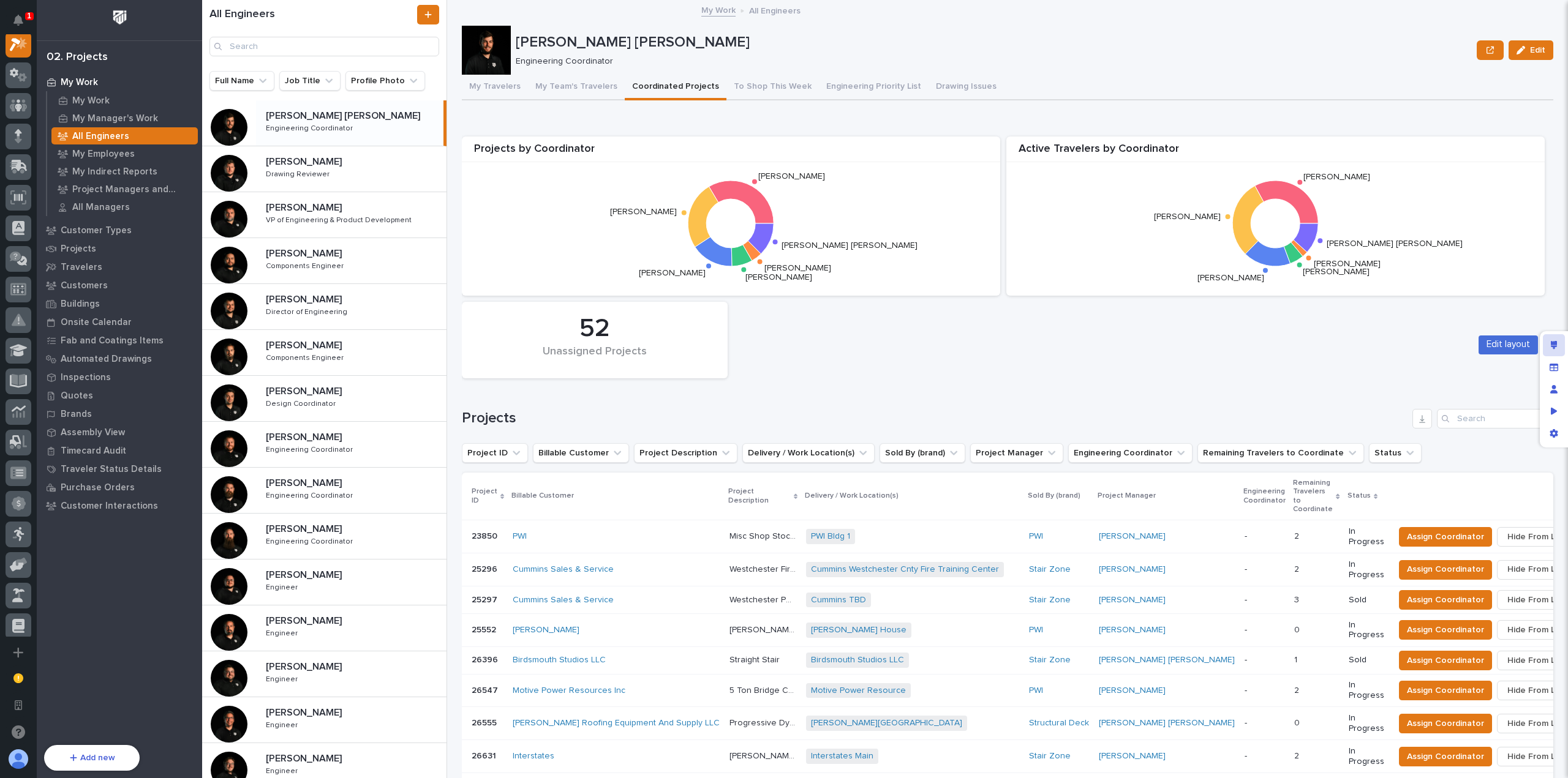
click at [1562, 352] on div "Edit layout" at bounding box center [1554, 346] width 22 height 22
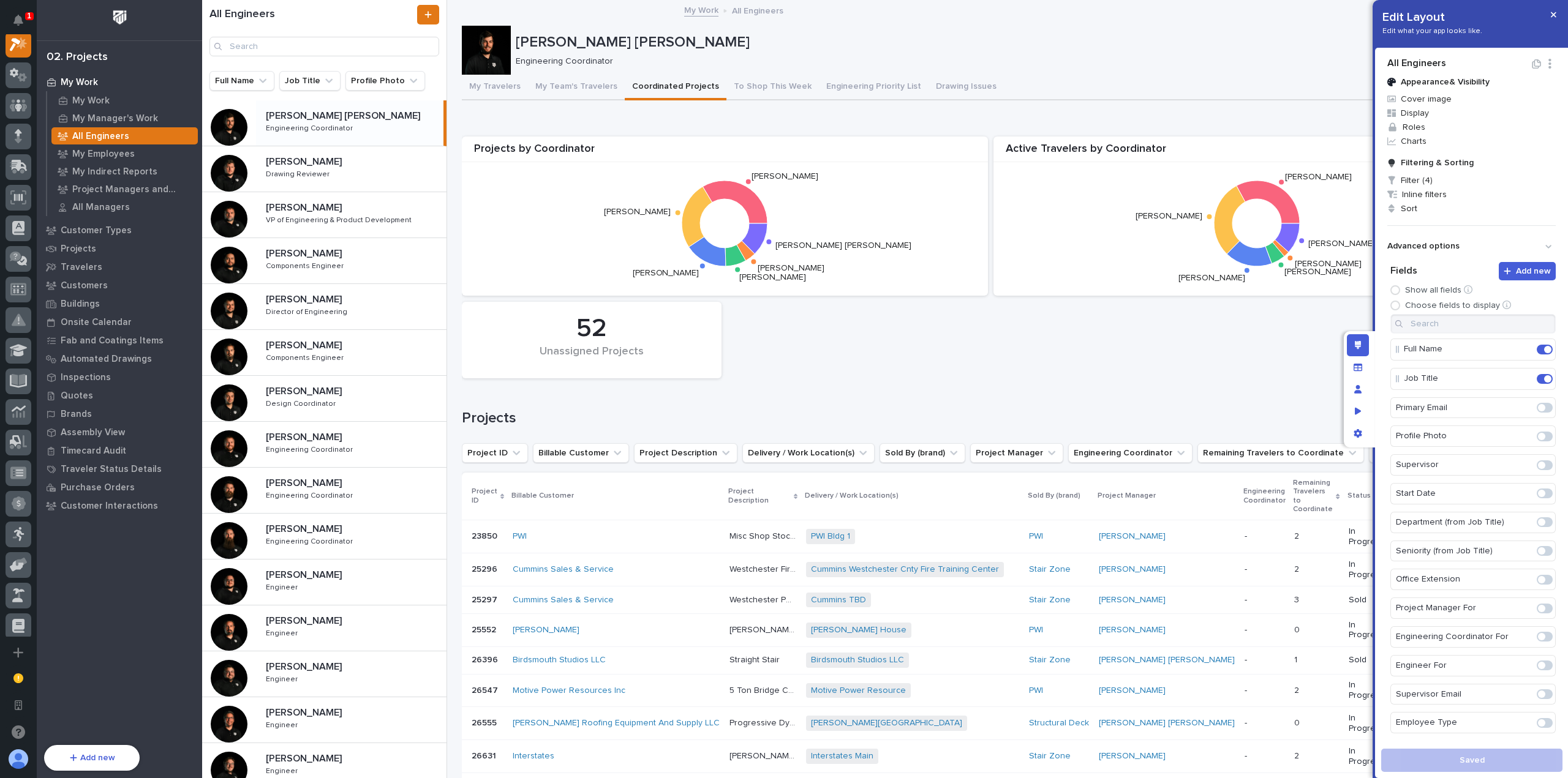
scroll to position [31, 0]
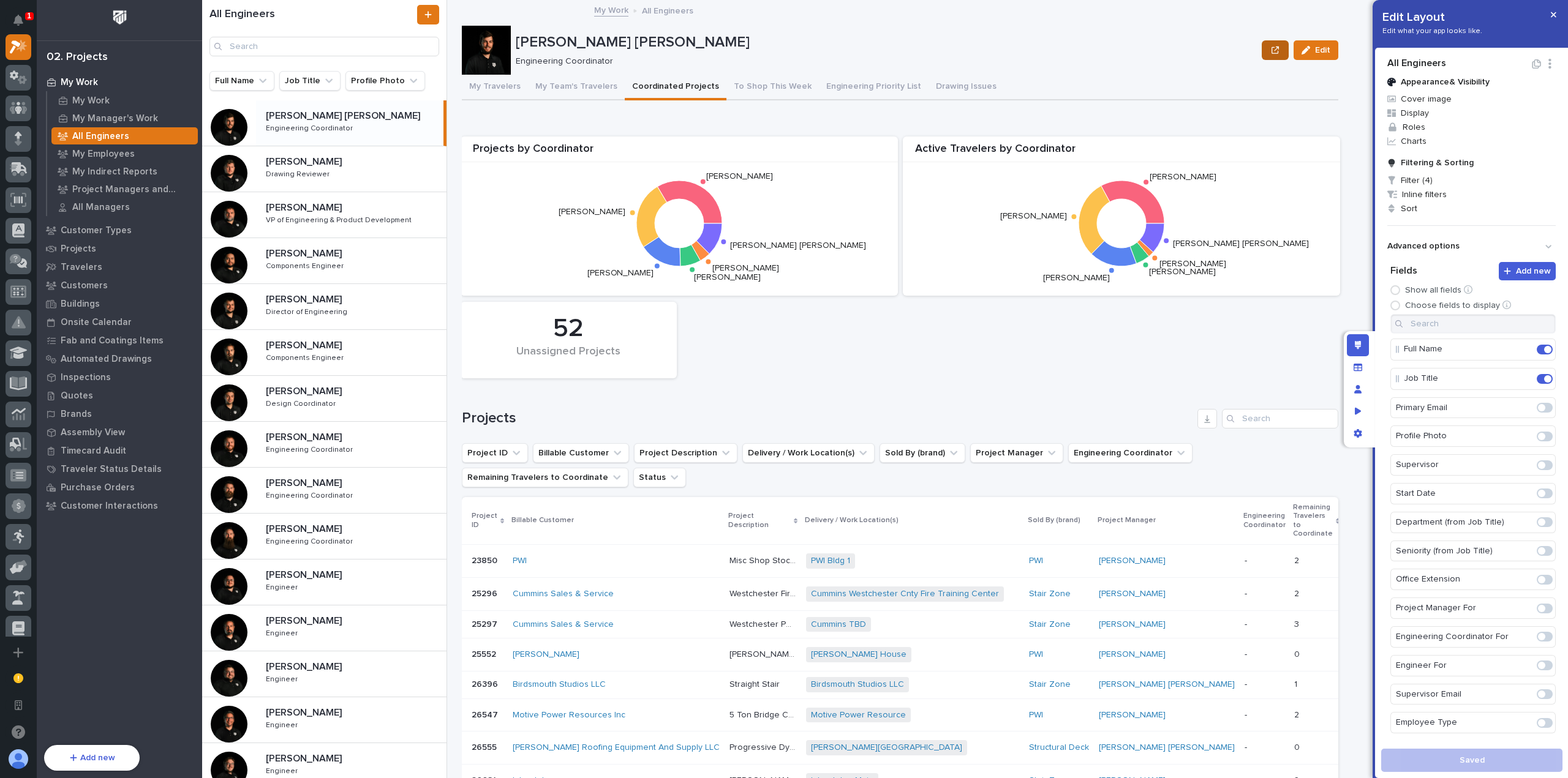
click at [1274, 51] on button "button" at bounding box center [1275, 50] width 27 height 19
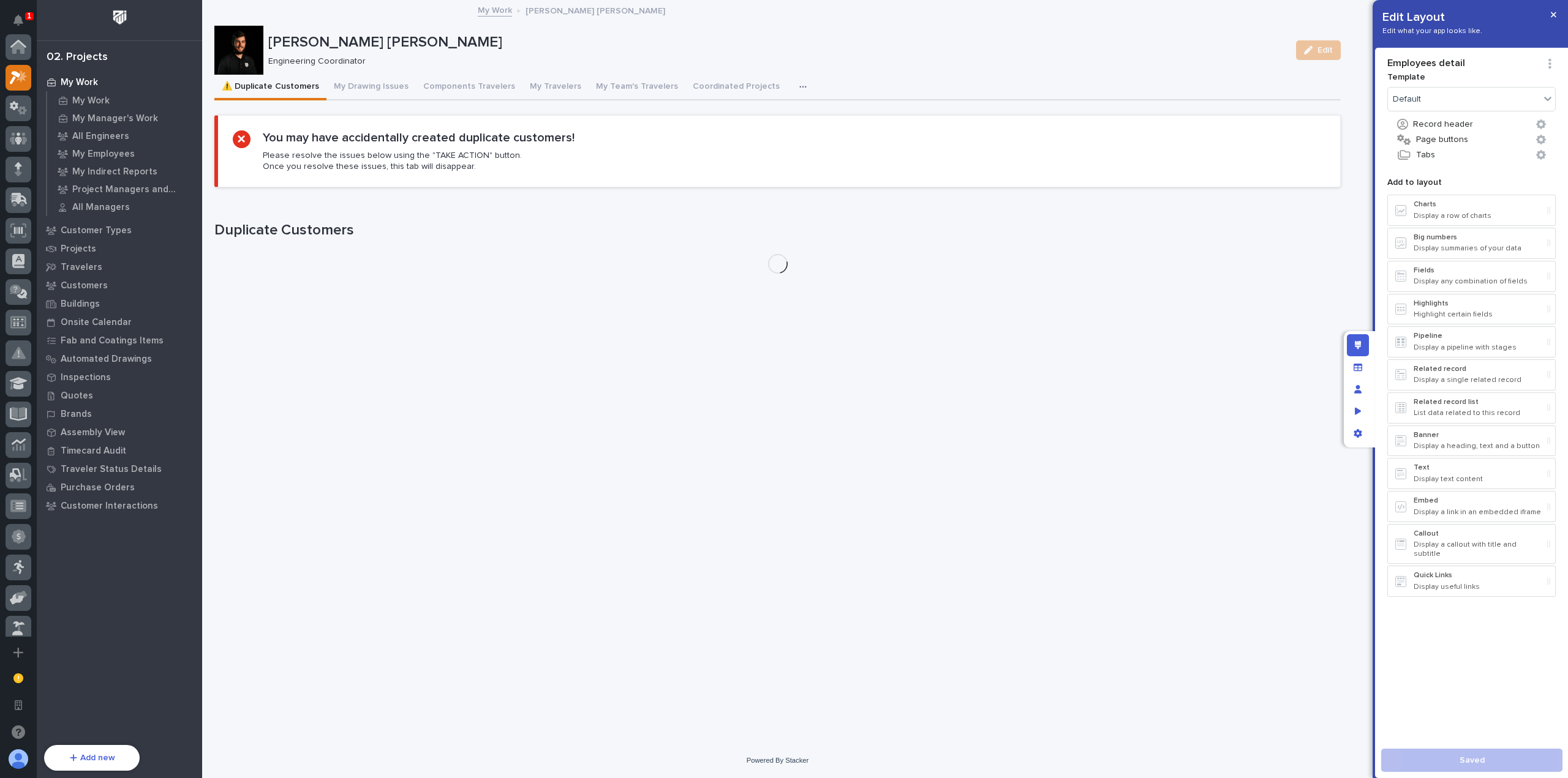
scroll to position [31, 0]
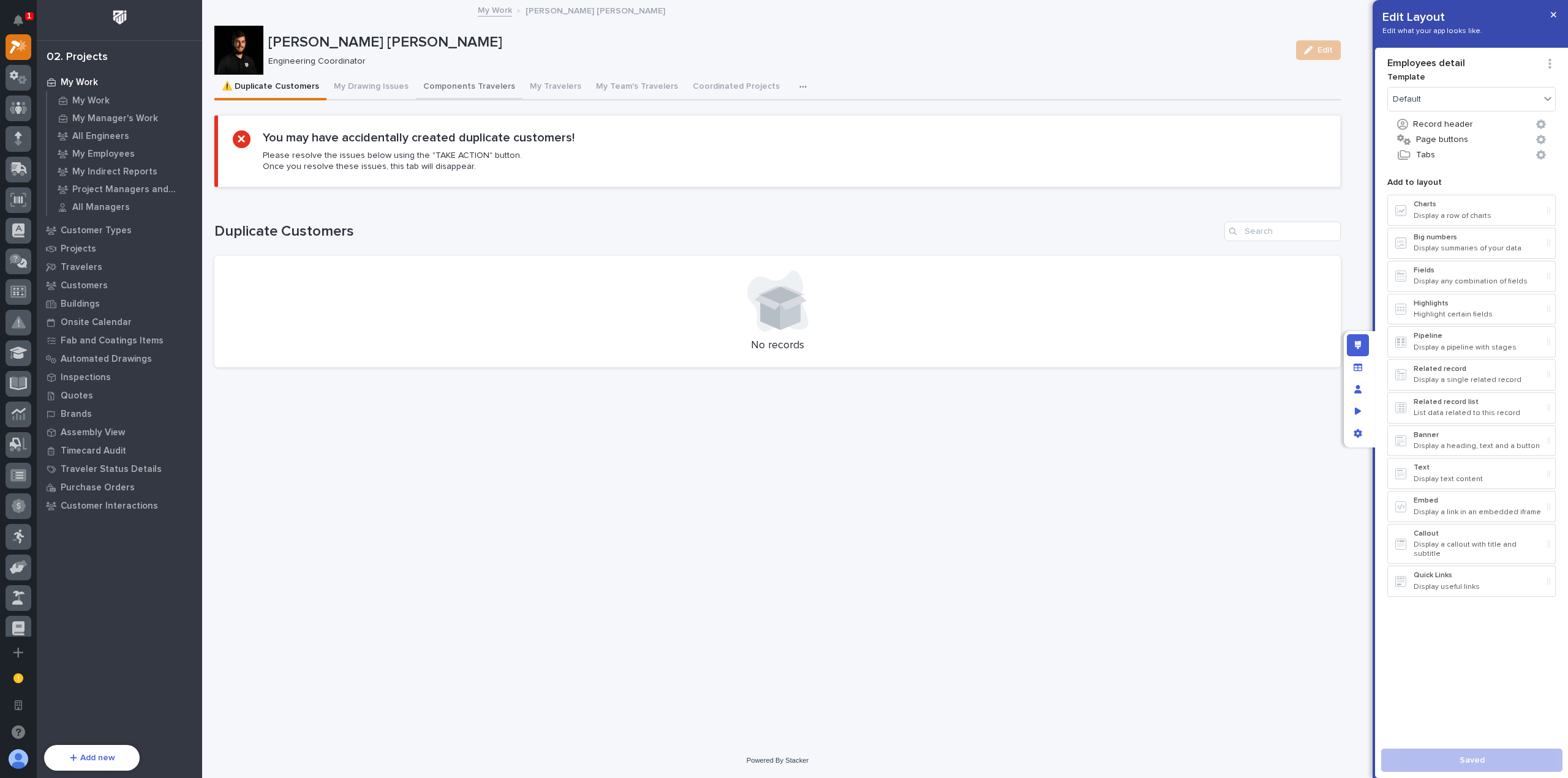
click at [485, 95] on button "Components Travelers" at bounding box center [469, 87] width 106 height 26
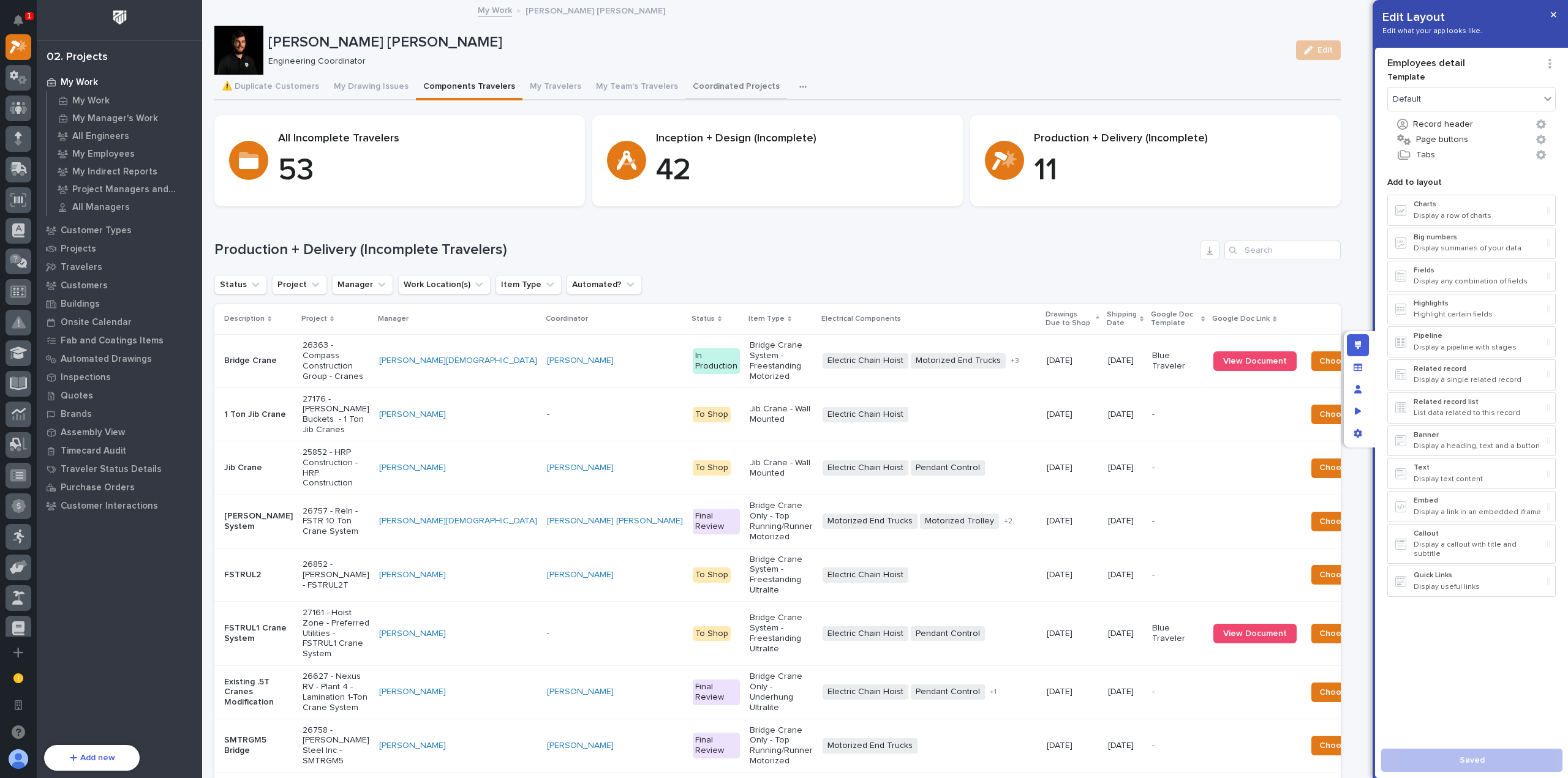
click at [751, 86] on button "Coordinated Projects" at bounding box center [736, 87] width 102 height 26
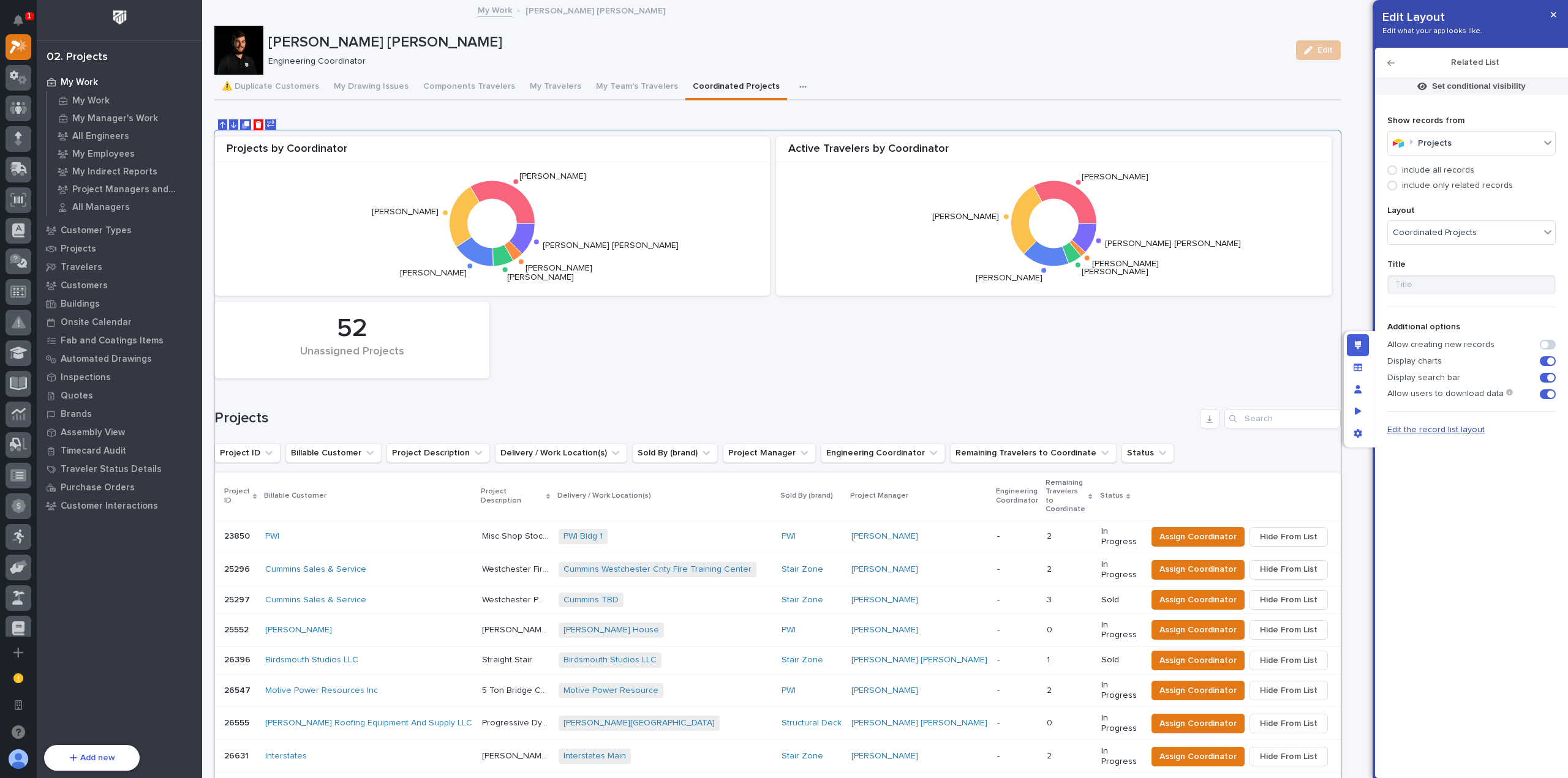
click at [1474, 429] on span "Edit the record list layout" at bounding box center [1436, 430] width 97 height 8
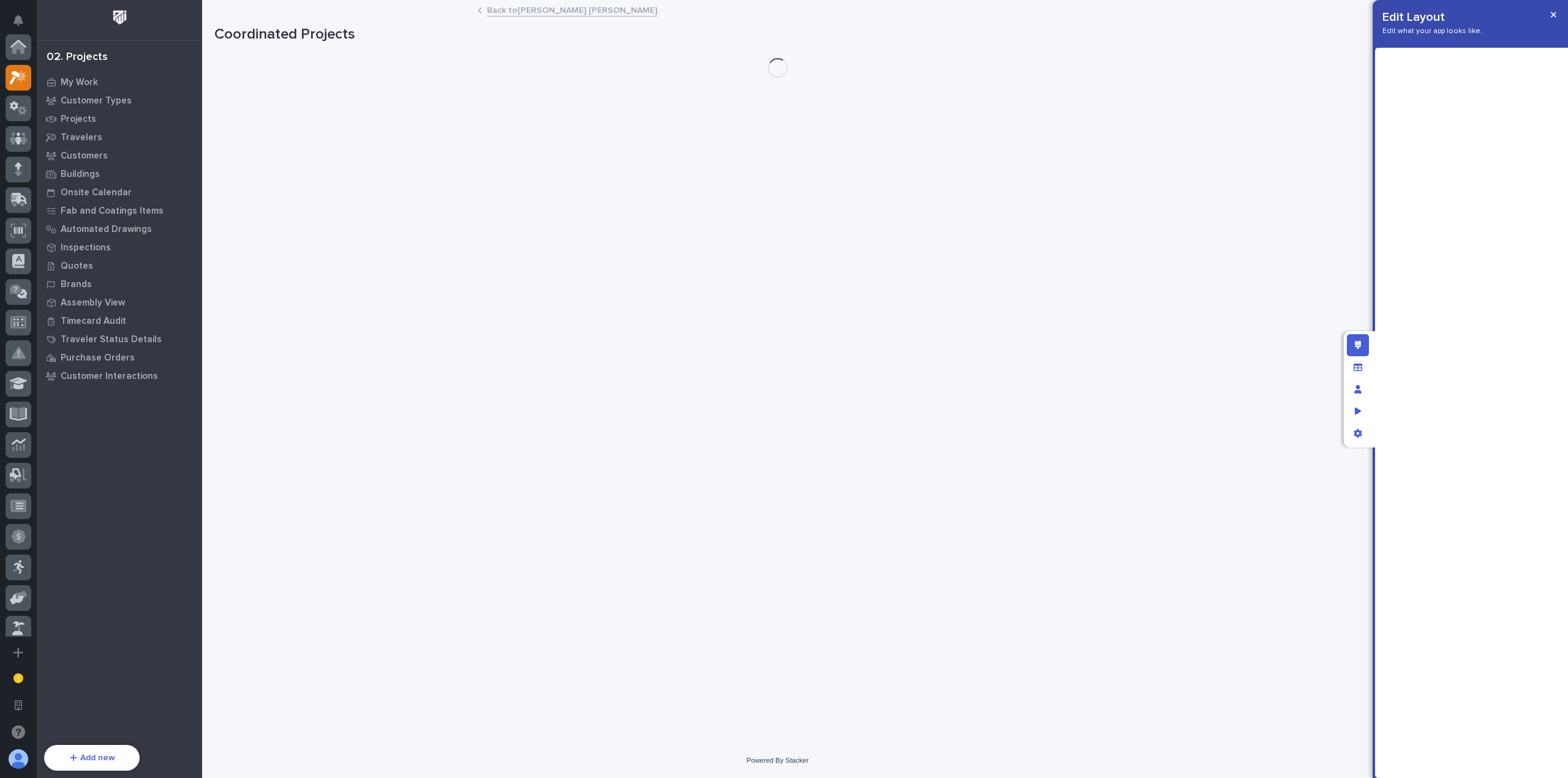
scroll to position [31, 0]
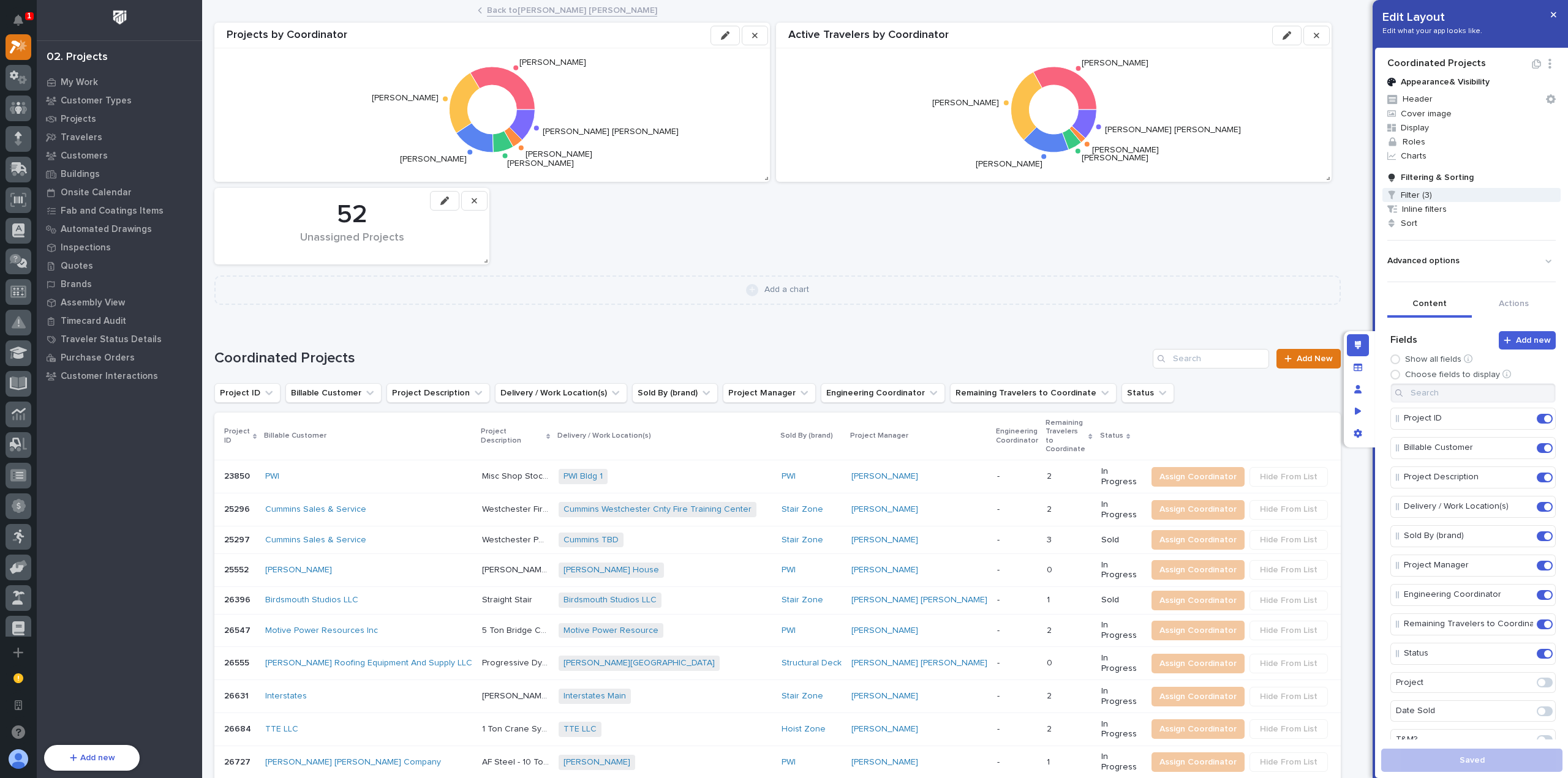
click at [1437, 197] on span "Filter (3)" at bounding box center [1471, 195] width 178 height 14
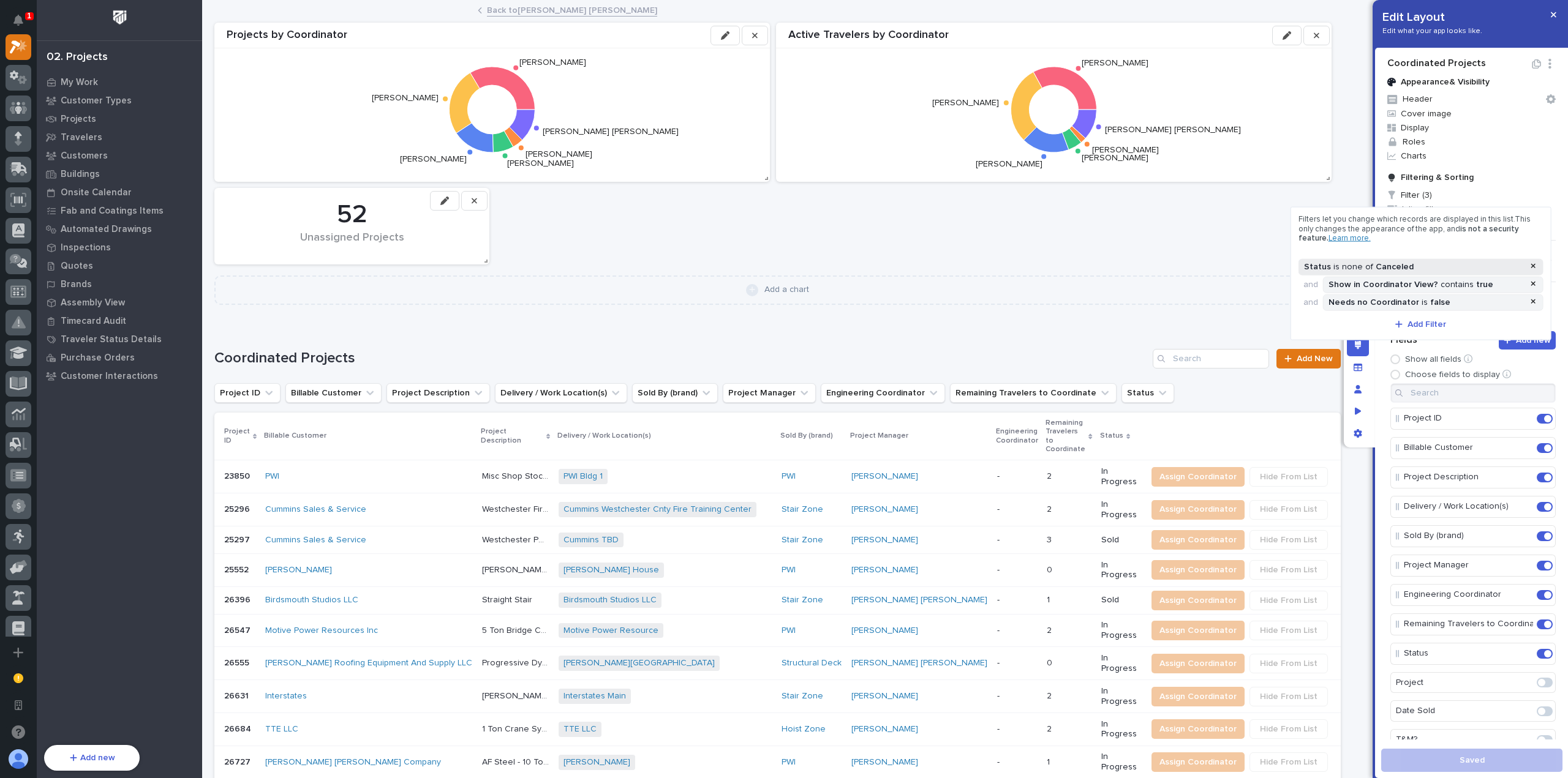
click at [1471, 264] on div "Status is none of Canceled" at bounding box center [1414, 266] width 225 height 10
click at [1392, 309] on div "Canceled" at bounding box center [1414, 316] width 218 height 18
click at [1394, 313] on div "Canceled" at bounding box center [1414, 316] width 218 height 18
click at [1412, 316] on div "Canceled" at bounding box center [1414, 316] width 218 height 18
click at [1381, 359] on div "Complete" at bounding box center [1421, 362] width 234 height 14
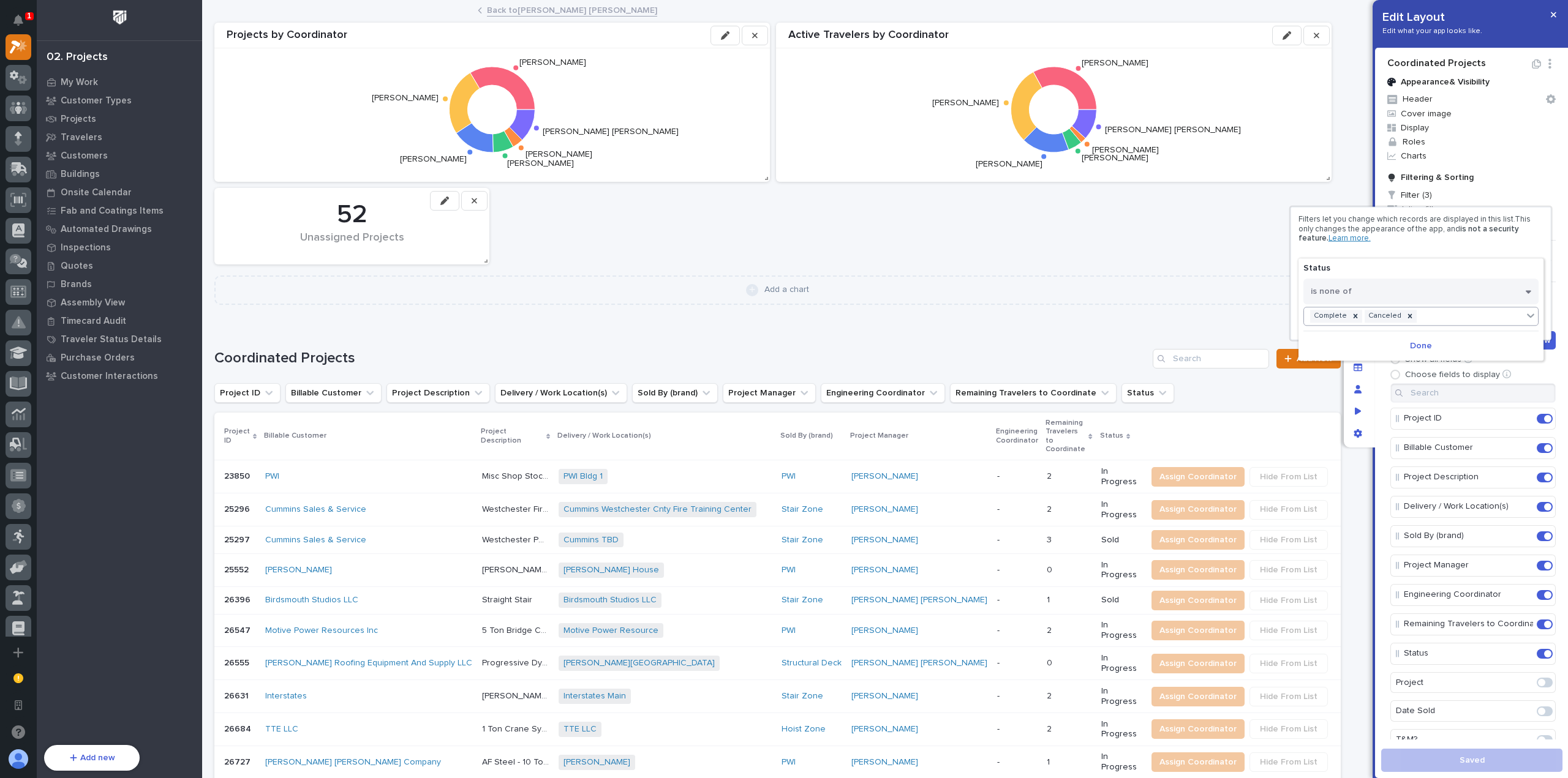
click at [1416, 314] on div "Complete Canceled" at bounding box center [1414, 316] width 218 height 18
click at [1413, 356] on div "Invoiced" at bounding box center [1421, 362] width 234 height 14
click at [1418, 342] on span "Done" at bounding box center [1421, 346] width 22 height 11
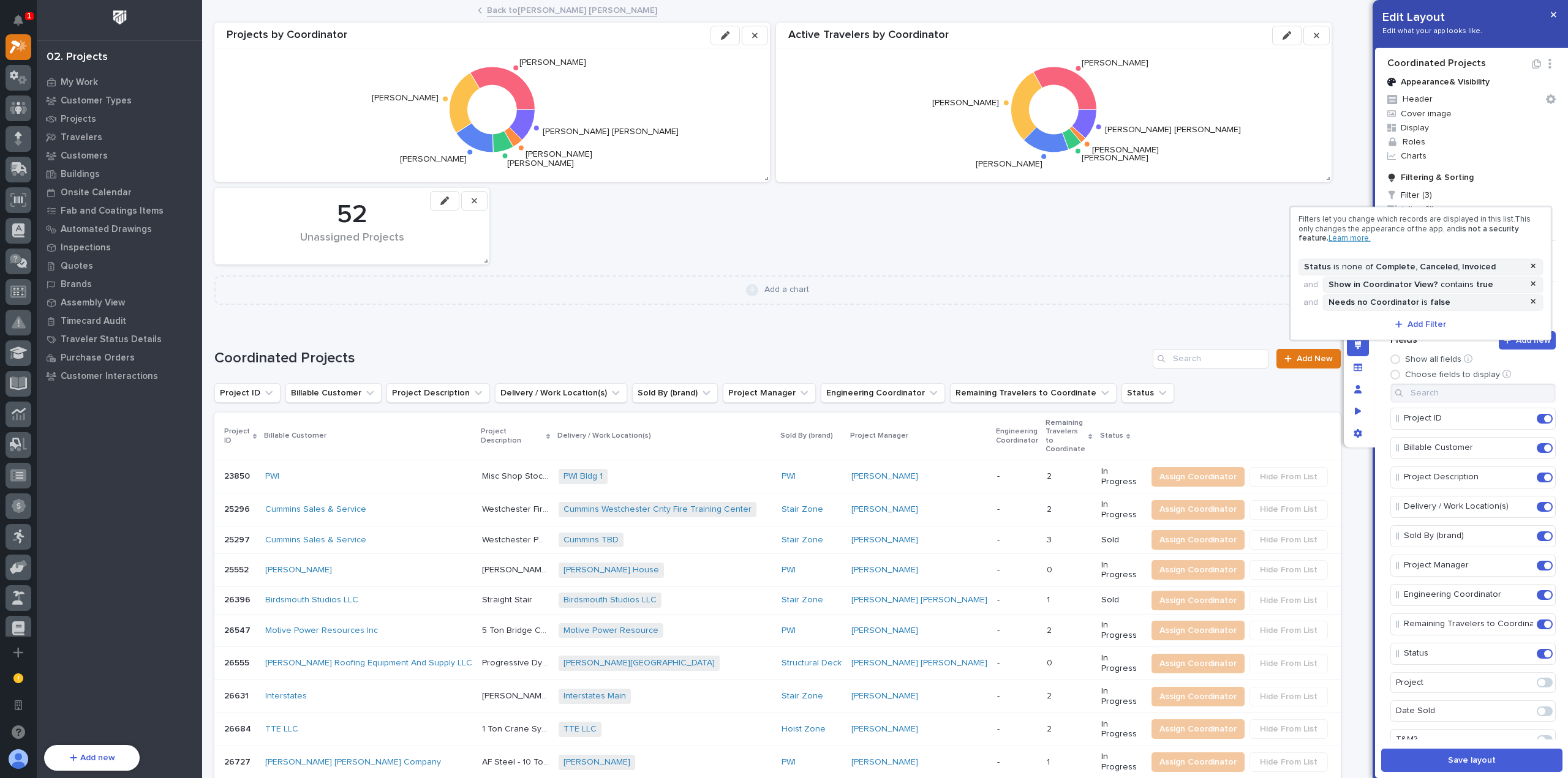
click at [1380, 509] on div at bounding box center [784, 389] width 1568 height 778
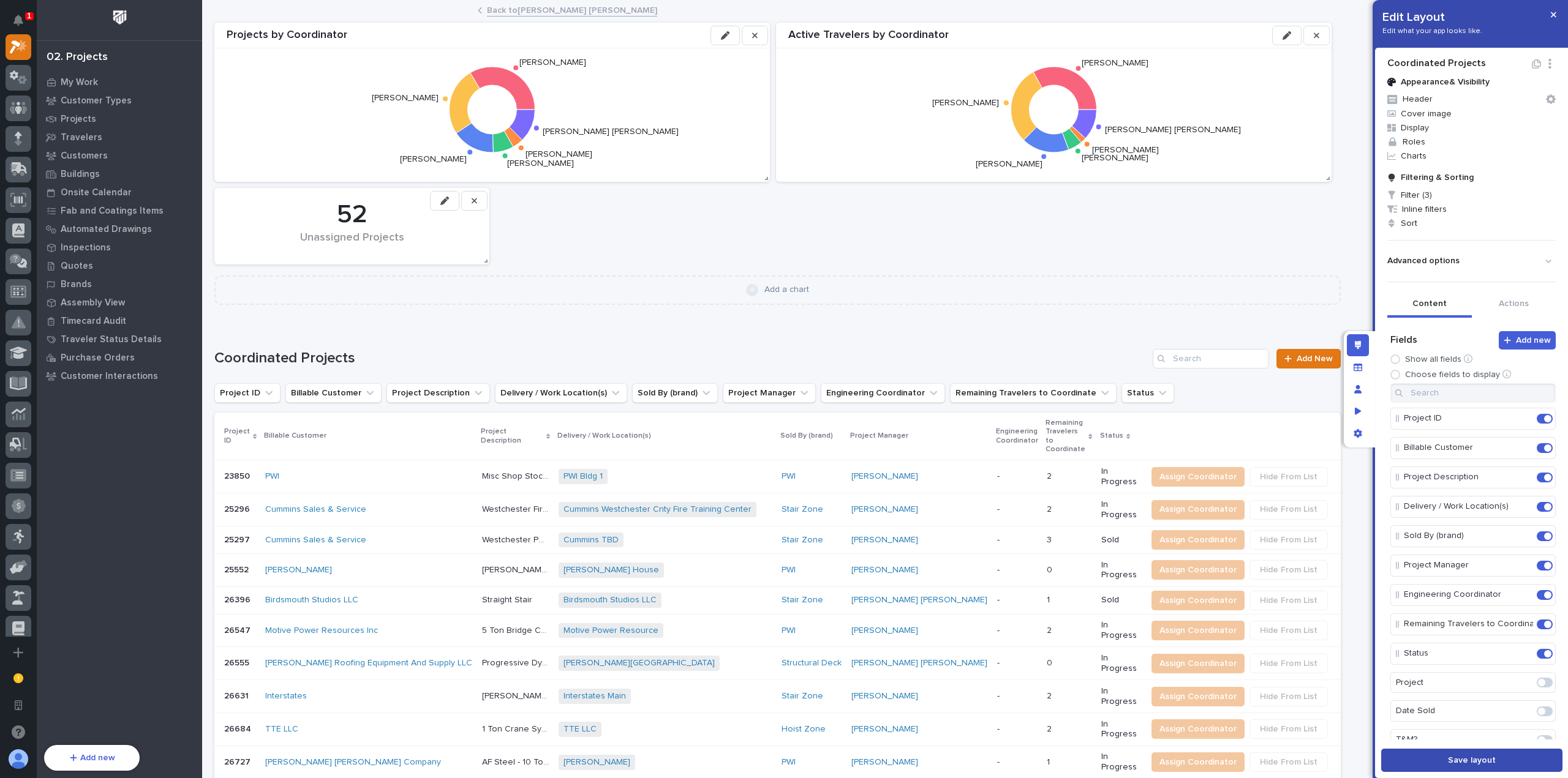
click at [1469, 763] on span "Save layout" at bounding box center [1472, 761] width 48 height 11
click at [1555, 17] on icon "button" at bounding box center [1553, 15] width 6 height 8
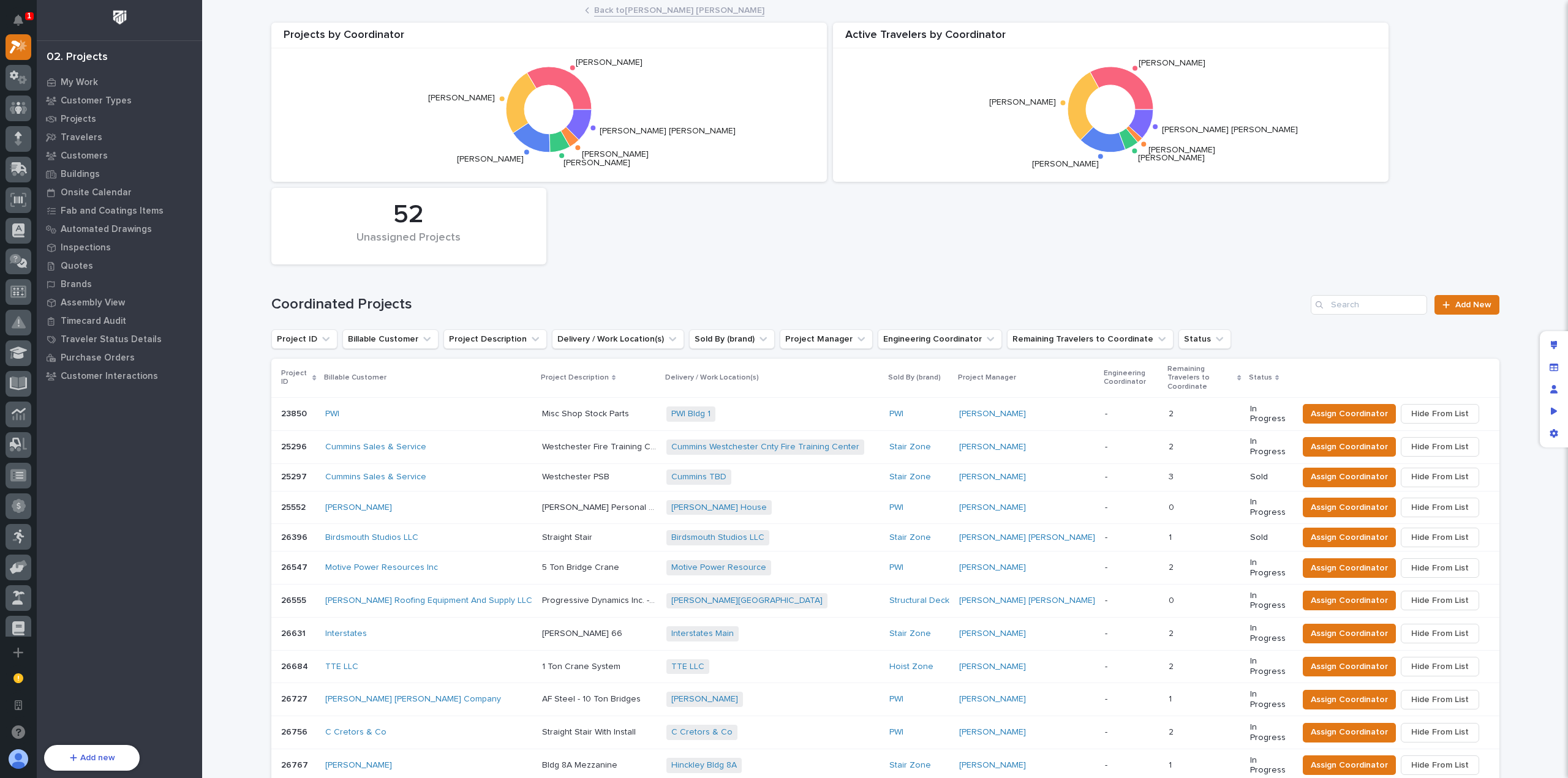
click at [1559, 336] on div "Edit layout" at bounding box center [1554, 346] width 22 height 22
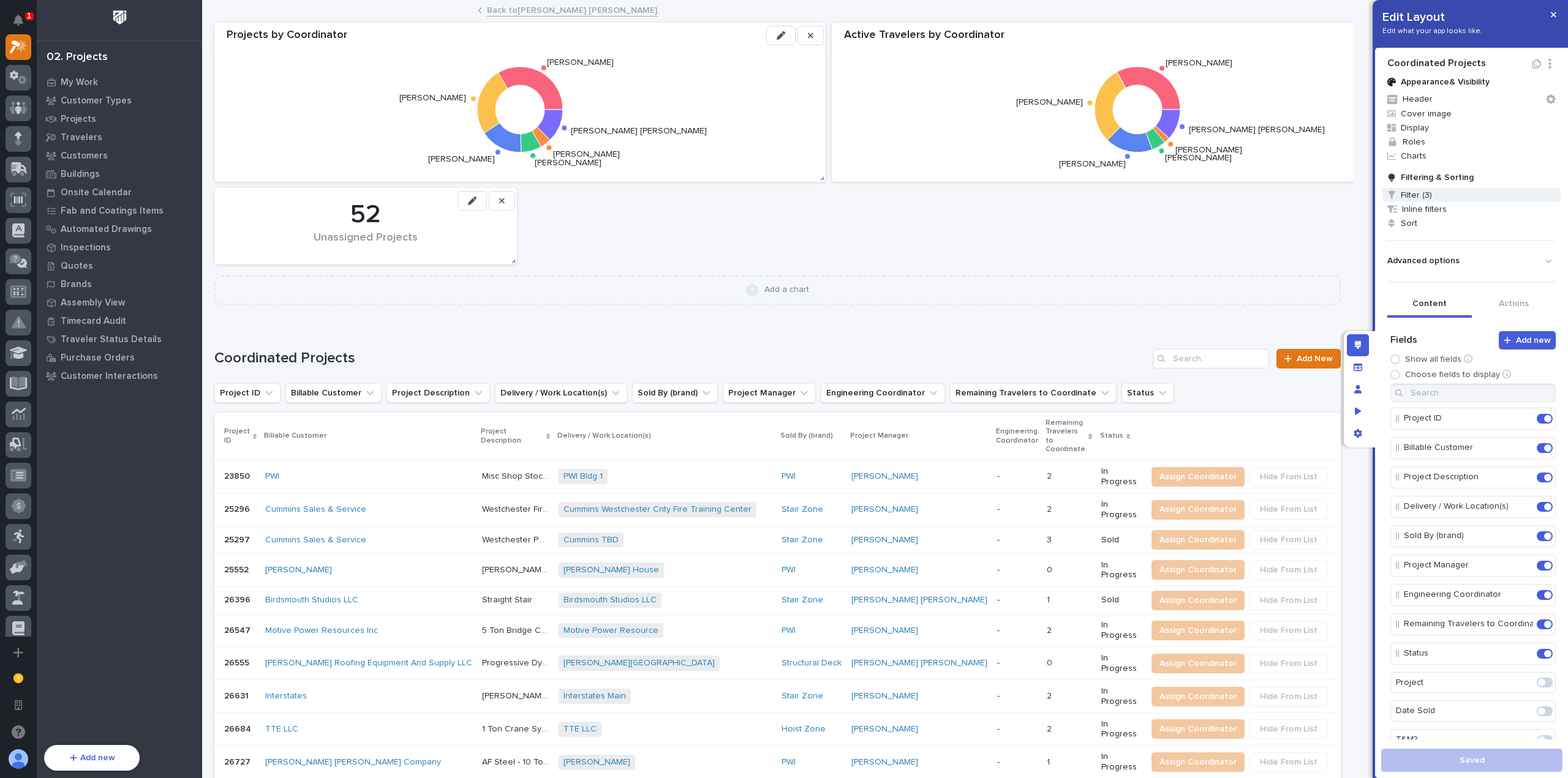
click at [1440, 195] on span "Filter (3)" at bounding box center [1471, 195] width 178 height 14
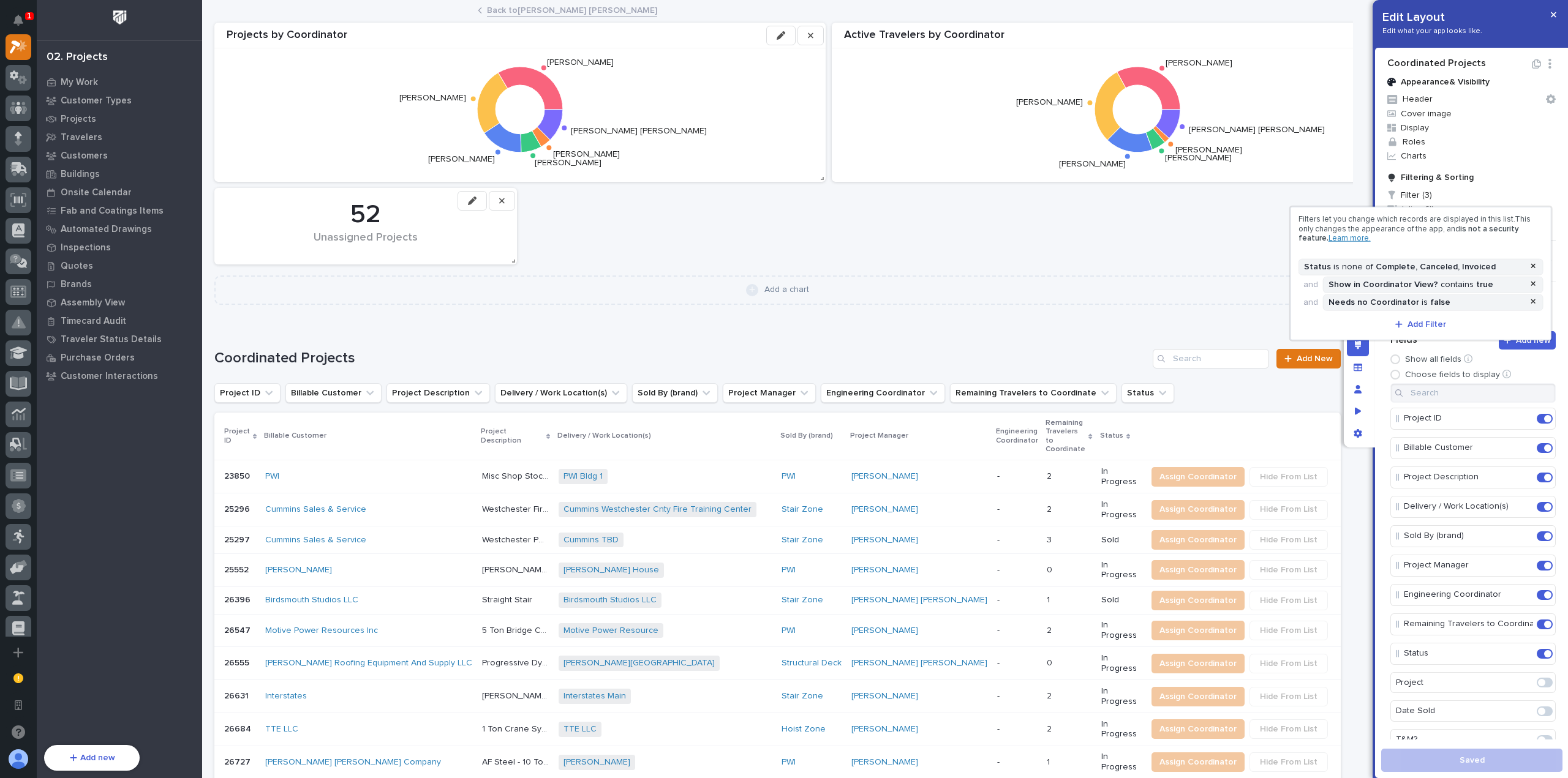
click at [1323, 190] on div at bounding box center [784, 389] width 1568 height 778
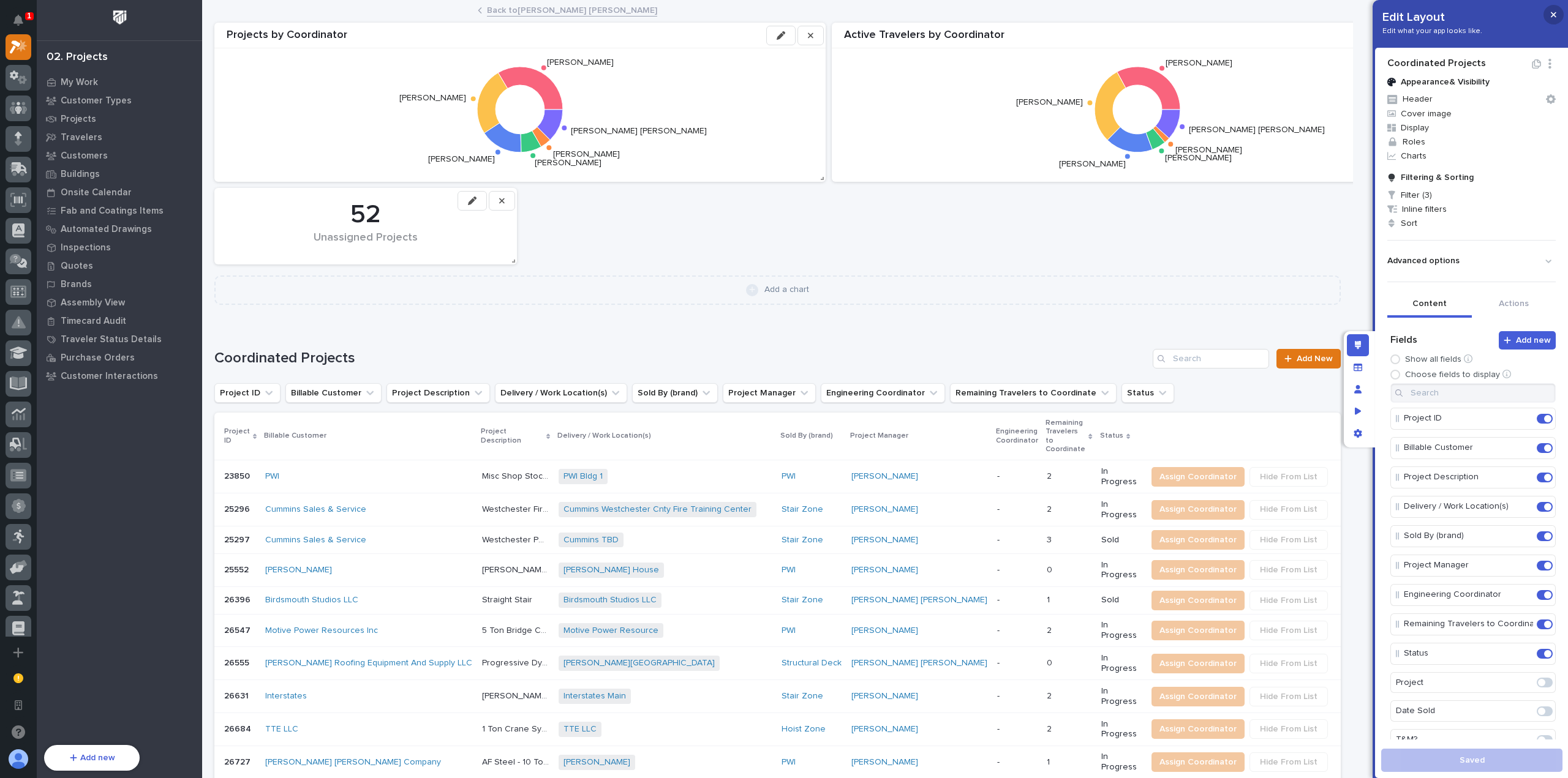
click at [1555, 15] on icon "button" at bounding box center [1553, 15] width 6 height 8
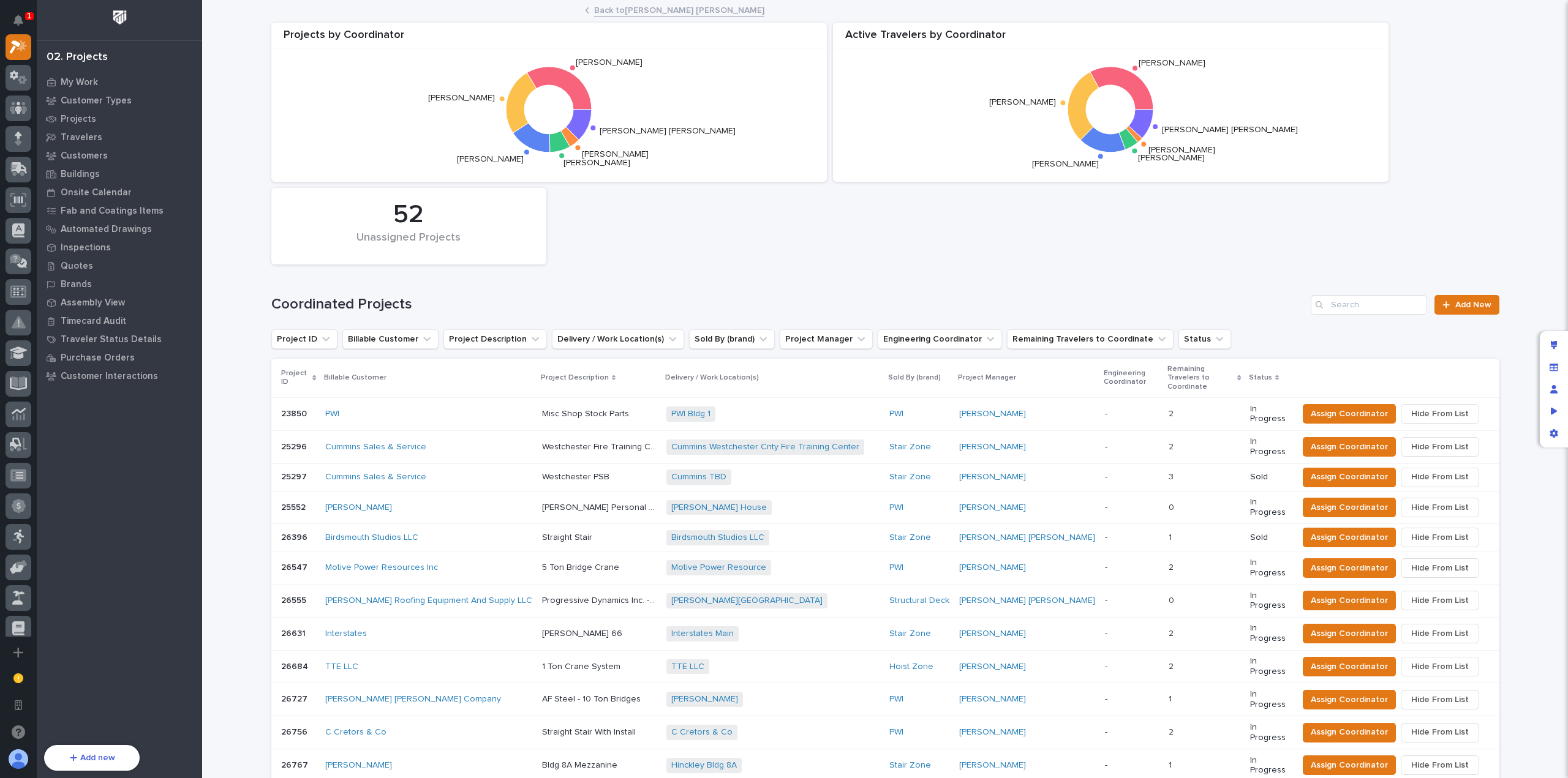
click at [912, 243] on div "Projects by Coordinator [PERSON_NAME] [PERSON_NAME] [PERSON_NAME] [PERSON_NAME]…" at bounding box center [885, 143] width 1240 height 254
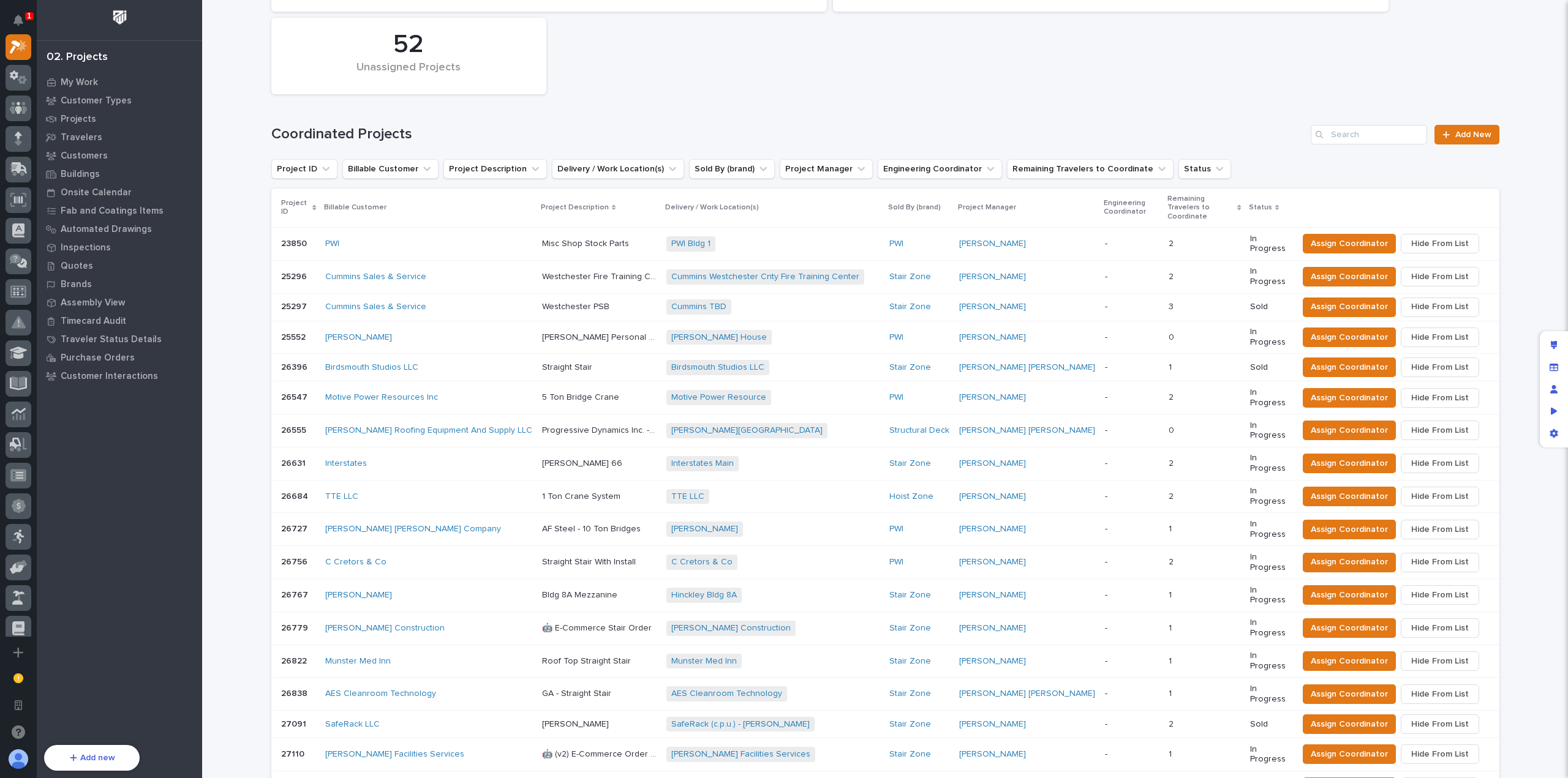
scroll to position [0, 0]
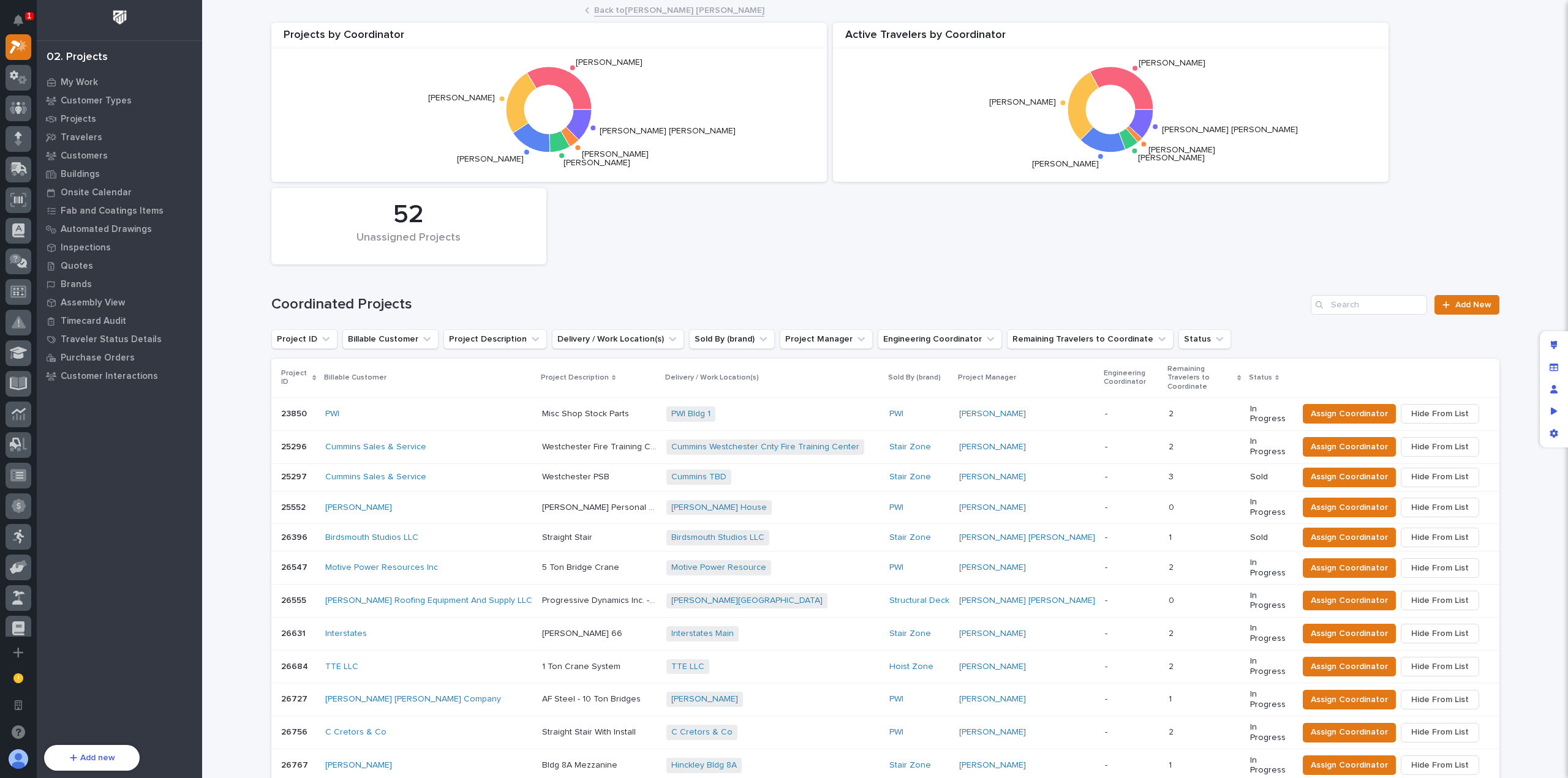
click at [838, 298] on h1 "Coordinated Projects" at bounding box center [789, 305] width 1035 height 18
click at [1018, 297] on h1 "Coordinated Projects" at bounding box center [789, 305] width 1035 height 18
click at [88, 137] on p "Travelers" at bounding box center [81, 138] width 42 height 11
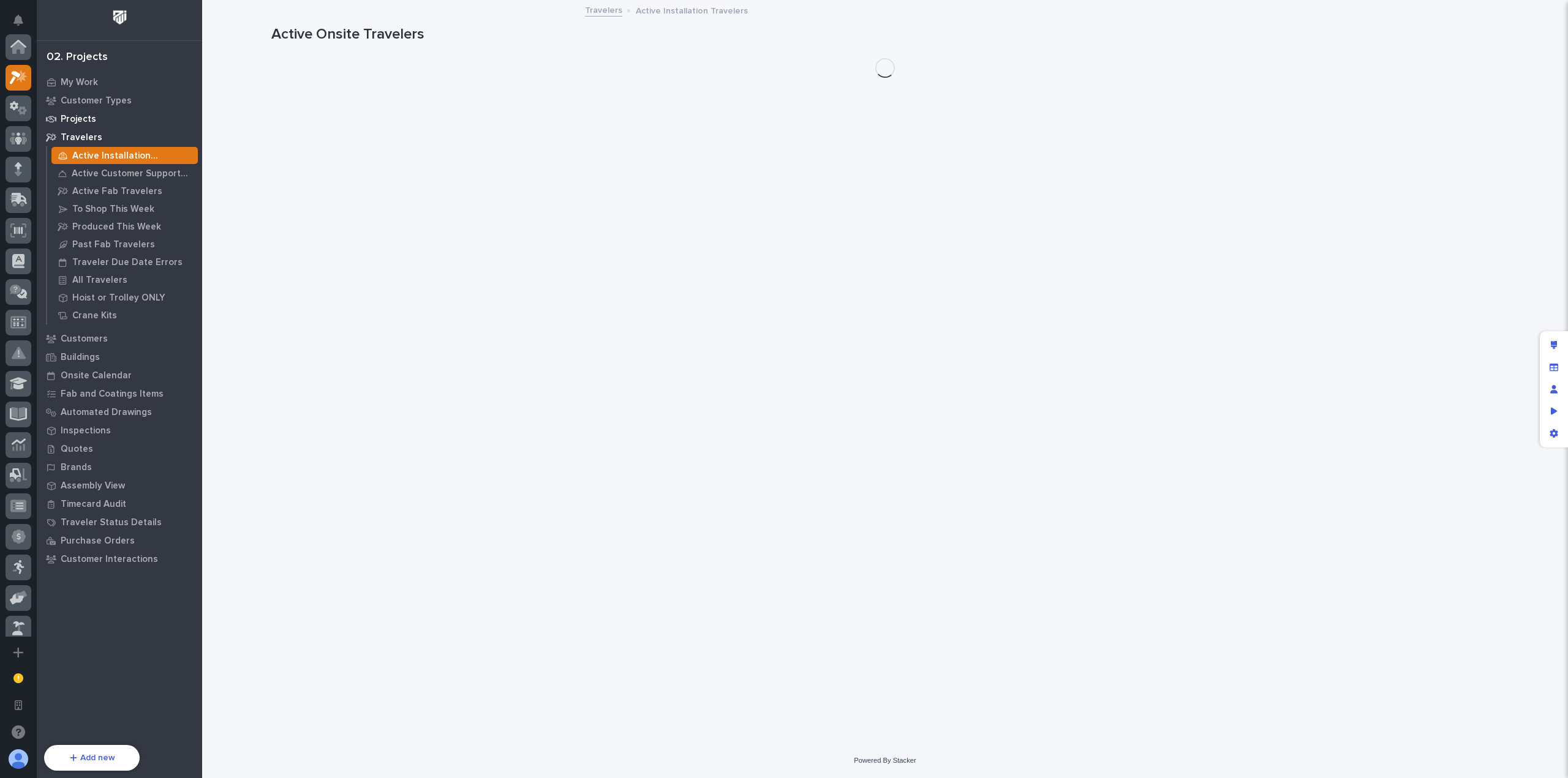
scroll to position [31, 0]
click at [86, 119] on p "Projects" at bounding box center [78, 120] width 35 height 11
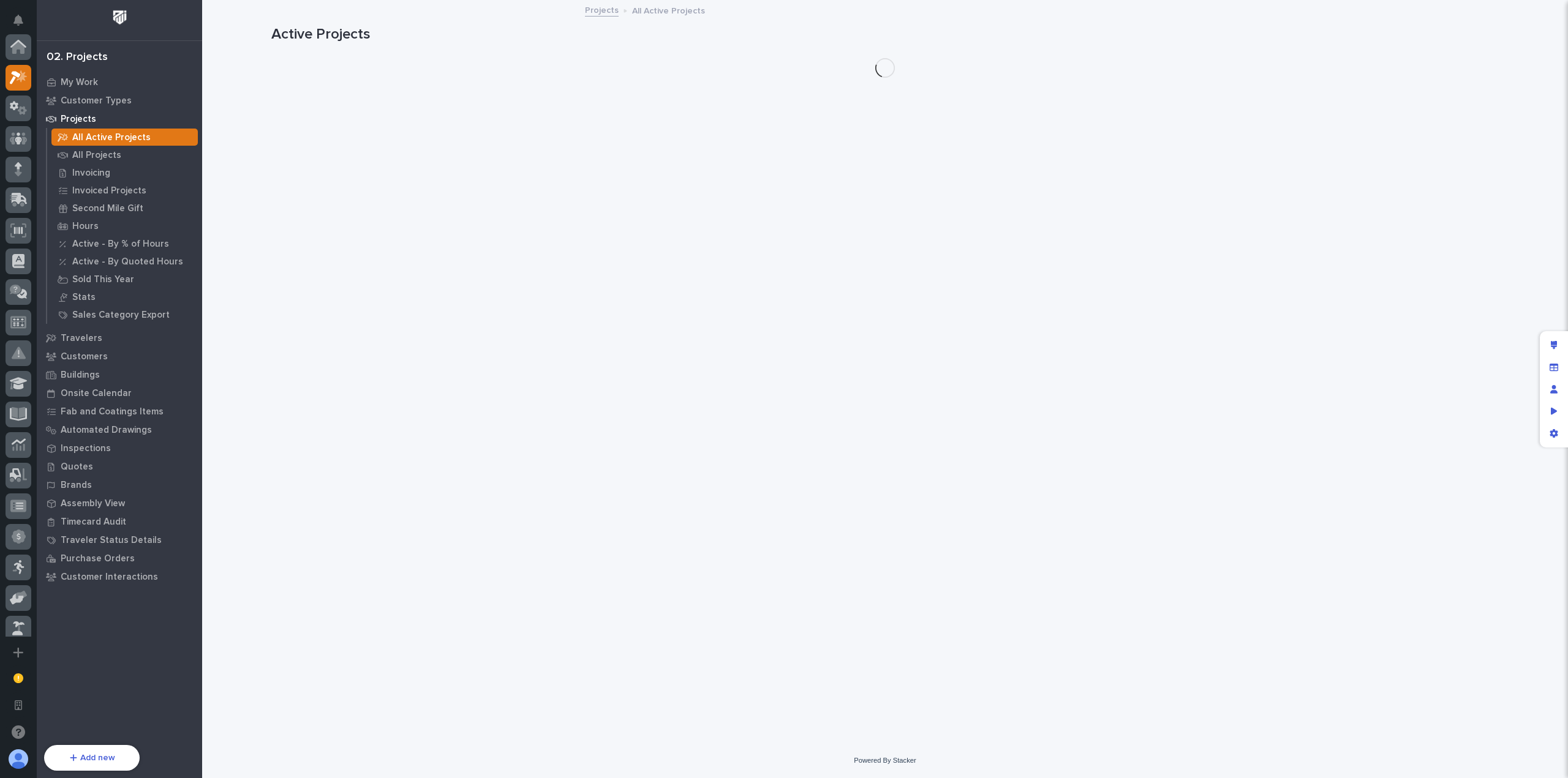
scroll to position [31, 0]
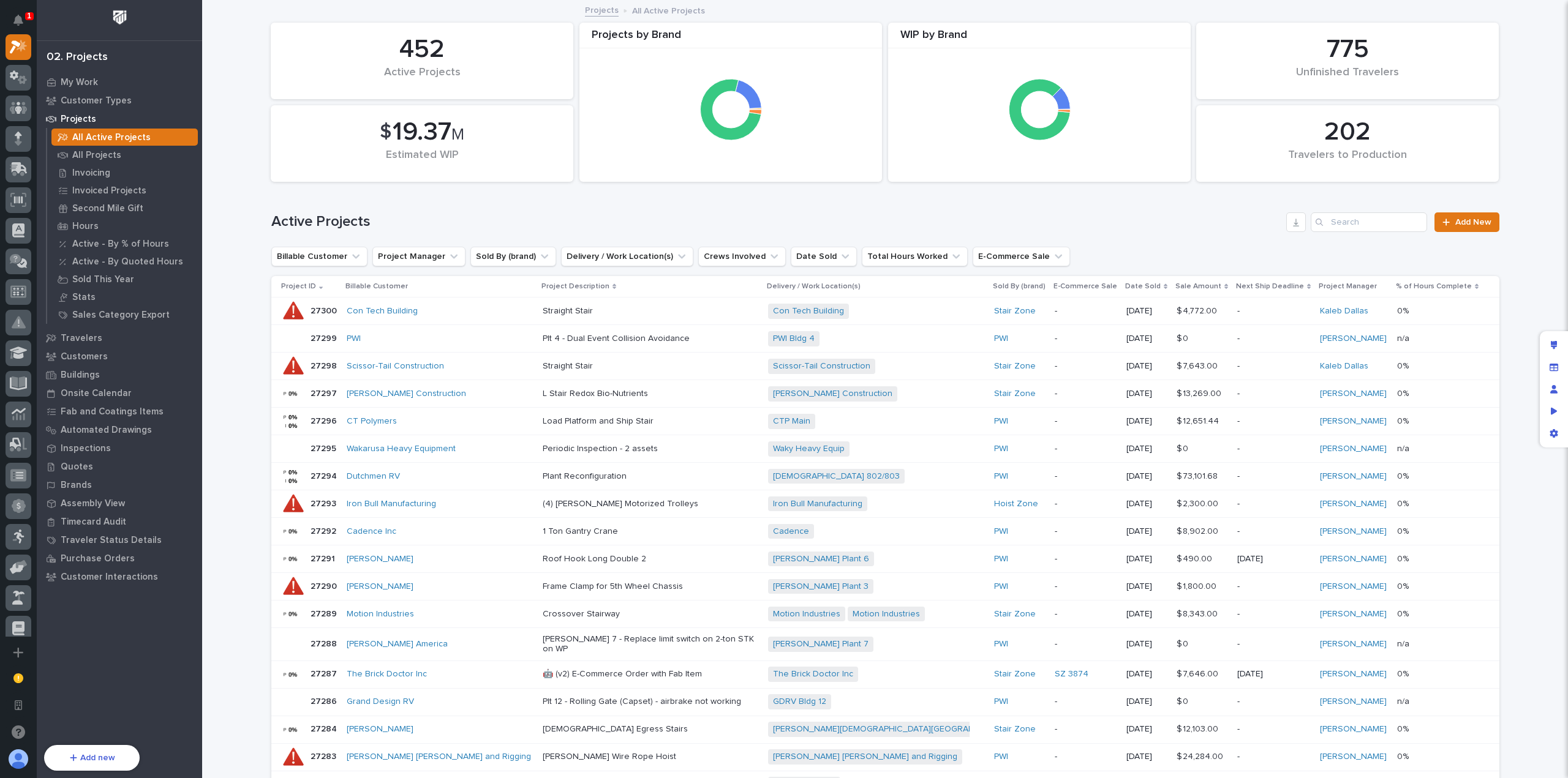
click at [899, 214] on h1 "Active Projects" at bounding box center [776, 222] width 1011 height 18
click at [575, 216] on h1 "Active Projects" at bounding box center [776, 222] width 1011 height 18
click at [577, 216] on h1 "Active Projects" at bounding box center [776, 222] width 1011 height 18
click at [84, 83] on p "My Work" at bounding box center [79, 83] width 38 height 11
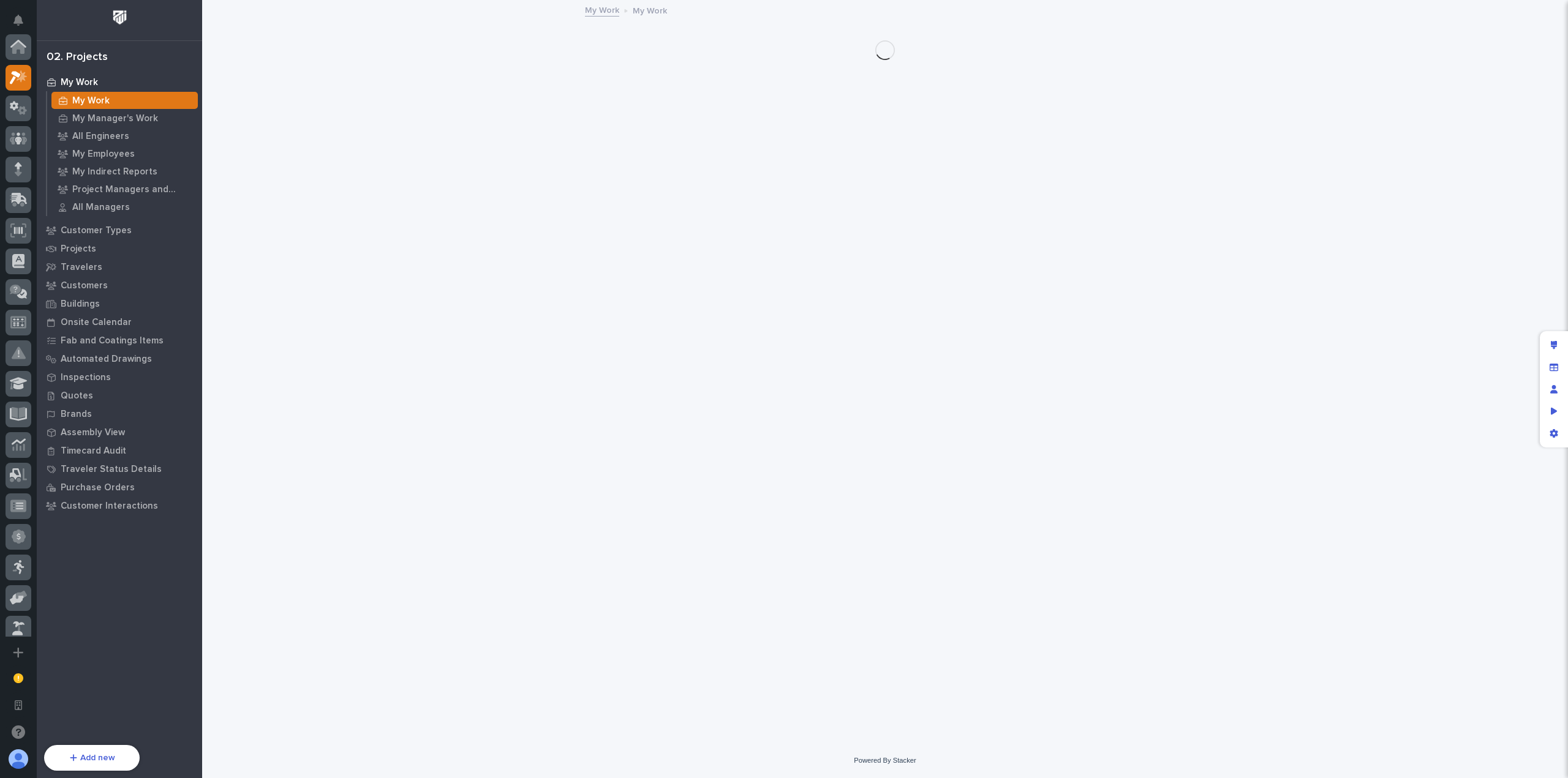
scroll to position [31, 0]
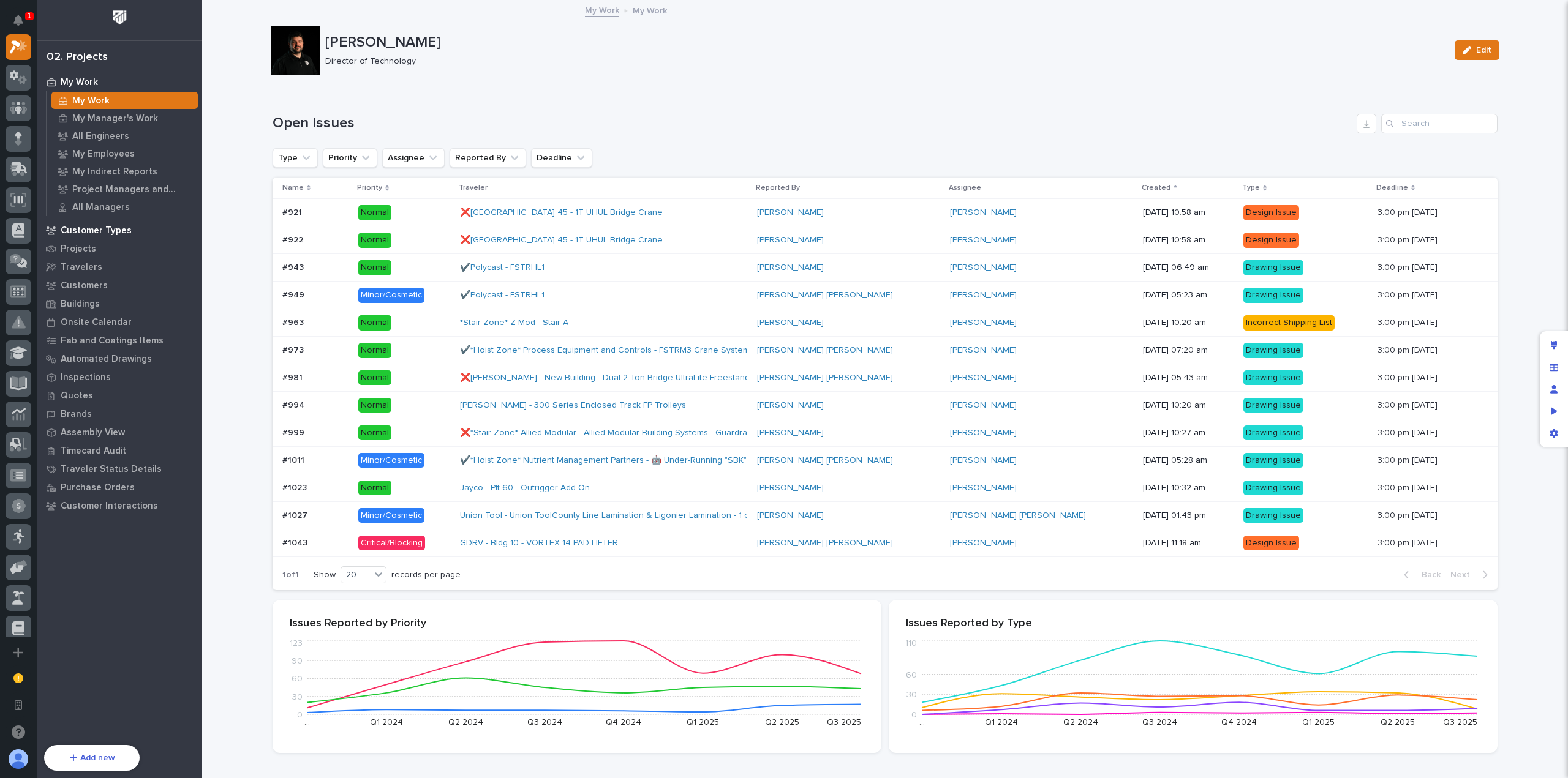
click at [98, 232] on p "Customer Types" at bounding box center [96, 231] width 71 height 11
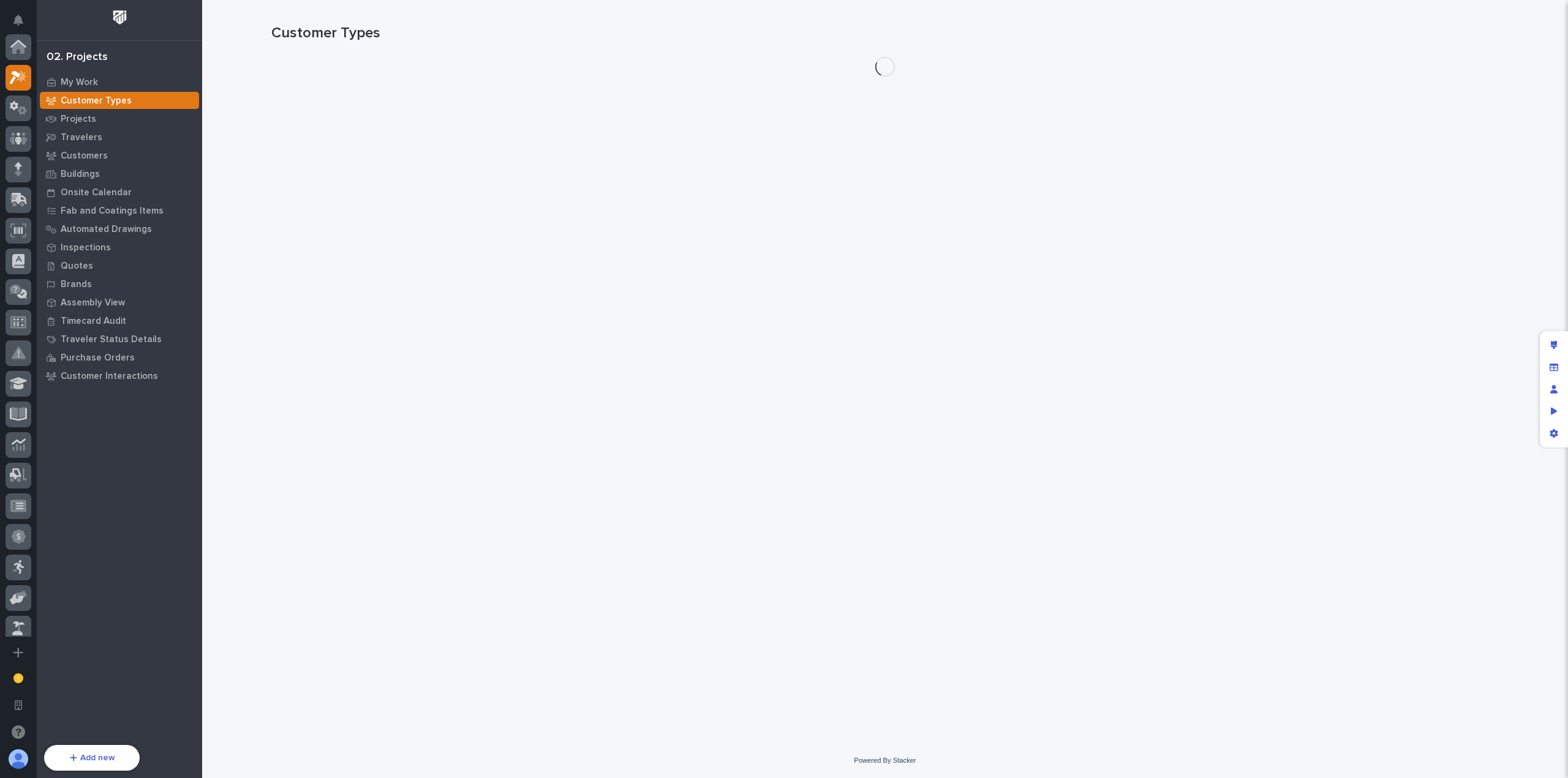
scroll to position [31, 0]
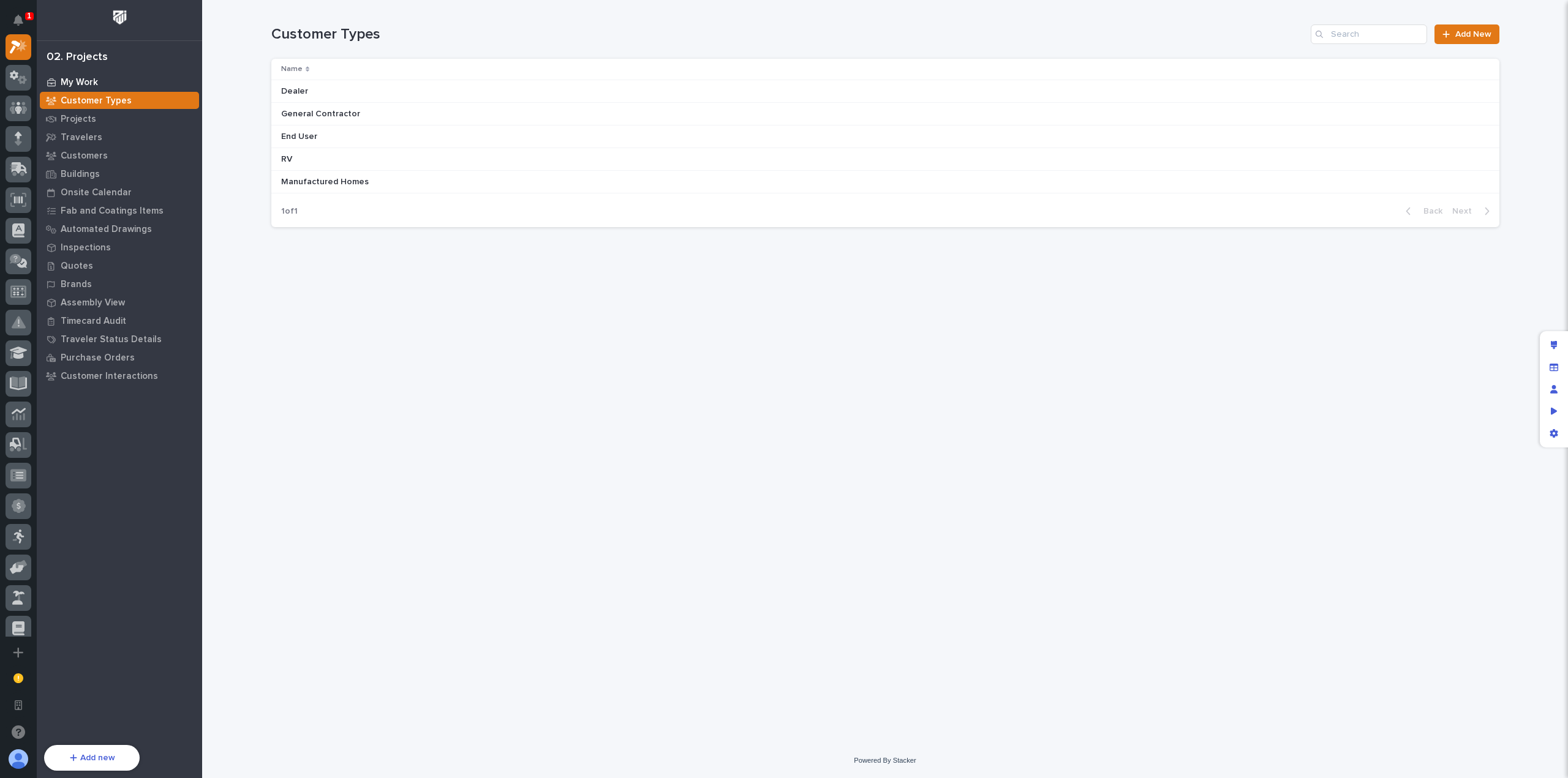
click at [86, 84] on p "My Work" at bounding box center [79, 83] width 38 height 11
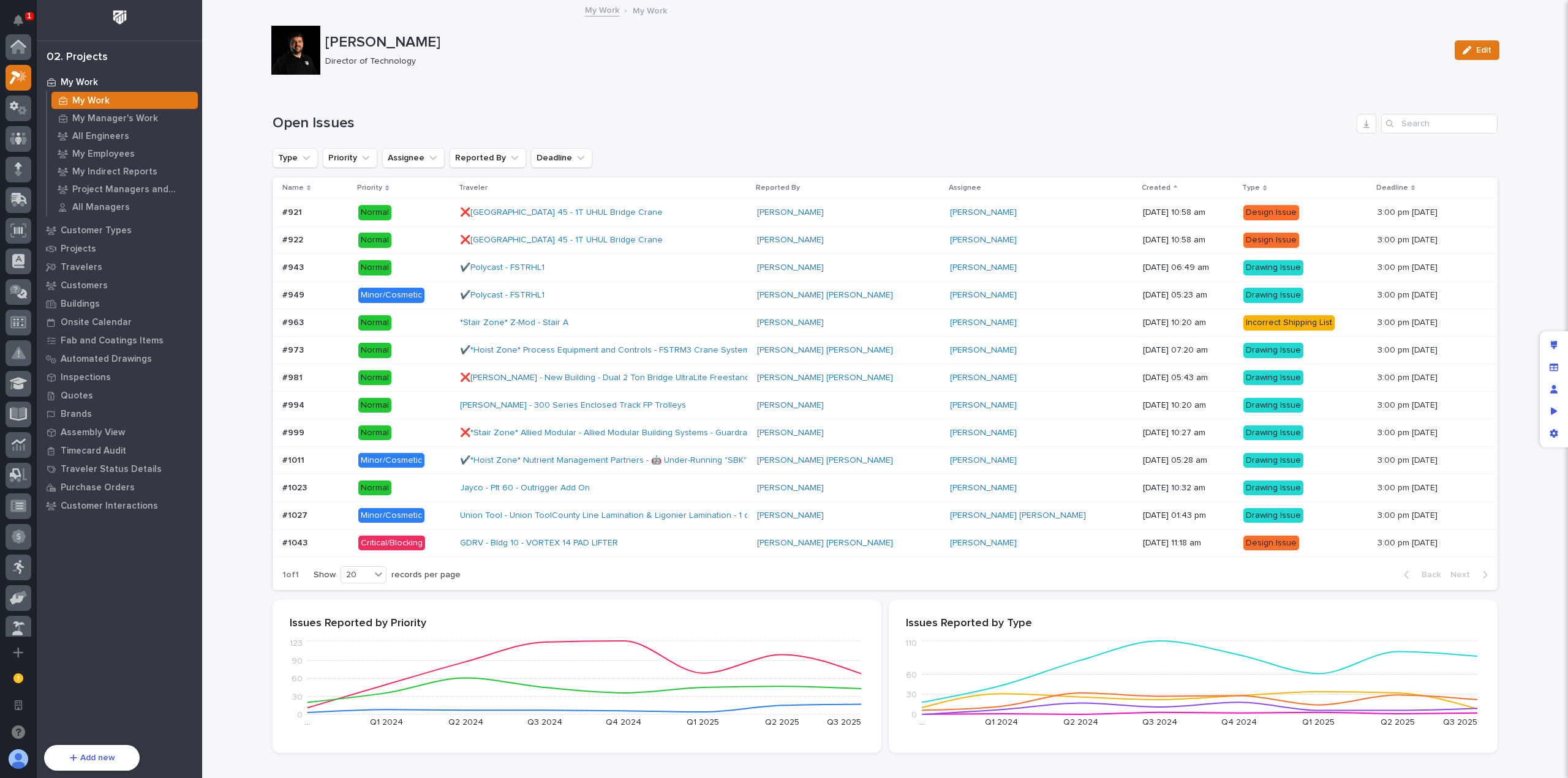
scroll to position [31, 0]
drag, startPoint x: 352, startPoint y: 121, endPoint x: 261, endPoint y: 118, distance: 91.0
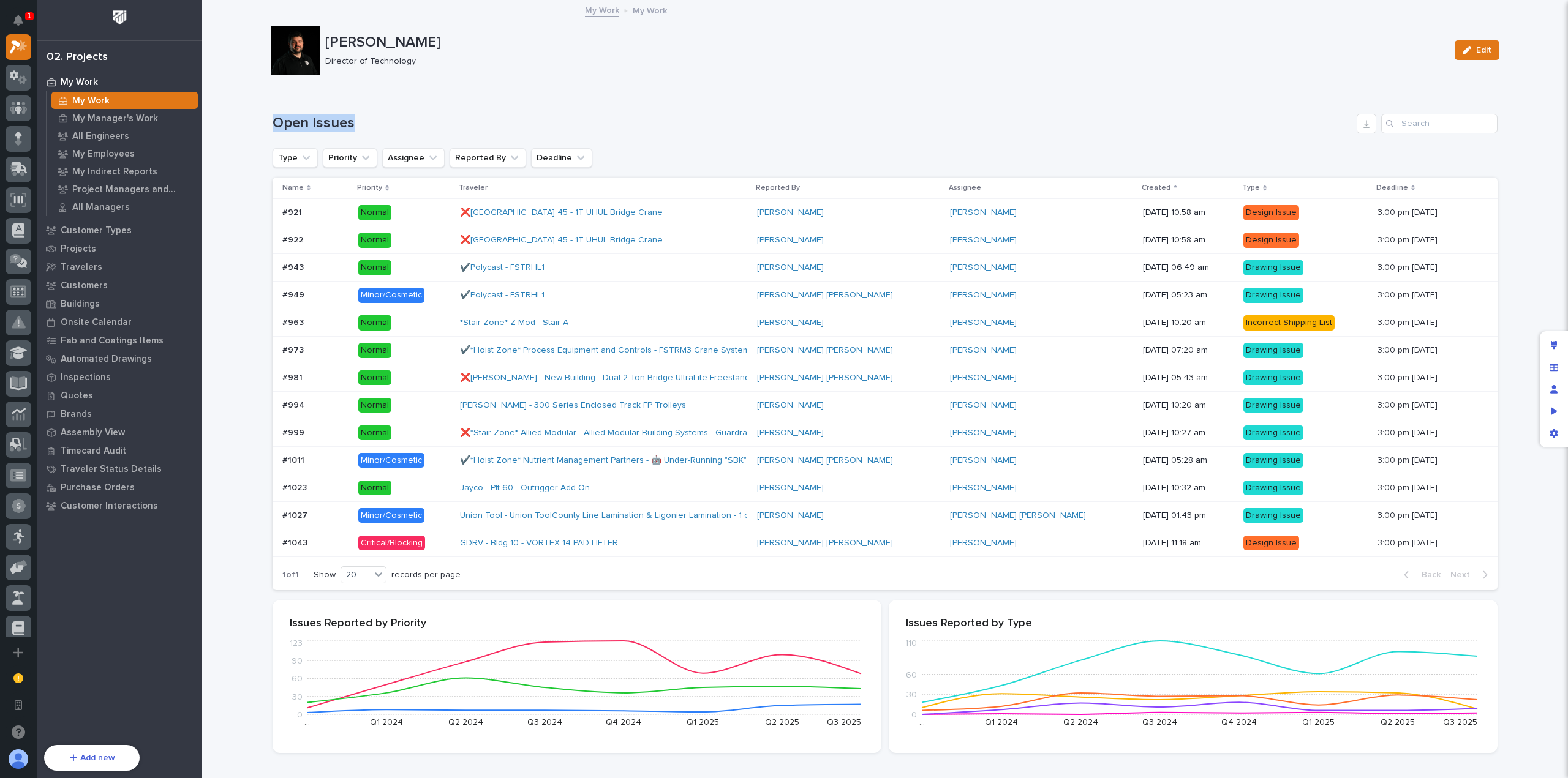
drag, startPoint x: 264, startPoint y: 118, endPoint x: 399, endPoint y: 122, distance: 135.1
click at [397, 122] on h1 "Open Issues" at bounding box center [812, 124] width 1079 height 18
drag, startPoint x: 285, startPoint y: 120, endPoint x: 269, endPoint y: 122, distance: 16.1
click at [273, 122] on h1 "Open Issues" at bounding box center [812, 124] width 1079 height 18
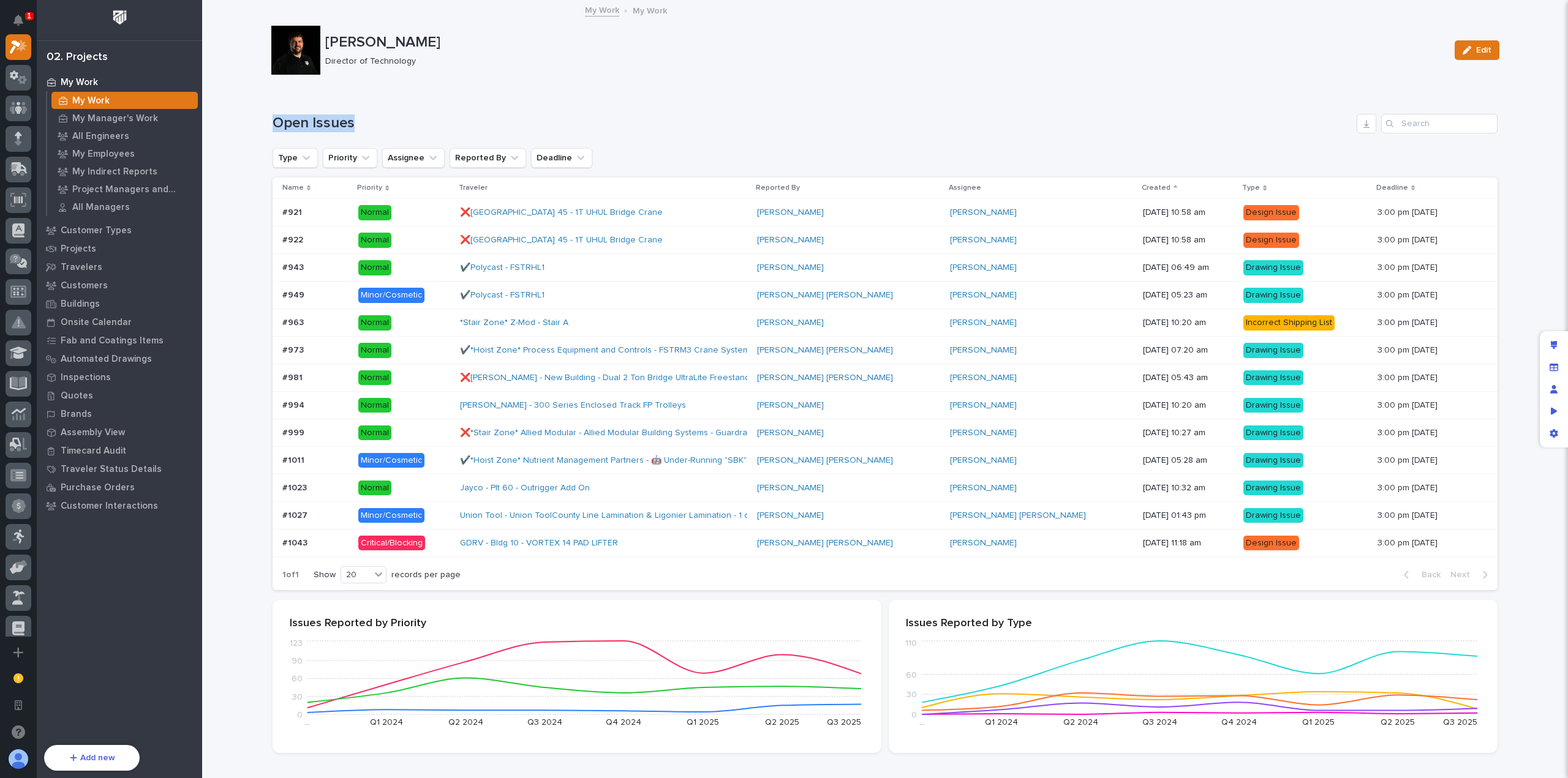
click at [273, 122] on h1 "Open Issues" at bounding box center [812, 124] width 1079 height 18
drag, startPoint x: 269, startPoint y: 122, endPoint x: 353, endPoint y: 125, distance: 84.1
click at [353, 125] on h1 "Open Issues" at bounding box center [812, 124] width 1079 height 18
click at [356, 122] on h1 "Open Issues" at bounding box center [812, 124] width 1079 height 18
drag, startPoint x: 326, startPoint y: 122, endPoint x: 259, endPoint y: 120, distance: 67.0
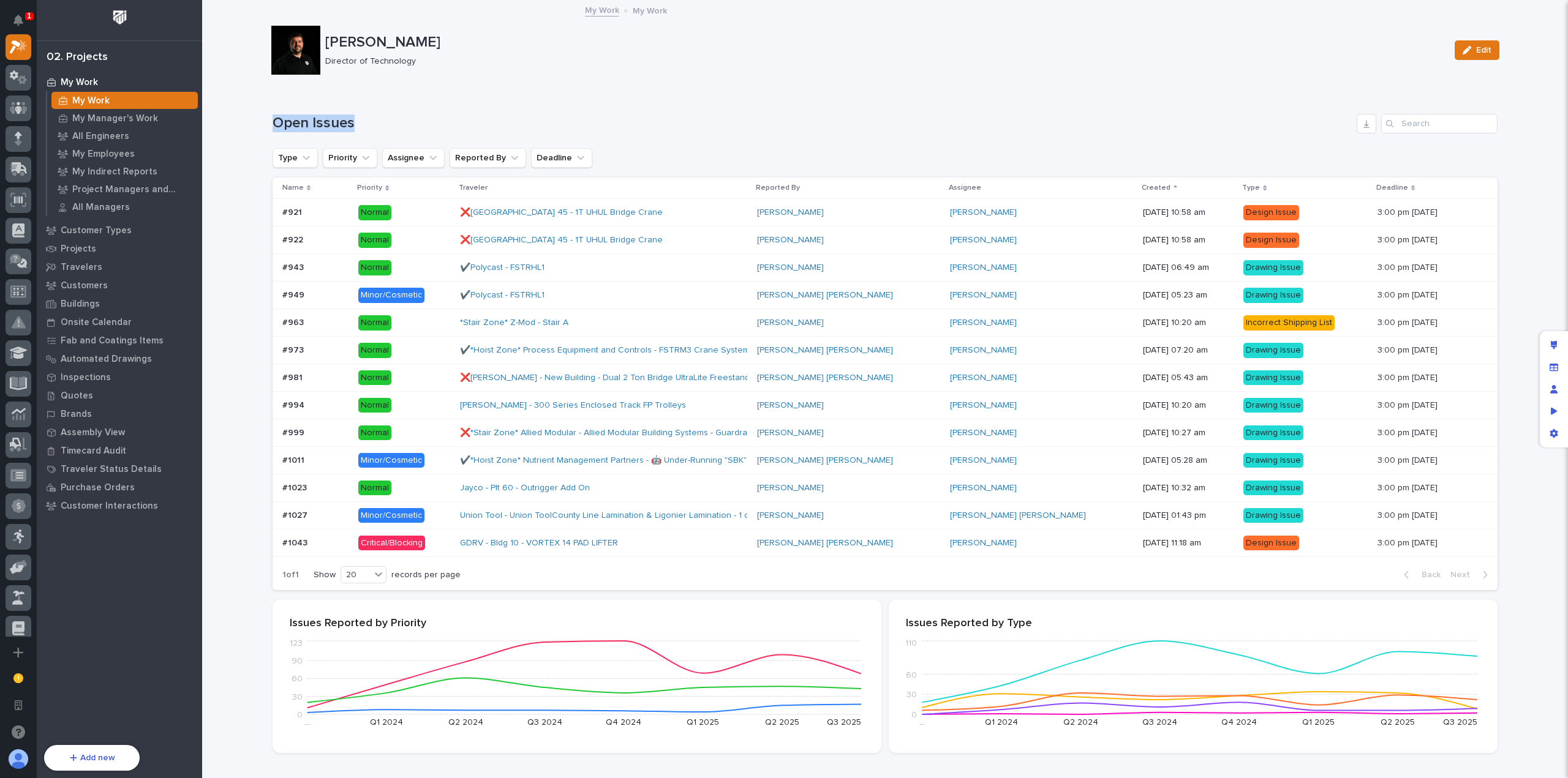
drag, startPoint x: 269, startPoint y: 120, endPoint x: 358, endPoint y: 118, distance: 89.0
click at [358, 118] on h1 "Open Issues" at bounding box center [812, 124] width 1079 height 18
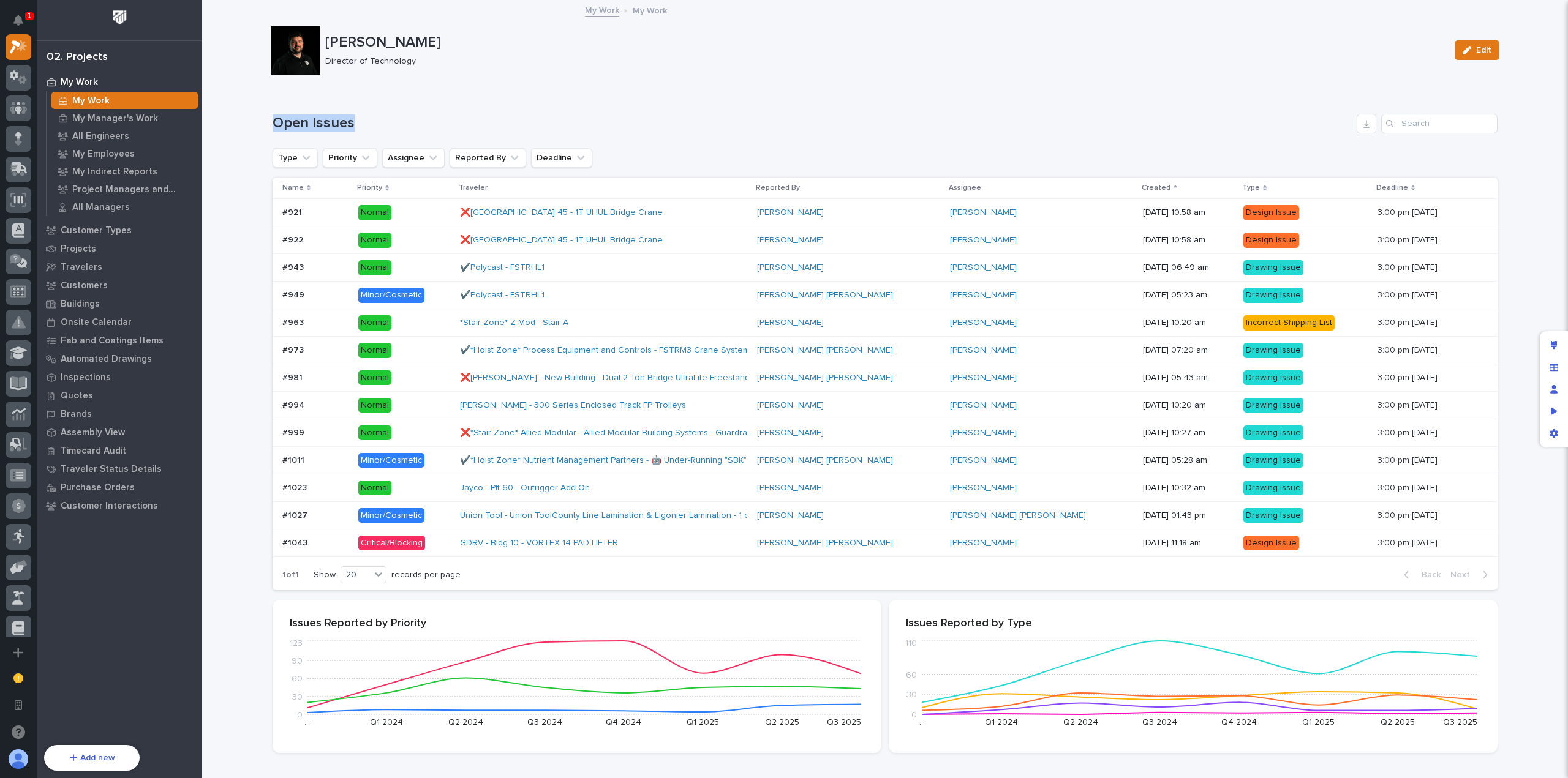
drag, startPoint x: 355, startPoint y: 121, endPoint x: 269, endPoint y: 124, distance: 86.1
click at [273, 124] on h1 "Open Issues" at bounding box center [812, 124] width 1079 height 18
drag, startPoint x: 269, startPoint y: 123, endPoint x: 351, endPoint y: 121, distance: 82.0
click at [351, 121] on h1 "Open Issues" at bounding box center [812, 124] width 1079 height 18
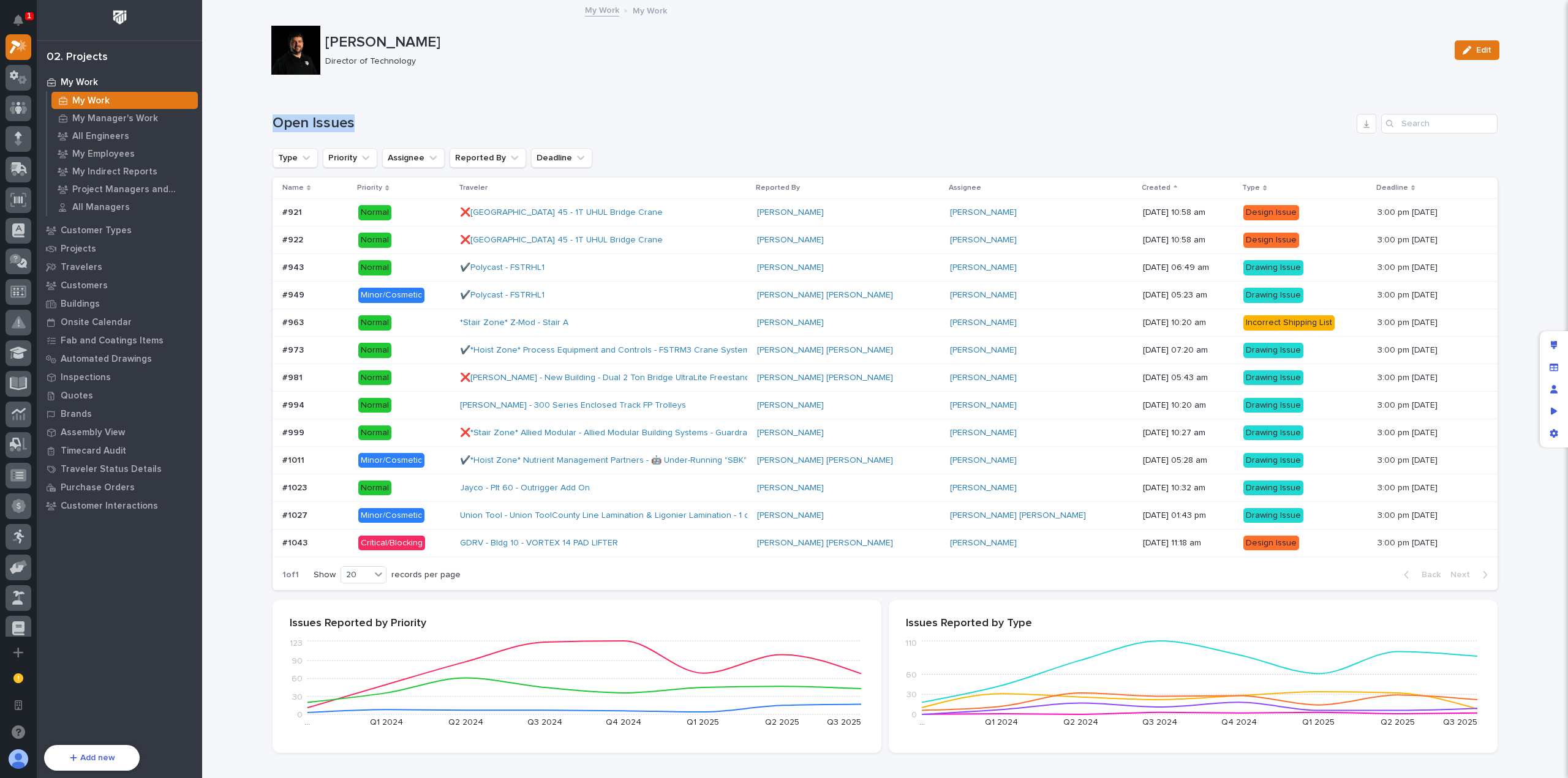
click at [351, 121] on h1 "Open Issues" at bounding box center [812, 124] width 1079 height 18
drag, startPoint x: 351, startPoint y: 122, endPoint x: 269, endPoint y: 124, distance: 82.0
click at [273, 124] on h1 "Open Issues" at bounding box center [812, 124] width 1079 height 18
drag, startPoint x: 269, startPoint y: 123, endPoint x: 364, endPoint y: 123, distance: 95.0
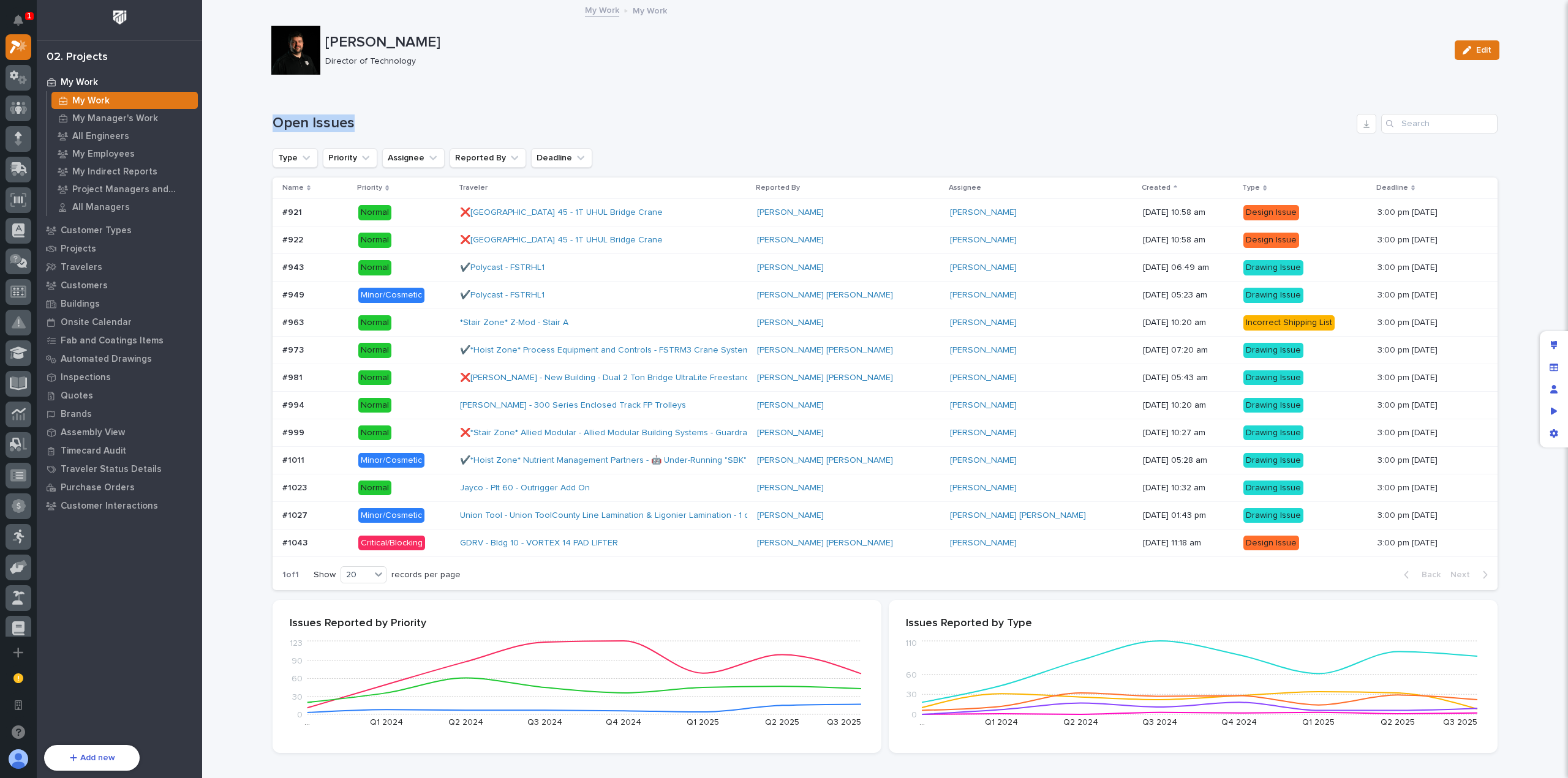
click at [364, 123] on h1 "Open Issues" at bounding box center [812, 124] width 1079 height 18
click at [94, 247] on div "Projects" at bounding box center [119, 248] width 159 height 17
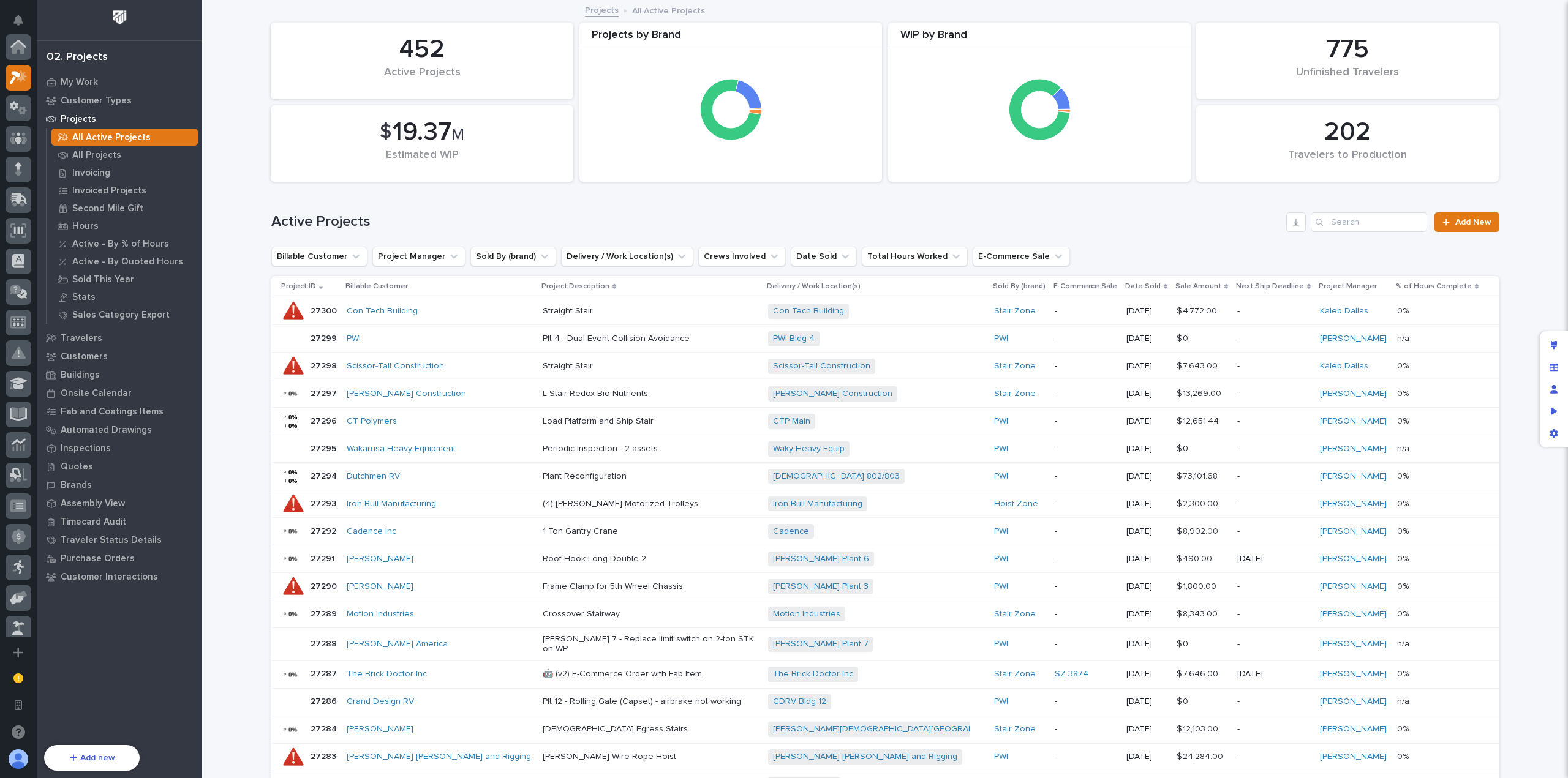
scroll to position [31, 0]
click at [1462, 224] on span "Add New" at bounding box center [1473, 222] width 36 height 8
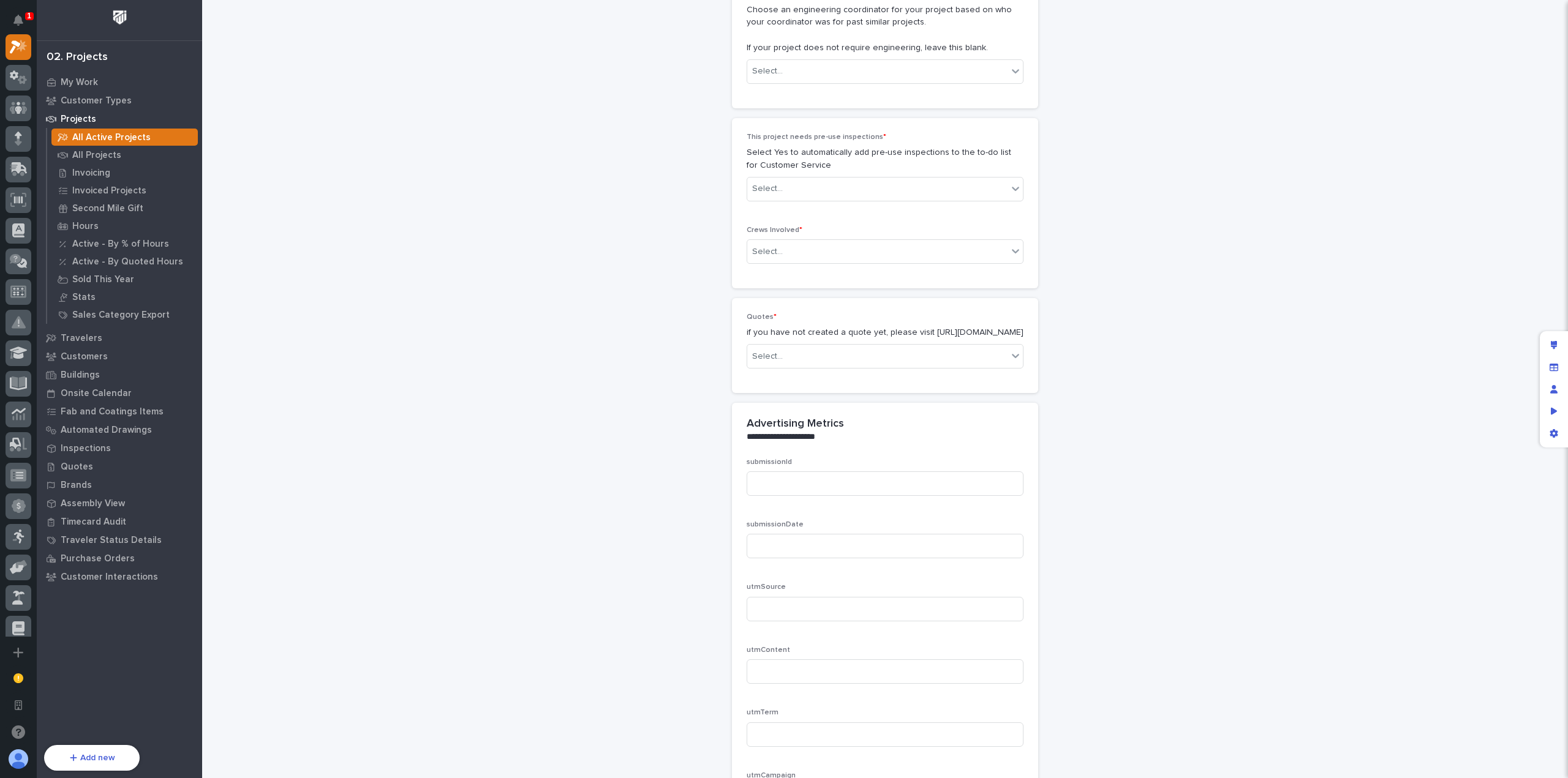
scroll to position [2020, 0]
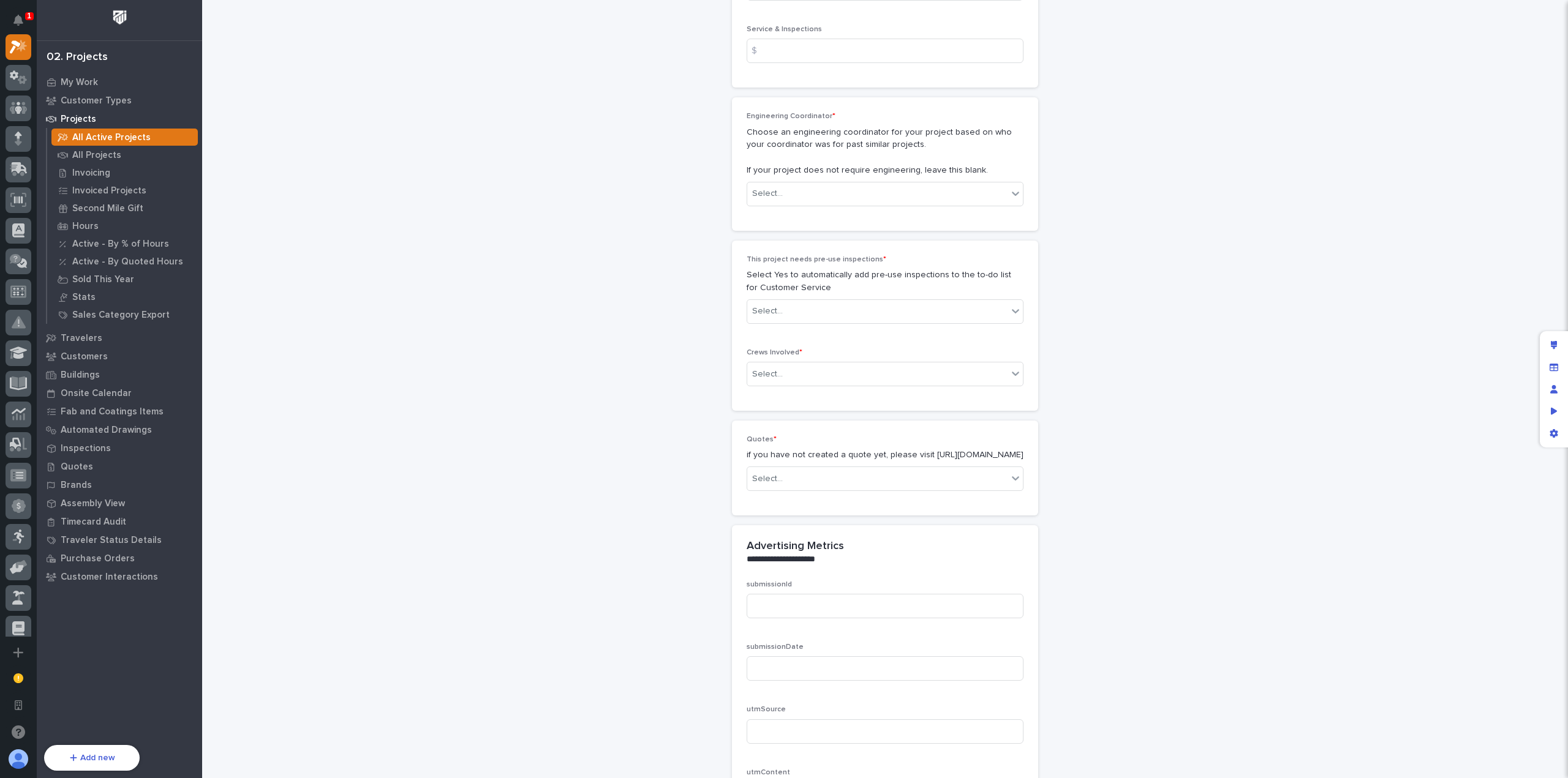
click at [890, 151] on p "Choose an engineering coordinator for your project based on who your coordinato…" at bounding box center [885, 151] width 277 height 51
click at [1544, 343] on div "Edit layout" at bounding box center [1554, 346] width 22 height 22
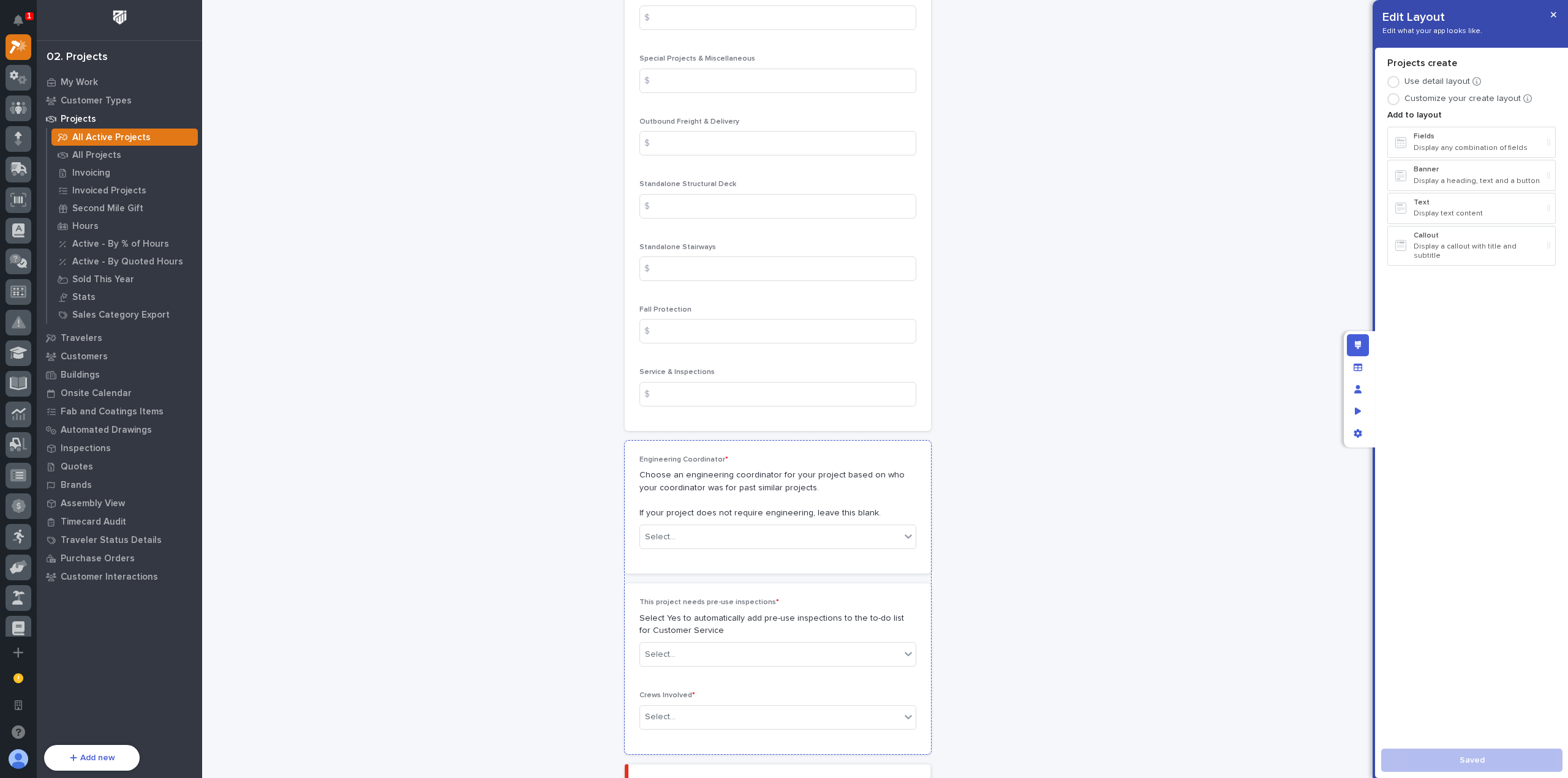
click at [785, 477] on p "Choose an engineering coordinator for your project based on who your coordinato…" at bounding box center [778, 494] width 277 height 51
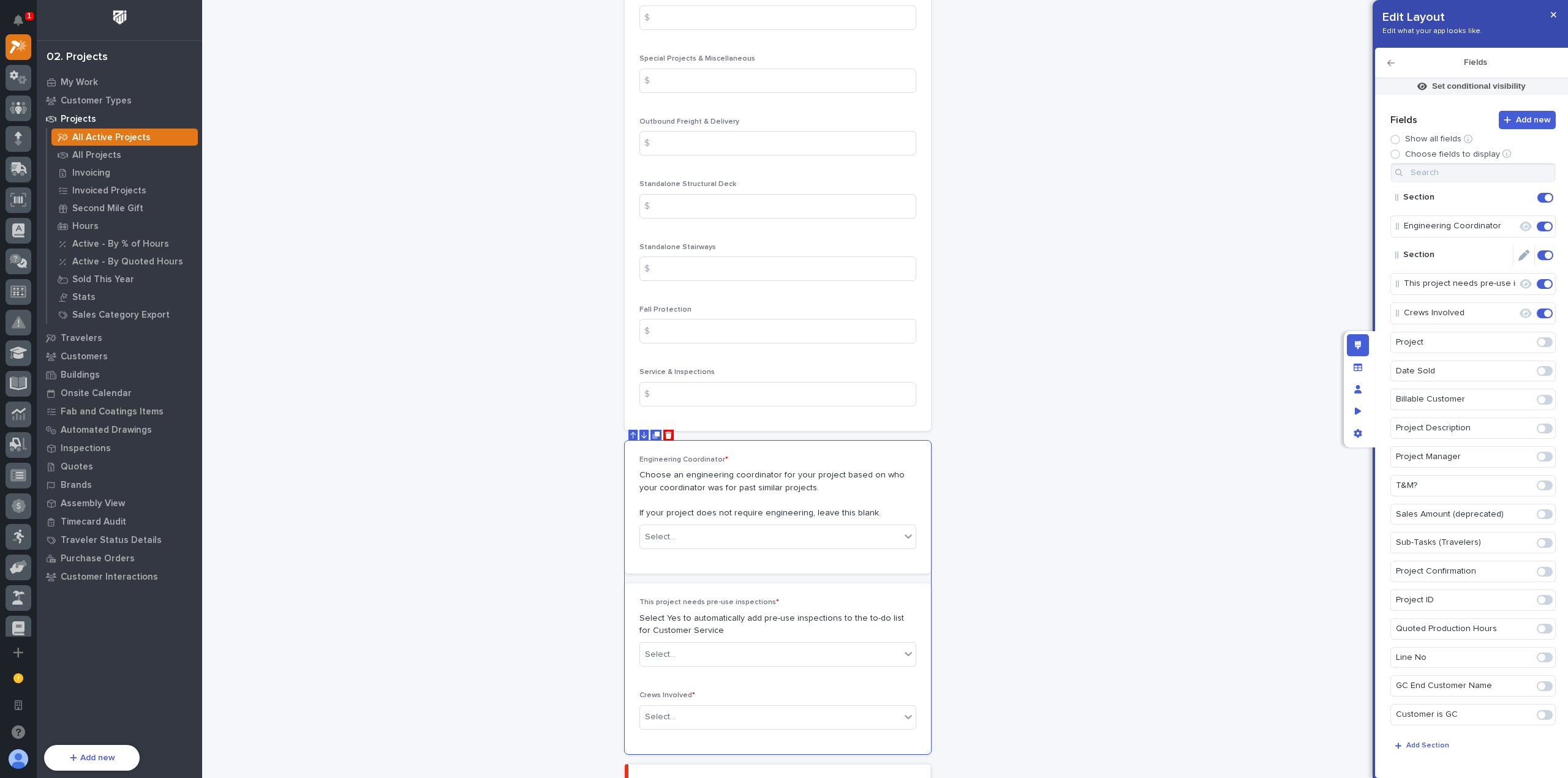
click at [1517, 227] on icon "Edit" at bounding box center [1517, 227] width 0 height 11
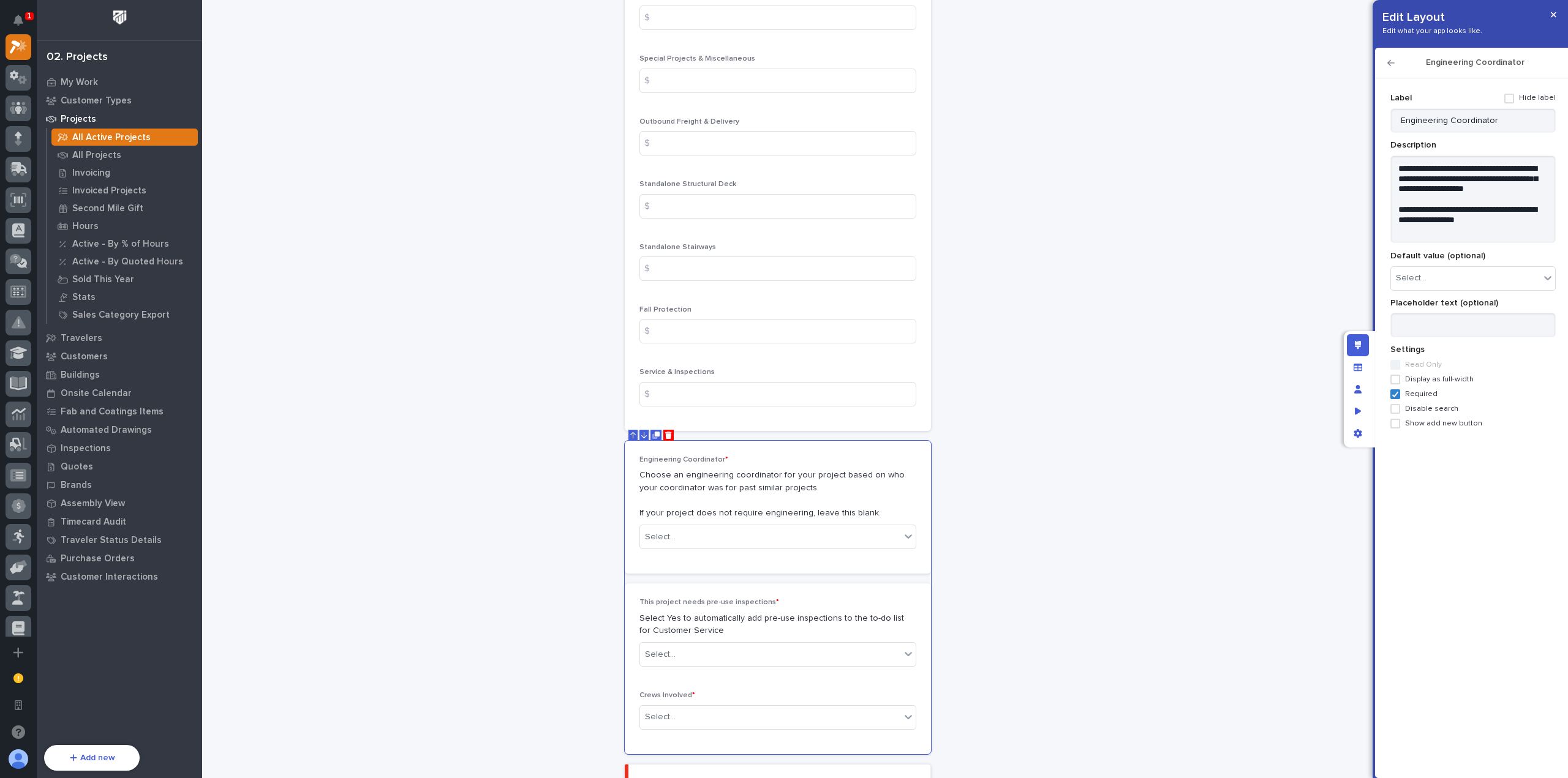
drag, startPoint x: 1422, startPoint y: 391, endPoint x: 1442, endPoint y: 357, distance: 39.4
click at [1421, 391] on span "Required" at bounding box center [1421, 394] width 33 height 8
click at [1556, 12] on button "button" at bounding box center [1553, 15] width 20 height 19
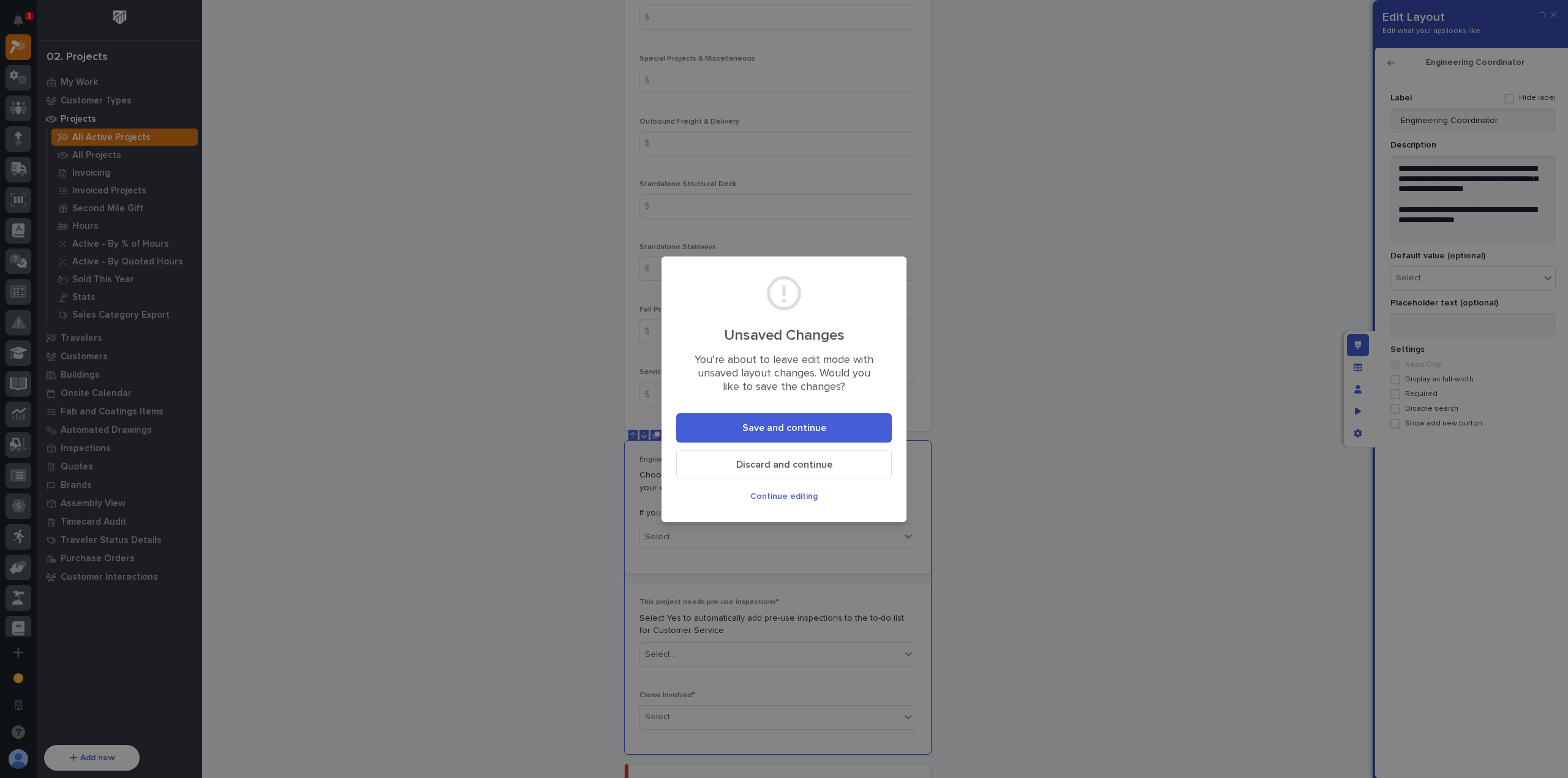
click at [747, 430] on span "Save and continue" at bounding box center [784, 428] width 84 height 13
